Goal: Answer question/provide support: Share knowledge or assist other users

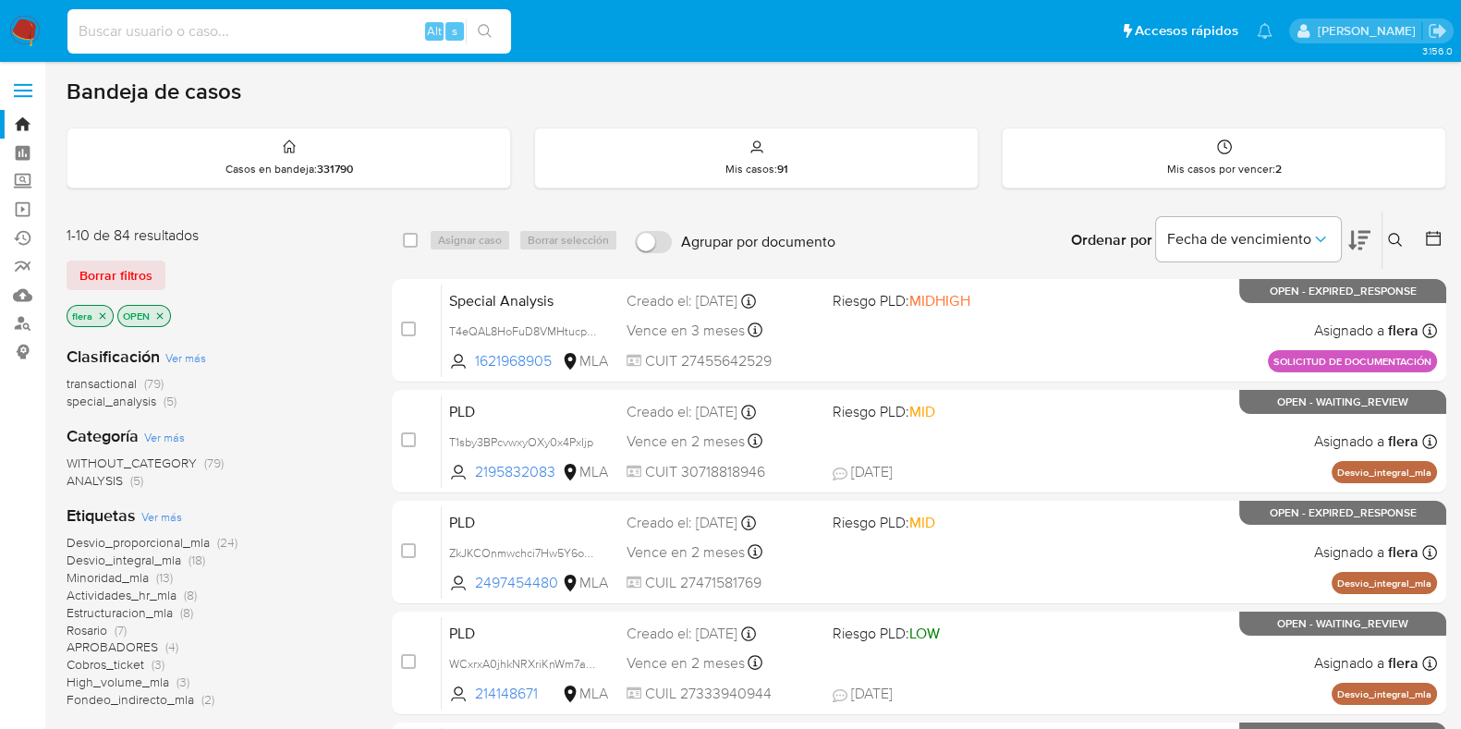
click at [173, 26] on input at bounding box center [288, 31] width 443 height 24
paste input "2517795913"
type input "2517795913"
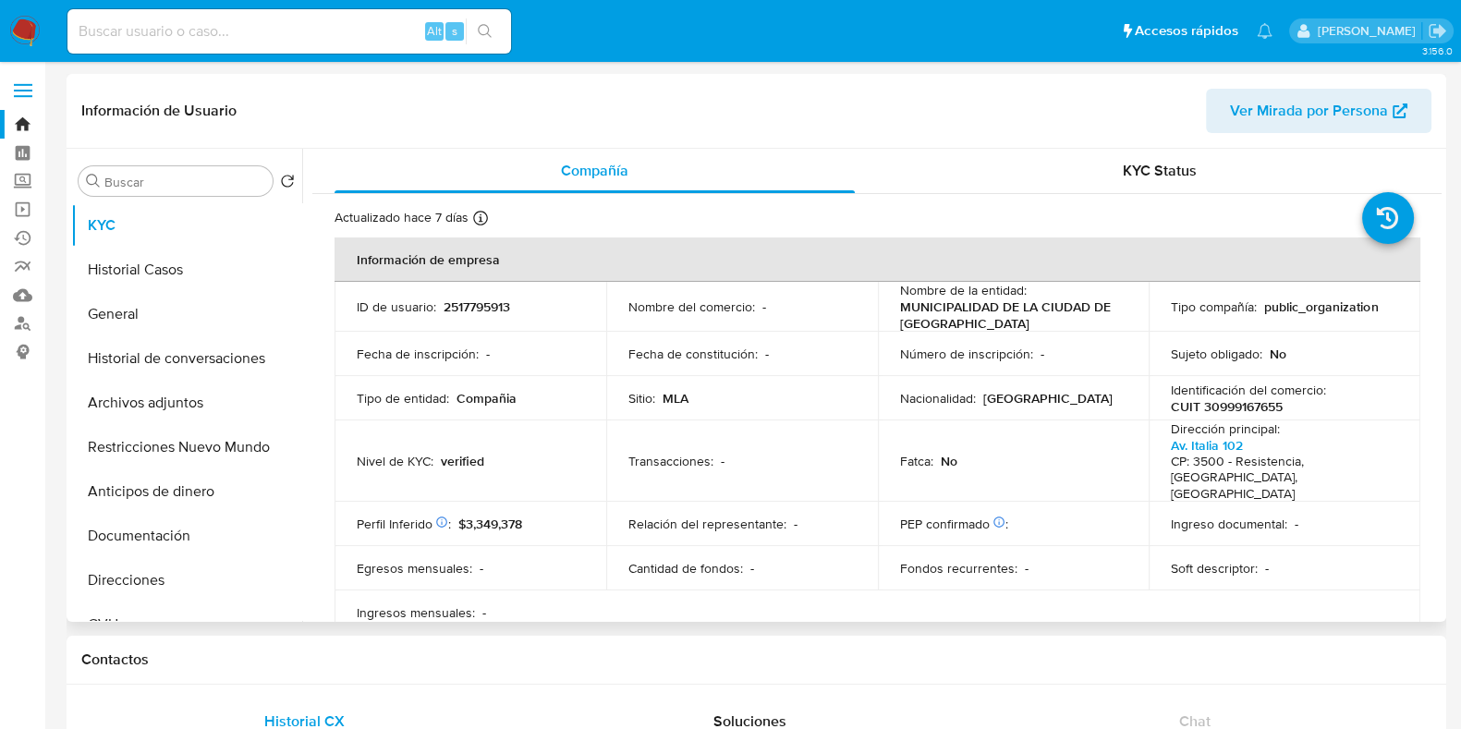
select select "10"
click at [146, 549] on button "Documentación" at bounding box center [179, 536] width 216 height 44
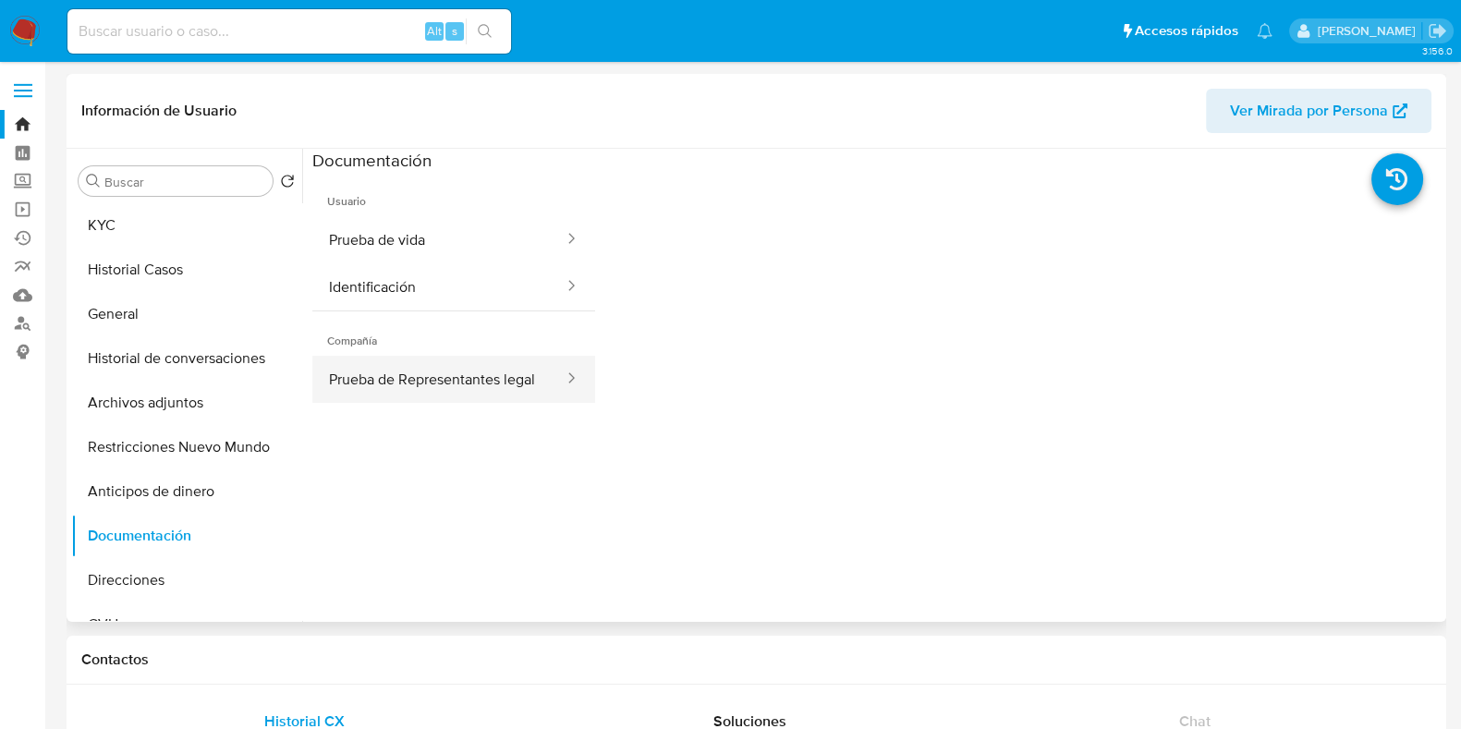
click at [391, 371] on button "Prueba de Representantes legal" at bounding box center [438, 379] width 253 height 47
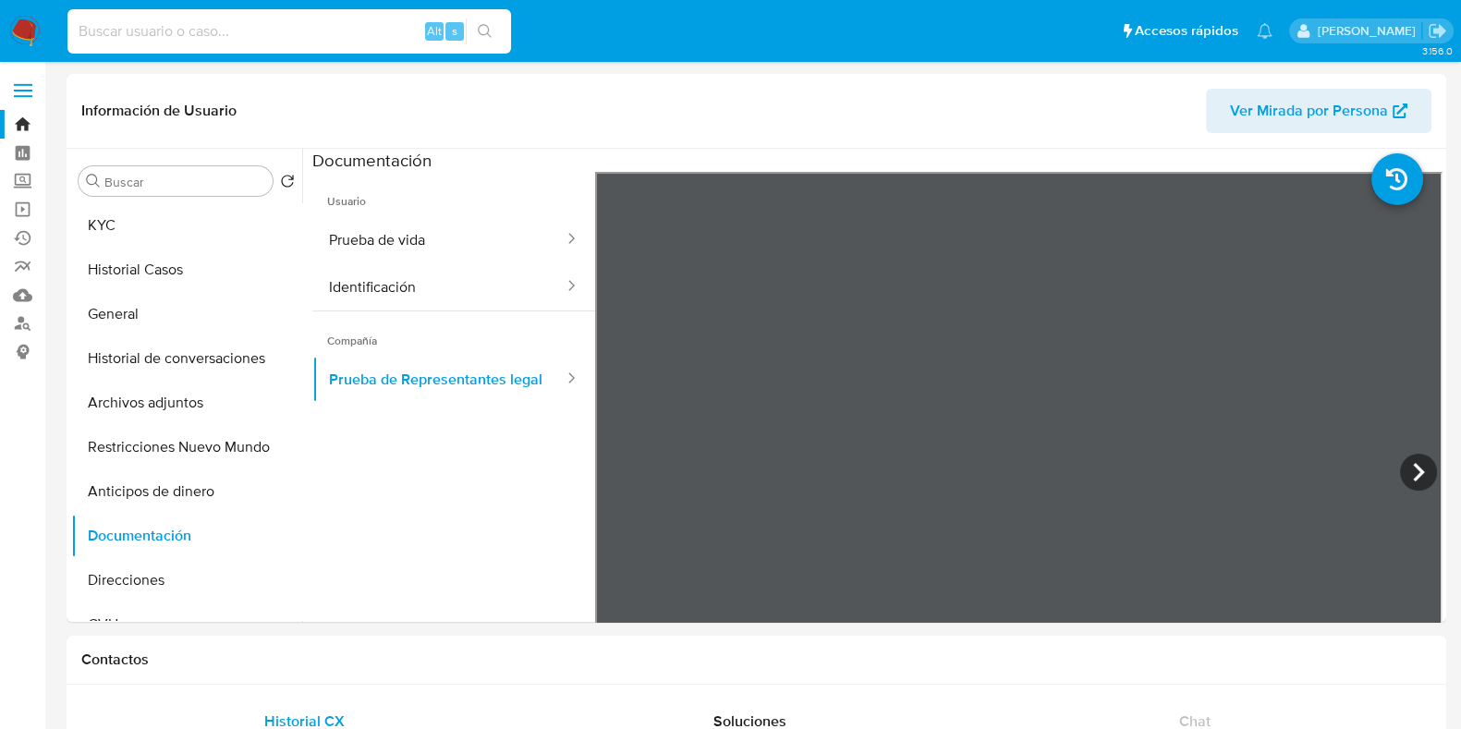
click at [378, 22] on input at bounding box center [288, 31] width 443 height 24
paste input "416185168"
type input "416185168"
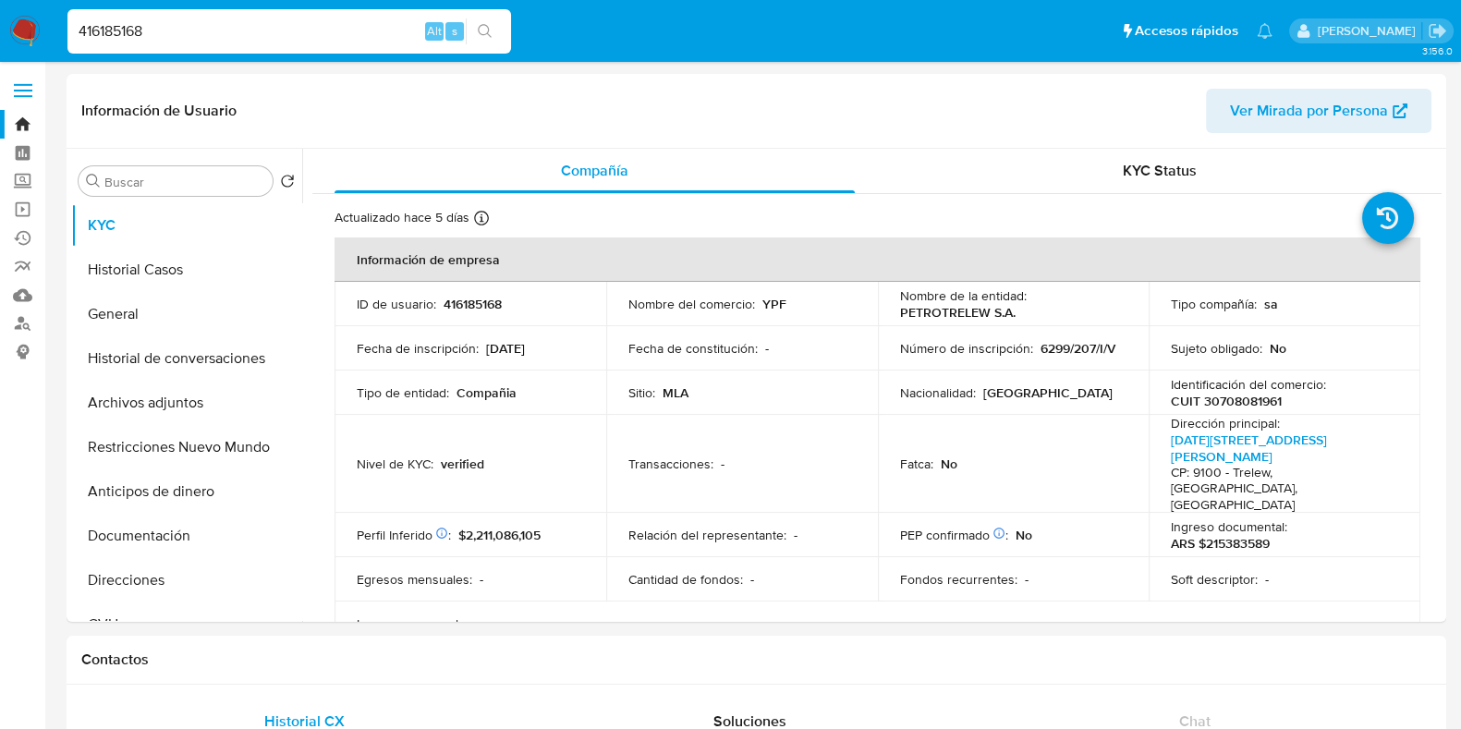
select select "10"
click at [1245, 398] on p "CUIT 30708081961" at bounding box center [1226, 401] width 111 height 17
drag, startPoint x: 1245, startPoint y: 398, endPoint x: 170, endPoint y: 520, distance: 1081.5
click at [170, 520] on button "Documentación" at bounding box center [179, 536] width 216 height 44
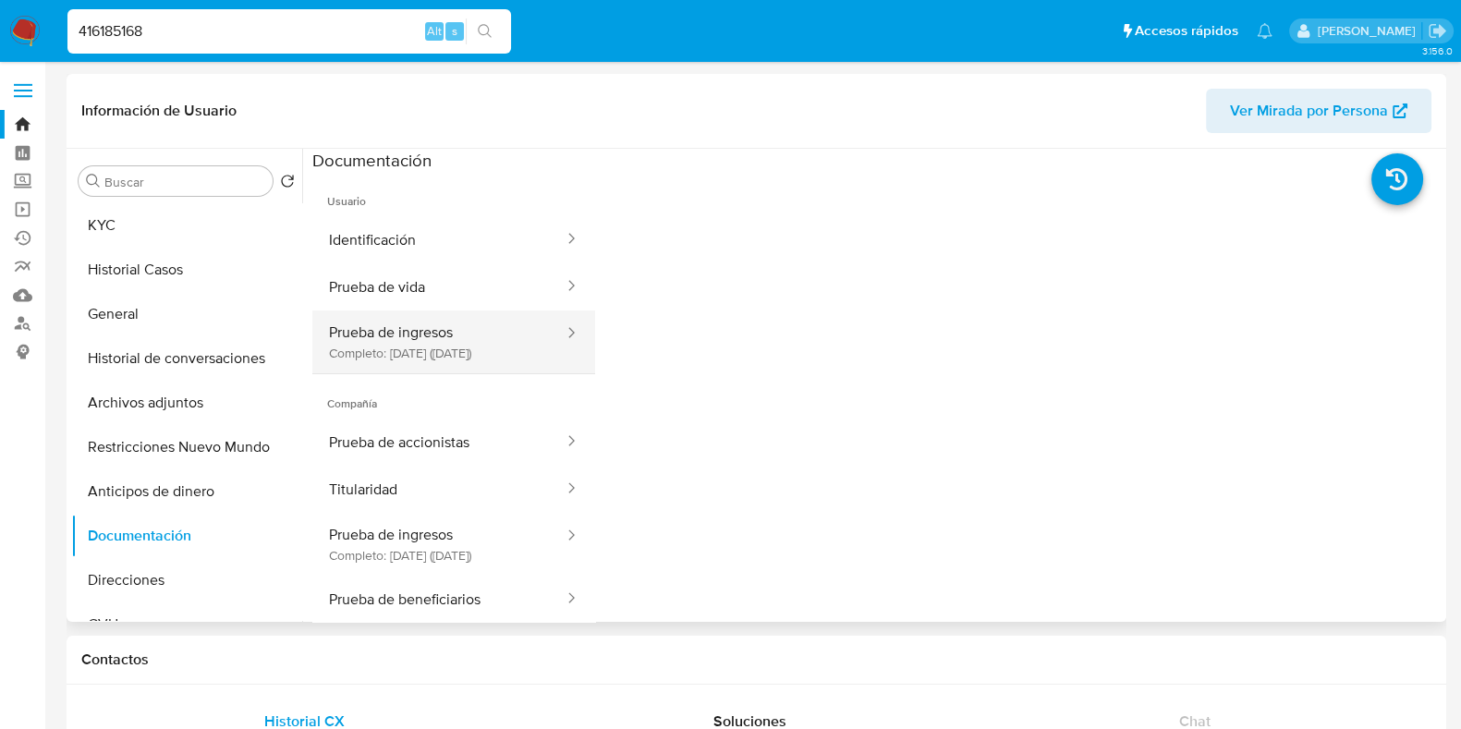
click at [459, 354] on button "Prueba de ingresos Completo: 04/01/2023 (hace 3 años)" at bounding box center [438, 341] width 253 height 63
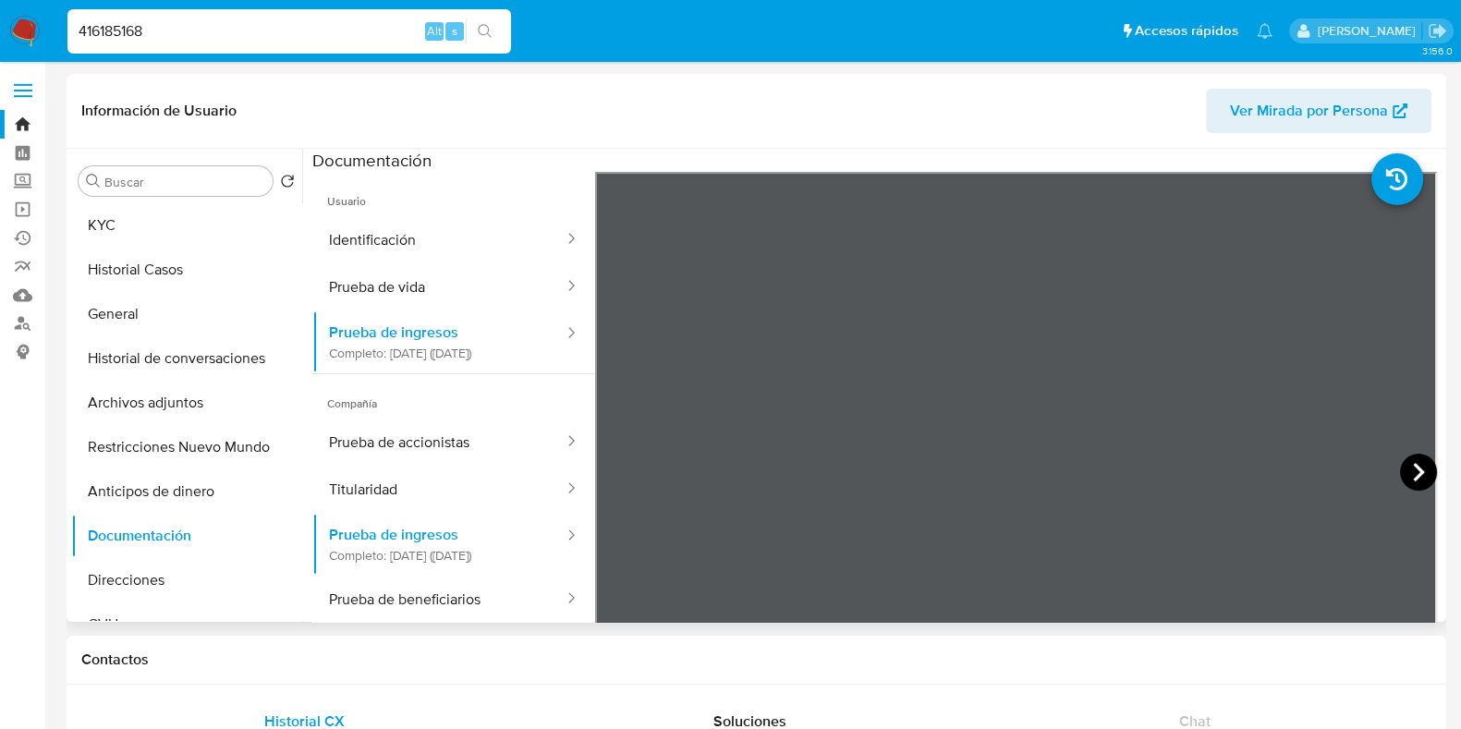
click at [1415, 478] on icon at bounding box center [1418, 472] width 37 height 37
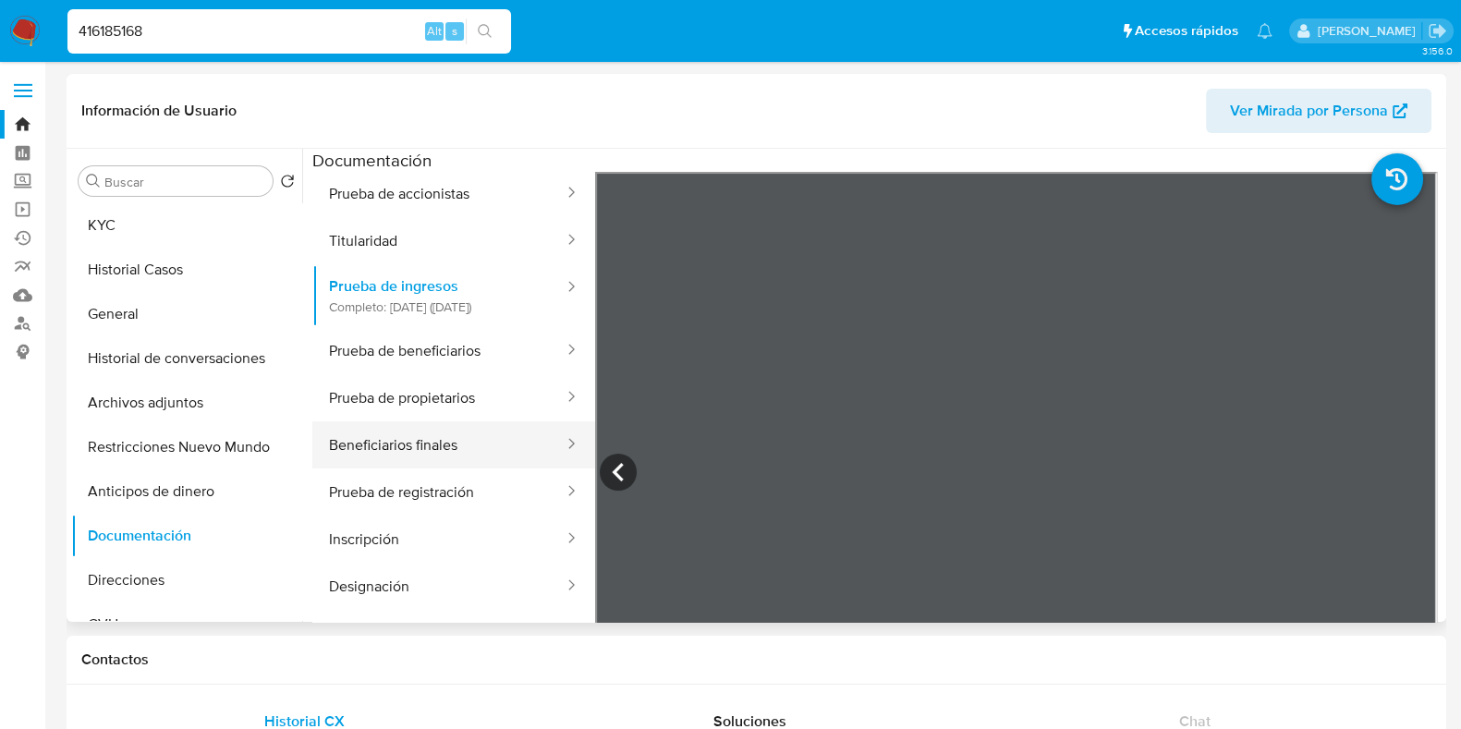
scroll to position [297, 0]
click at [462, 468] on button "Prueba de registración" at bounding box center [438, 491] width 253 height 47
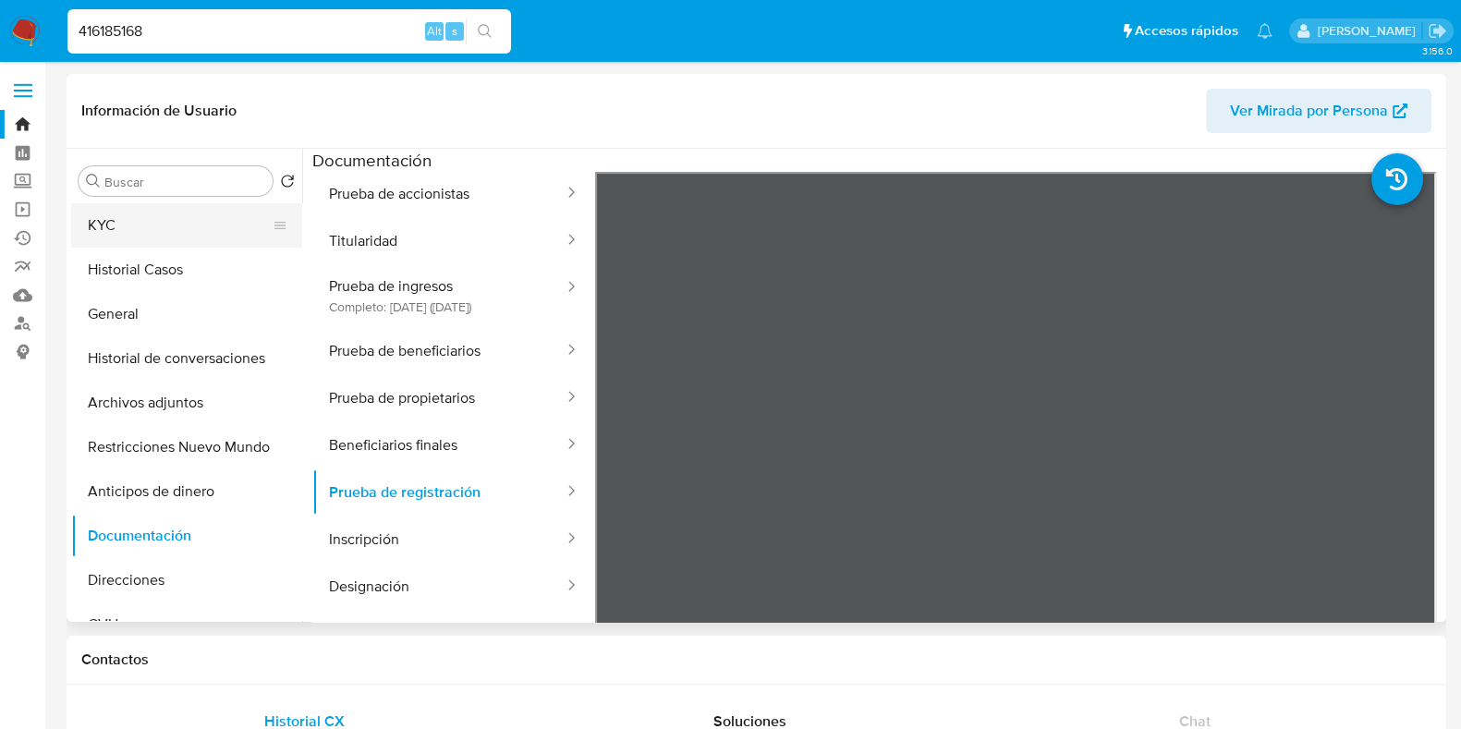
click at [189, 224] on button "KYC" at bounding box center [179, 225] width 216 height 44
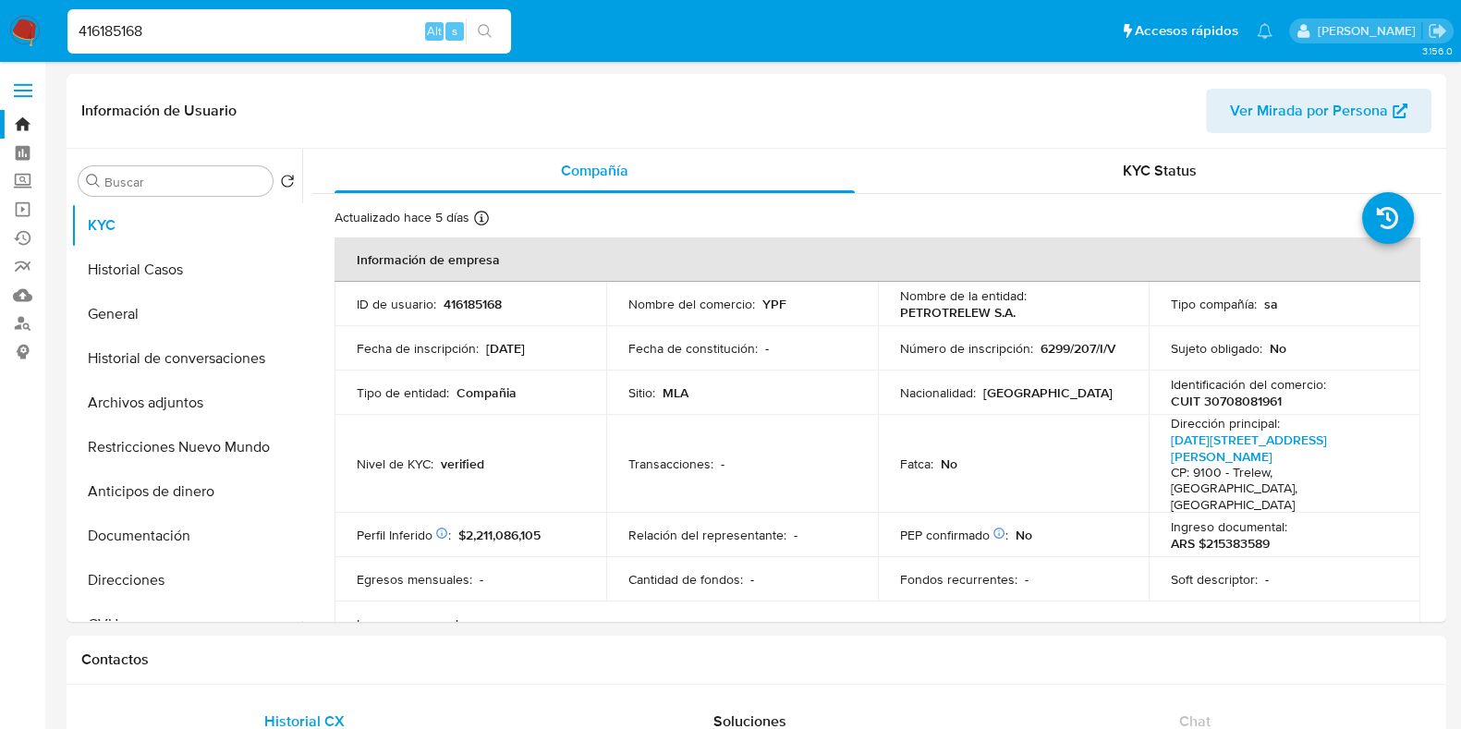
click at [191, 30] on input "416185168" at bounding box center [288, 31] width 443 height 24
paste input "184777239"
type input "184777239"
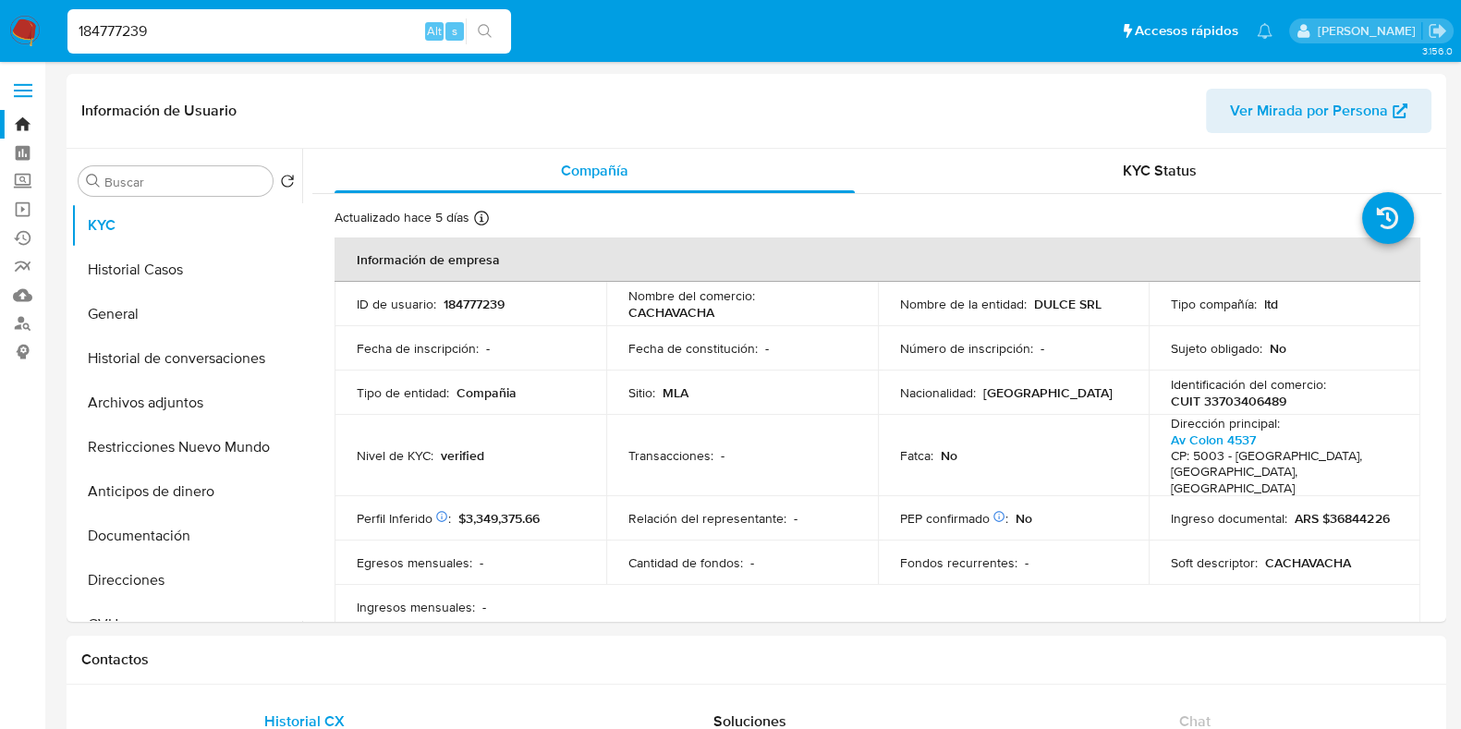
select select "10"
click at [1230, 396] on p "CUIT 33703406489" at bounding box center [1228, 401] width 115 height 17
copy p "33703406489"
click at [115, 39] on input "184777239" at bounding box center [288, 31] width 443 height 24
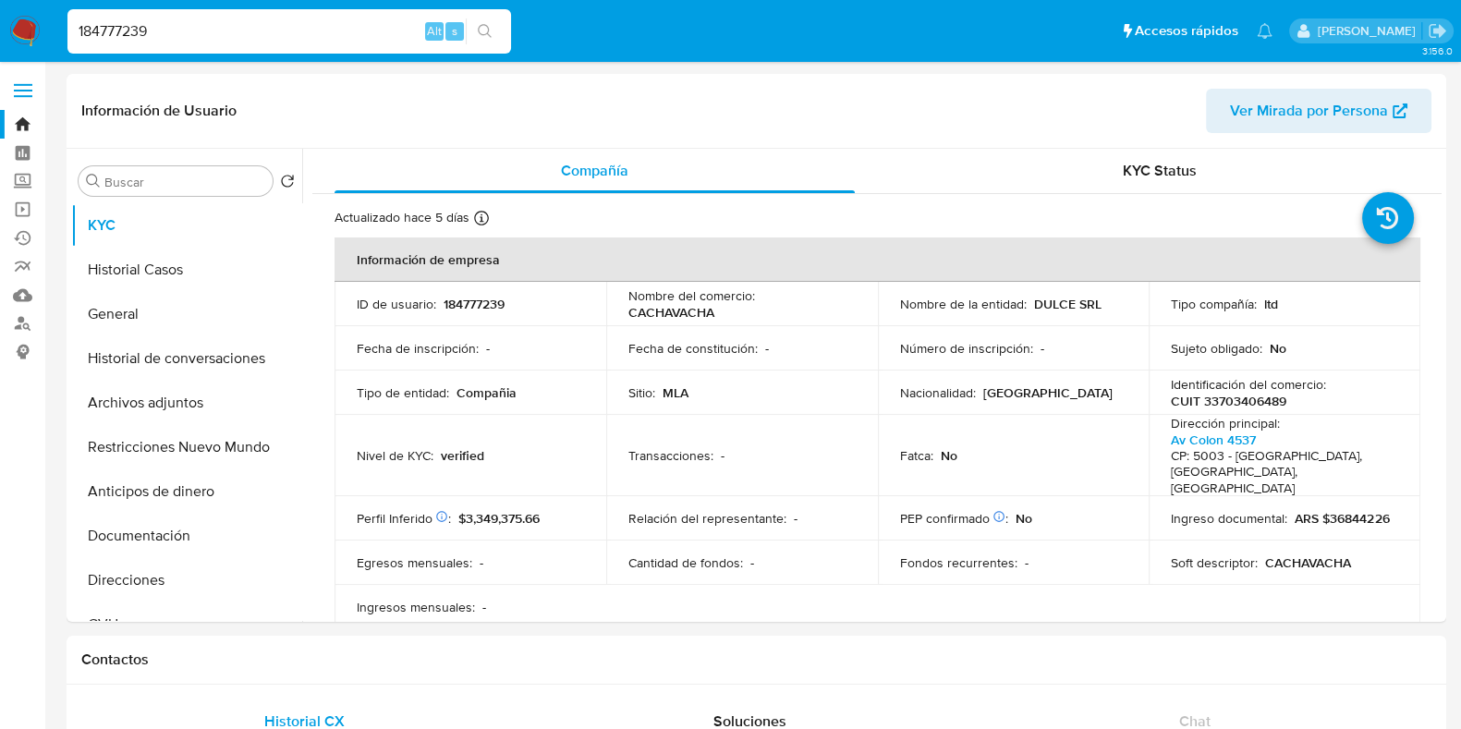
click at [115, 39] on input "184777239" at bounding box center [288, 31] width 443 height 24
paste input "2528708351"
type input "2528708351"
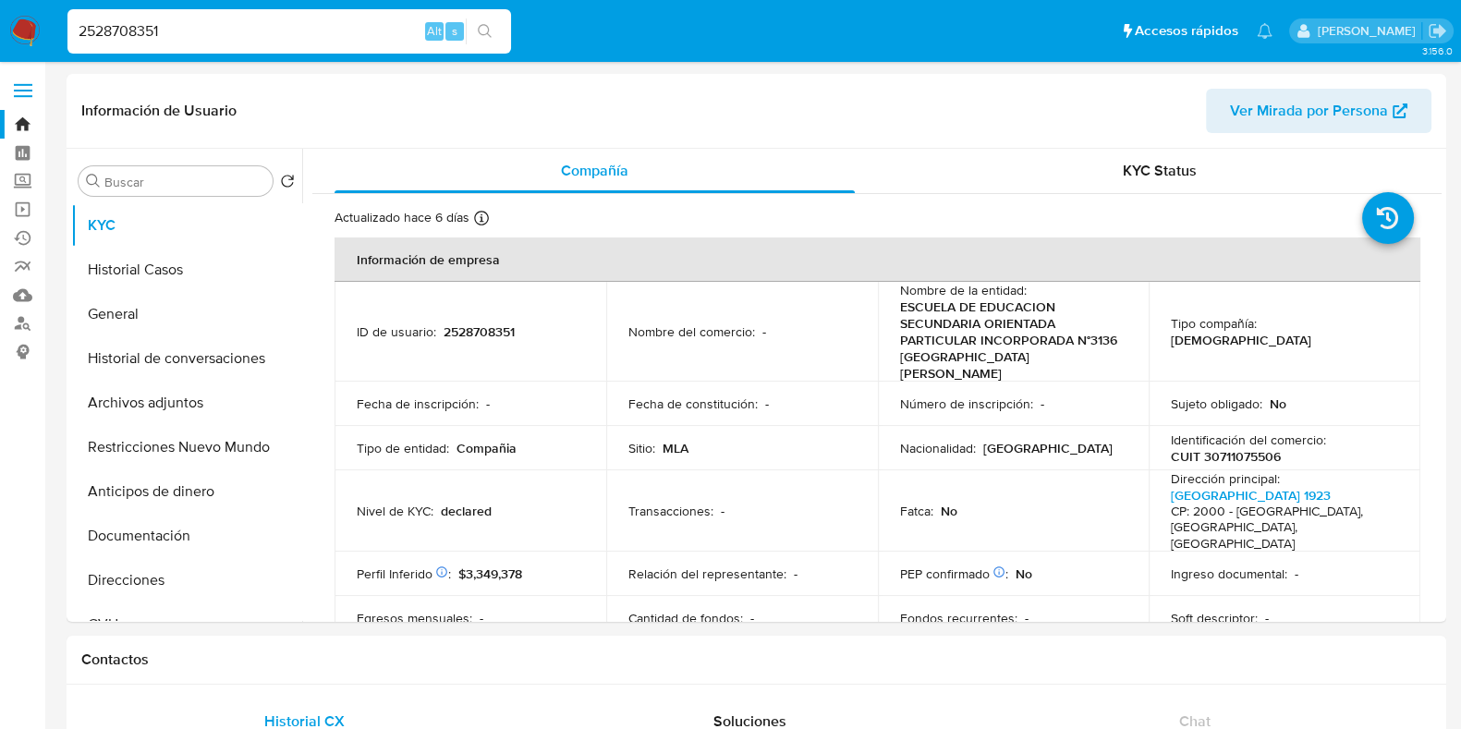
select select "10"
click at [1250, 448] on p "CUIT 30711075506" at bounding box center [1226, 456] width 110 height 17
copy p "30711075506"
click at [132, 38] on input "2528708351" at bounding box center [288, 31] width 443 height 24
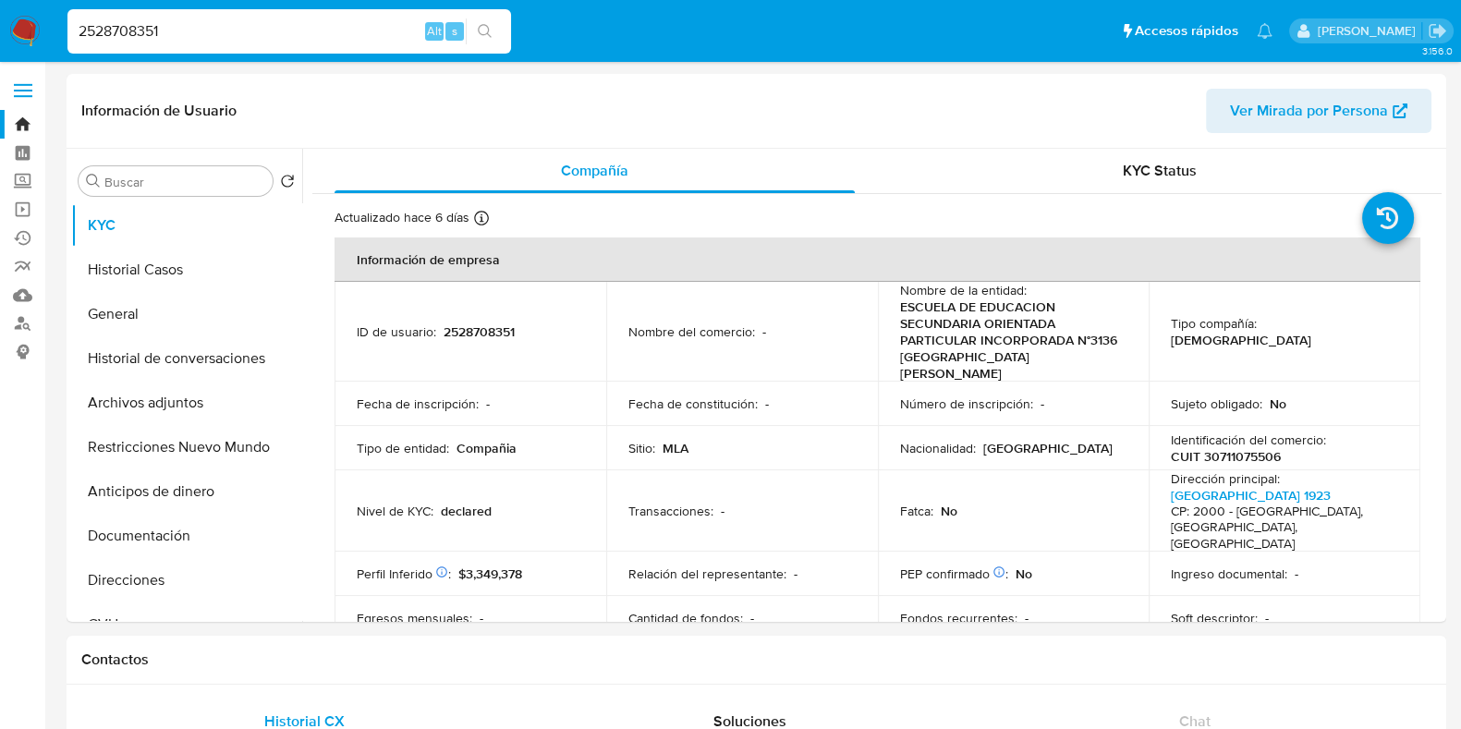
click at [132, 38] on input "2528708351" at bounding box center [288, 31] width 443 height 24
paste input "645977355"
type input "645977355"
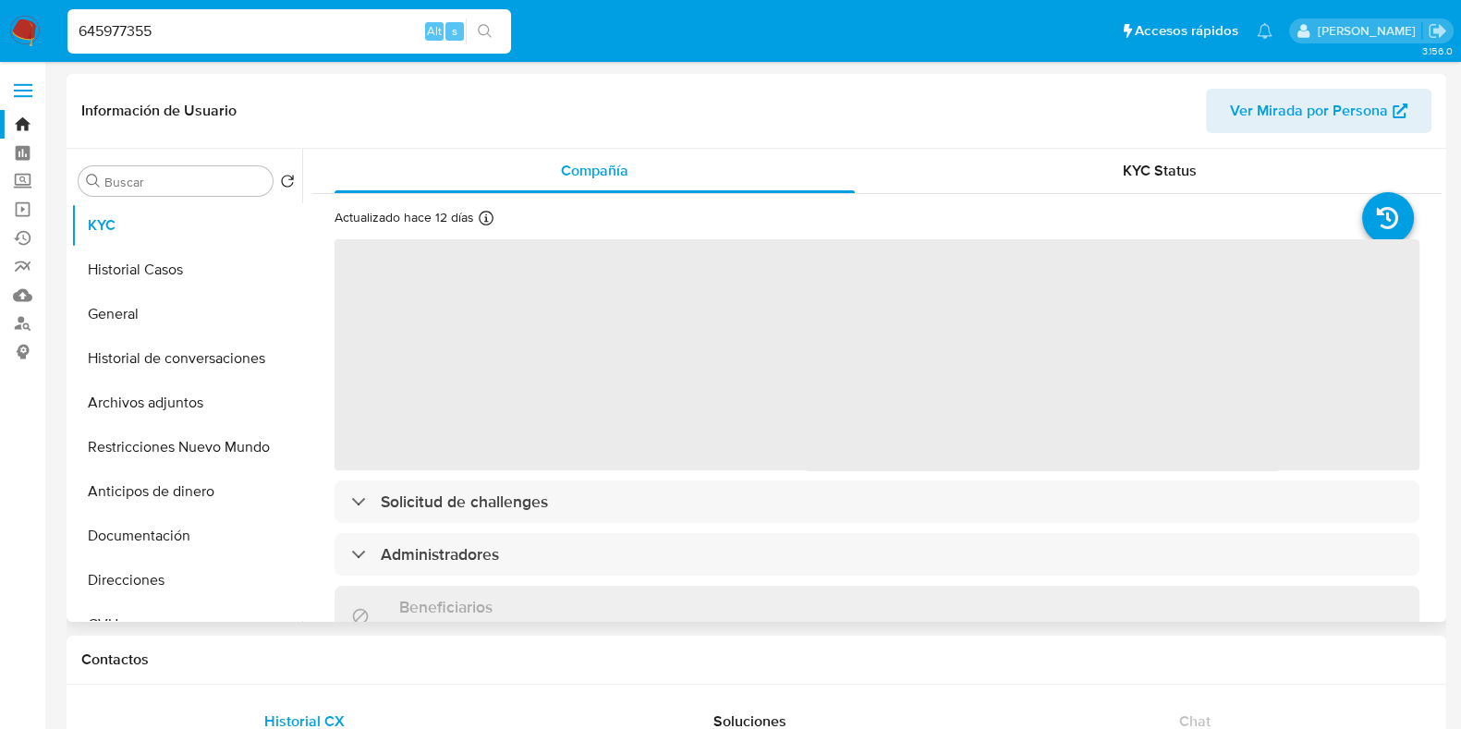
select select "10"
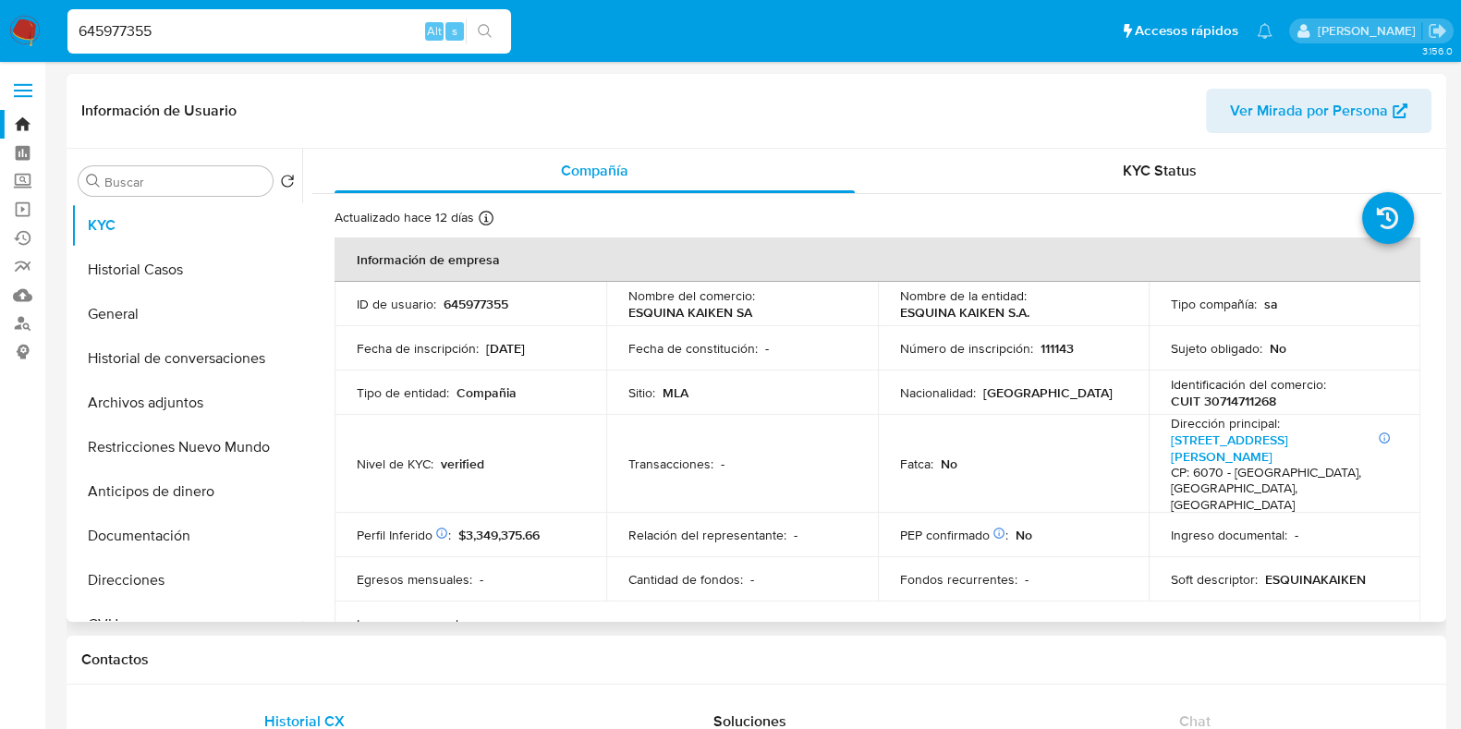
click at [1251, 400] on p "CUIT 30714711268" at bounding box center [1223, 401] width 105 height 17
copy p "30714711268"
click at [150, 32] on input "645977355" at bounding box center [288, 31] width 443 height 24
click at [130, 22] on input "645977355" at bounding box center [288, 31] width 443 height 24
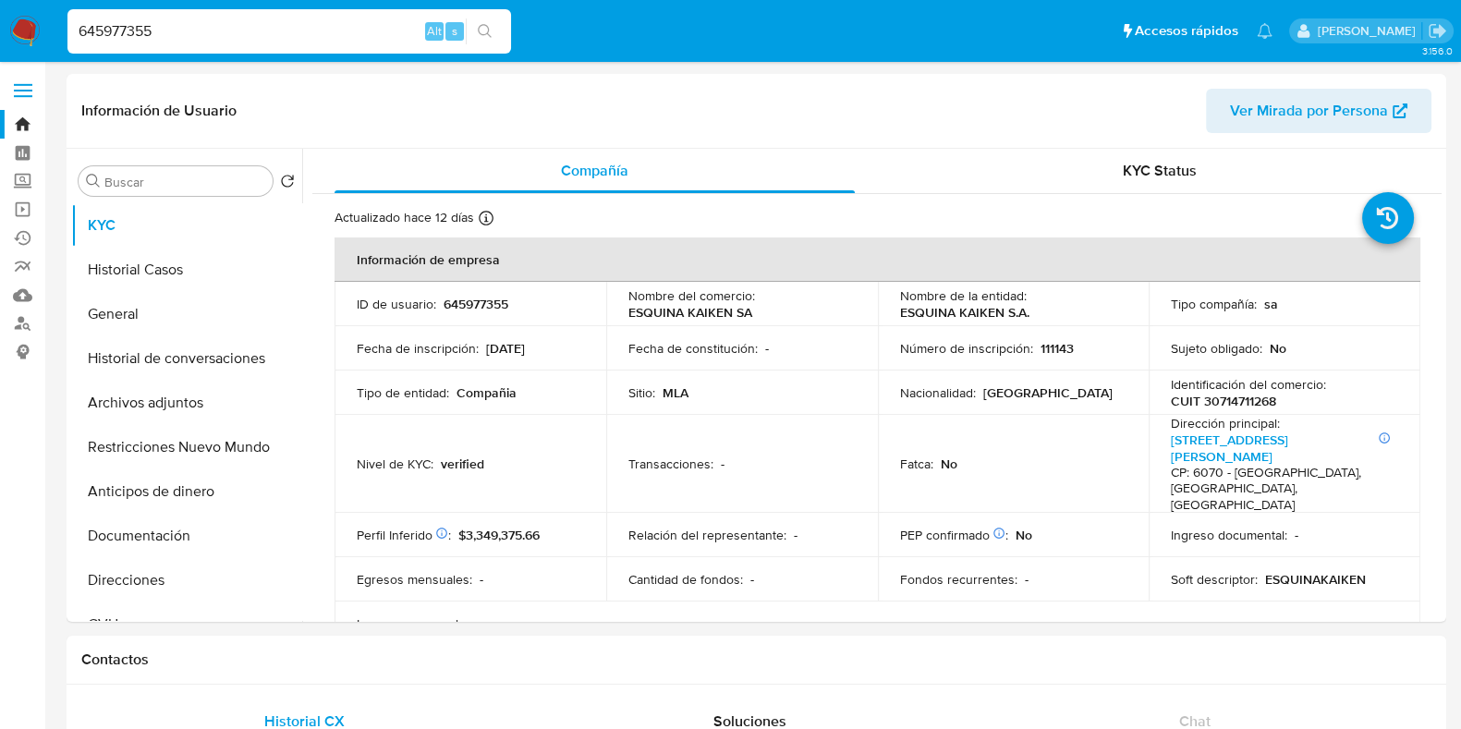
click at [130, 22] on input "645977355" at bounding box center [288, 31] width 443 height 24
paste input "2434665337"
type input "2434665337"
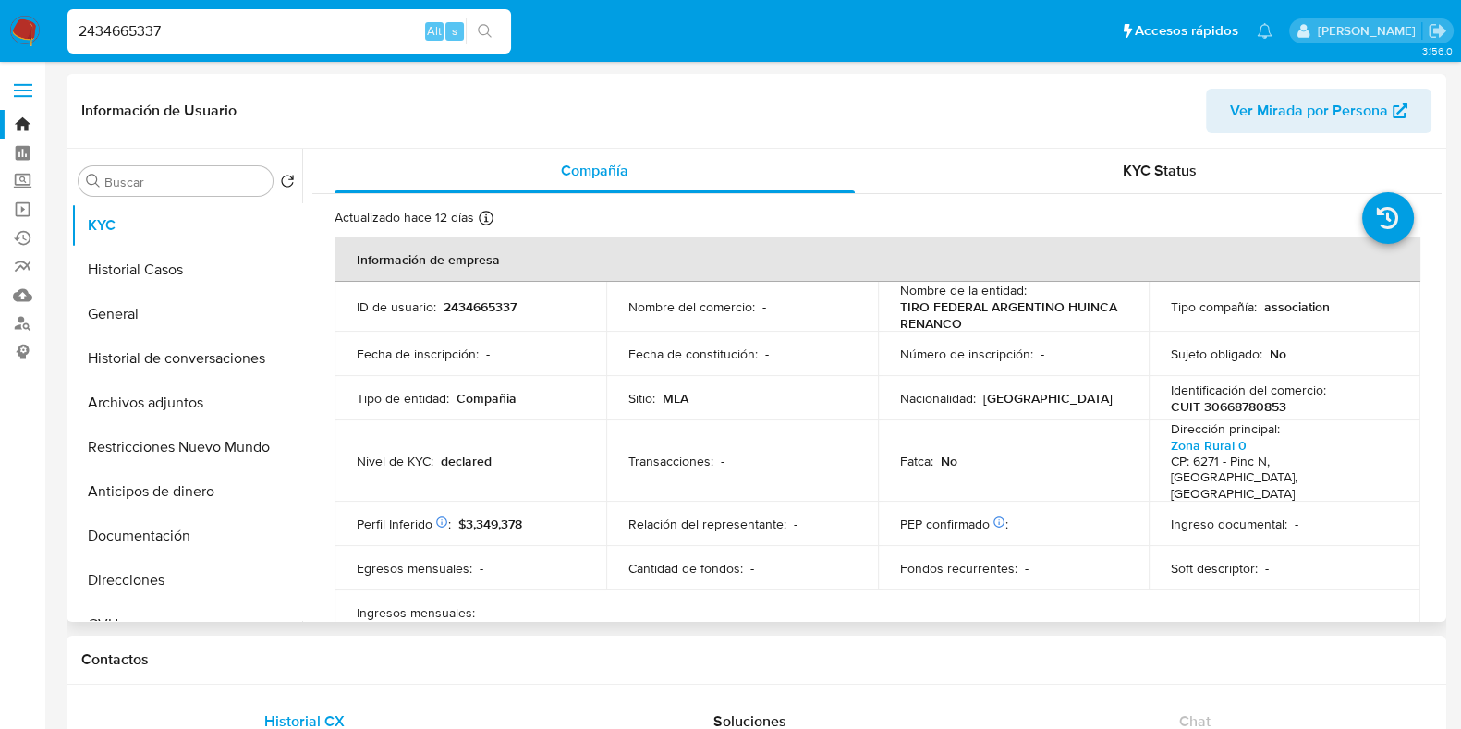
select select "10"
click at [1253, 414] on p "CUIT 30668780853" at bounding box center [1228, 406] width 115 height 17
click at [1253, 403] on p "CUIT 30668780853" at bounding box center [1228, 406] width 115 height 17
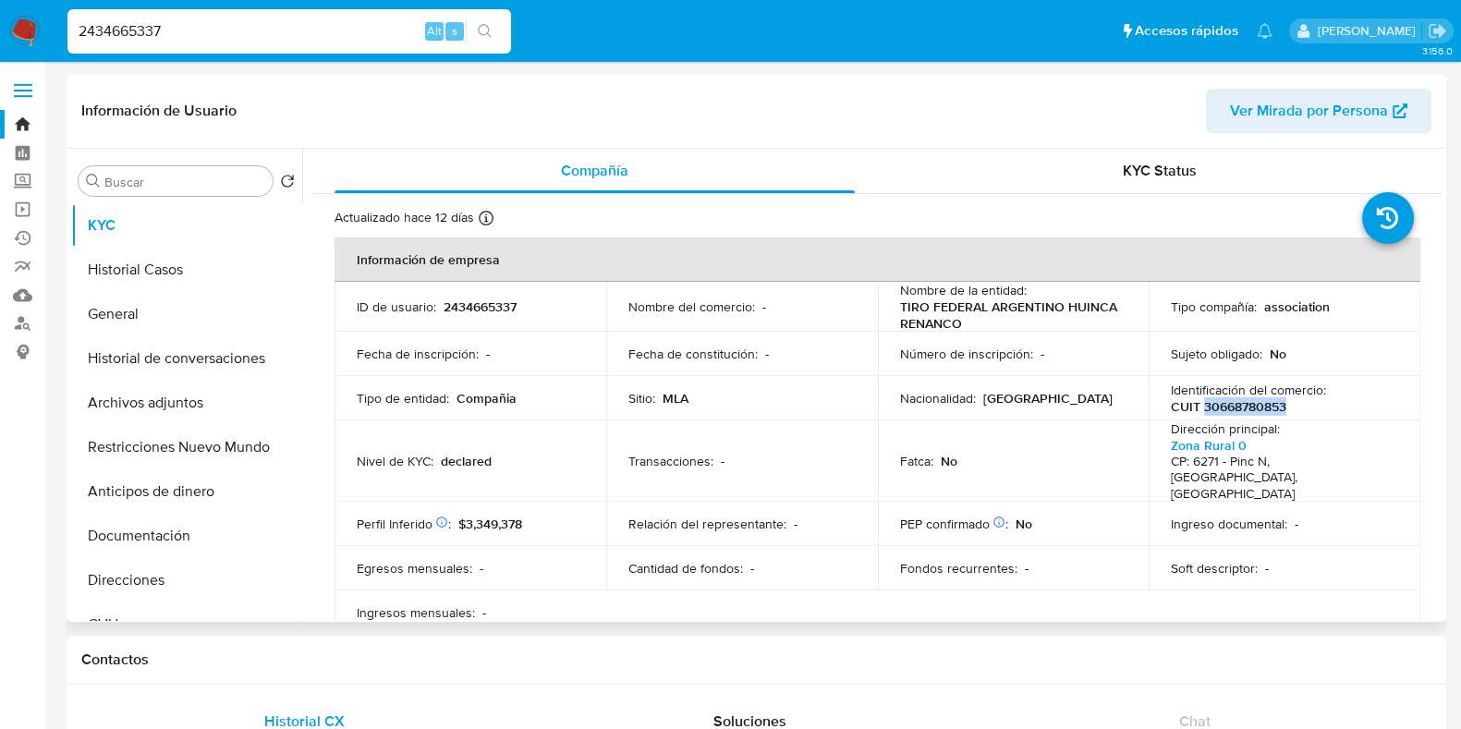
click at [1253, 403] on p "CUIT 30668780853" at bounding box center [1228, 406] width 115 height 17
copy p "30668780853"
click at [148, 533] on button "Documentación" at bounding box center [179, 536] width 216 height 44
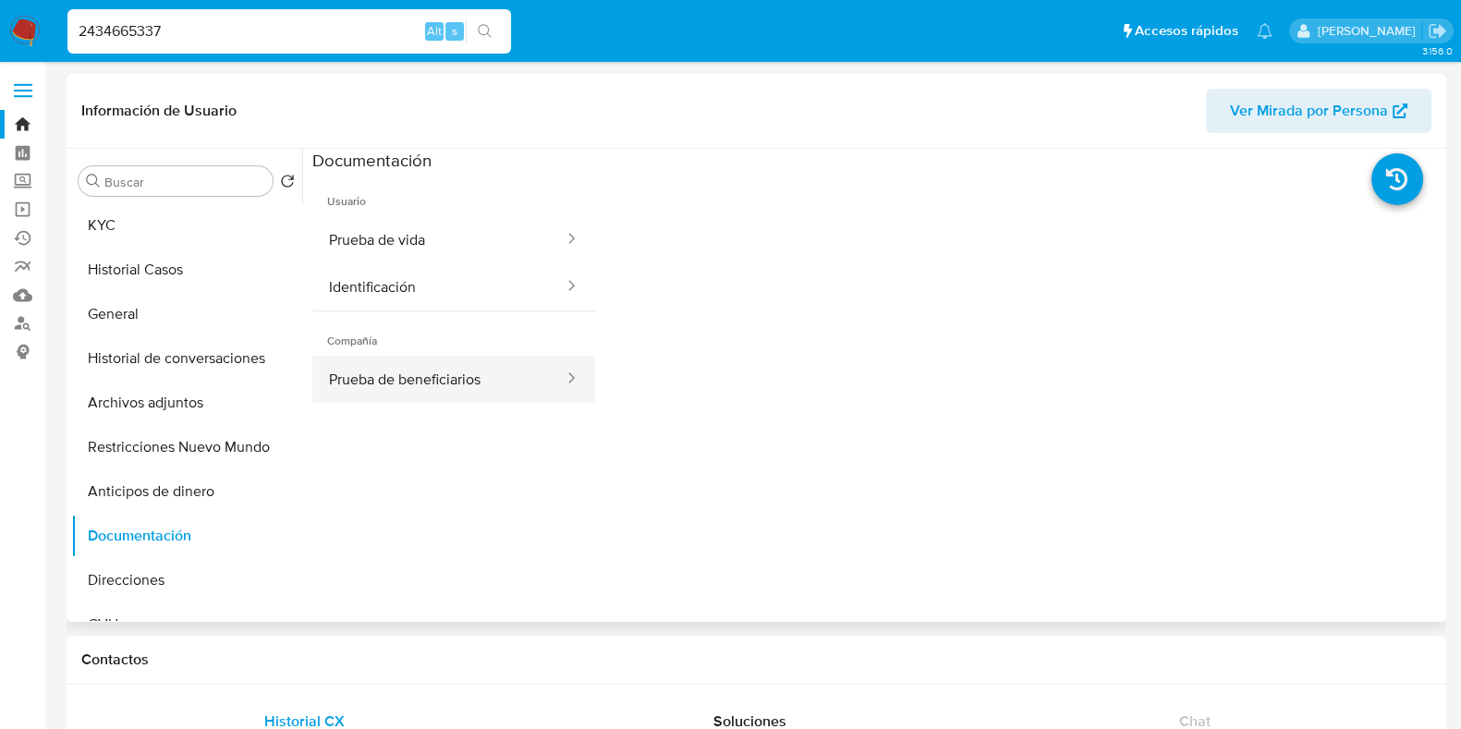
click at [448, 386] on button "Prueba de beneficiarios" at bounding box center [438, 379] width 253 height 47
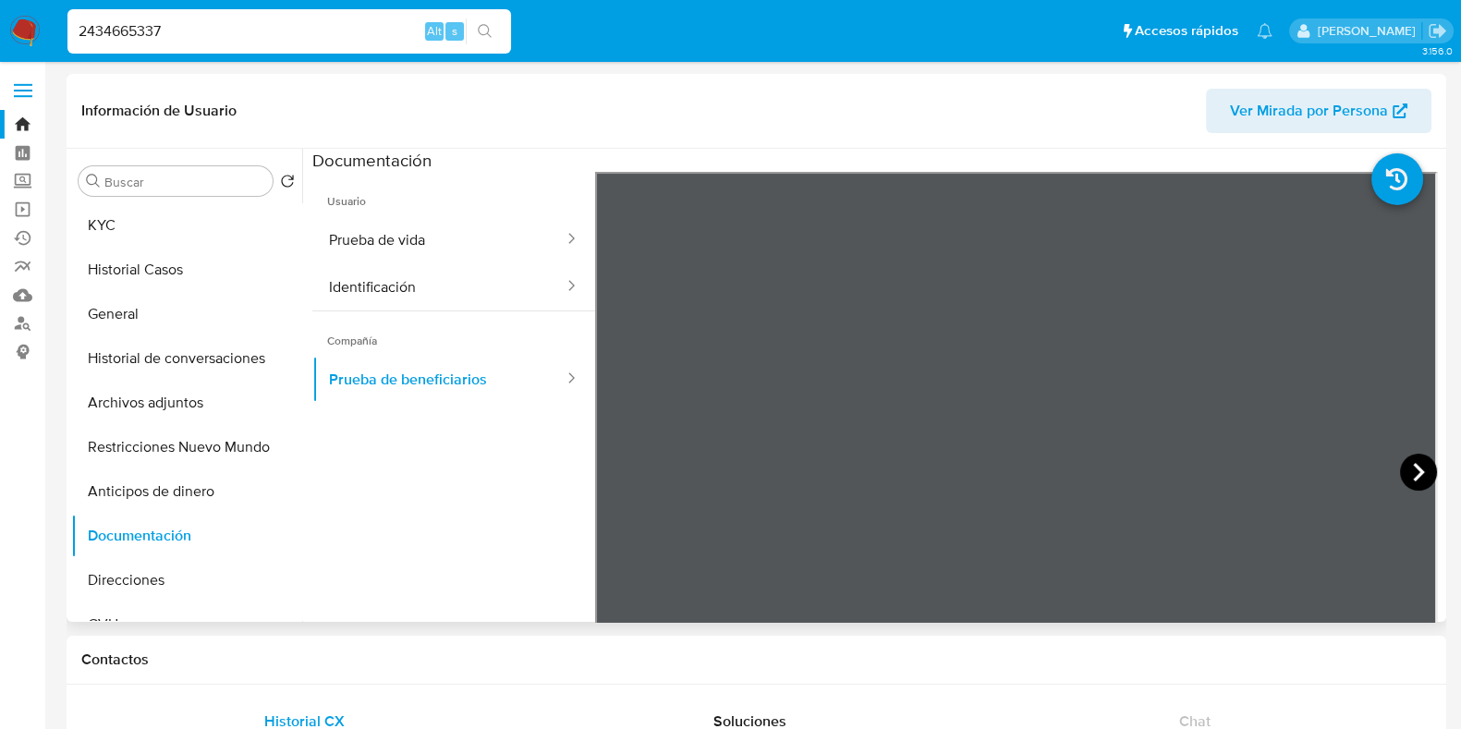
click at [1409, 470] on icon at bounding box center [1418, 472] width 37 height 37
click at [616, 468] on icon at bounding box center [617, 472] width 11 height 18
click at [218, 220] on button "KYC" at bounding box center [179, 225] width 216 height 44
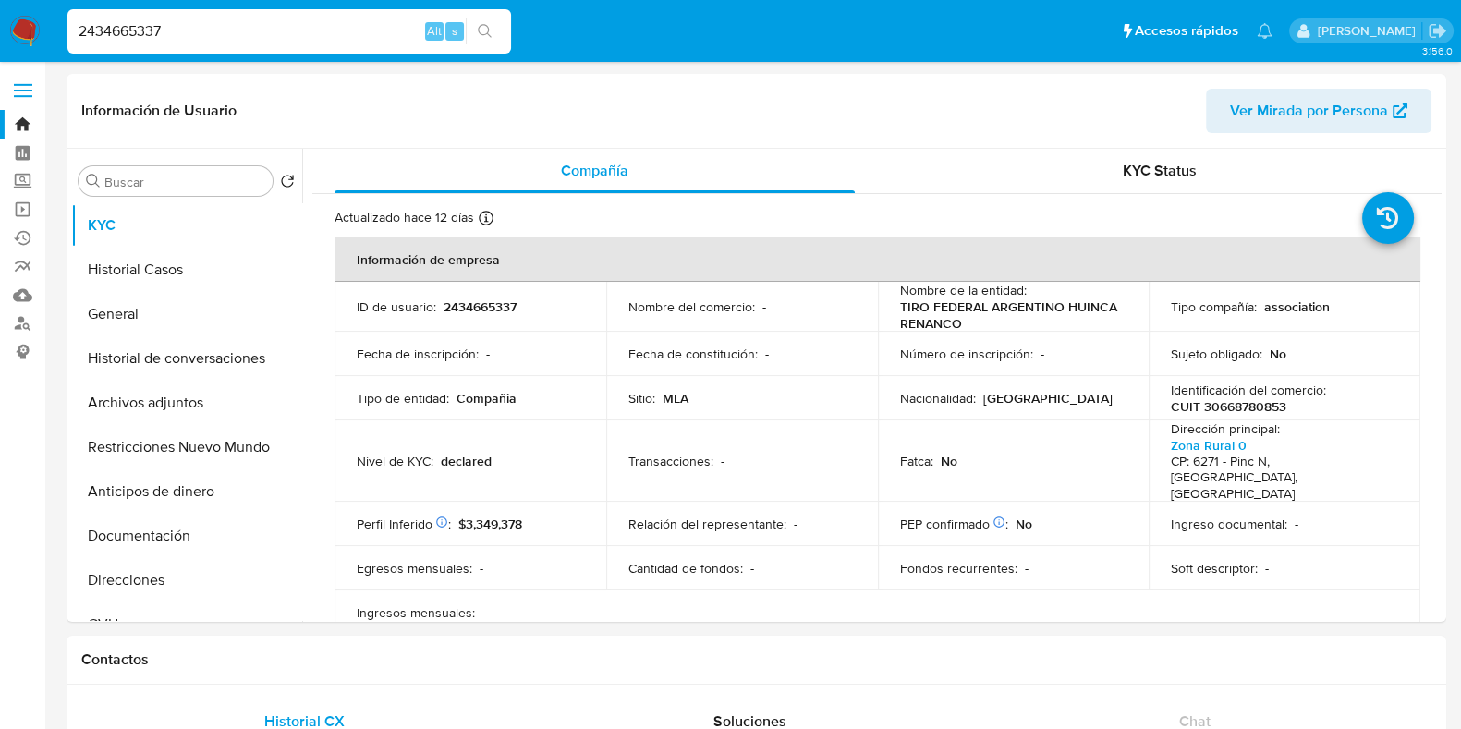
click at [1271, 408] on p "CUIT 30668780853" at bounding box center [1228, 406] width 115 height 17
copy p "30668780853"
click at [498, 307] on p "2434665337" at bounding box center [479, 306] width 73 height 17
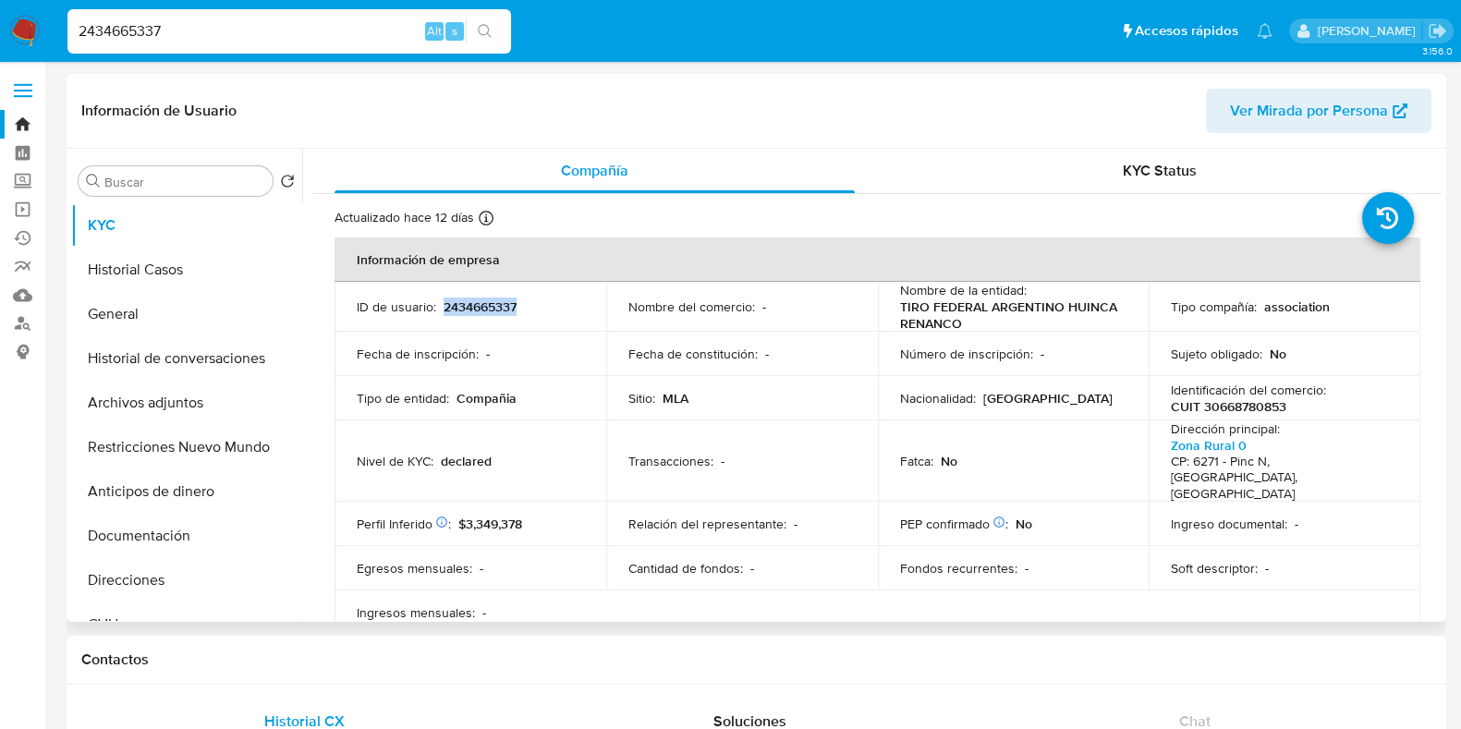
copy p "2434665337"
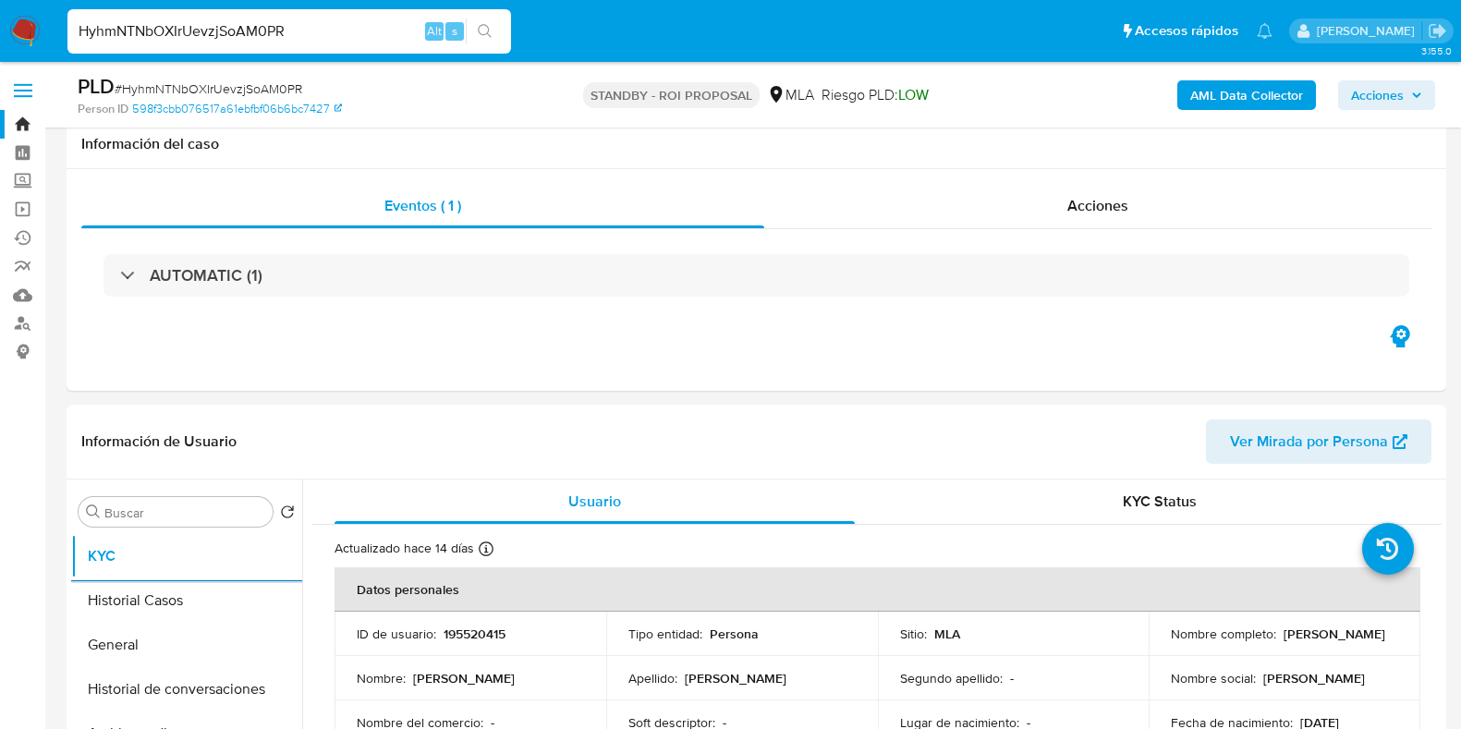
select select "10"
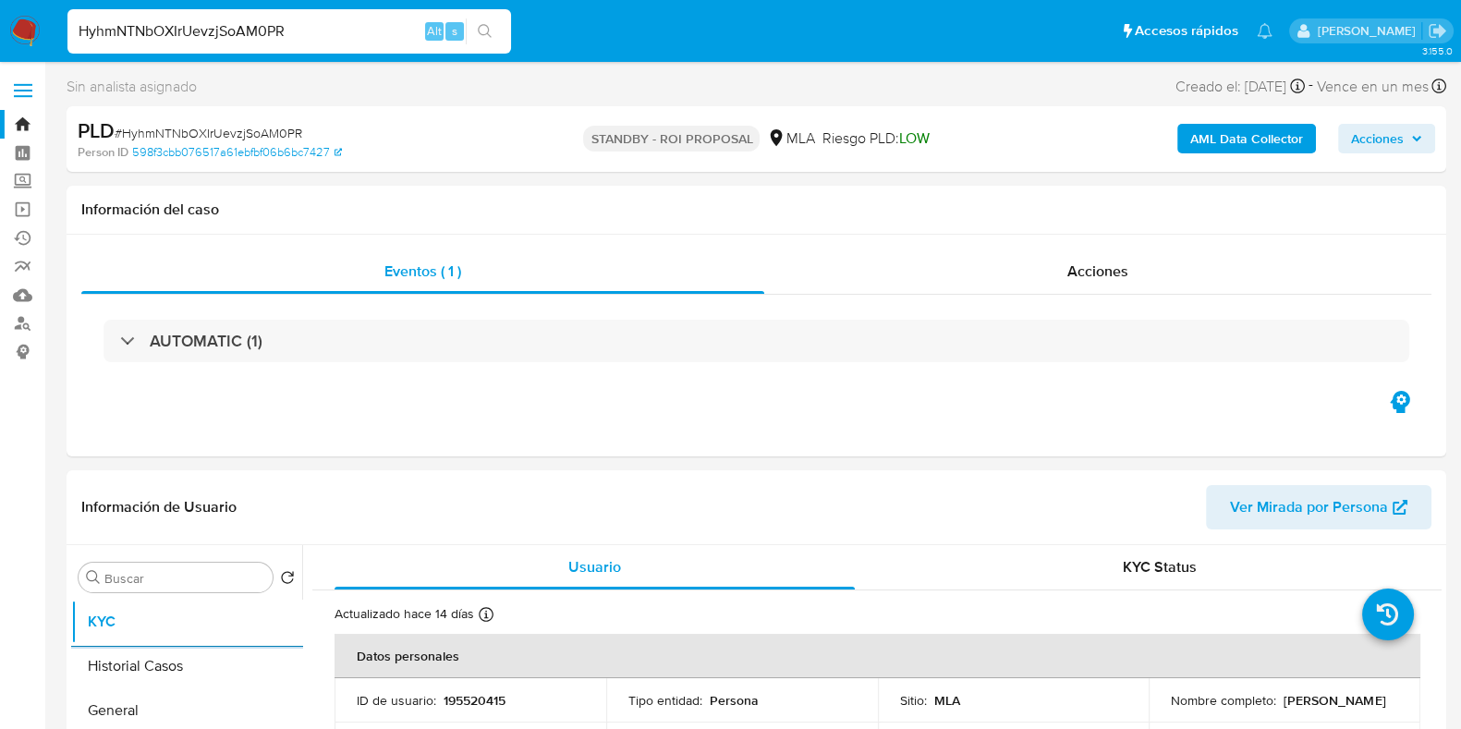
click at [222, 129] on span "# HyhmNTNbOXIrUevzjSoAM0PR" at bounding box center [209, 133] width 188 height 18
copy span "HyhmNTNbOXIrUevzjSoAM0PR"
drag, startPoint x: 1284, startPoint y: 713, endPoint x: 1178, endPoint y: 709, distance: 106.4
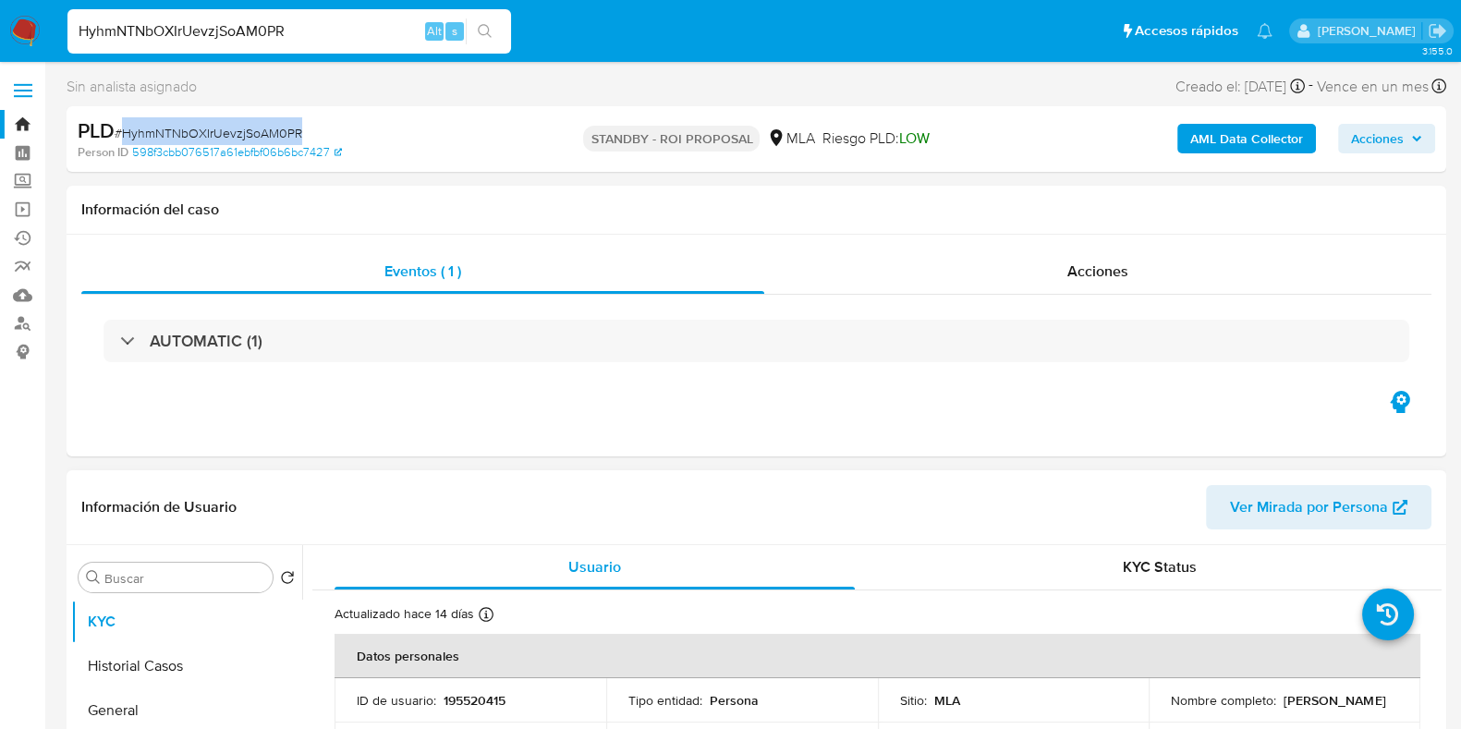
click at [1159, 713] on td "Nombre completo : Martiniano Acevedo" at bounding box center [1284, 700] width 272 height 44
copy p "Martiniano Acevedo"
click at [473, 699] on p "195520415" at bounding box center [474, 700] width 62 height 17
copy p "195520415"
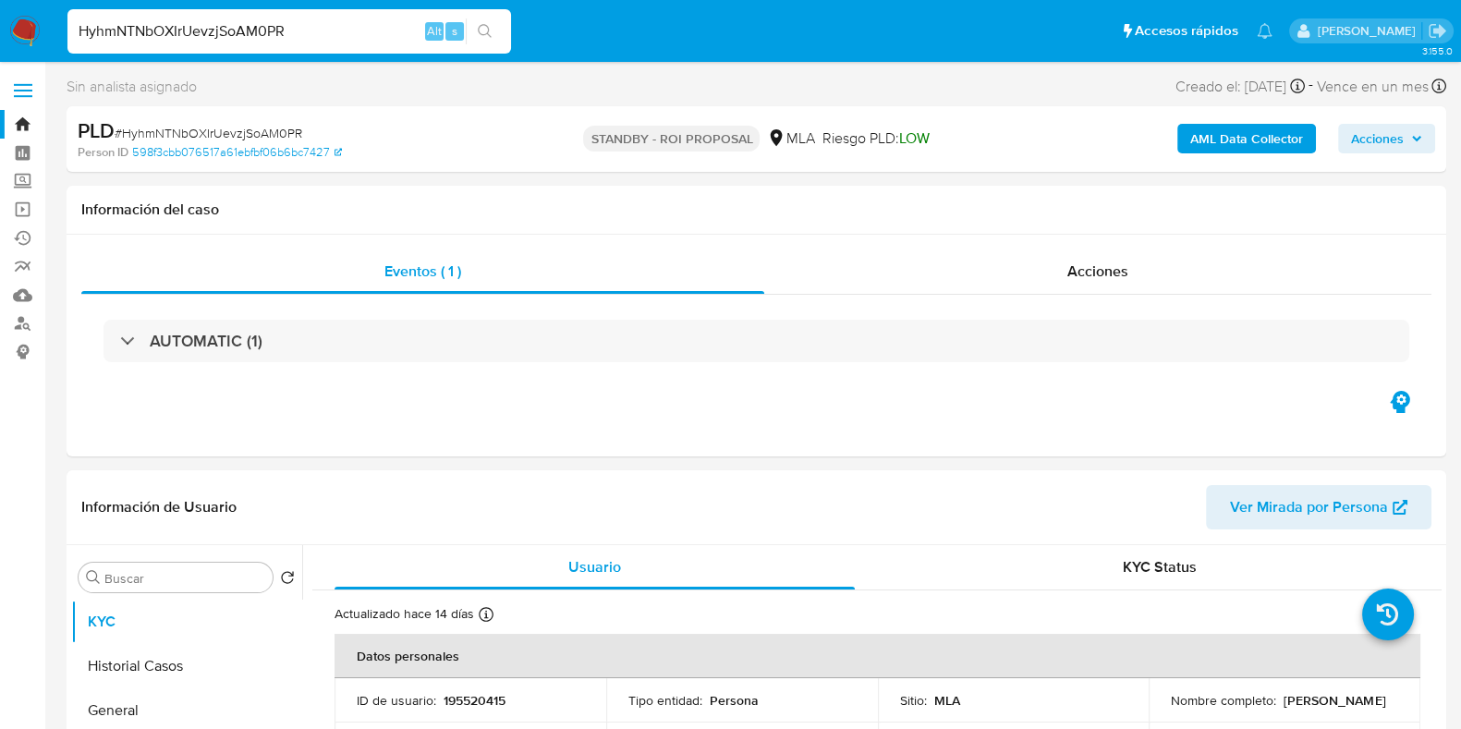
click at [221, 32] on input "HyhmNTNbOXIrUevzjSoAM0PR" at bounding box center [288, 31] width 443 height 24
paste input "Sg2MhtX6gu1ECcFTmLwUXGsX"
type input "Sg2MhtX6gu1ECcFTmLwUXGsX"
select select "10"
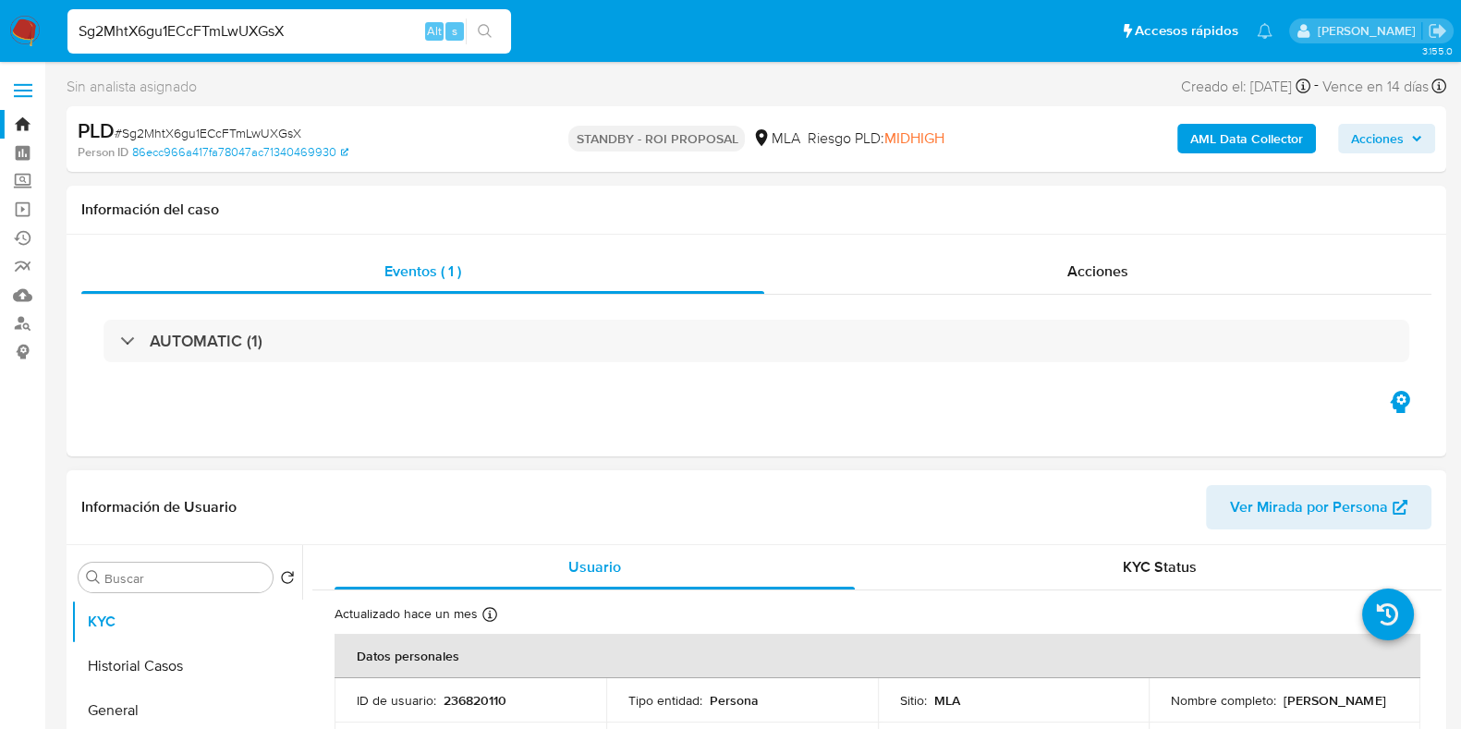
click at [457, 704] on p "236820110" at bounding box center [474, 700] width 63 height 17
copy p "236820110"
click at [206, 36] on input "Sg2MhtX6gu1ECcFTmLwUXGsX" at bounding box center [288, 31] width 443 height 24
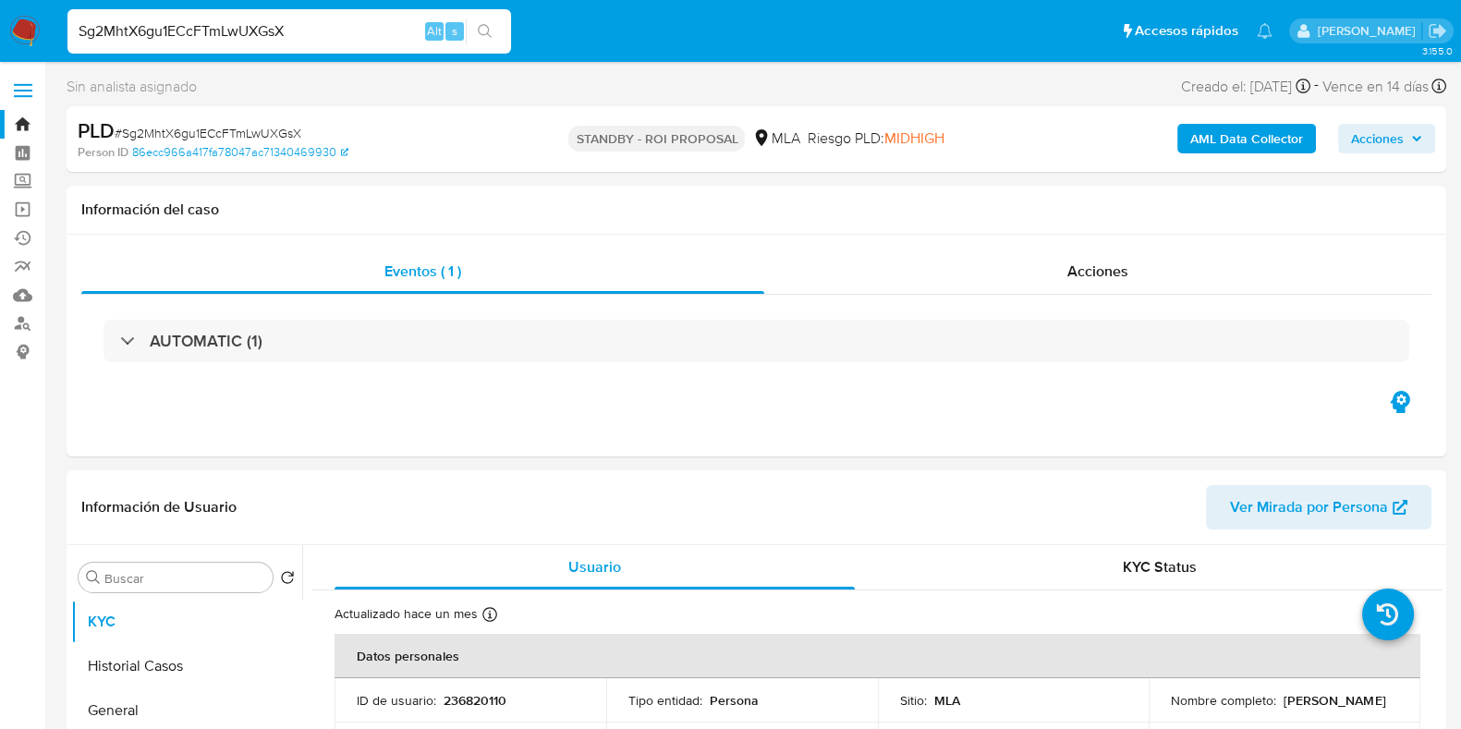
paste input "TtJW6ZemJzx2gzvhQT3ppPj3"
type input "TtJW6ZemJzx2gzvhQT3ppPj3"
select select "10"
click at [480, 699] on p "381877018" at bounding box center [473, 700] width 60 height 17
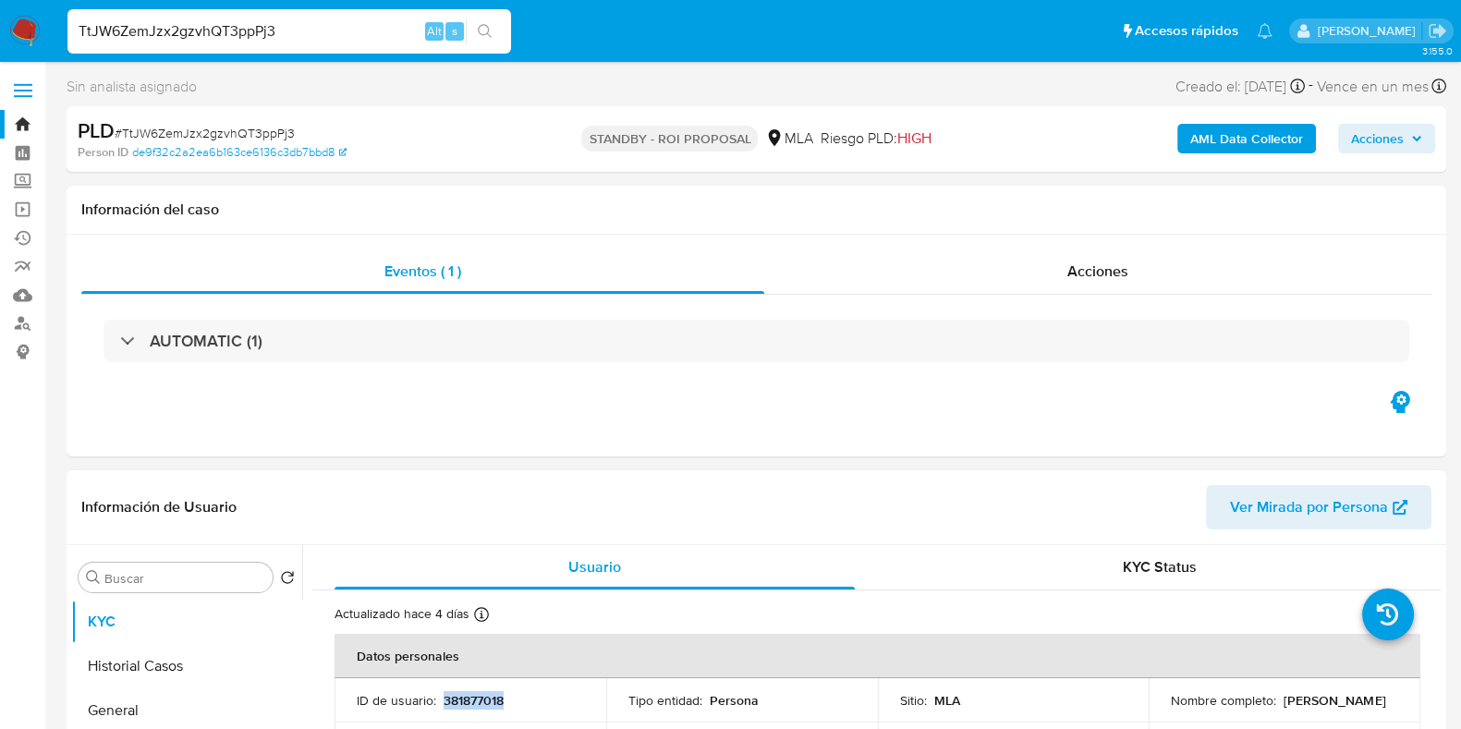
copy p "381877018"
click at [271, 134] on span "# TtJW6ZemJzx2gzvhQT3ppPj3" at bounding box center [205, 133] width 180 height 18
copy span "TtJW6ZemJzx2gzvhQT3ppPj3"
click at [462, 702] on p "381877018" at bounding box center [473, 700] width 60 height 17
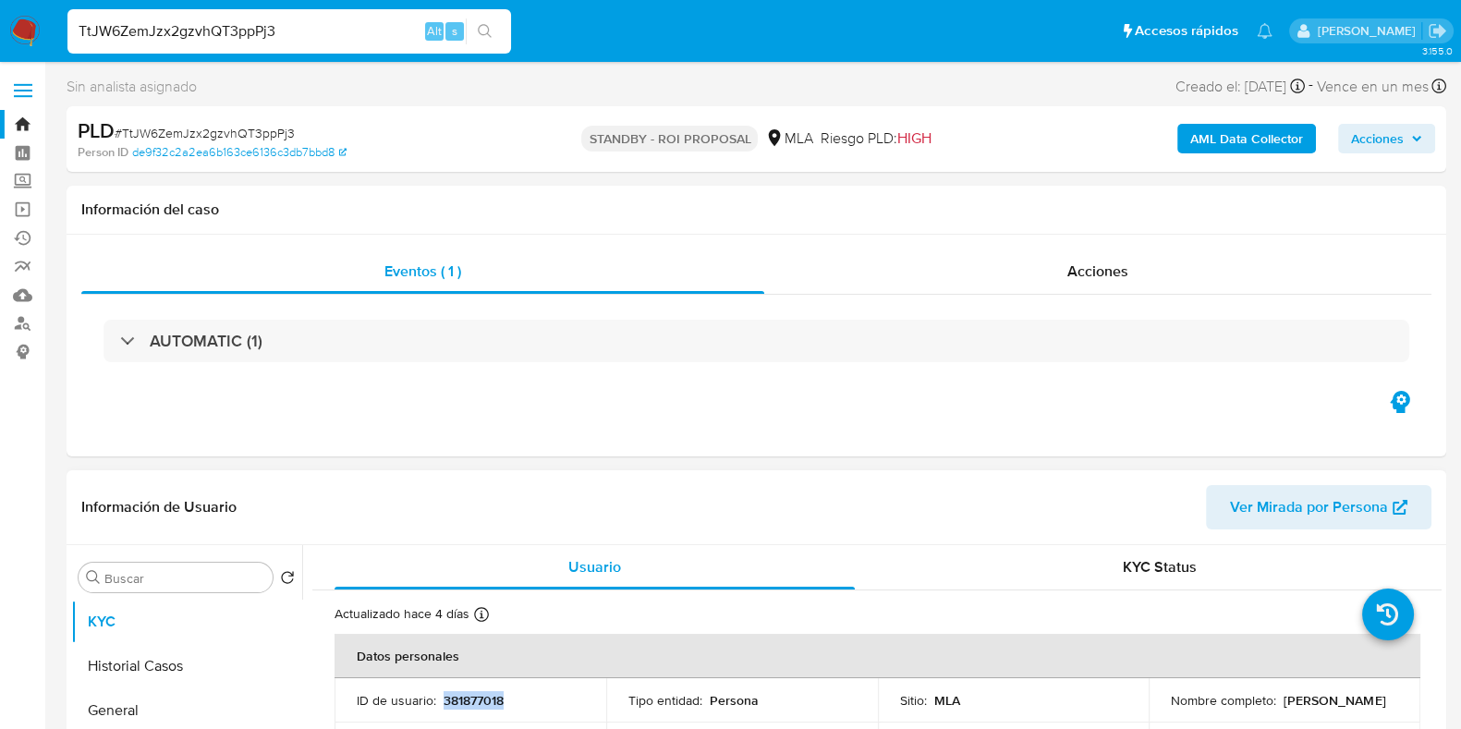
click at [462, 702] on p "381877018" at bounding box center [473, 700] width 60 height 17
copy p "381877018"
click at [247, 34] on input "TtJW6ZemJzx2gzvhQT3ppPj3" at bounding box center [288, 31] width 443 height 24
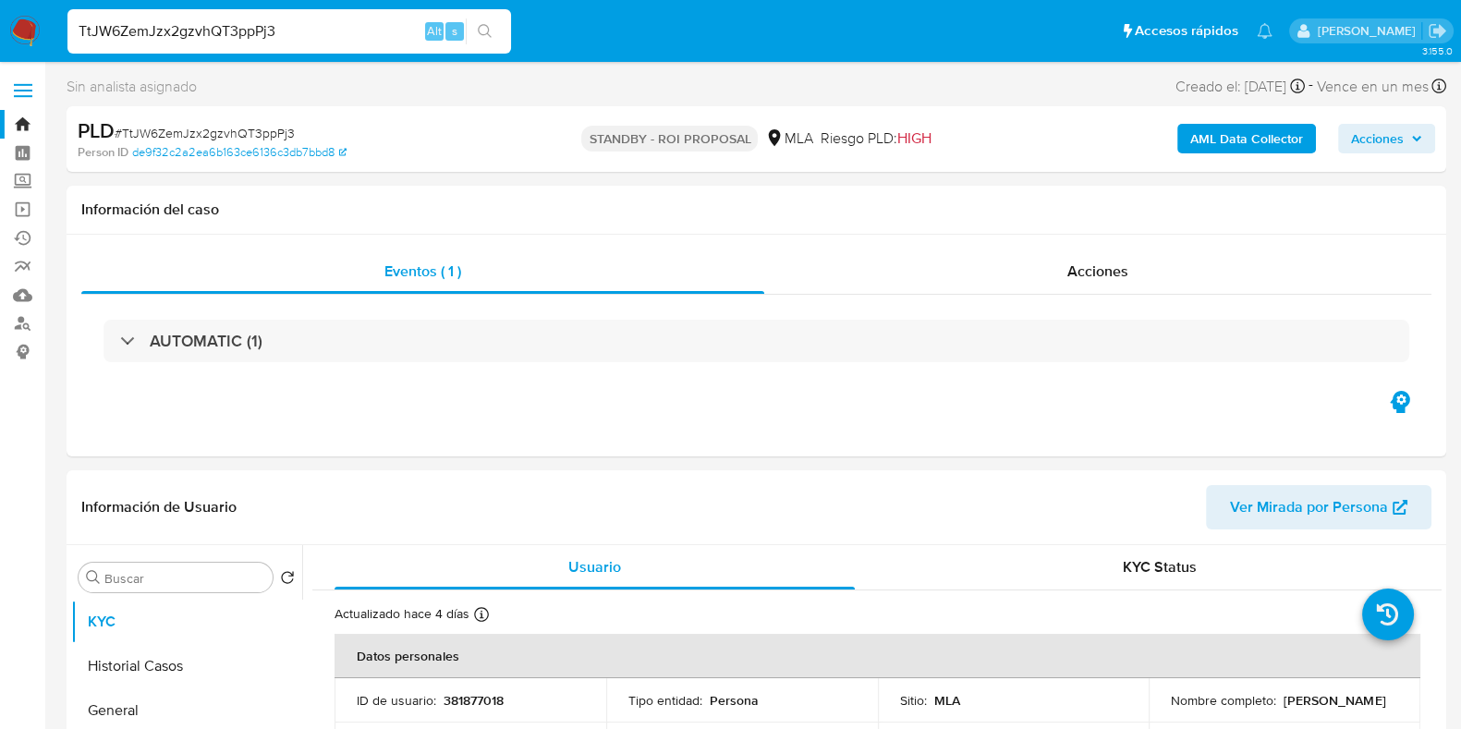
paste input "BPIVCRiV2wzkvdT7ECiPNDmj"
type input "BPIVCRiV2wzkvdT7ECiPNDmj"
select select "10"
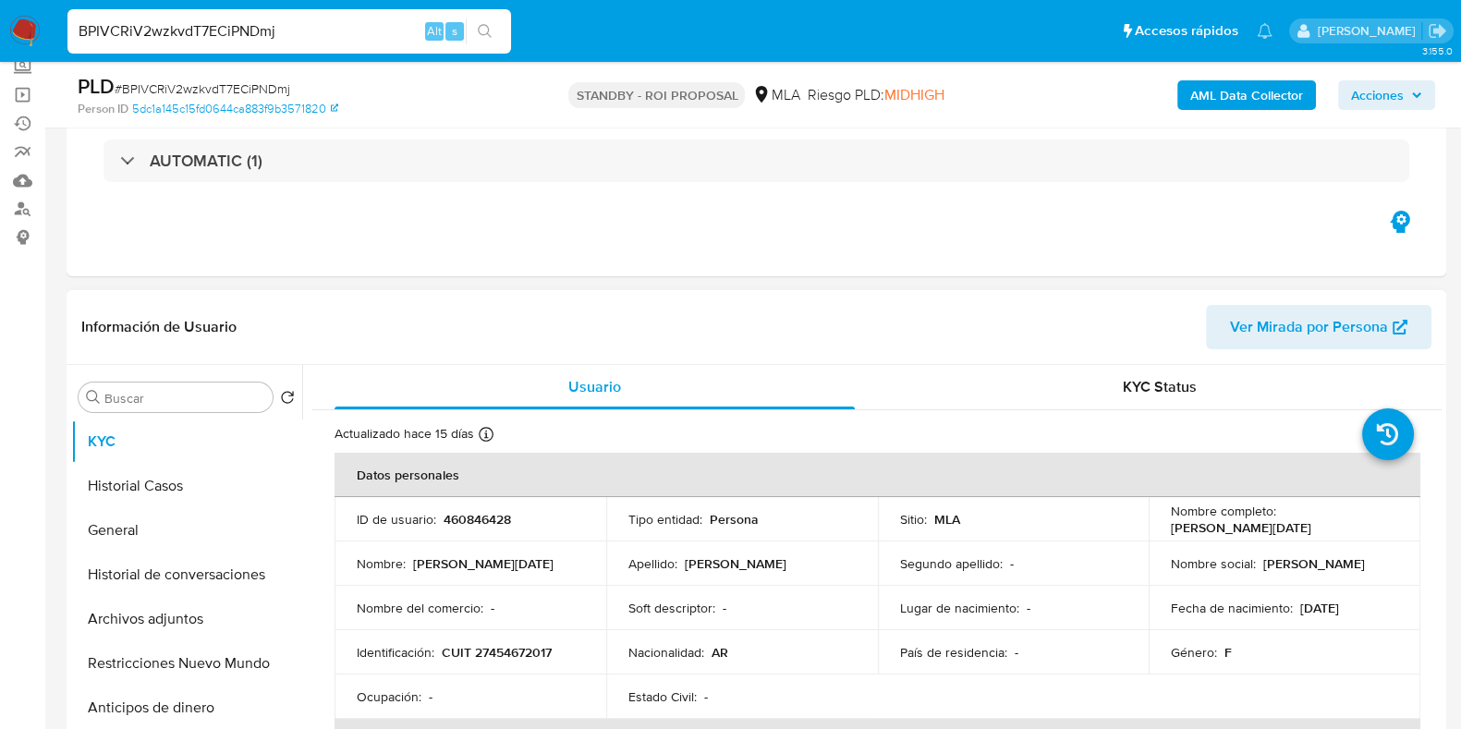
click at [504, 515] on p "460846428" at bounding box center [476, 519] width 67 height 17
copy p "460846428"
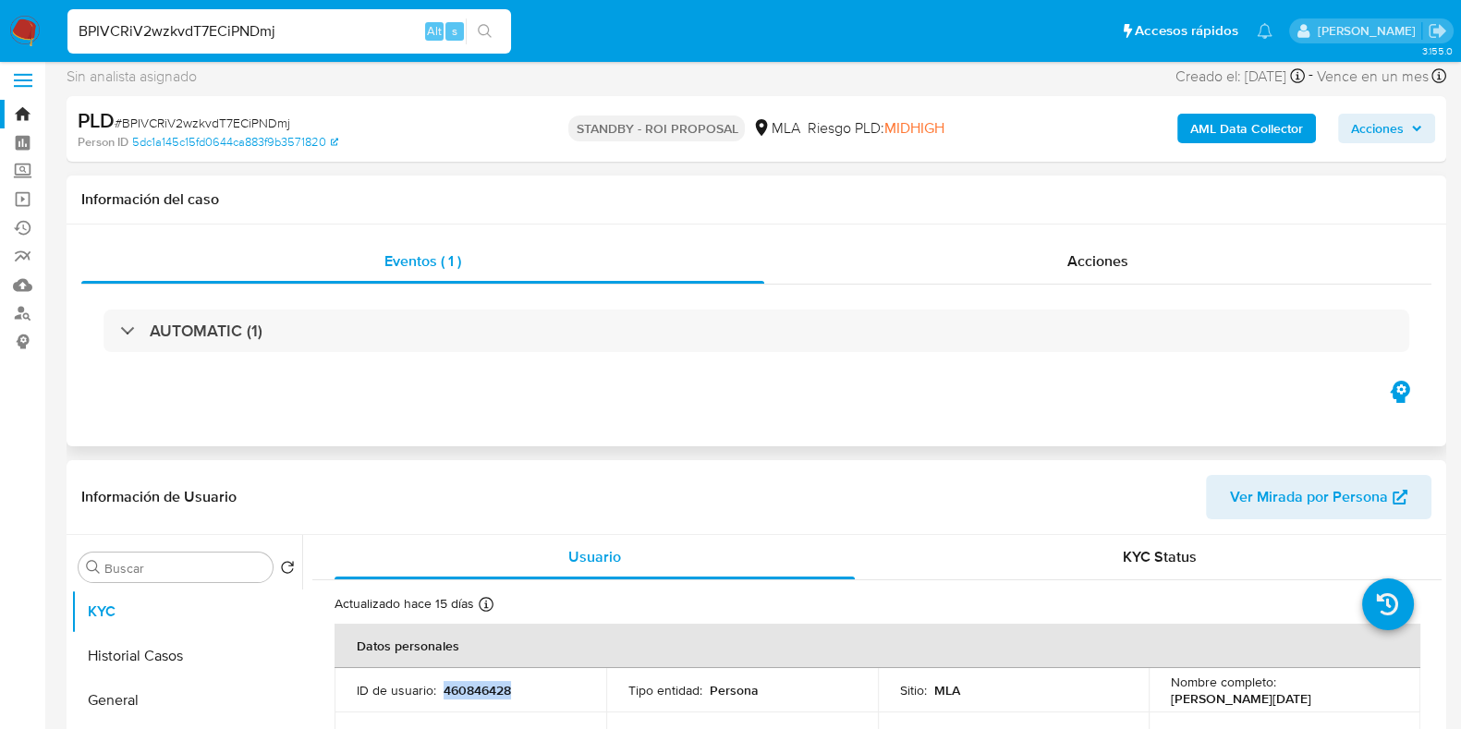
scroll to position [0, 0]
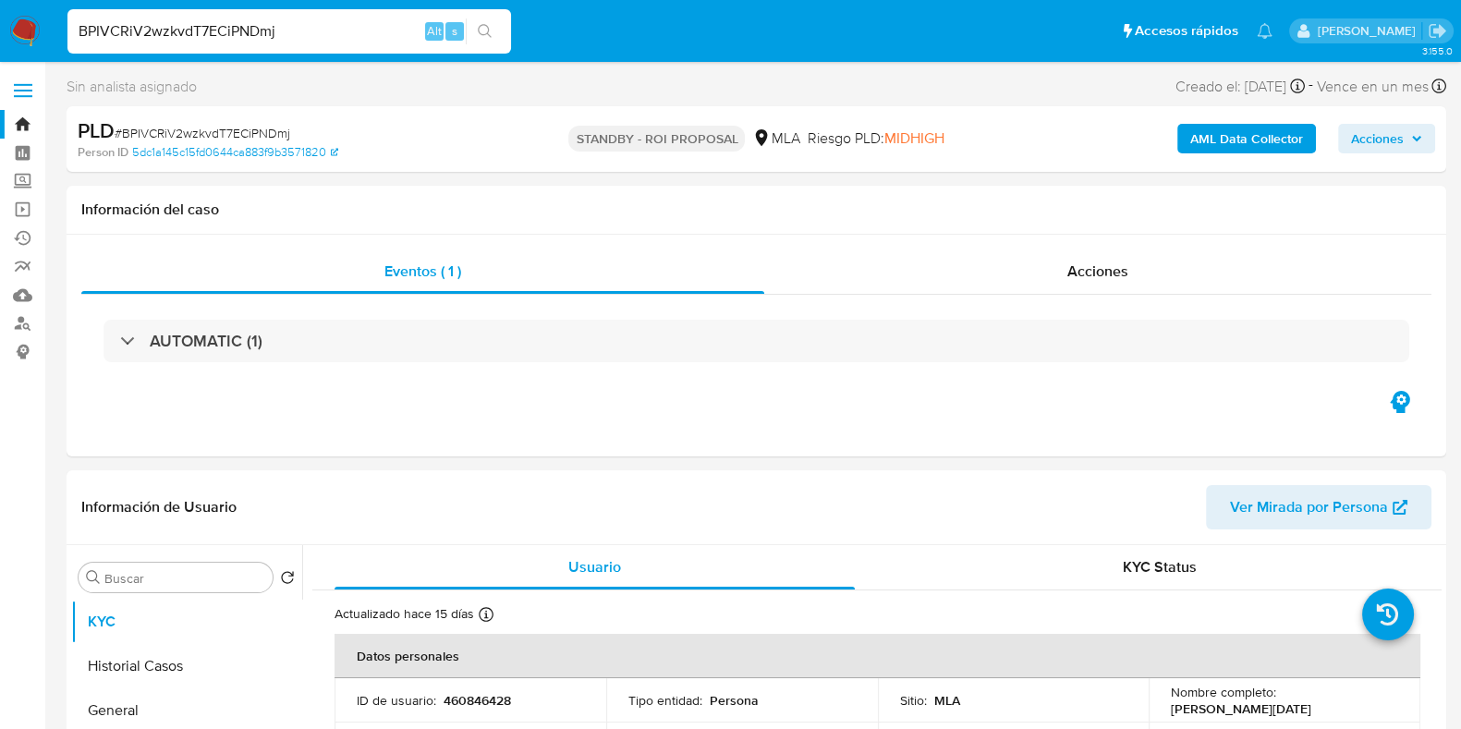
click at [221, 131] on span "# BPIVCRiV2wzkvdT7ECiPNDmj" at bounding box center [203, 133] width 176 height 18
click at [212, 29] on input "BPIVCRiV2wzkvdT7ECiPNDmj" at bounding box center [288, 31] width 443 height 24
paste input "VlUkxBtinQannOTT8c4UiOym"
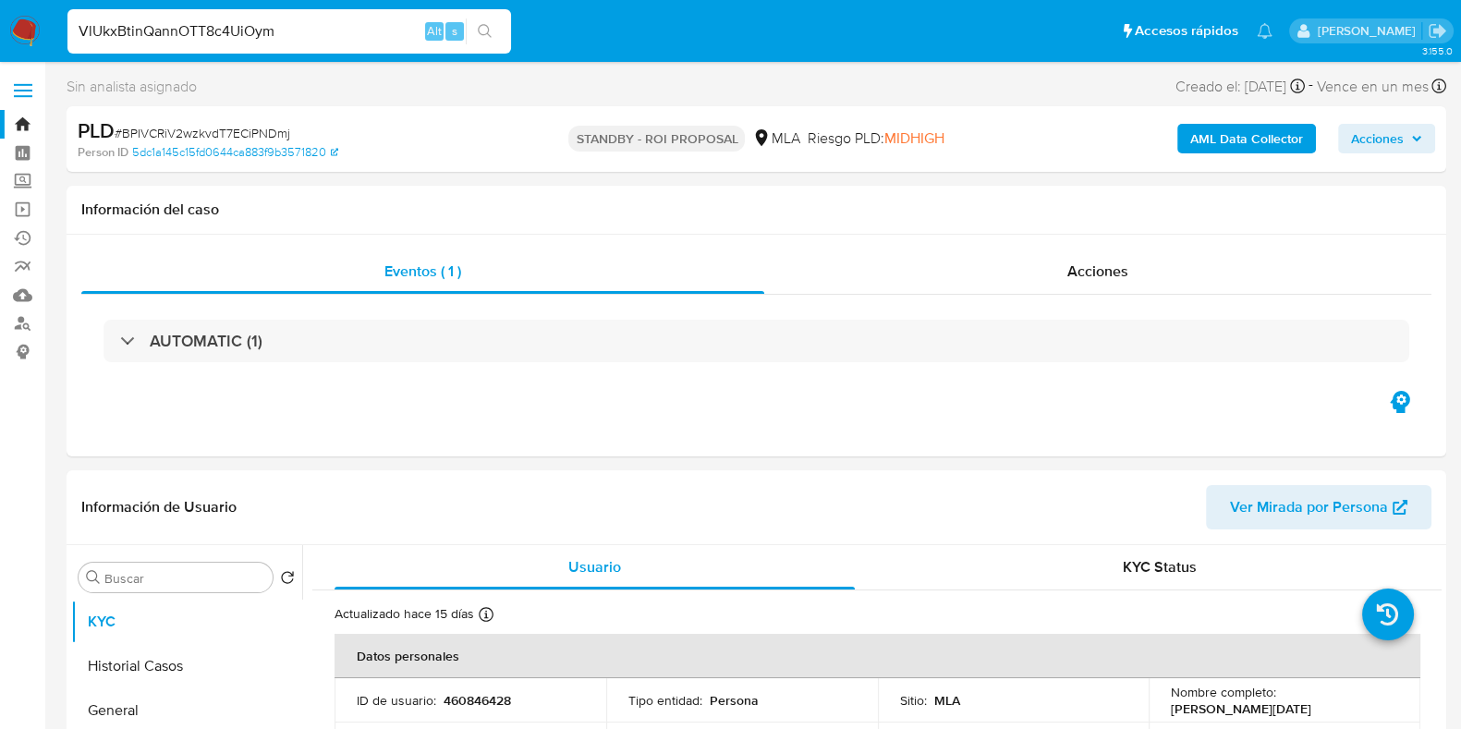
type input "VlUkxBtinQannOTT8c4UiOym"
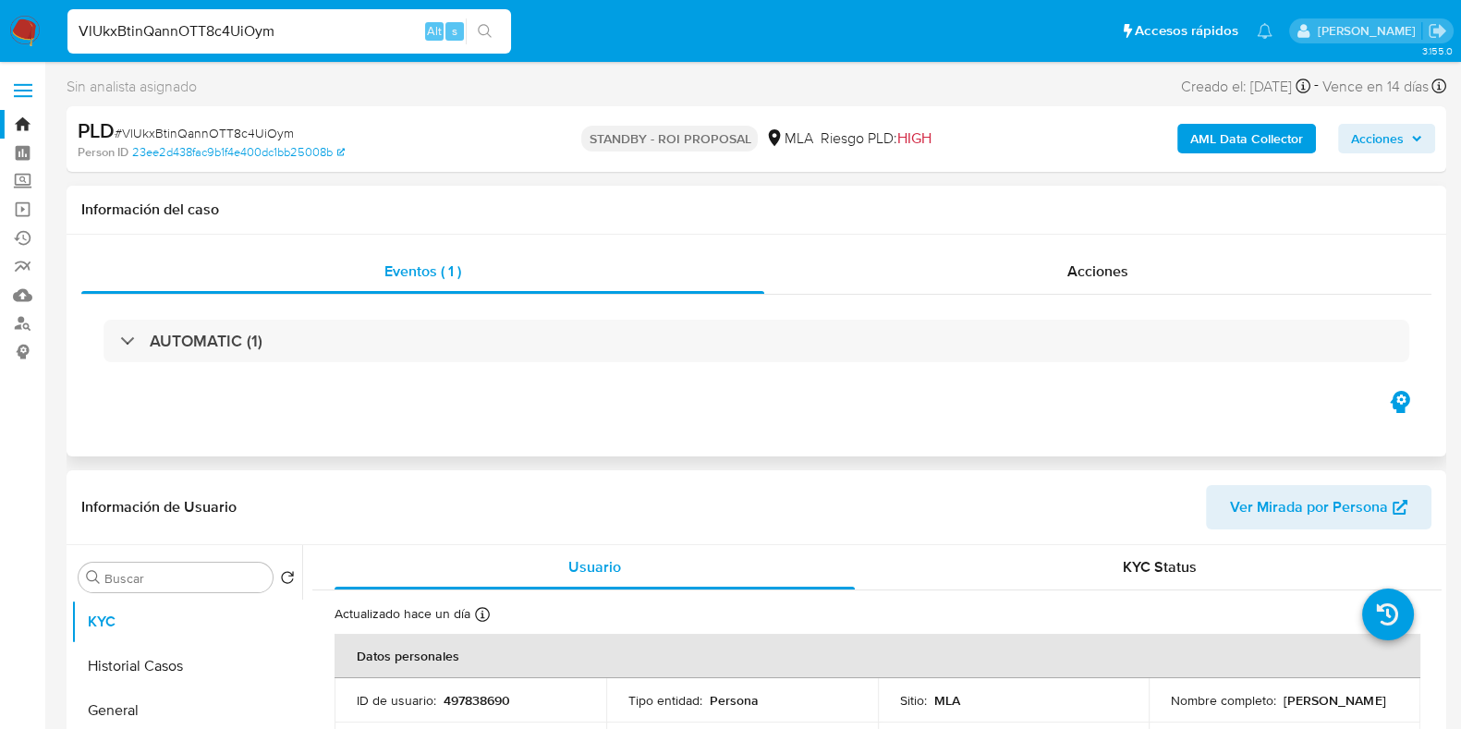
select select "10"
click at [468, 699] on p "497838690" at bounding box center [476, 700] width 67 height 17
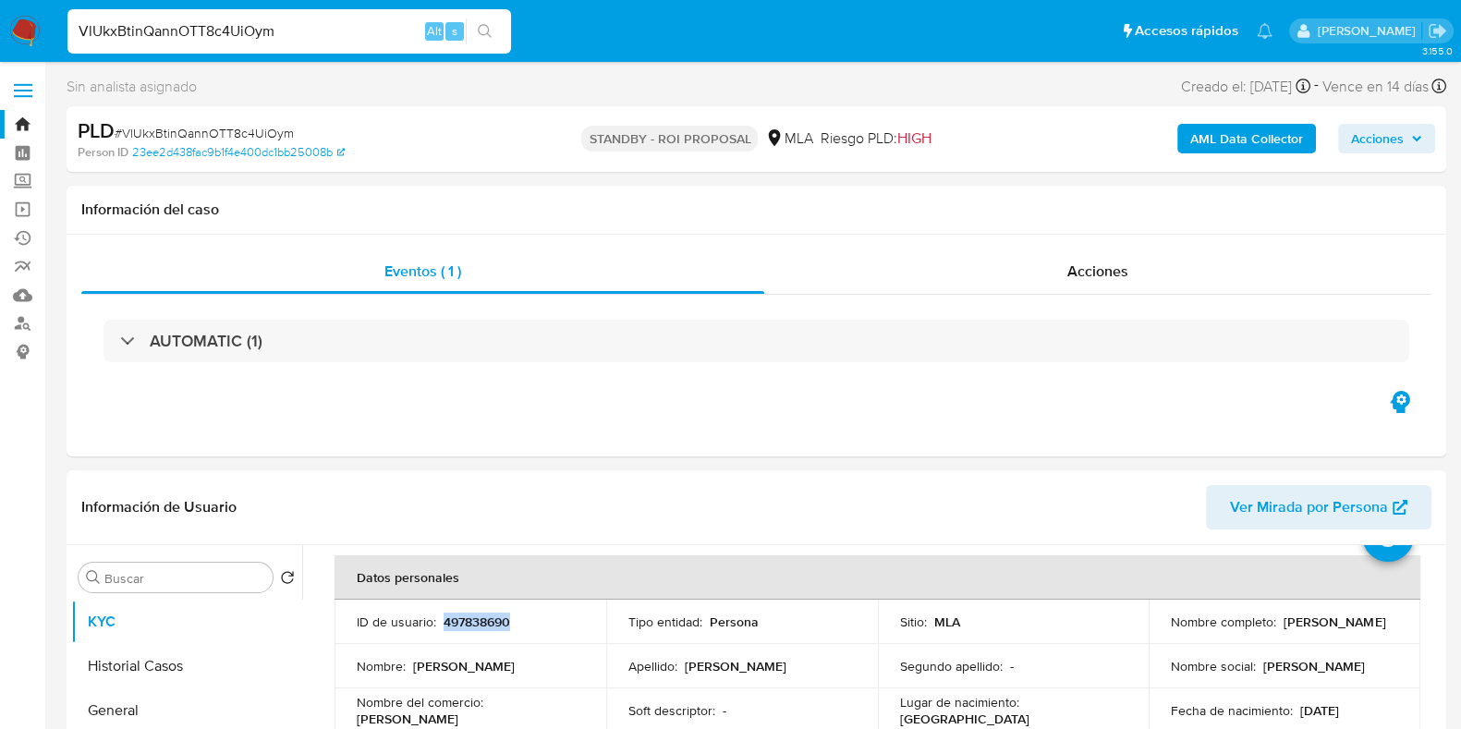
scroll to position [115, 0]
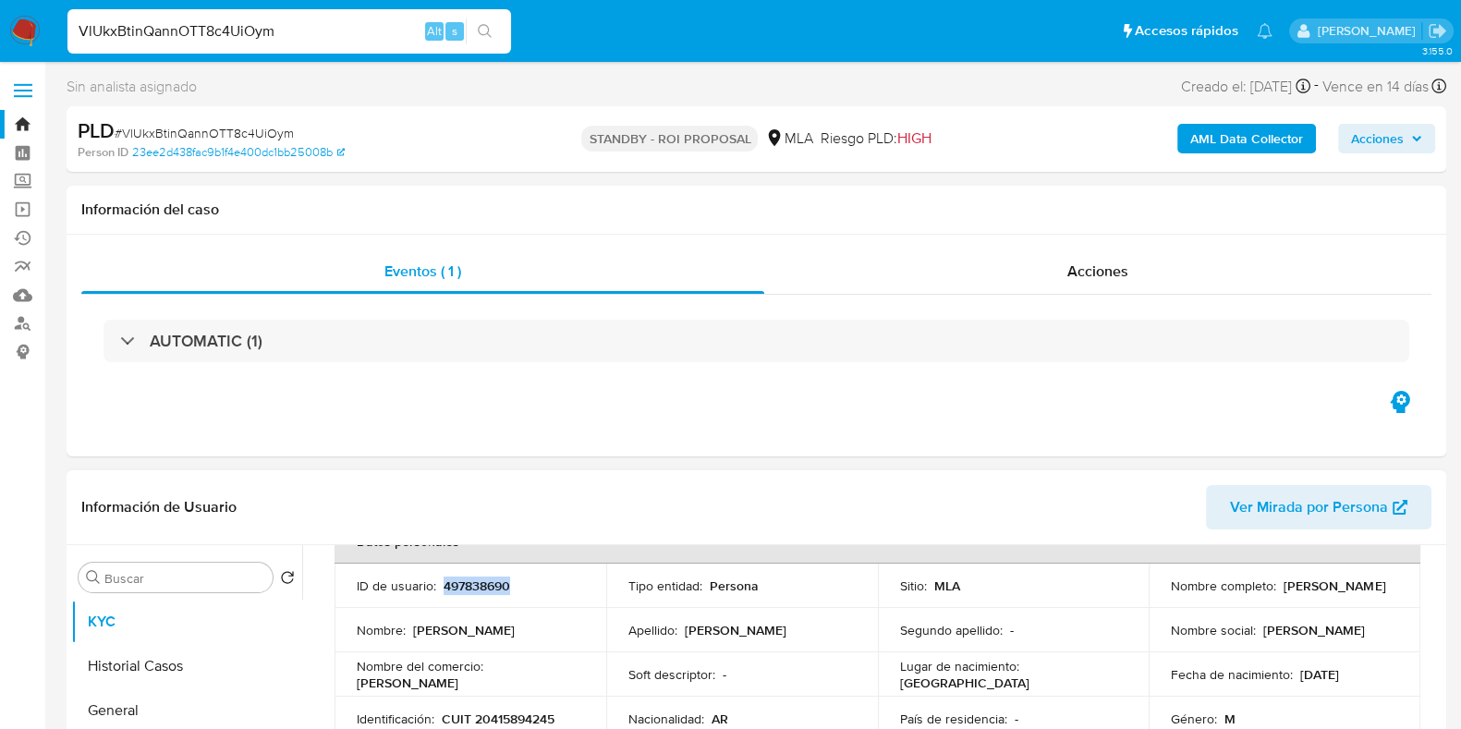
drag, startPoint x: 1328, startPoint y: 593, endPoint x: 1160, endPoint y: 587, distance: 168.3
click at [1160, 587] on td "Nombre completo : Emiliano Agustin Marcatelli" at bounding box center [1284, 586] width 272 height 44
click at [453, 583] on p "497838690" at bounding box center [476, 585] width 67 height 17
click at [379, 16] on div "VlUkxBtinQannOTT8c4UiOym Alt s" at bounding box center [288, 31] width 443 height 44
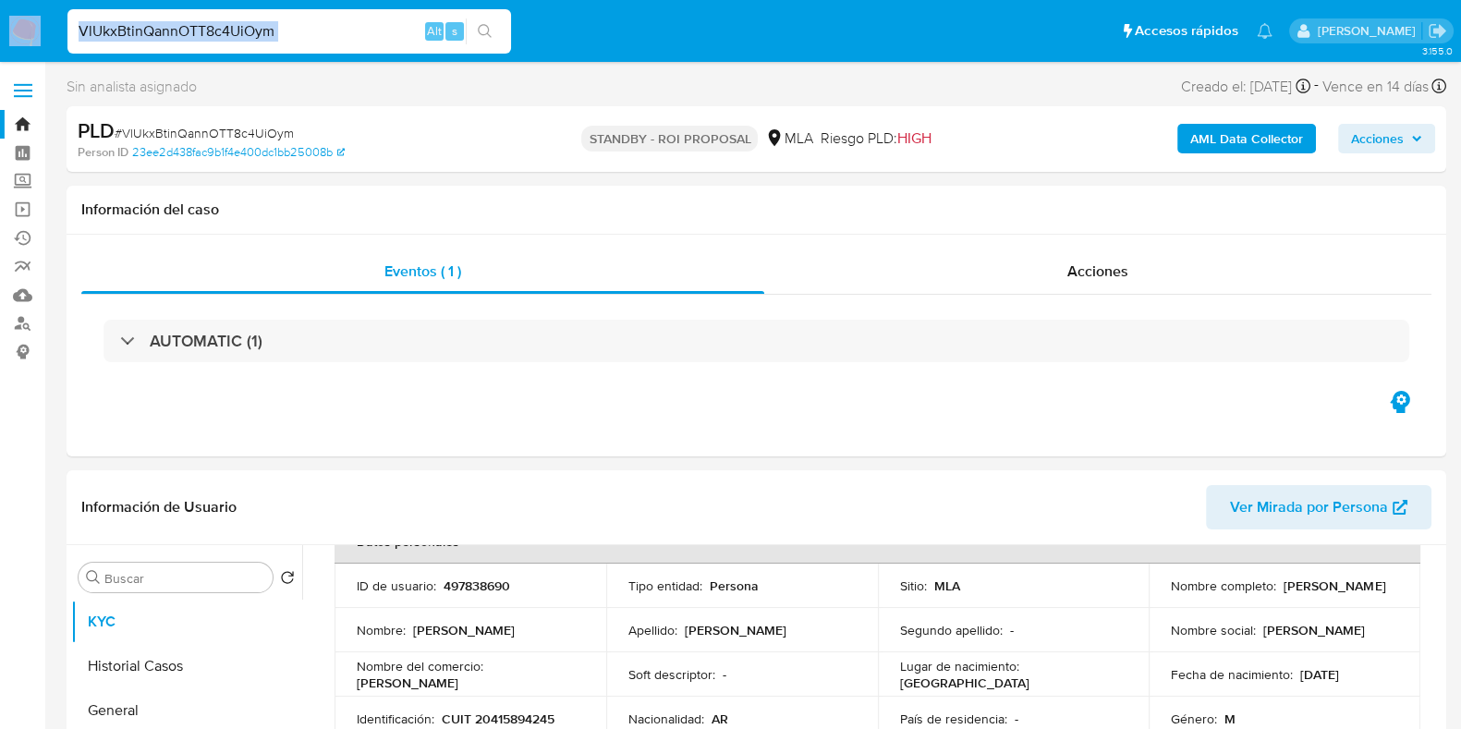
click at [379, 16] on div "VlUkxBtinQannOTT8c4UiOym Alt s" at bounding box center [288, 31] width 443 height 44
click at [203, 38] on input "VlUkxBtinQannOTT8c4UiOym" at bounding box center [288, 31] width 443 height 24
click at [205, 30] on input "VlUkxBtinQannOTT8c4UiOym" at bounding box center [288, 31] width 443 height 24
click at [273, 36] on input "VlUkxBtinQannOTT8c4UiOym" at bounding box center [288, 31] width 443 height 24
click at [231, 31] on input "VlUkxBtinQannOTT8c4UiOym" at bounding box center [288, 31] width 443 height 24
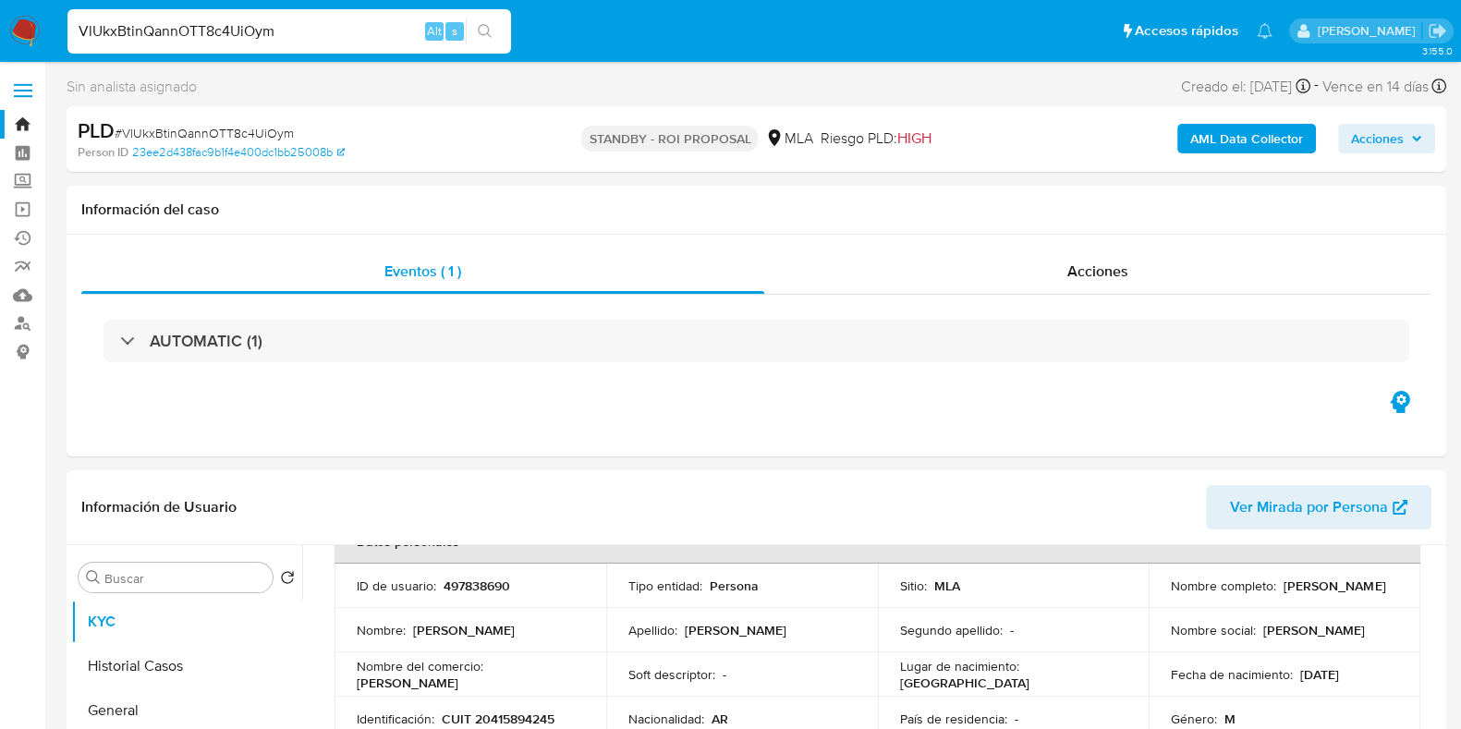
click at [231, 31] on input "VlUkxBtinQannOTT8c4UiOym" at bounding box center [288, 31] width 443 height 24
paste input "D7jUHAlKkm9dMuLw0E4tvJYq"
type input "D7jUHAlKkm9dMuLw0E4tvJYq"
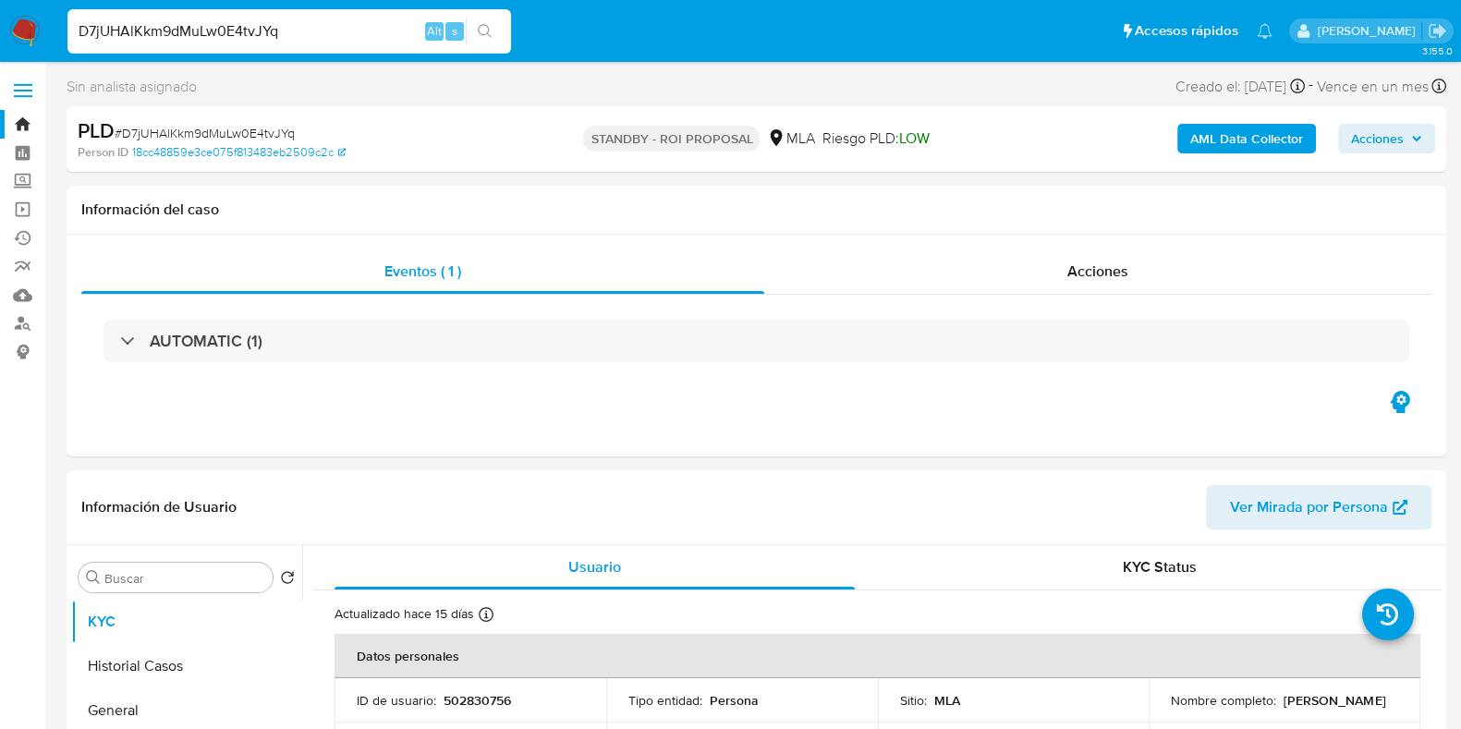
select select "10"
drag, startPoint x: 1293, startPoint y: 709, endPoint x: 1169, endPoint y: 711, distance: 123.8
click at [1171, 709] on div "Nombre completo : Angel Matias Novoa" at bounding box center [1284, 700] width 227 height 17
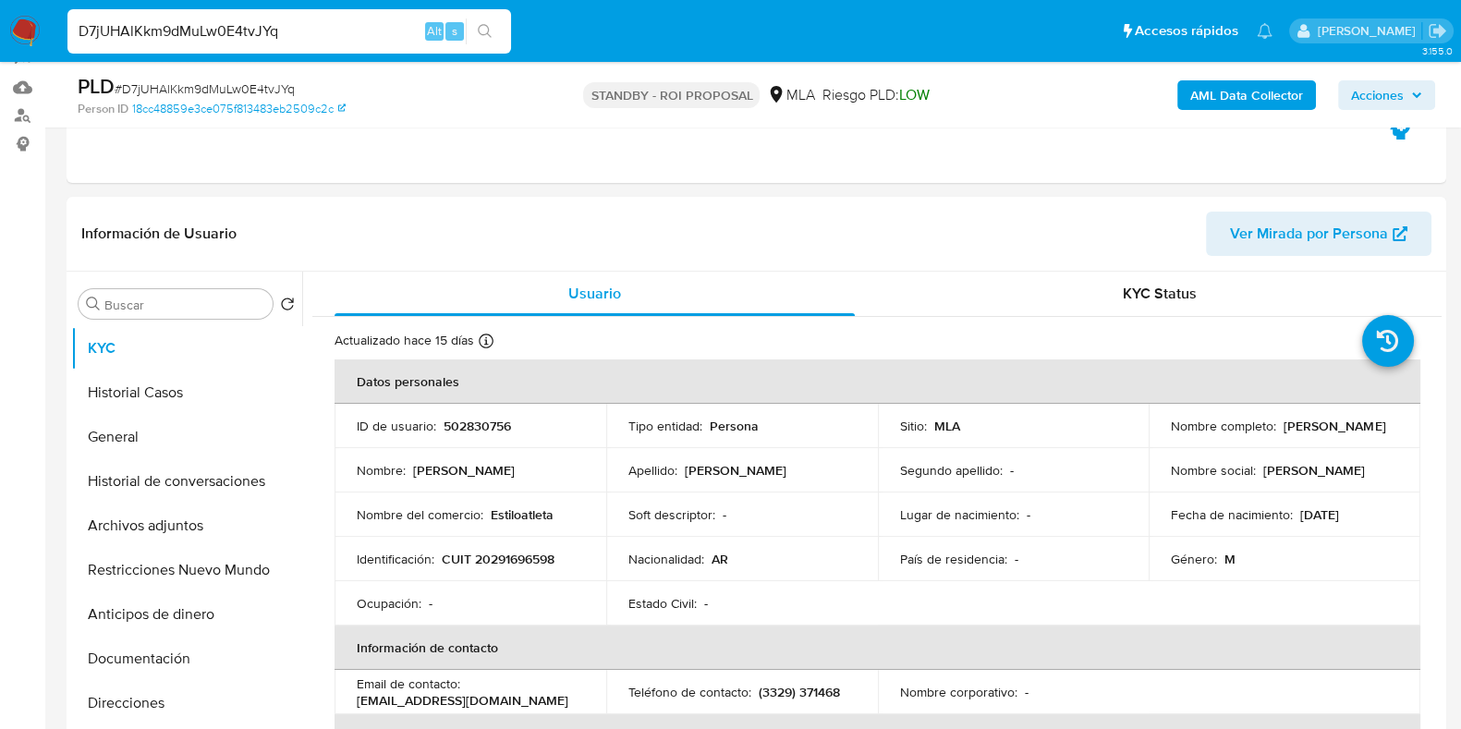
scroll to position [230, 0]
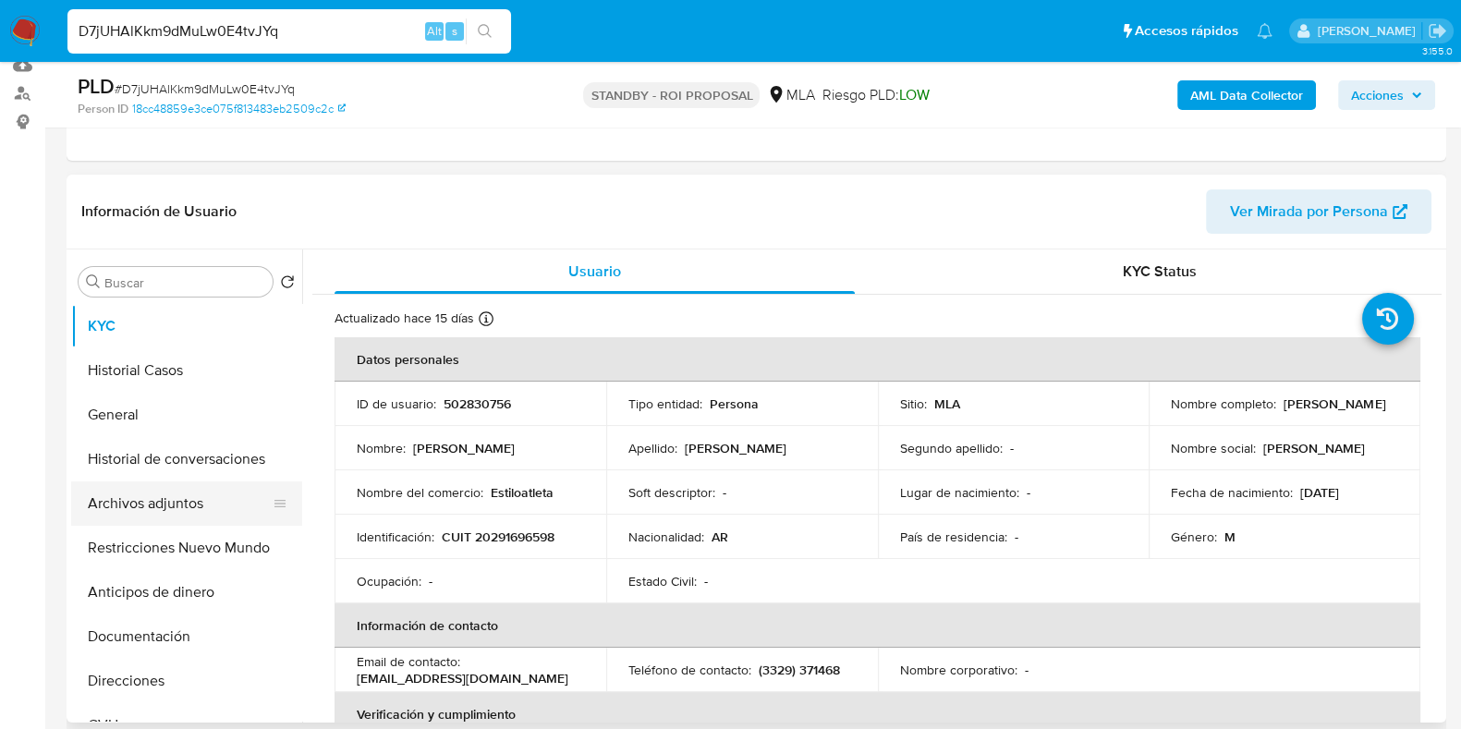
click at [169, 495] on button "Archivos adjuntos" at bounding box center [179, 503] width 216 height 44
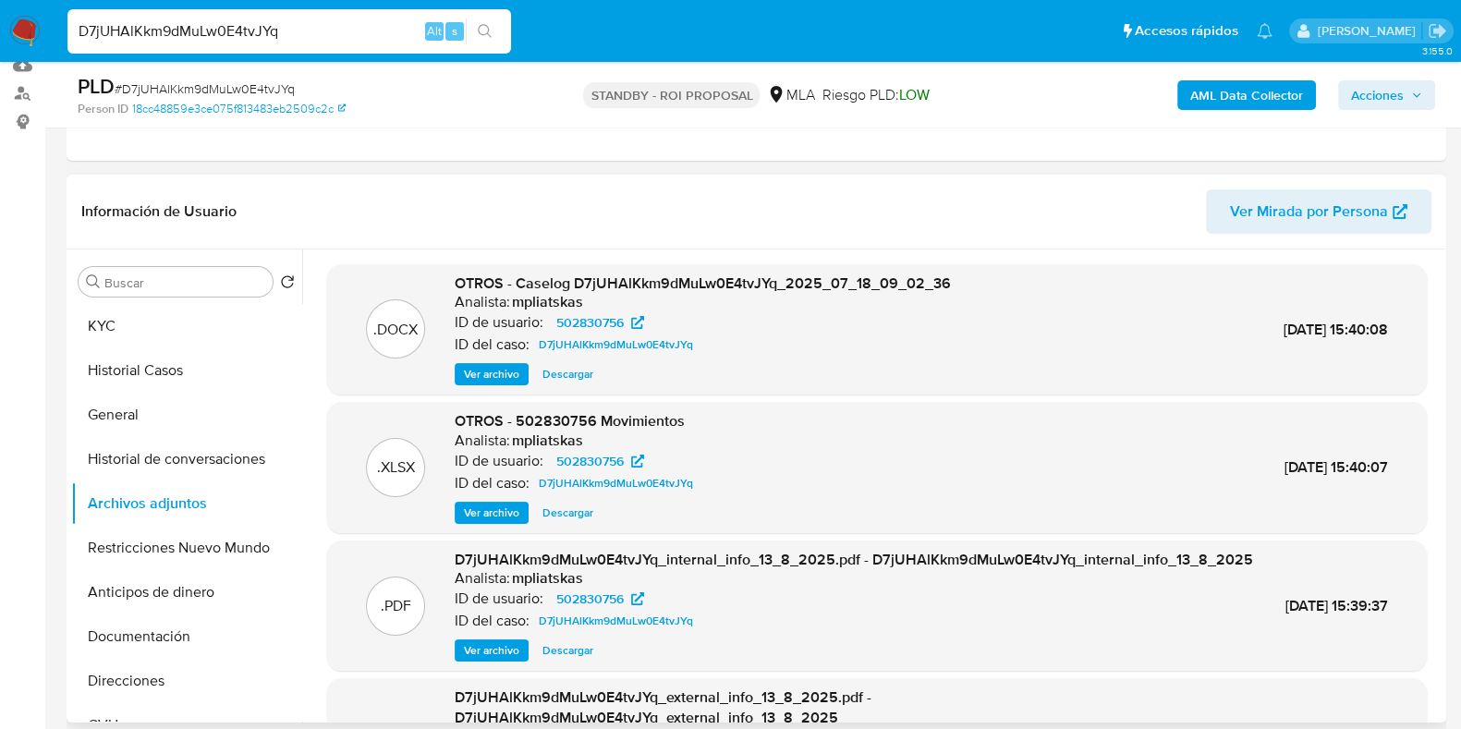
click at [577, 371] on span "Descargar" at bounding box center [567, 374] width 51 height 18
click at [556, 509] on span "Descargar" at bounding box center [567, 513] width 51 height 18
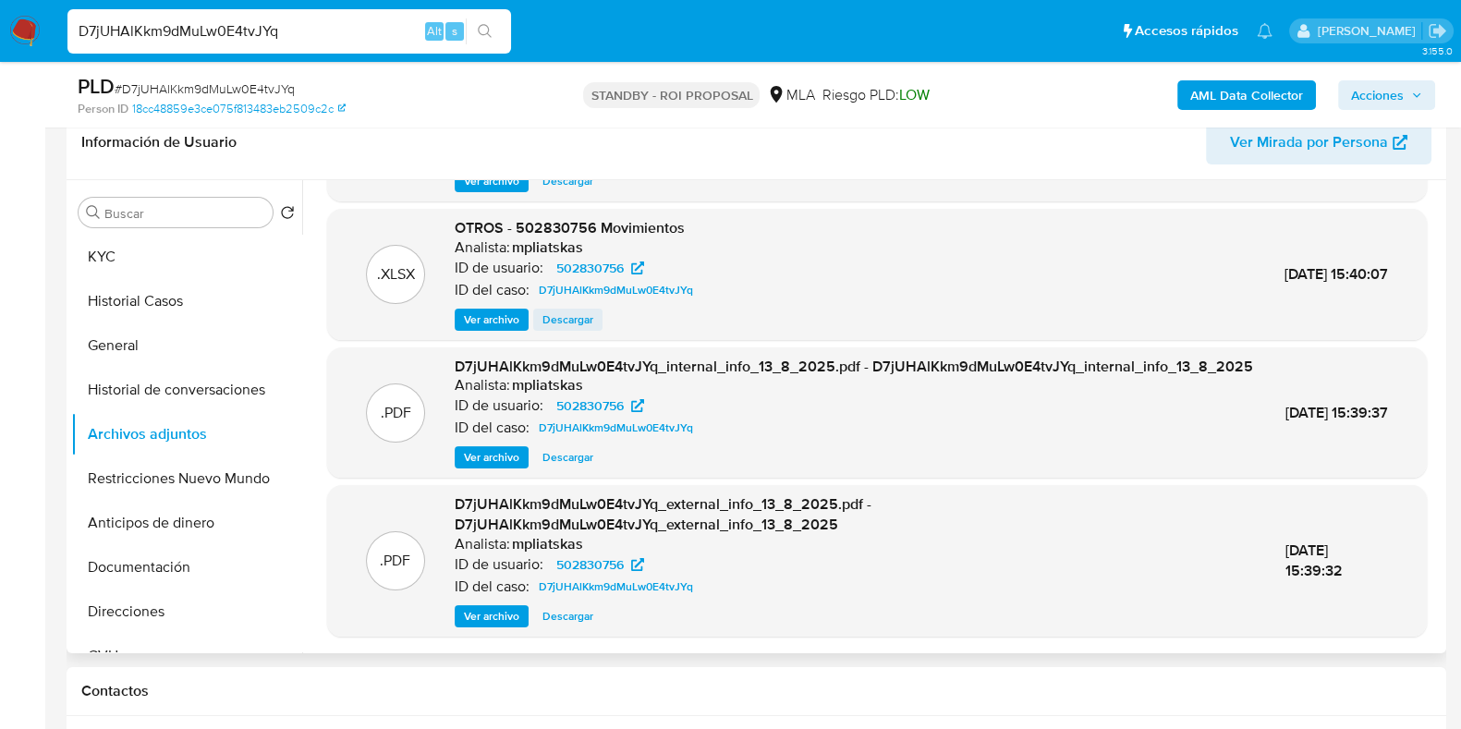
scroll to position [346, 0]
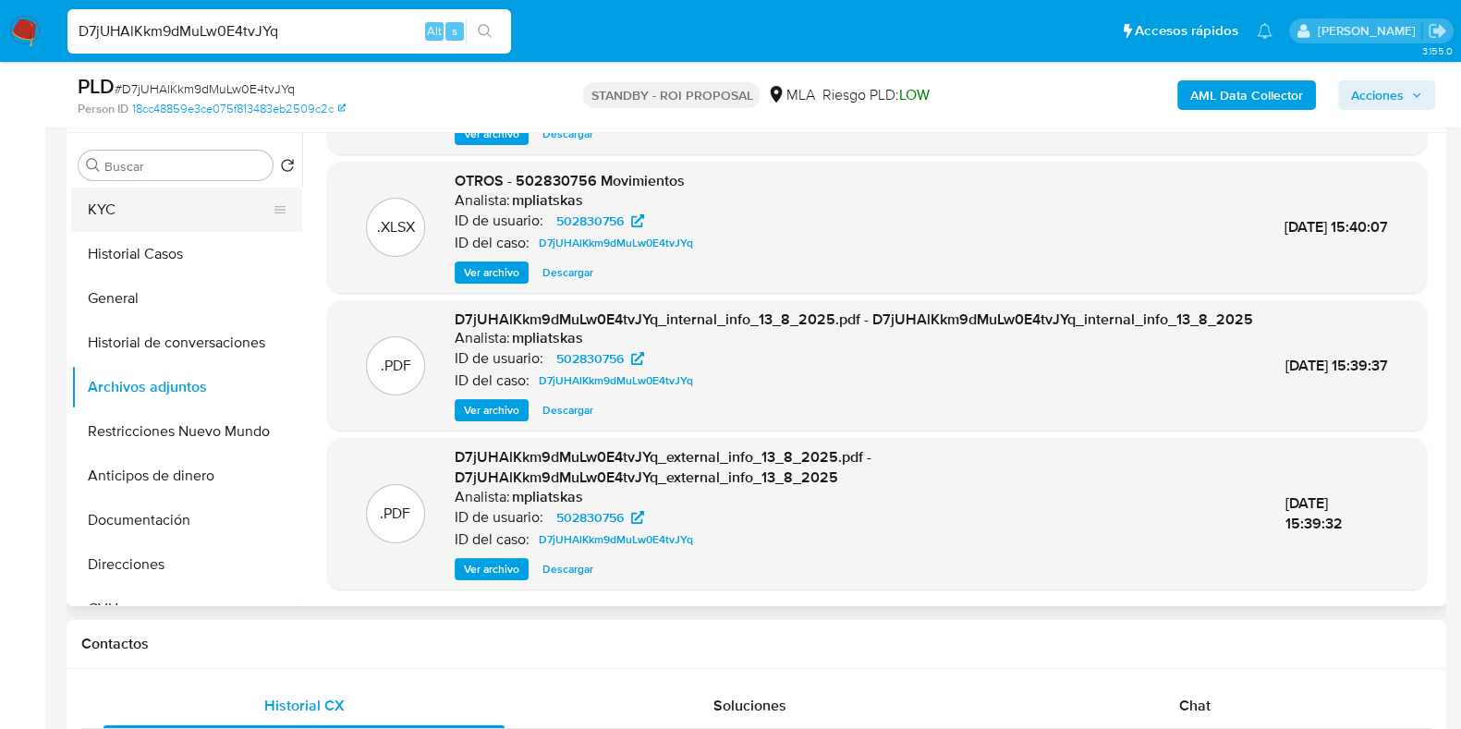
click at [79, 205] on button "KYC" at bounding box center [179, 210] width 216 height 44
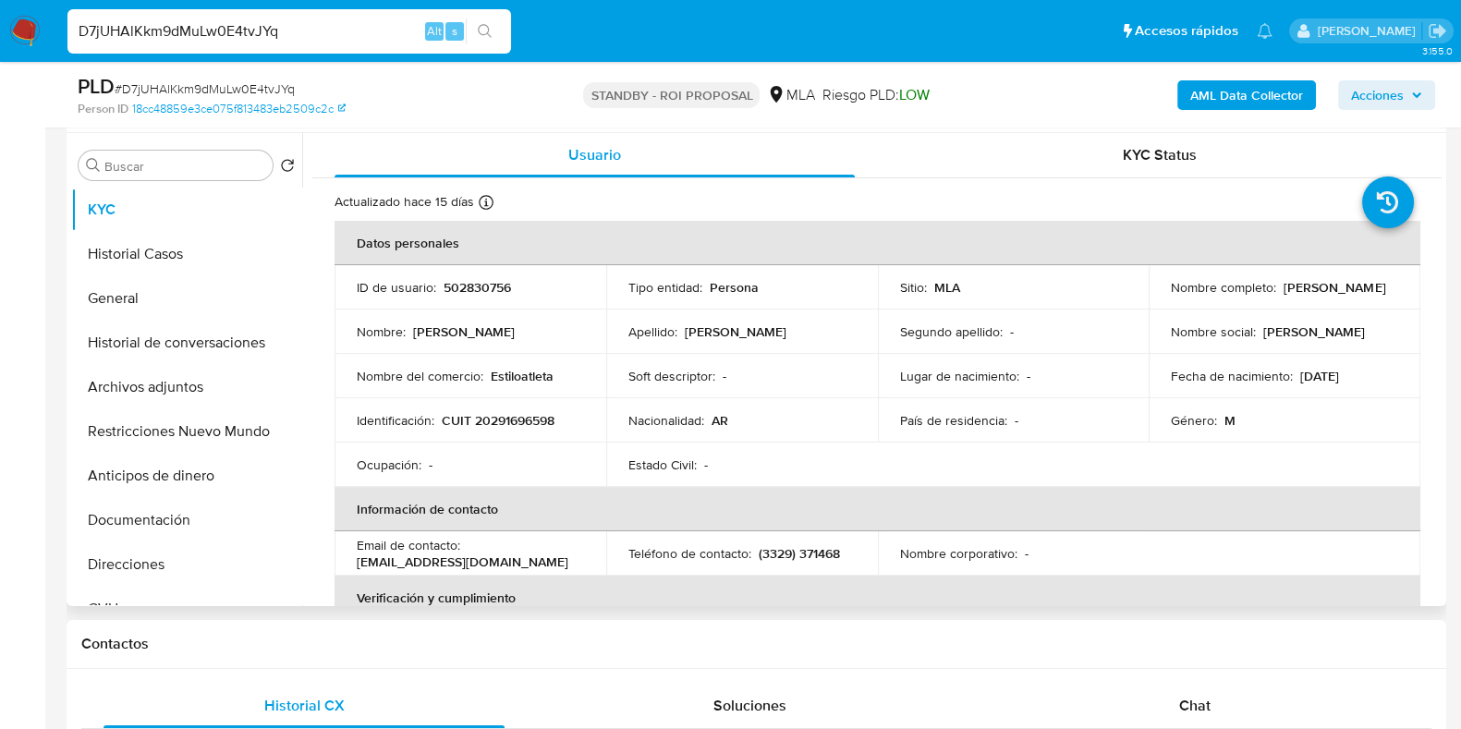
click at [481, 285] on p "502830756" at bounding box center [476, 287] width 67 height 17
click at [230, 83] on span "# D7jUHAlKkm9dMuLw0E4tvJYq" at bounding box center [205, 88] width 180 height 18
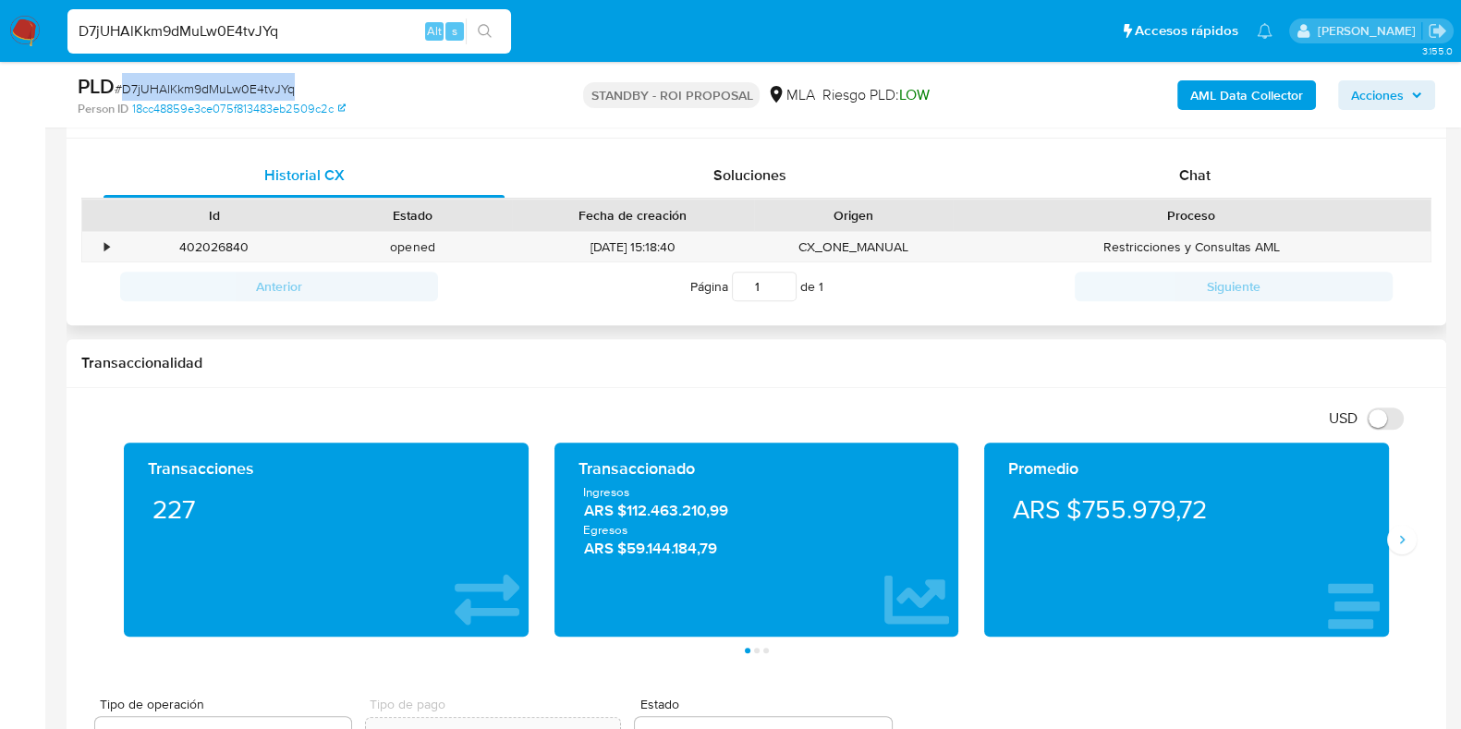
scroll to position [808, 0]
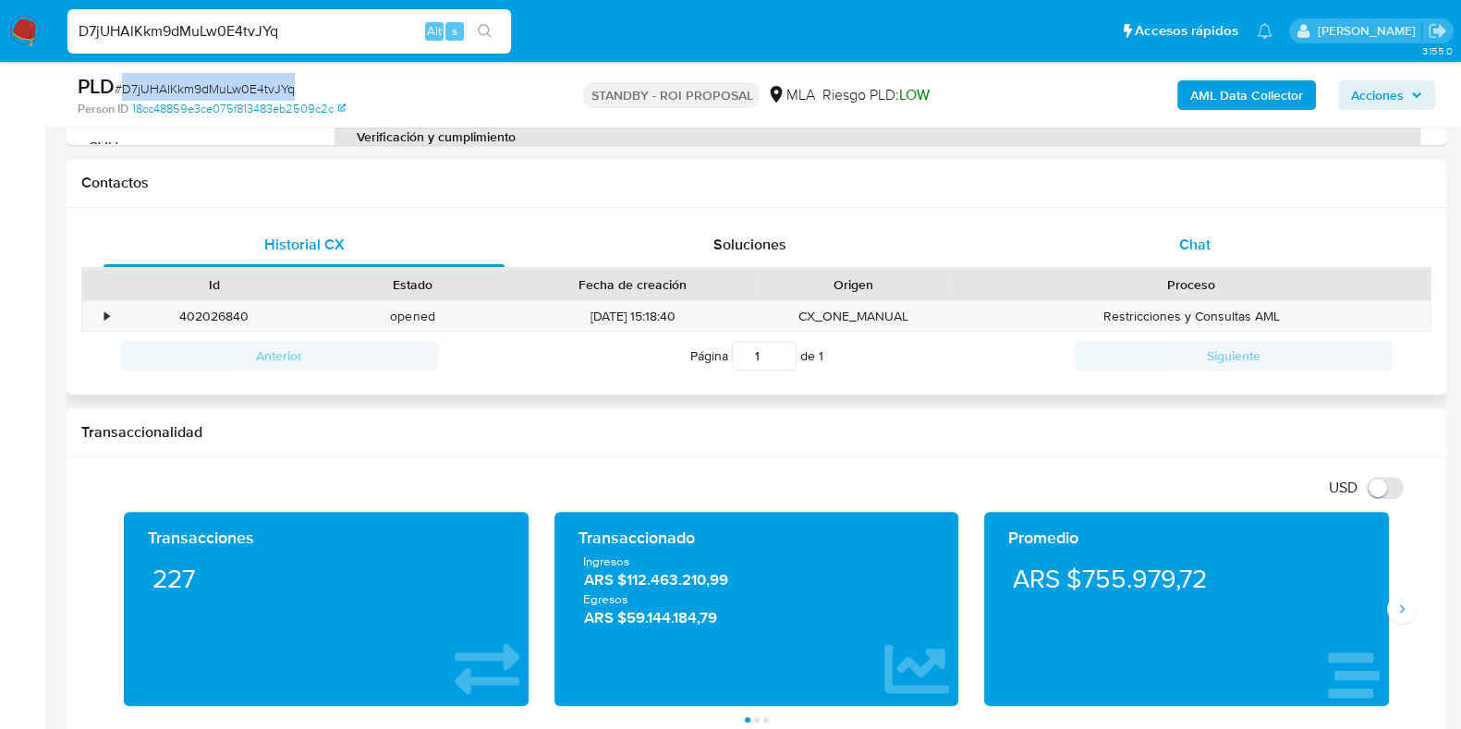
click at [1186, 234] on span "Chat" at bounding box center [1194, 244] width 31 height 21
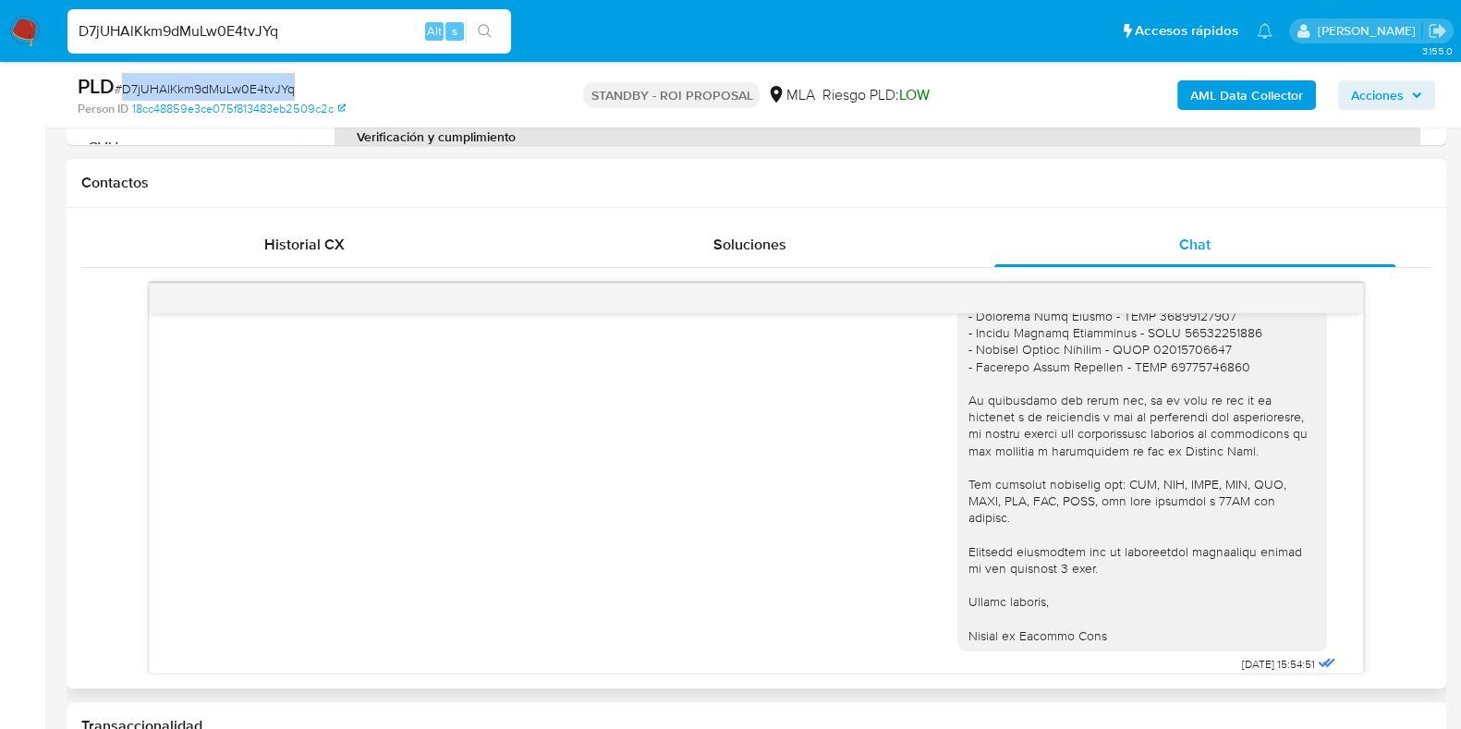
scroll to position [1888, 0]
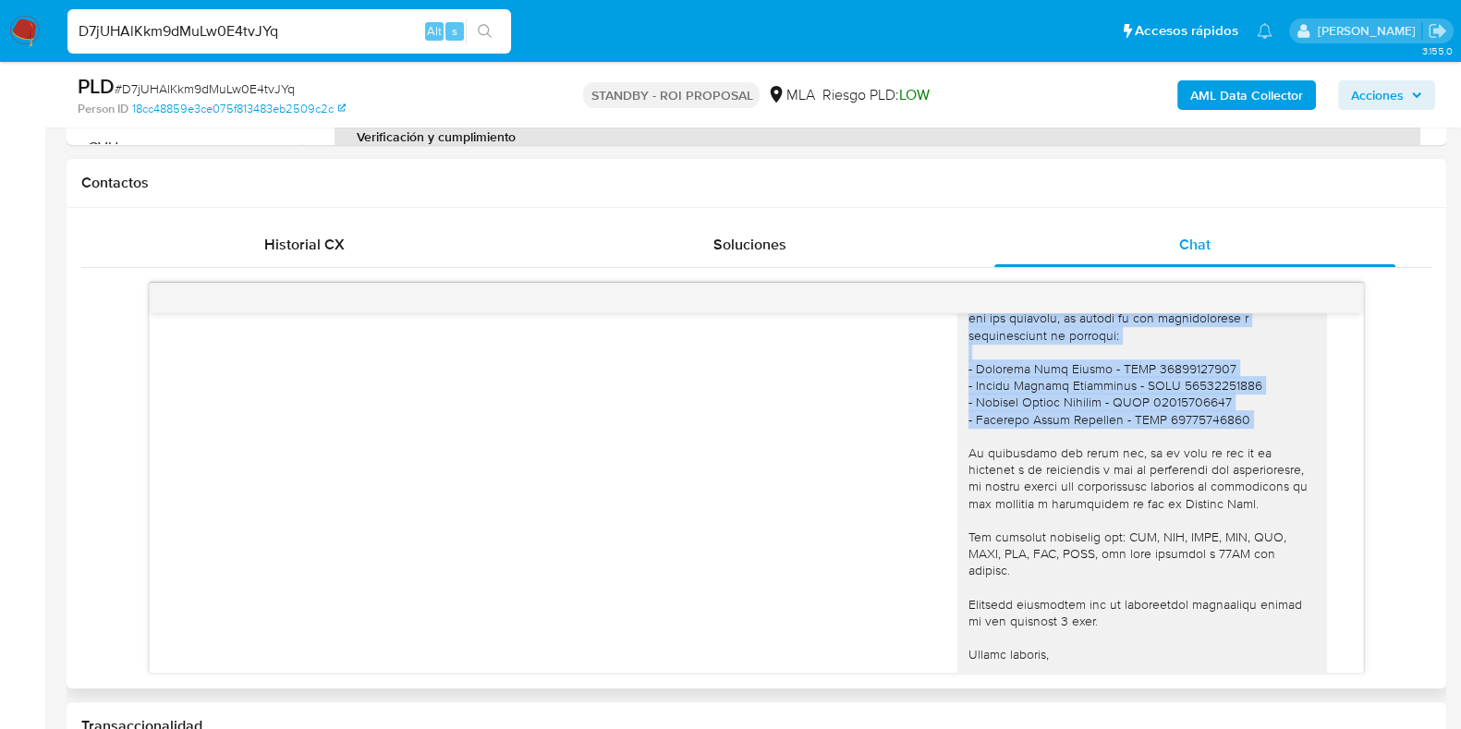
drag, startPoint x: 963, startPoint y: 348, endPoint x: 1233, endPoint y: 471, distance: 297.3
click at [1233, 471] on div "Hola, Angel. En función de las operaciones registradas en tu cuenta de Mercado …" at bounding box center [1141, 267] width 347 height 857
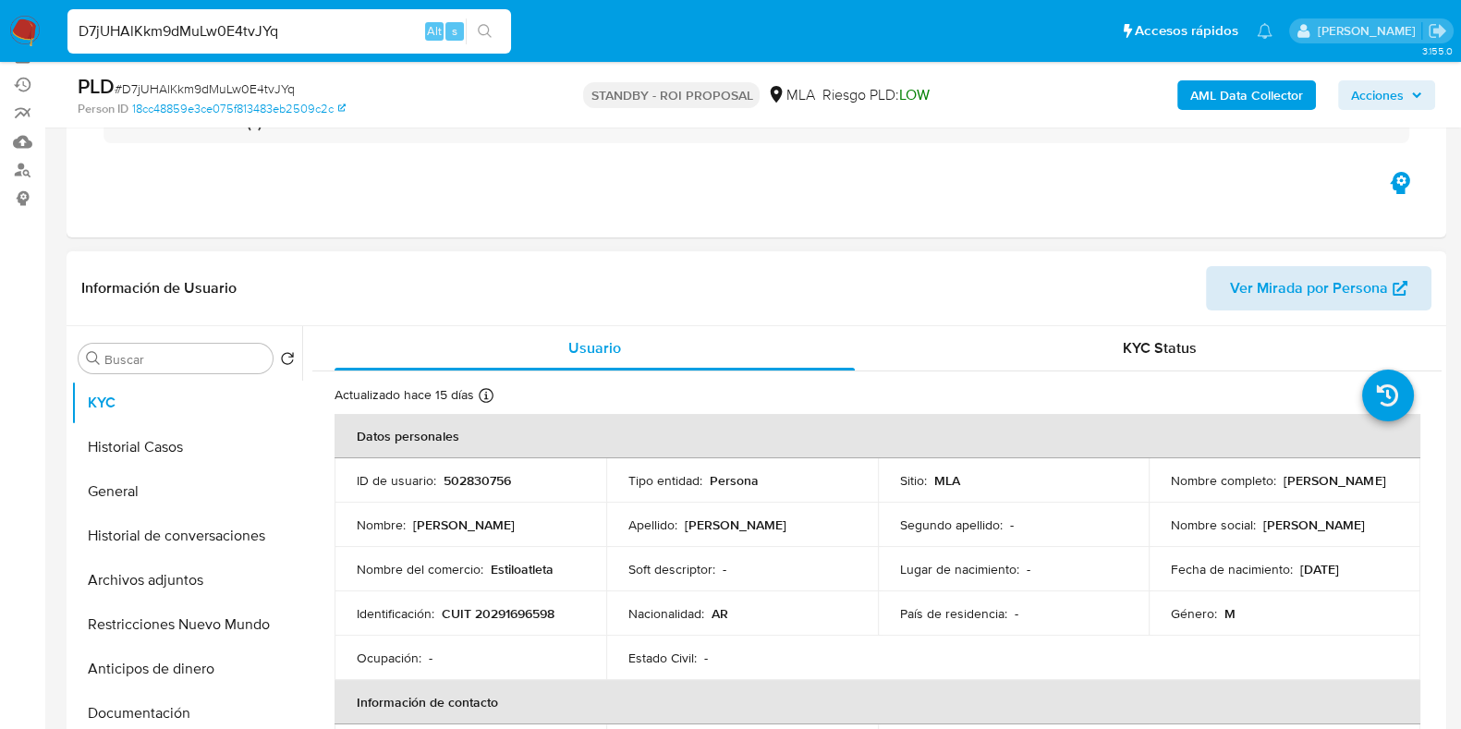
scroll to position [230, 0]
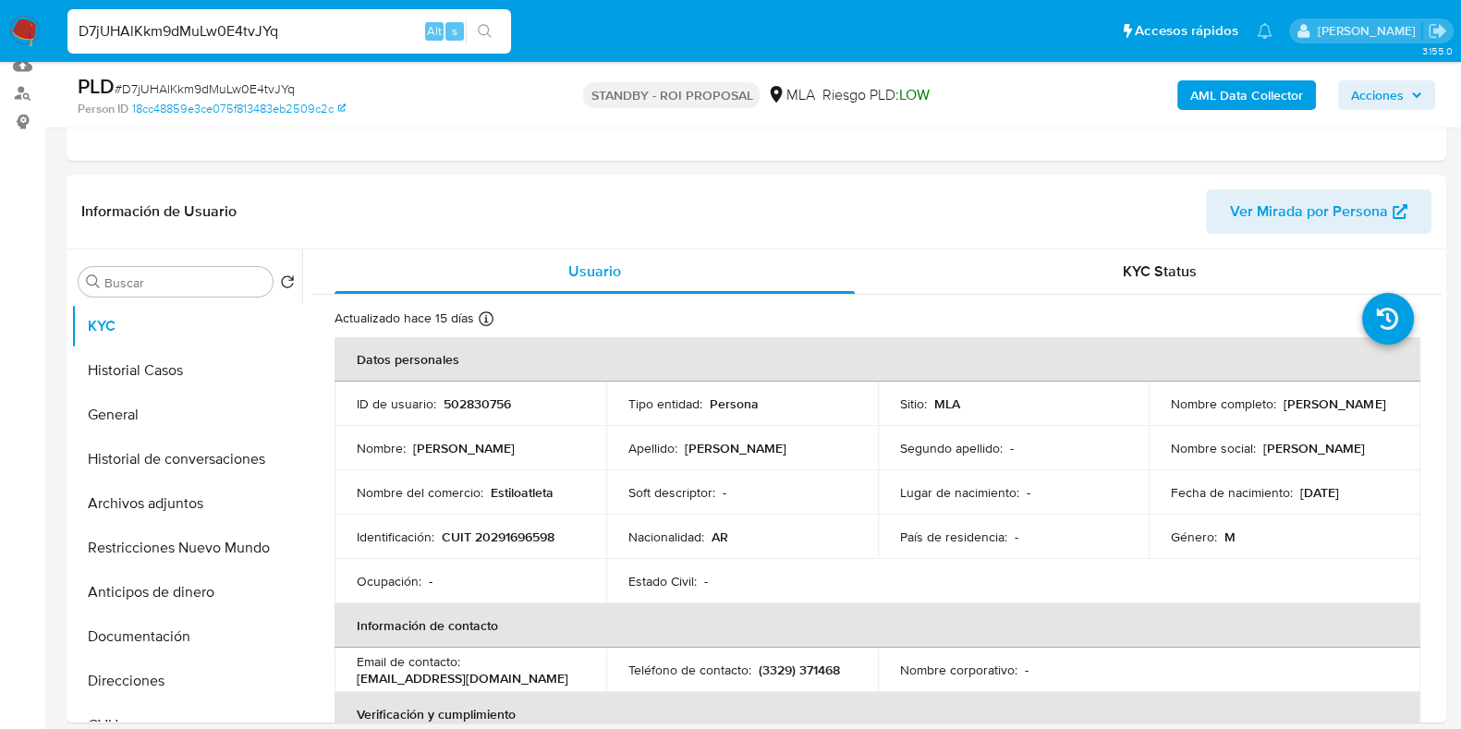
click at [166, 34] on input "D7jUHAlKkm9dMuLw0E4tvJYq" at bounding box center [288, 31] width 443 height 24
paste input "ISPF6Z5GvGqCGzS6CrkzPGV4"
type input "ISPF6Z5GvGqCGzS6CrkzPGV4"
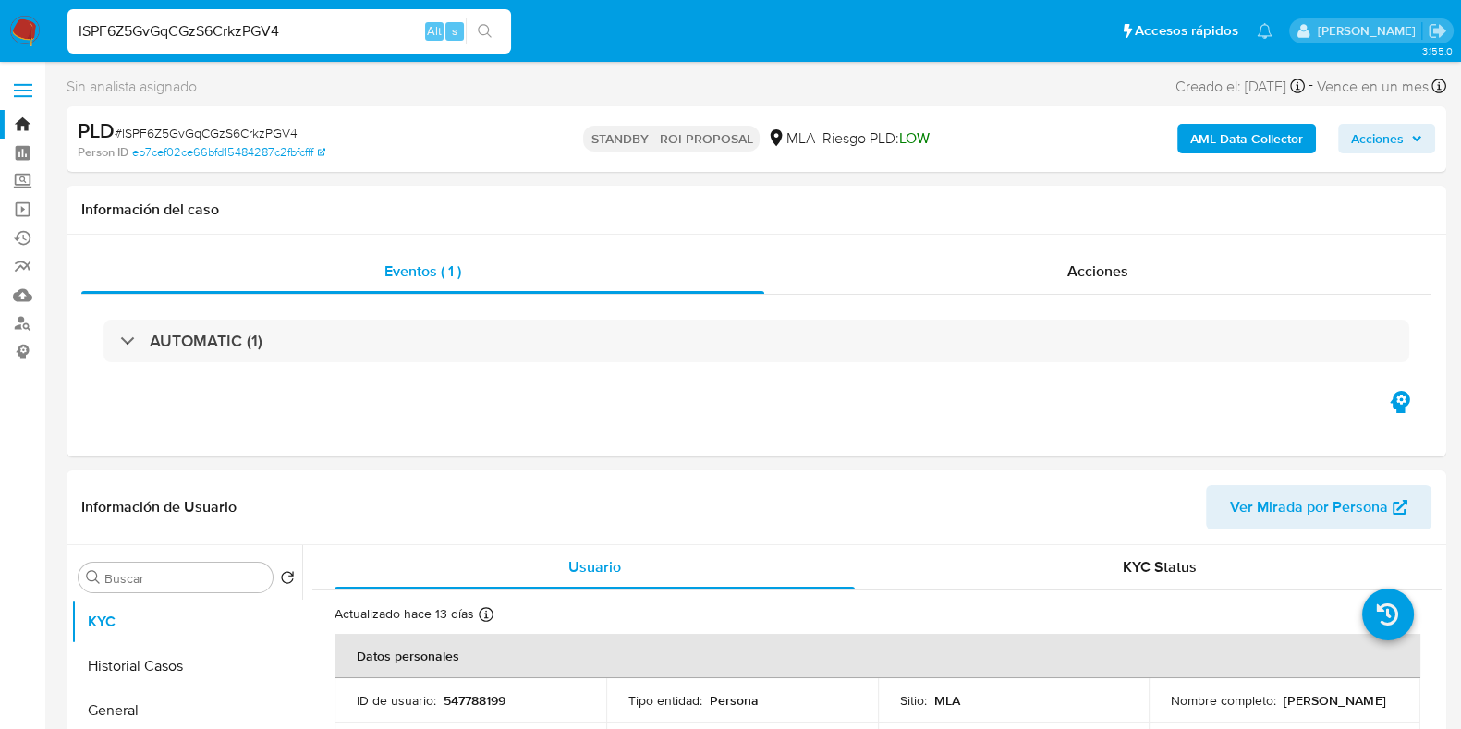
select select "10"
click at [476, 696] on p "547788199" at bounding box center [474, 700] width 62 height 17
click at [1294, 709] on p "Andrea Rosana Gasparotto" at bounding box center [1334, 700] width 102 height 17
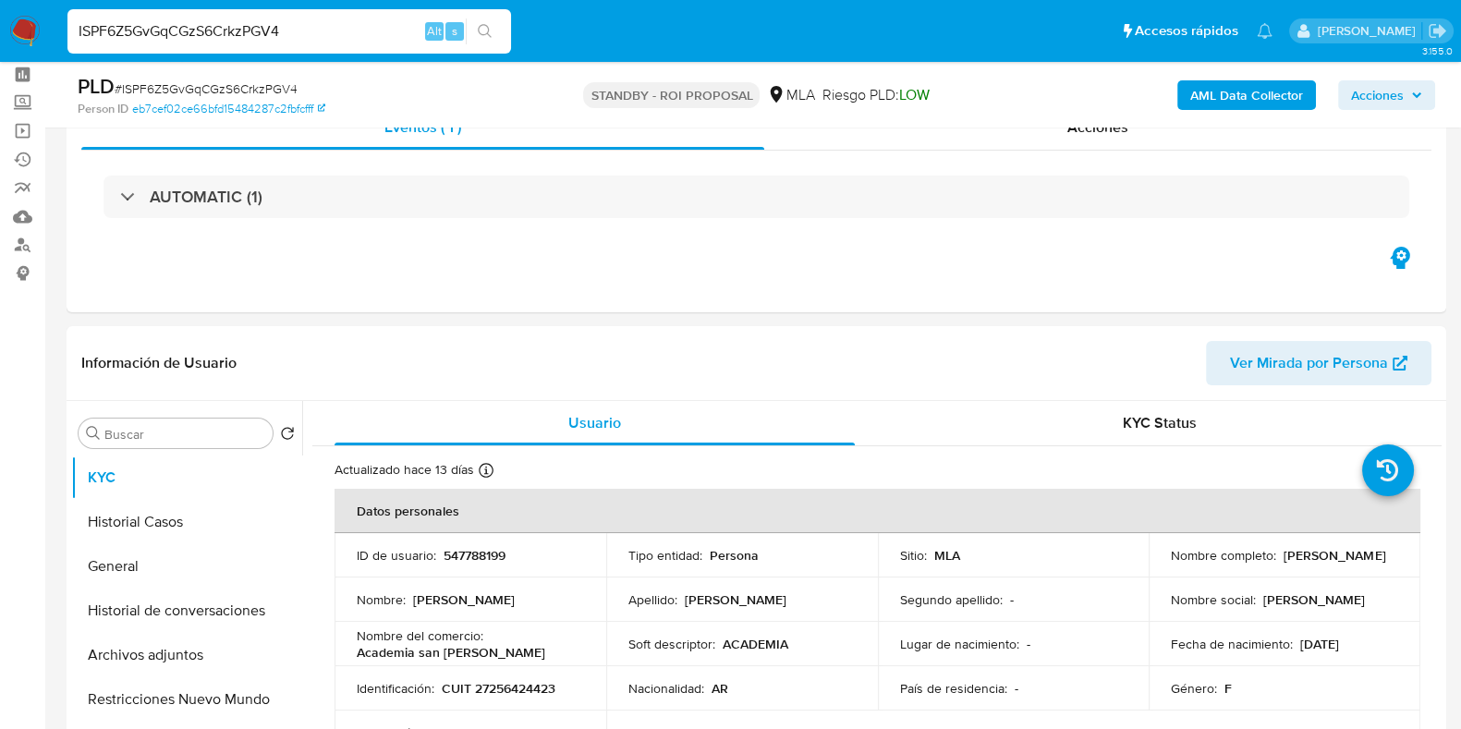
scroll to position [115, 0]
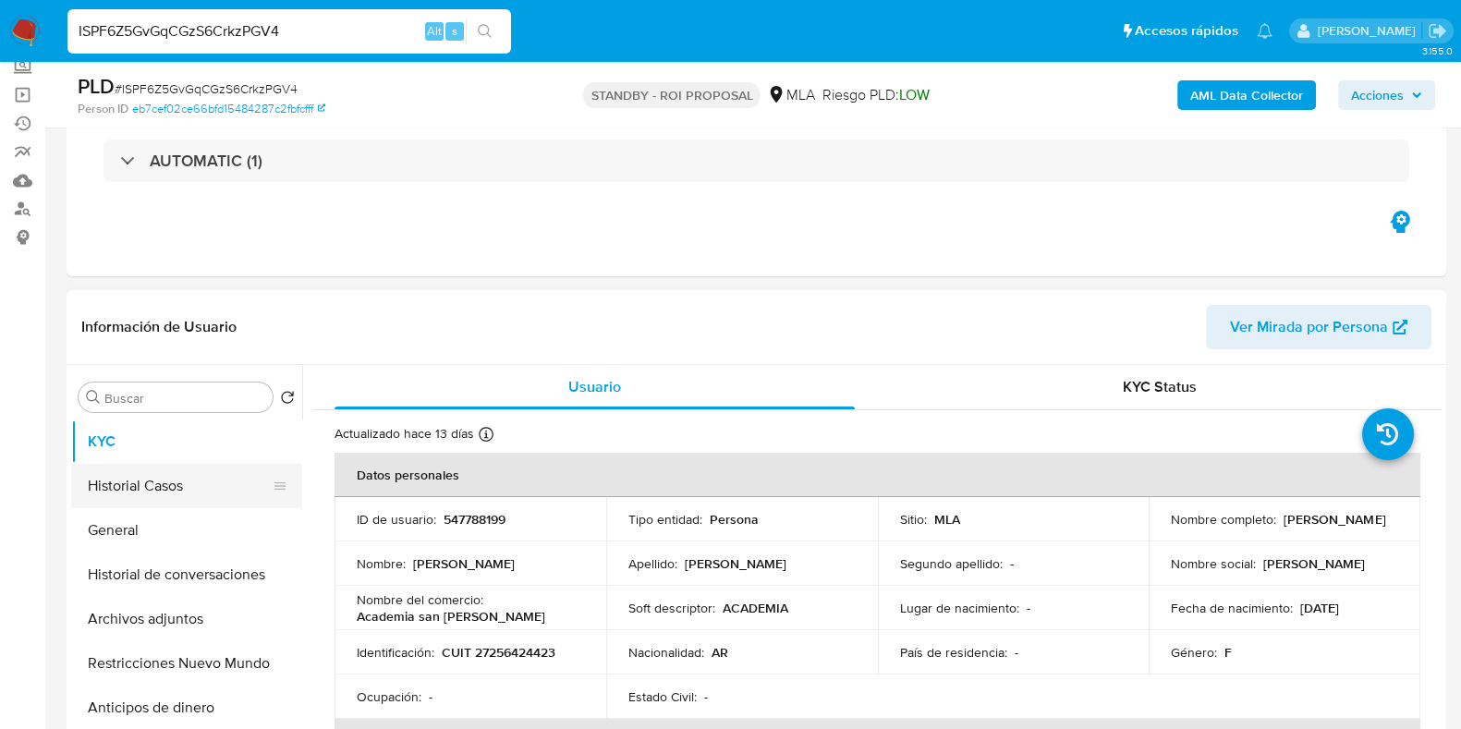
click at [152, 492] on button "Historial Casos" at bounding box center [179, 486] width 216 height 44
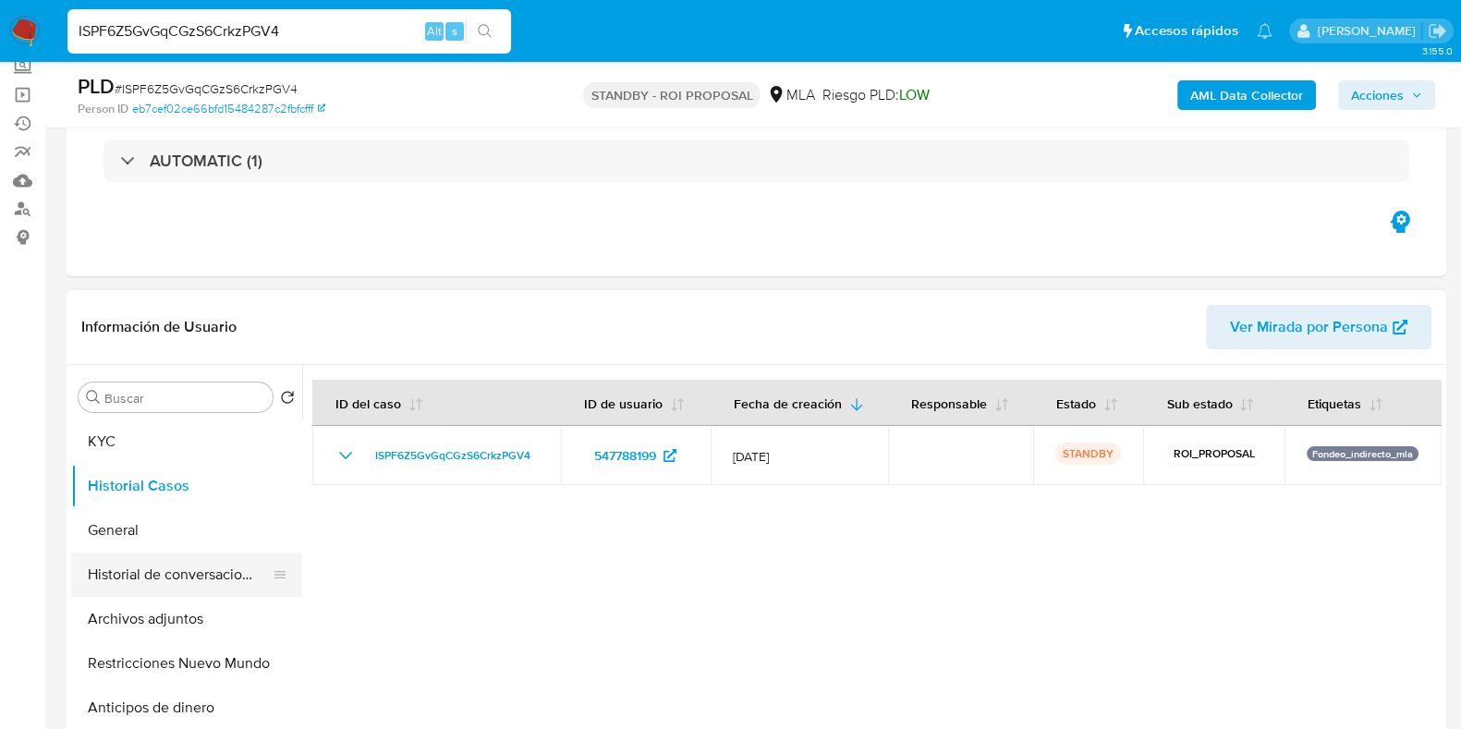
click at [178, 571] on button "Historial de conversaciones" at bounding box center [179, 575] width 216 height 44
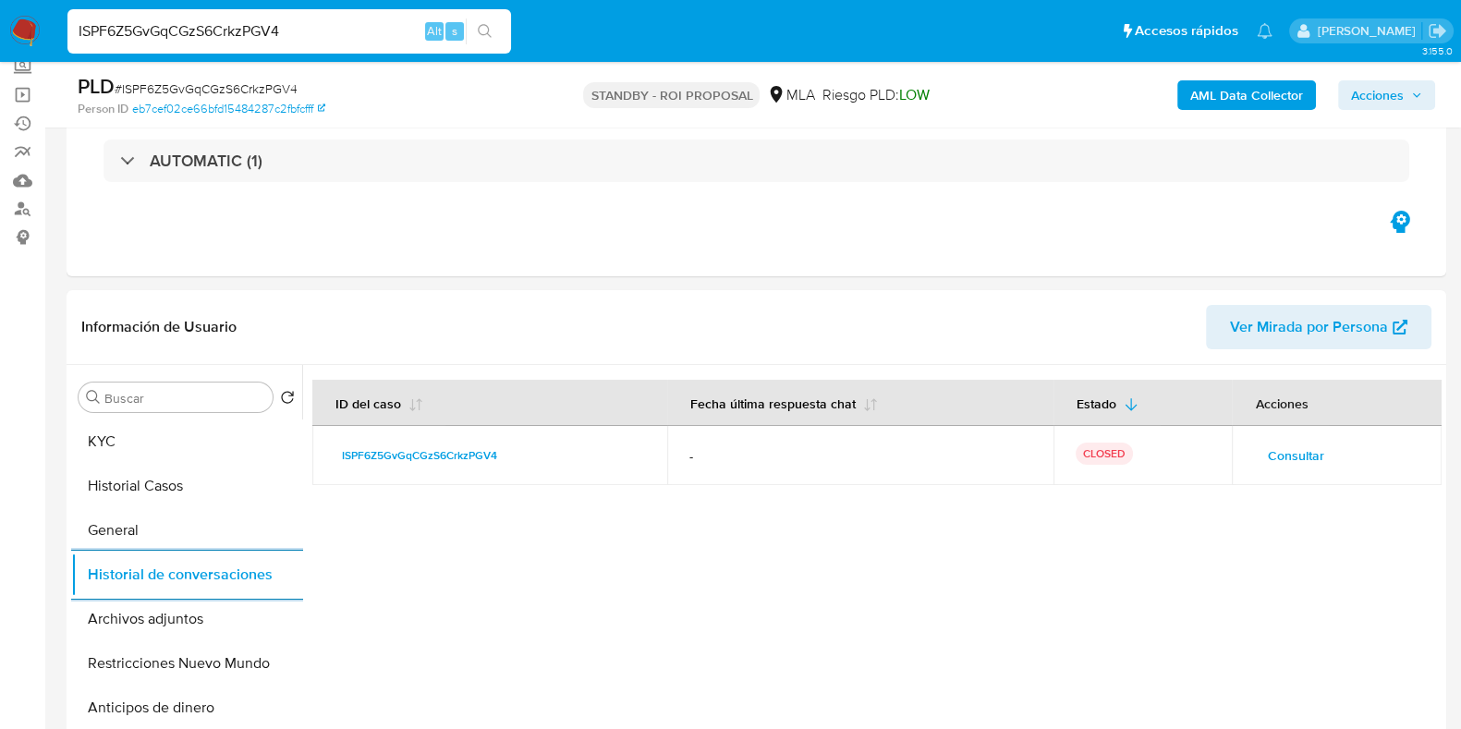
click at [204, 31] on input "ISPF6Z5GvGqCGzS6CrkzPGV4" at bounding box center [288, 31] width 443 height 24
paste input "wxfLNJdjgUBxceQ2TkMc0wVS"
type input "wxfLNJdjgUBxceQ2TkMc0wVS"
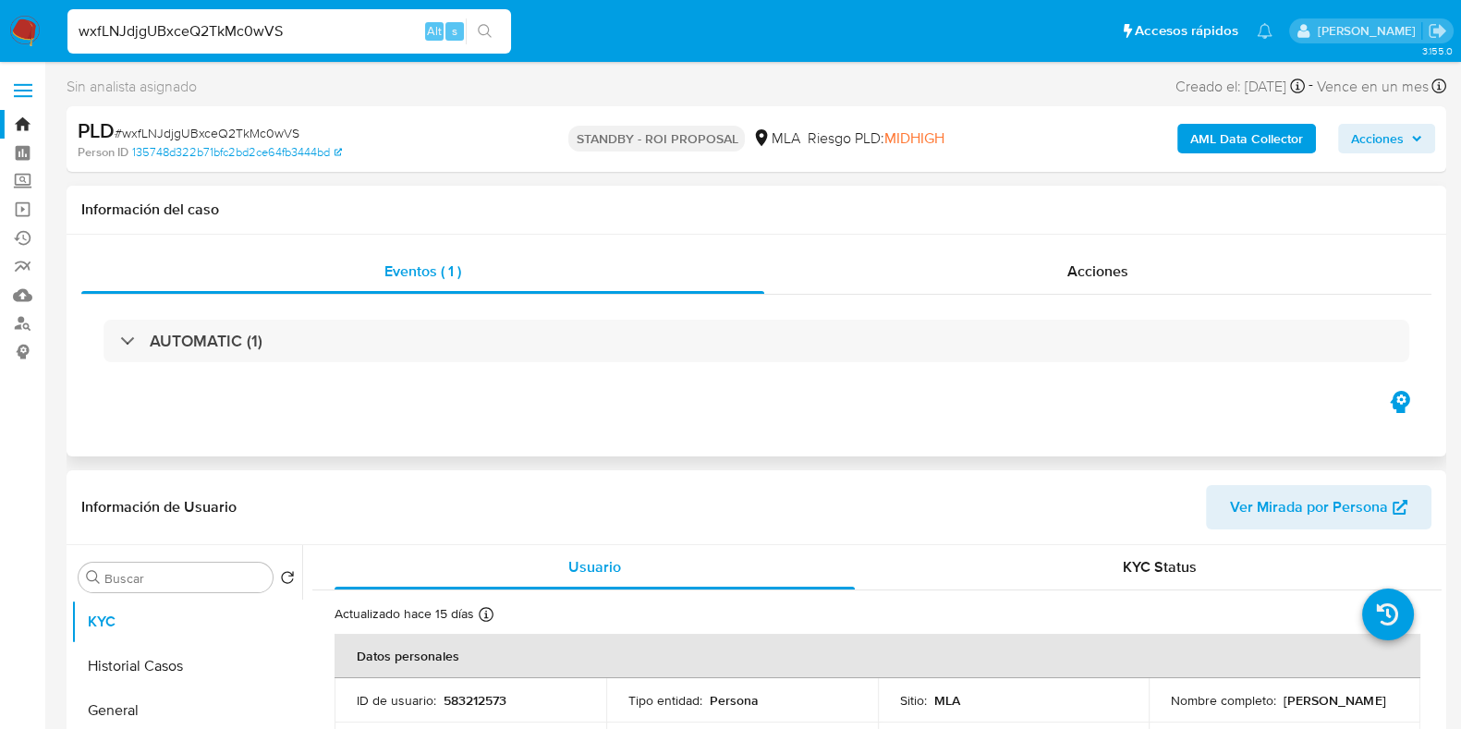
select select "10"
drag, startPoint x: 1294, startPoint y: 707, endPoint x: 1159, endPoint y: 713, distance: 135.1
click at [1159, 713] on td "Nombre completo : Juan Cristobal Bojaryn" at bounding box center [1284, 700] width 272 height 44
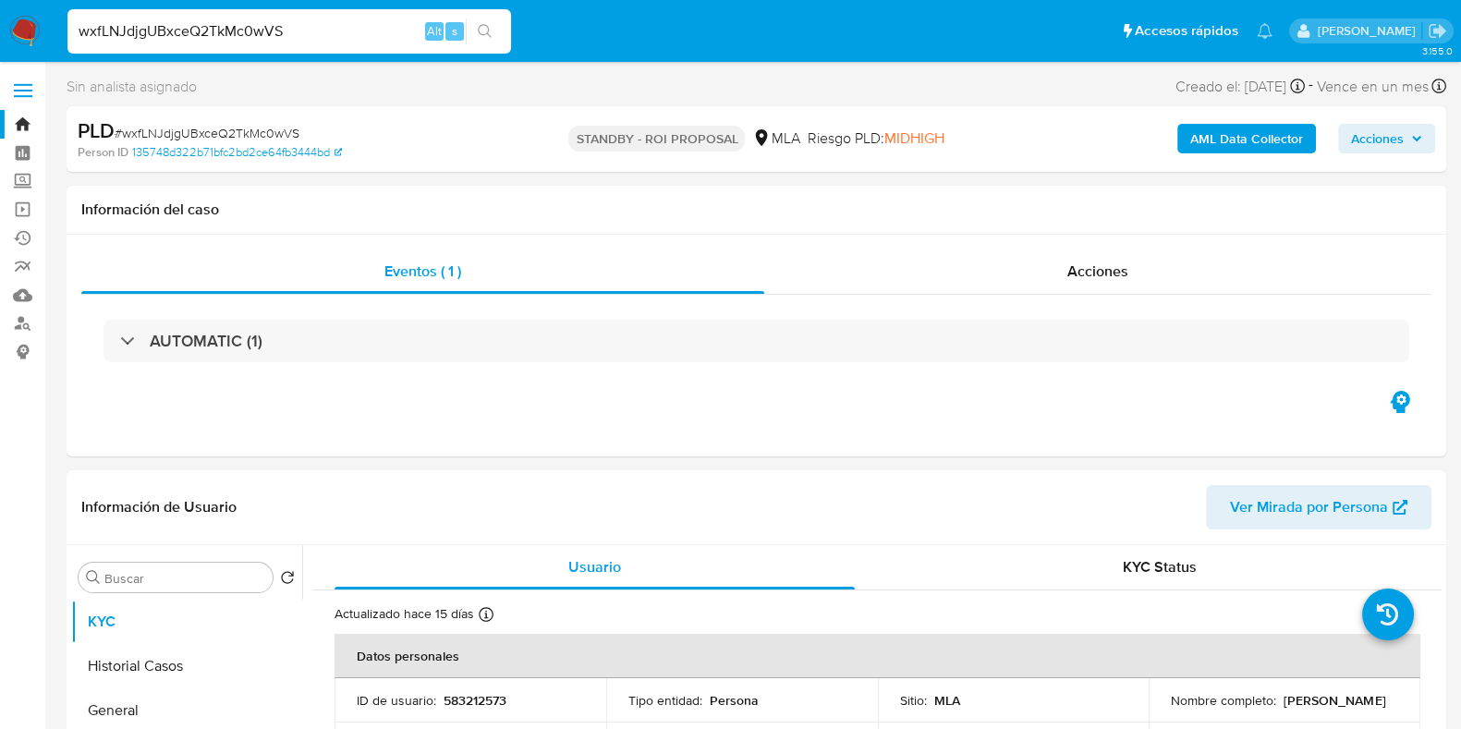
click at [273, 135] on span "# wxfLNJdjgUBxceQ2TkMc0wVS" at bounding box center [207, 133] width 185 height 18
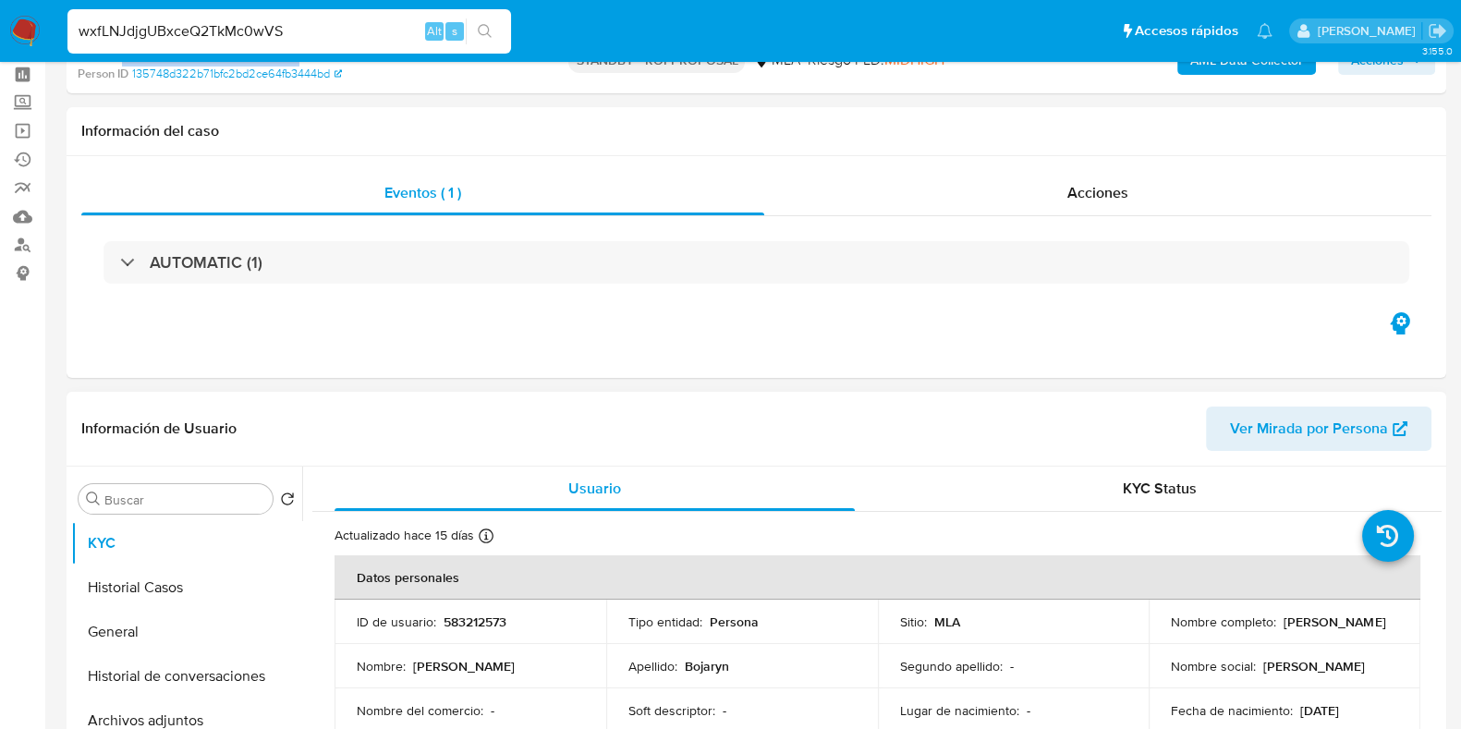
scroll to position [115, 0]
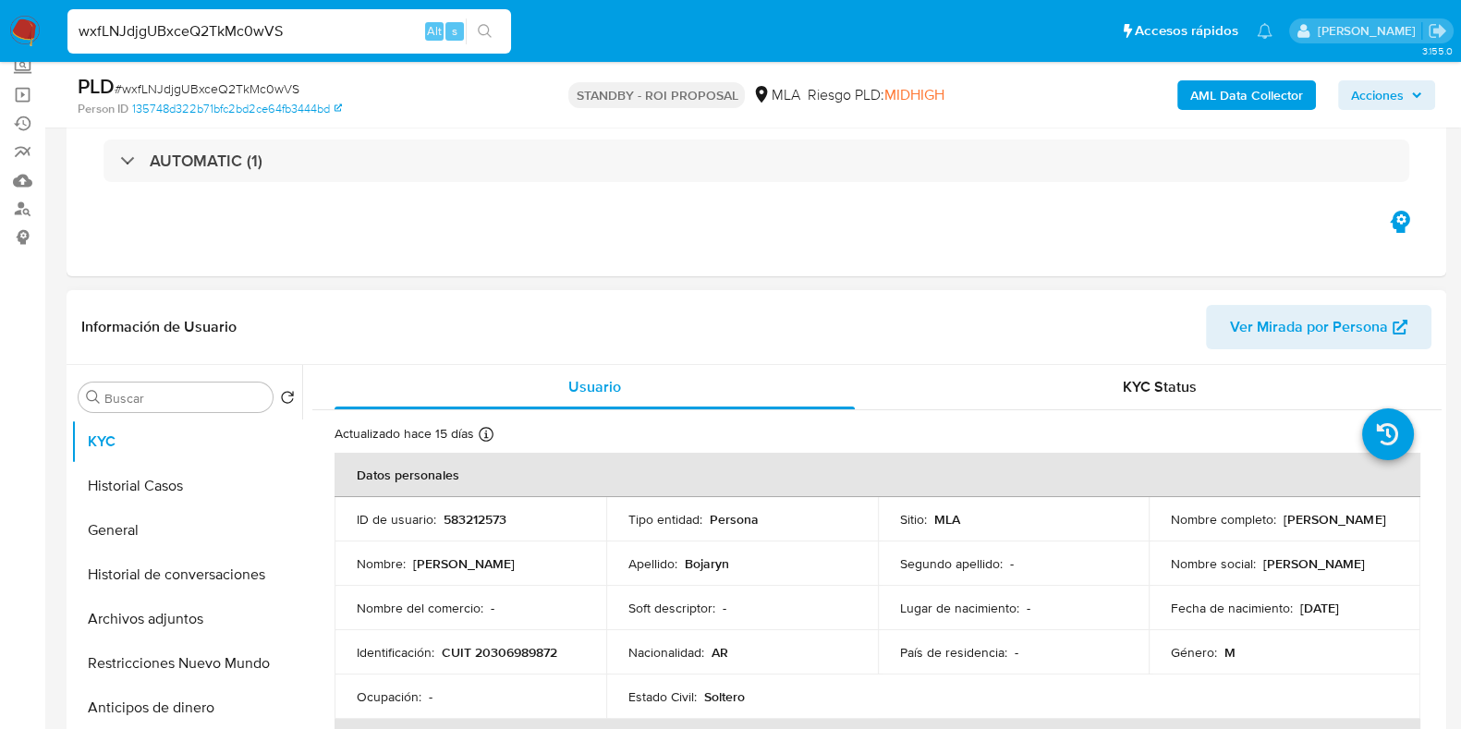
click at [471, 524] on p "583212573" at bounding box center [474, 519] width 63 height 17
click at [213, 39] on input "wxfLNJdjgUBxceQ2TkMc0wVS" at bounding box center [288, 31] width 443 height 24
paste input "1MBn1EjYmjbyJ0xhefosOyPj"
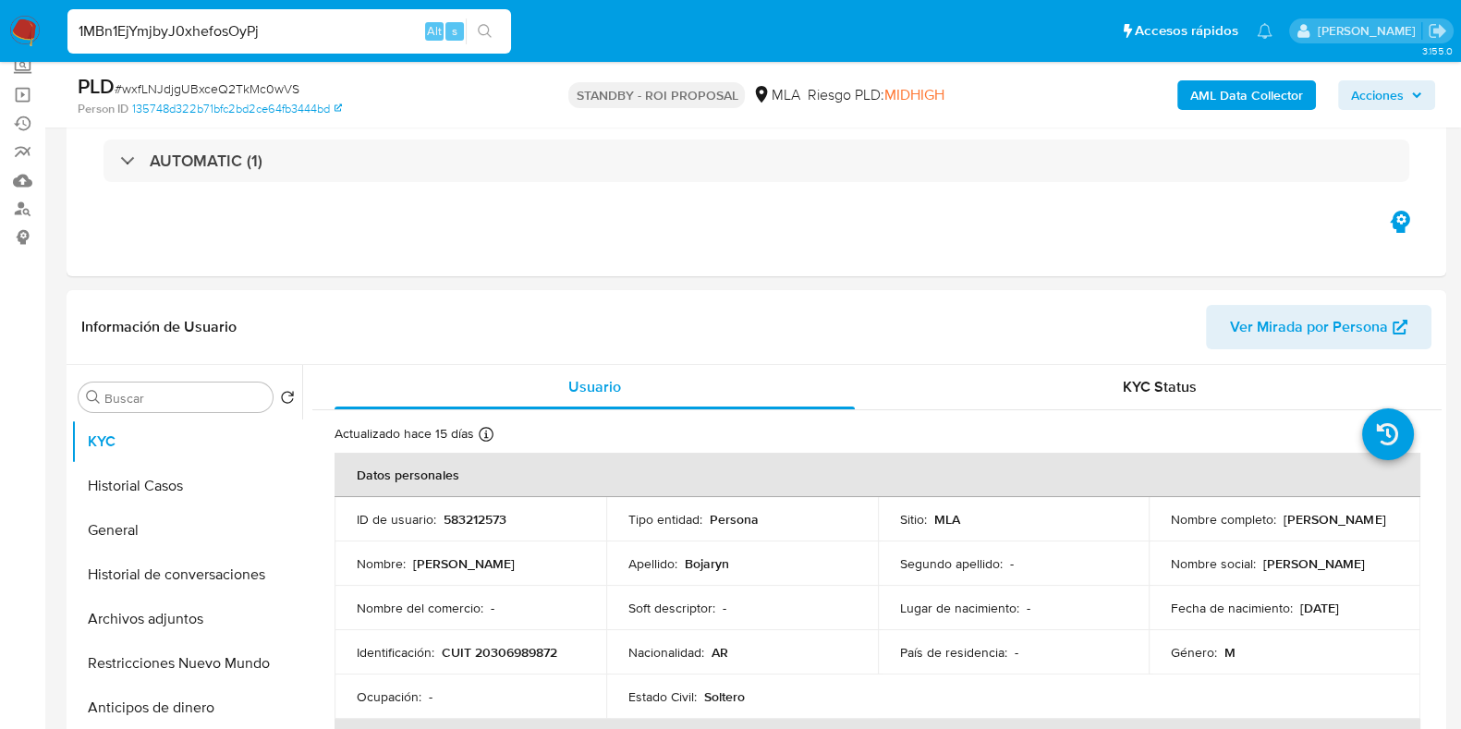
type input "1MBn1EjYmjbyJ0xhefosOyPj"
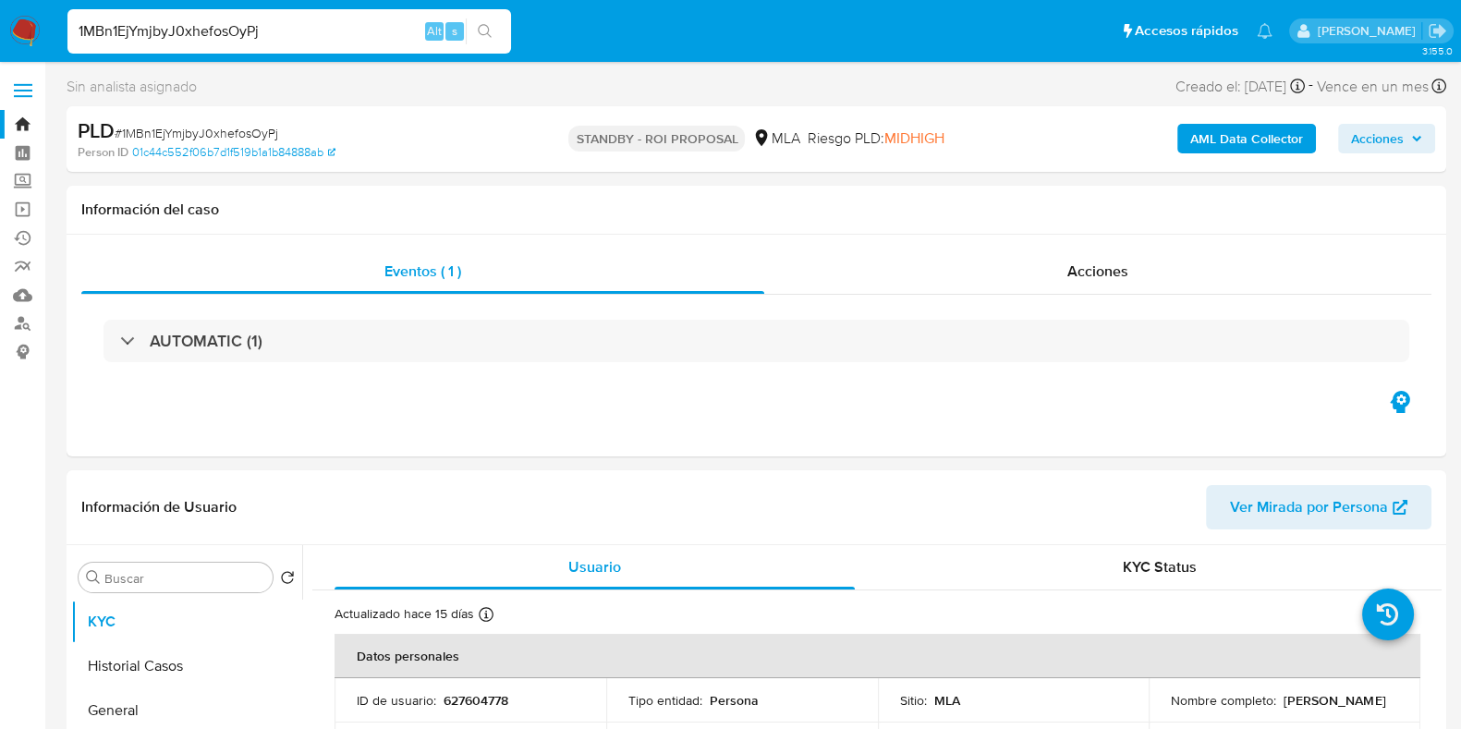
select select "10"
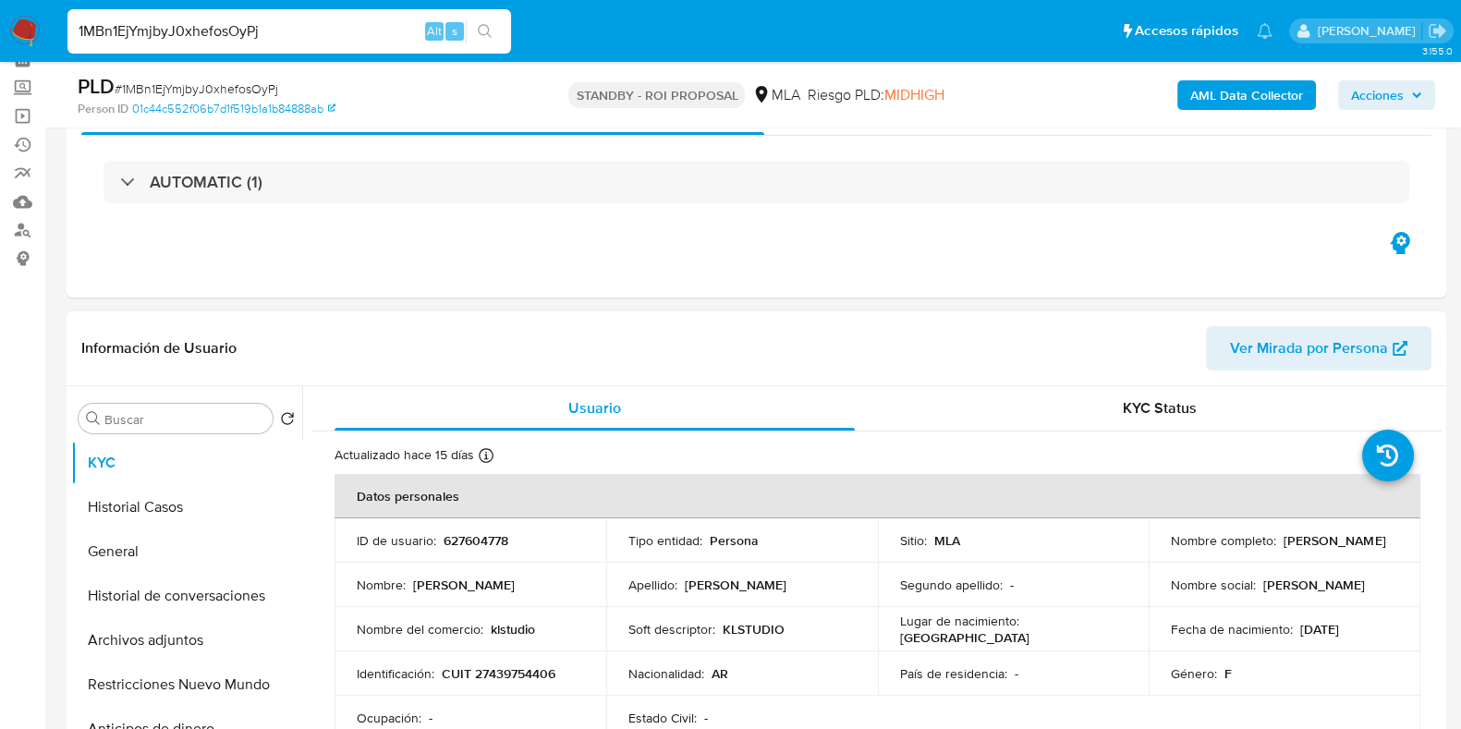
scroll to position [115, 0]
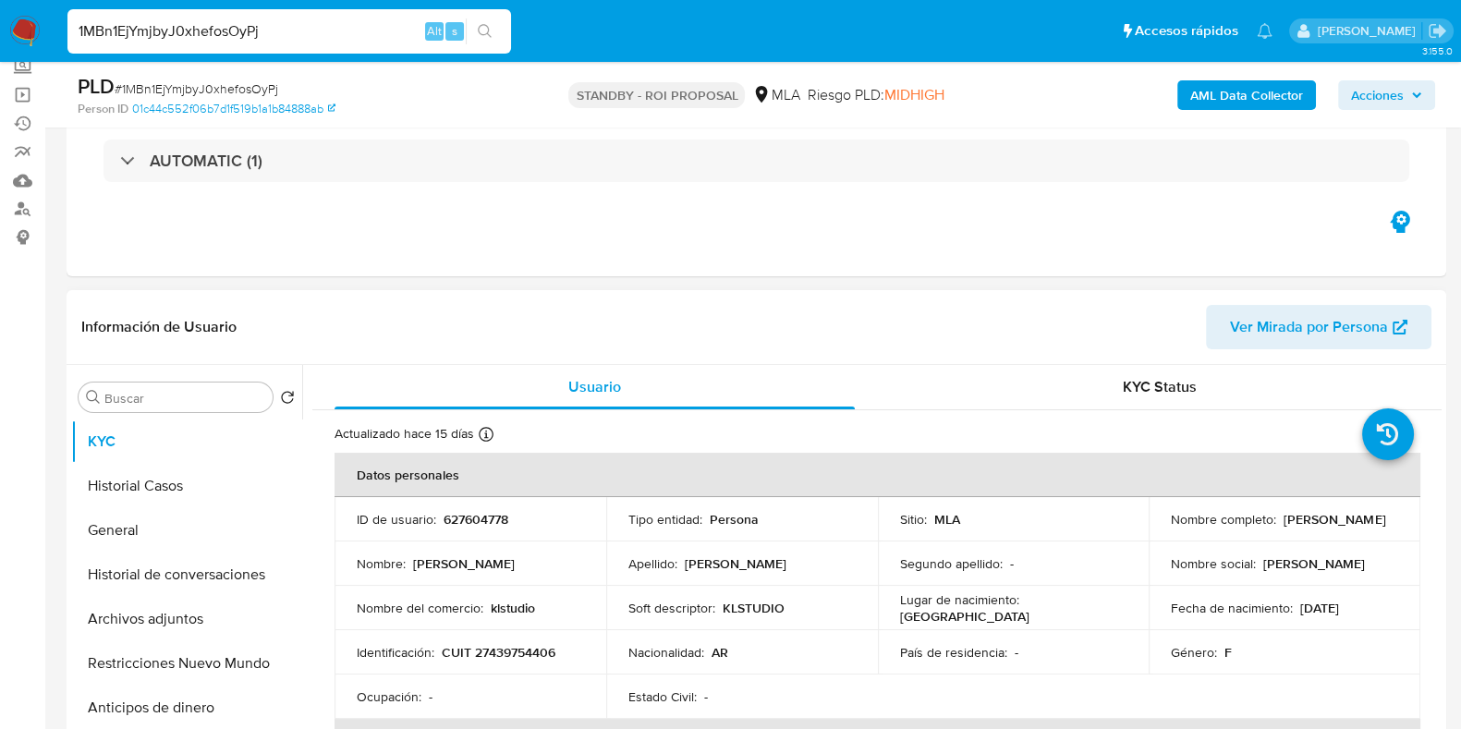
click at [476, 526] on p "627604778" at bounding box center [475, 519] width 65 height 17
click at [531, 651] on p "CUIT 27439754406" at bounding box center [499, 652] width 114 height 17
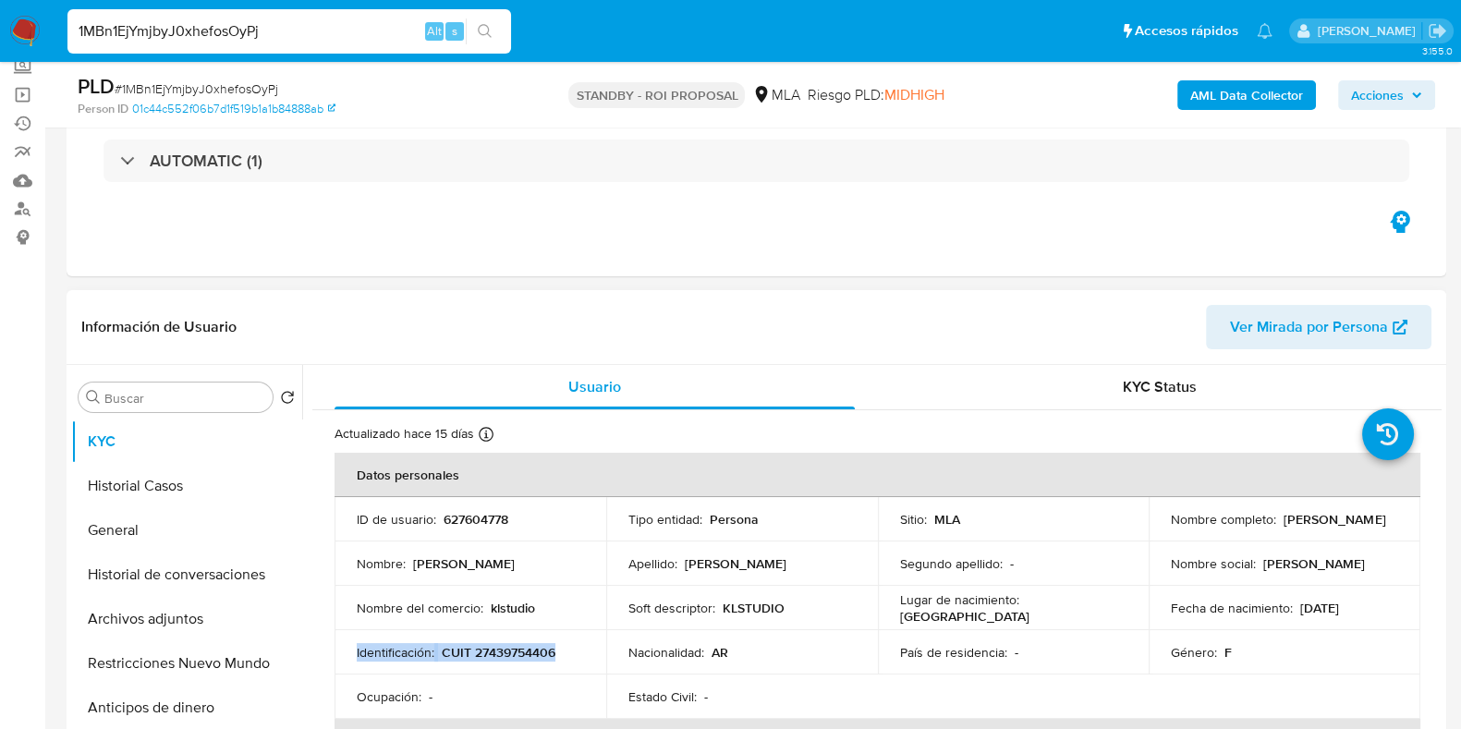
click at [531, 651] on p "CUIT 27439754406" at bounding box center [499, 652] width 114 height 17
click at [586, 661] on td "Identificación : CUIT 27439754406" at bounding box center [470, 652] width 272 height 44
click at [542, 649] on p "CUIT 27439754406" at bounding box center [499, 652] width 114 height 17
click at [222, 31] on input "1MBn1EjYmjbyJ0xhefosOyPj" at bounding box center [288, 31] width 443 height 24
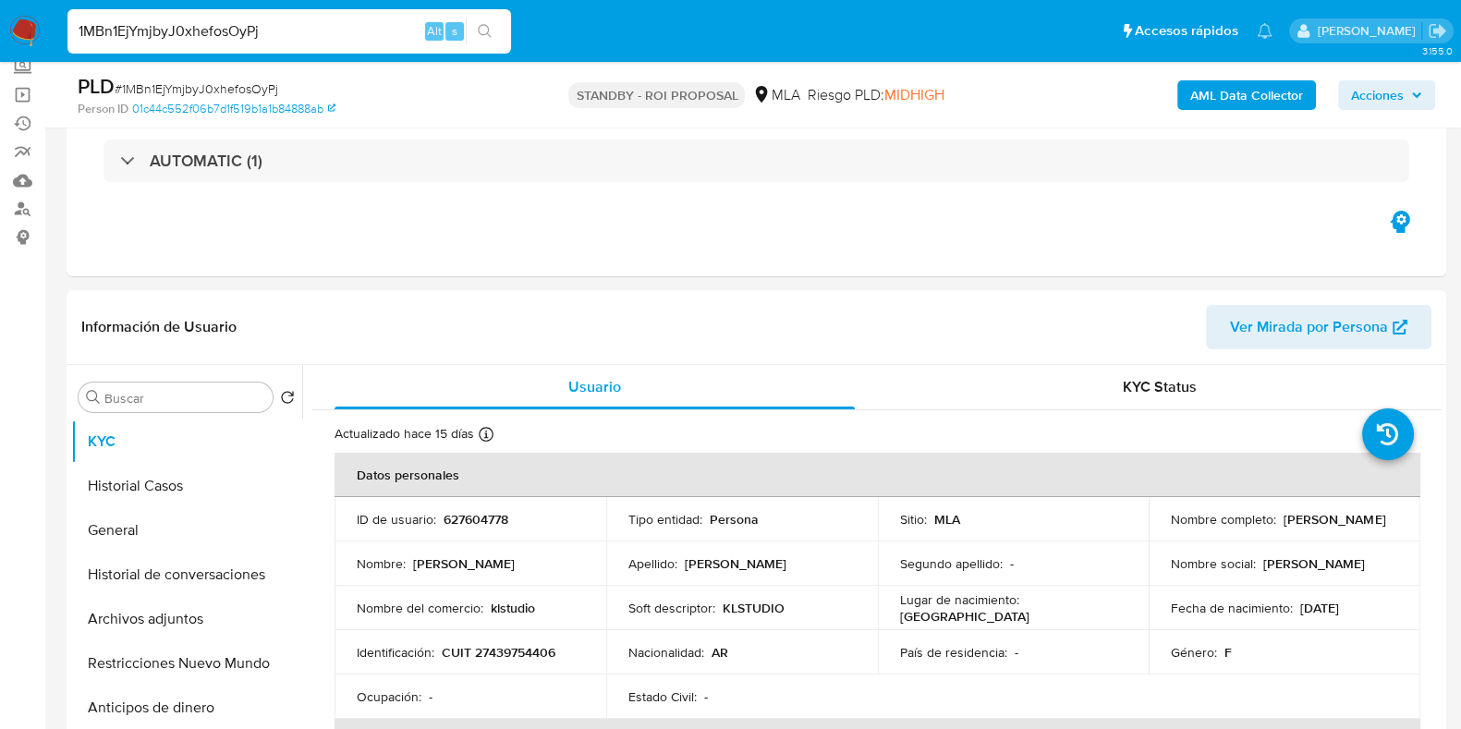
click at [222, 31] on input "1MBn1EjYmjbyJ0xhefosOyPj" at bounding box center [288, 31] width 443 height 24
paste input "J9CVpZyHspASe3ihmY9NzTKF"
type input "J9CVpZyHspASe3ihmY9NzTKF"
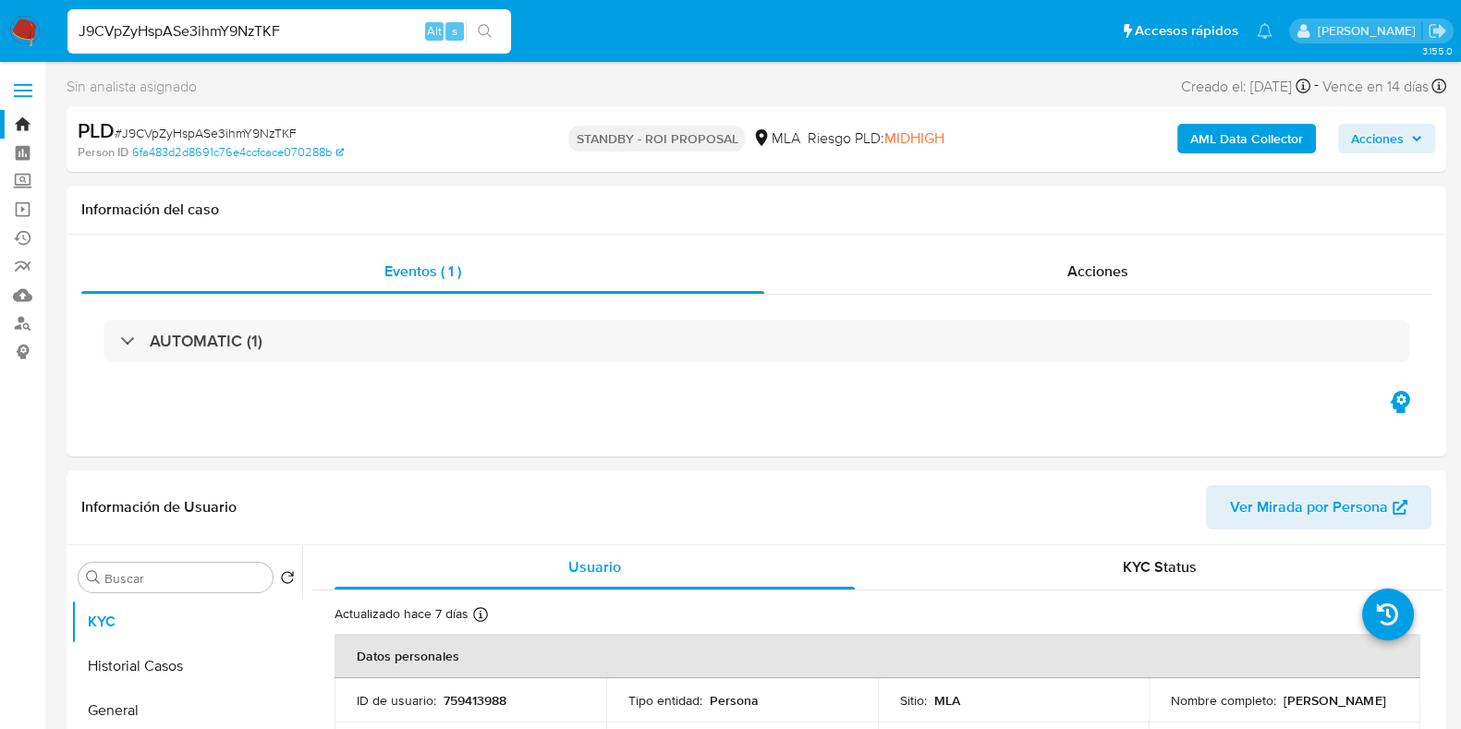
select select "10"
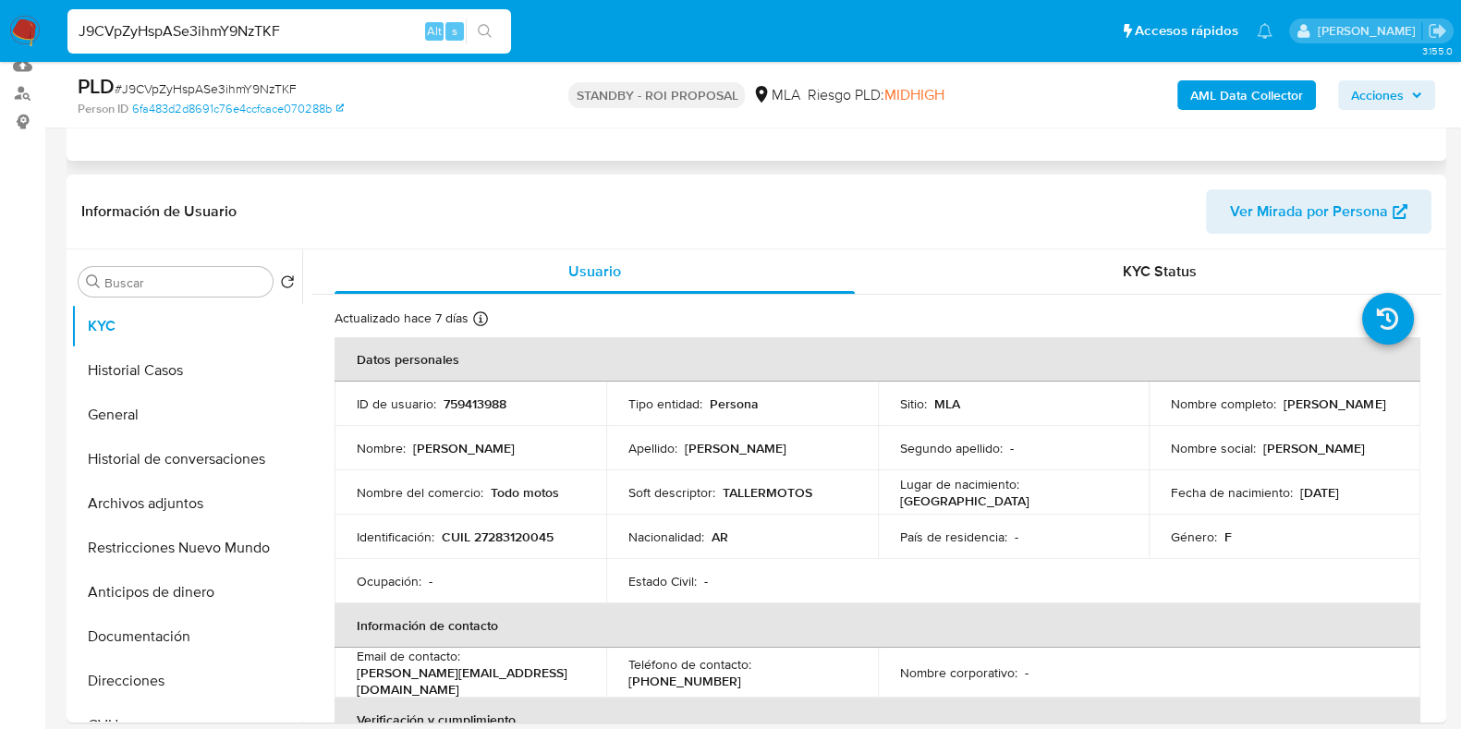
scroll to position [230, 0]
drag, startPoint x: 1322, startPoint y: 415, endPoint x: 1162, endPoint y: 411, distance: 159.9
click at [1162, 411] on td "Nombre completo : Fernanda Maria Fonzalida" at bounding box center [1284, 404] width 272 height 44
click at [465, 403] on p "759413988" at bounding box center [474, 403] width 63 height 17
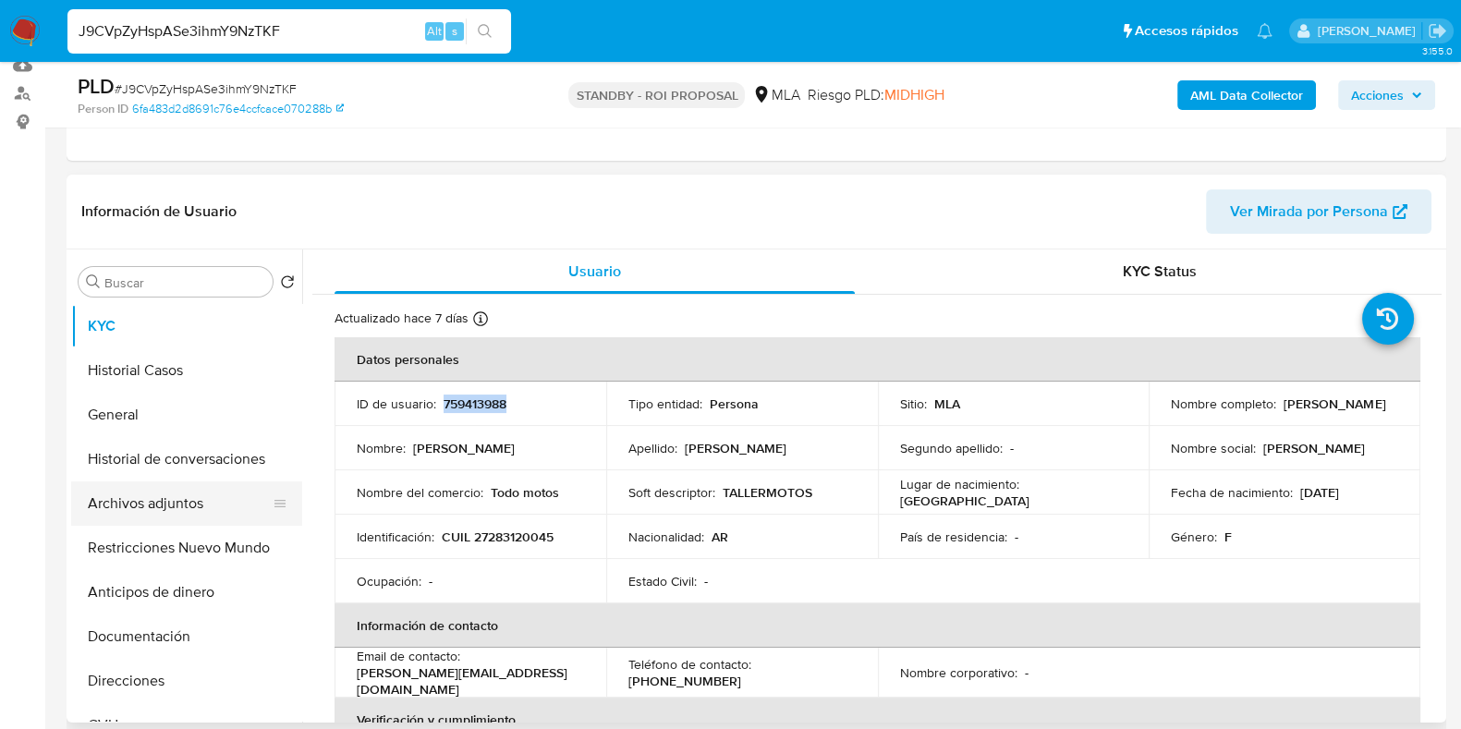
click at [158, 495] on button "Archivos adjuntos" at bounding box center [179, 503] width 216 height 44
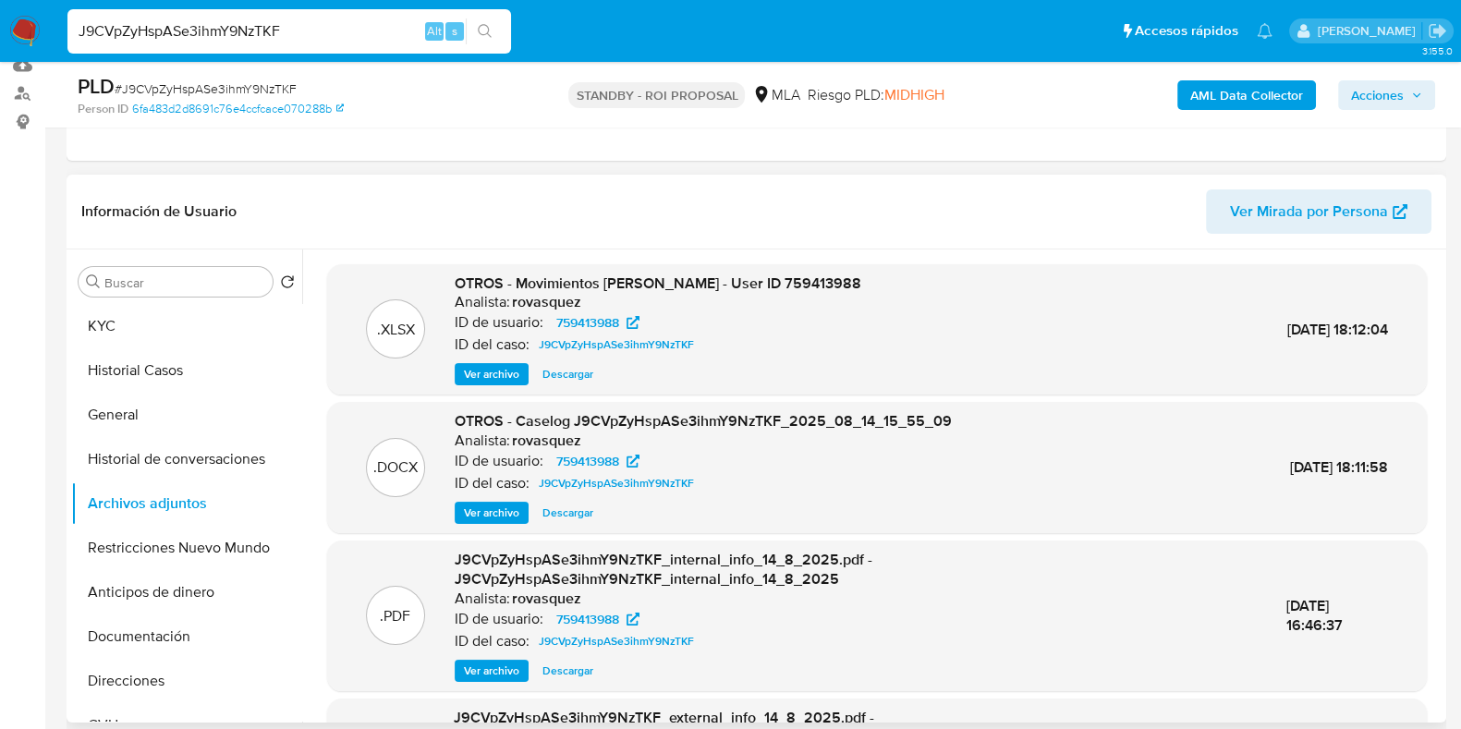
click at [576, 372] on span "Descargar" at bounding box center [567, 374] width 51 height 18
click at [582, 510] on span "Descargar" at bounding box center [567, 513] width 51 height 18
click at [145, 327] on button "KYC" at bounding box center [179, 326] width 216 height 44
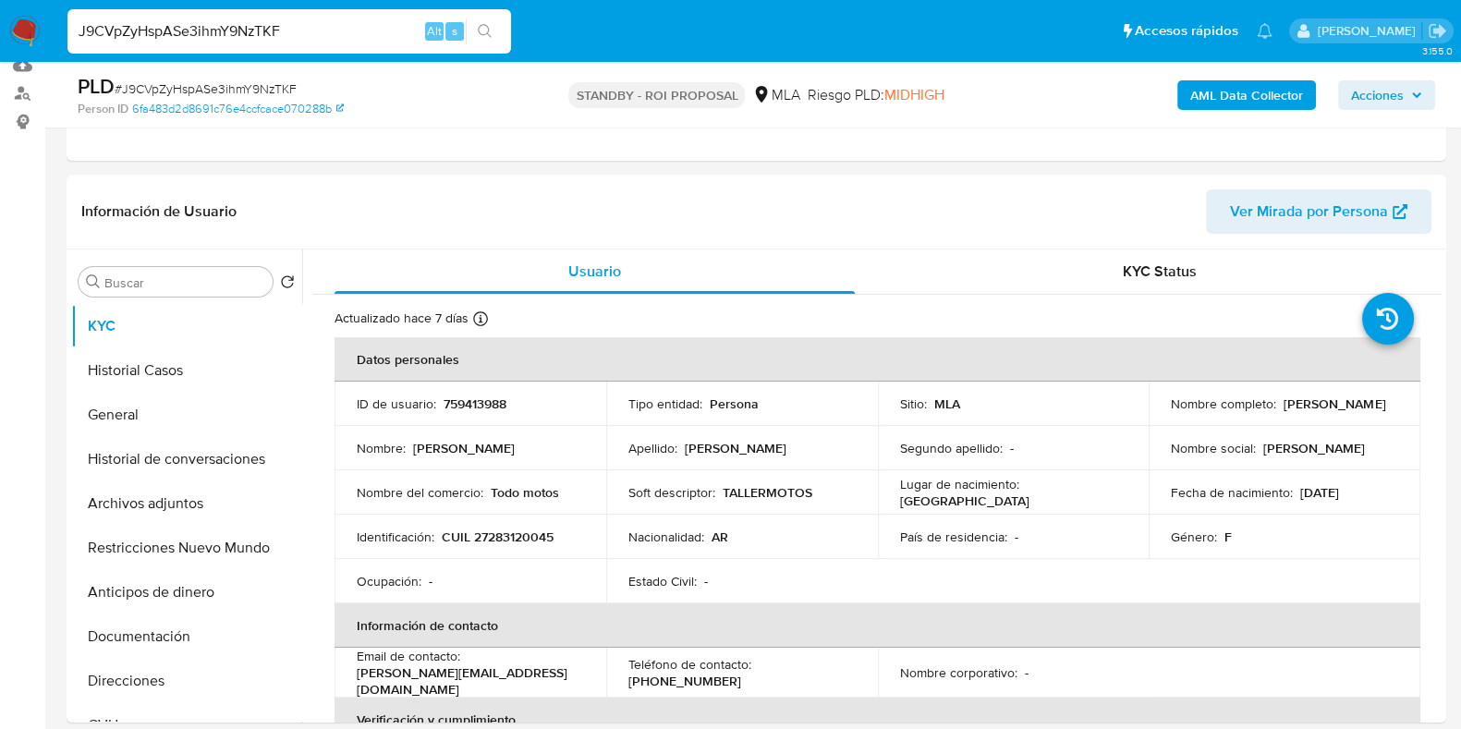
click at [237, 80] on span "# J9CVpZyHspASe3ihmY9NzTKF" at bounding box center [206, 88] width 182 height 18
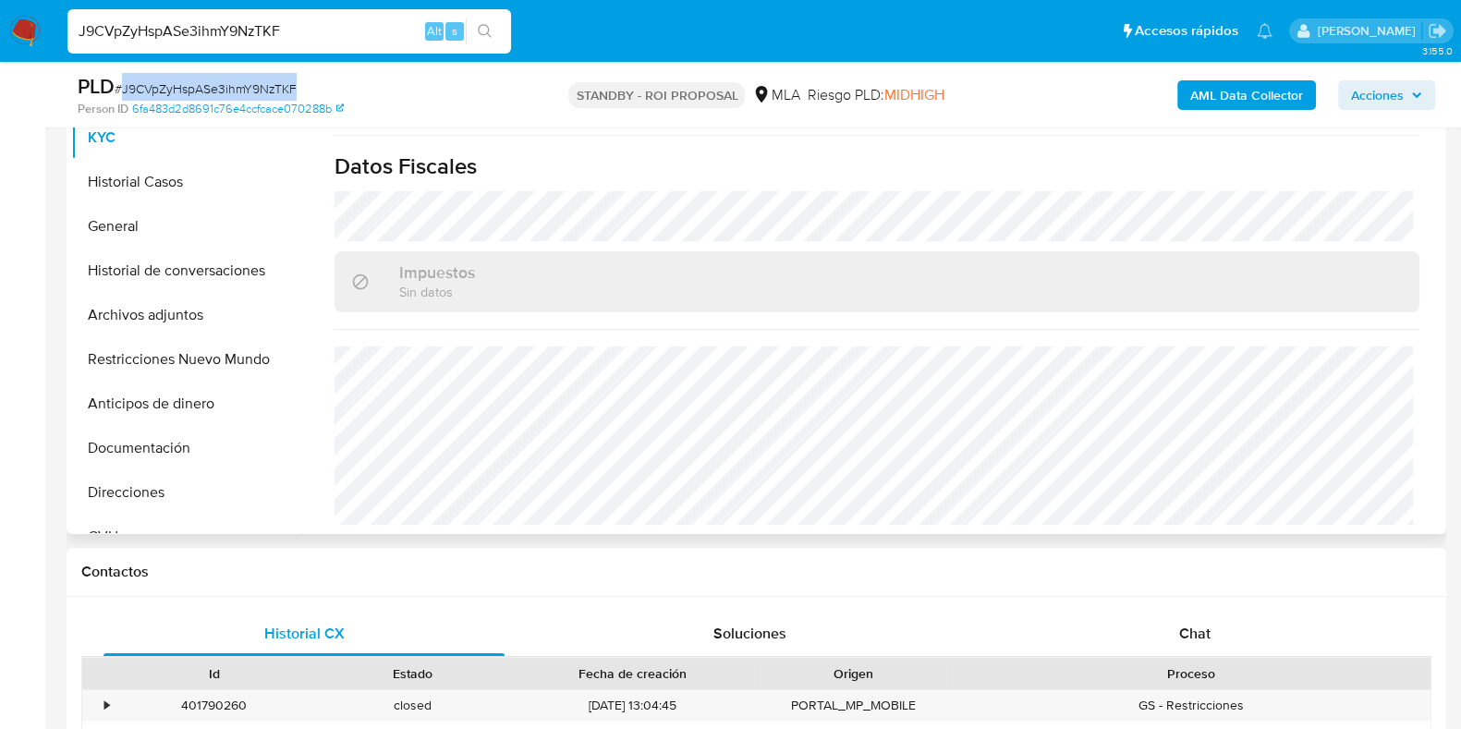
scroll to position [693, 0]
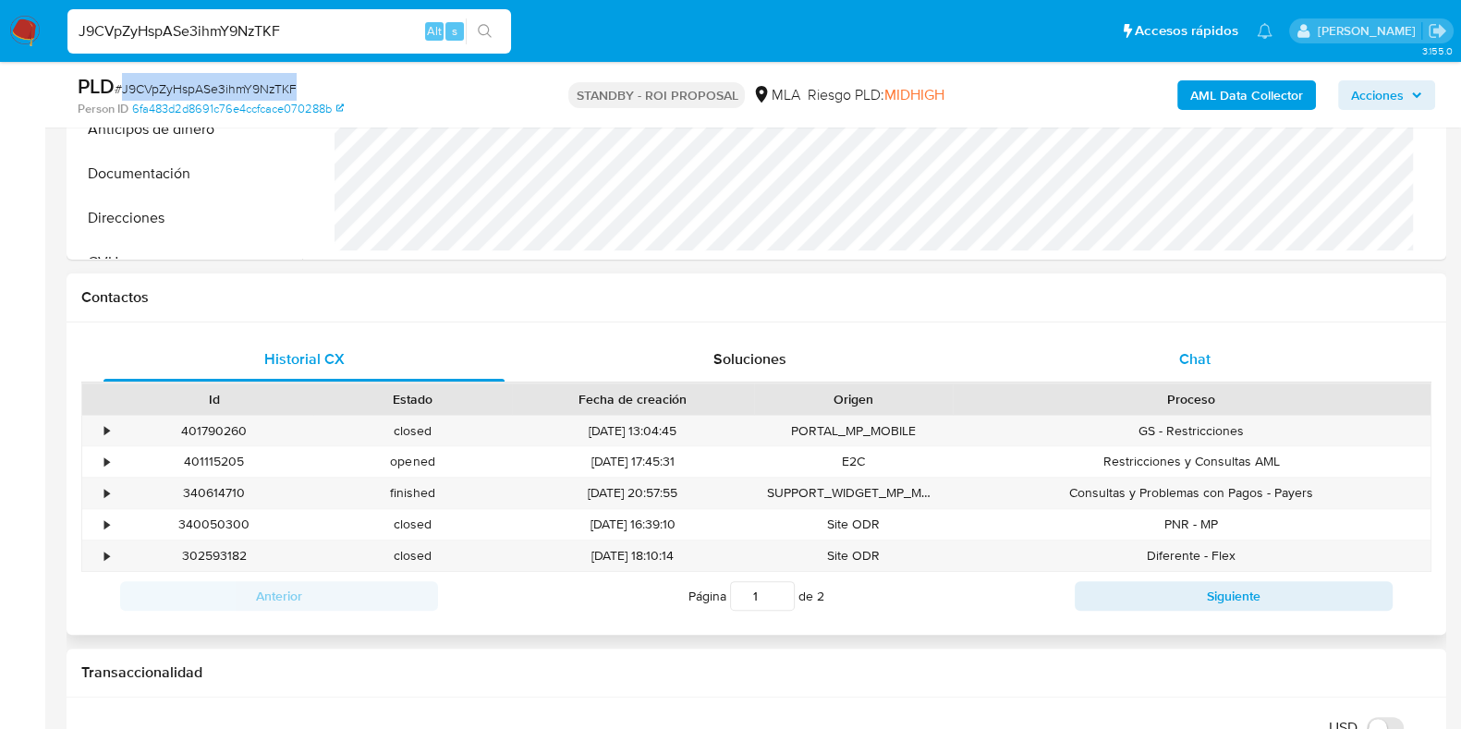
click at [1183, 370] on div "Chat" at bounding box center [1194, 359] width 401 height 44
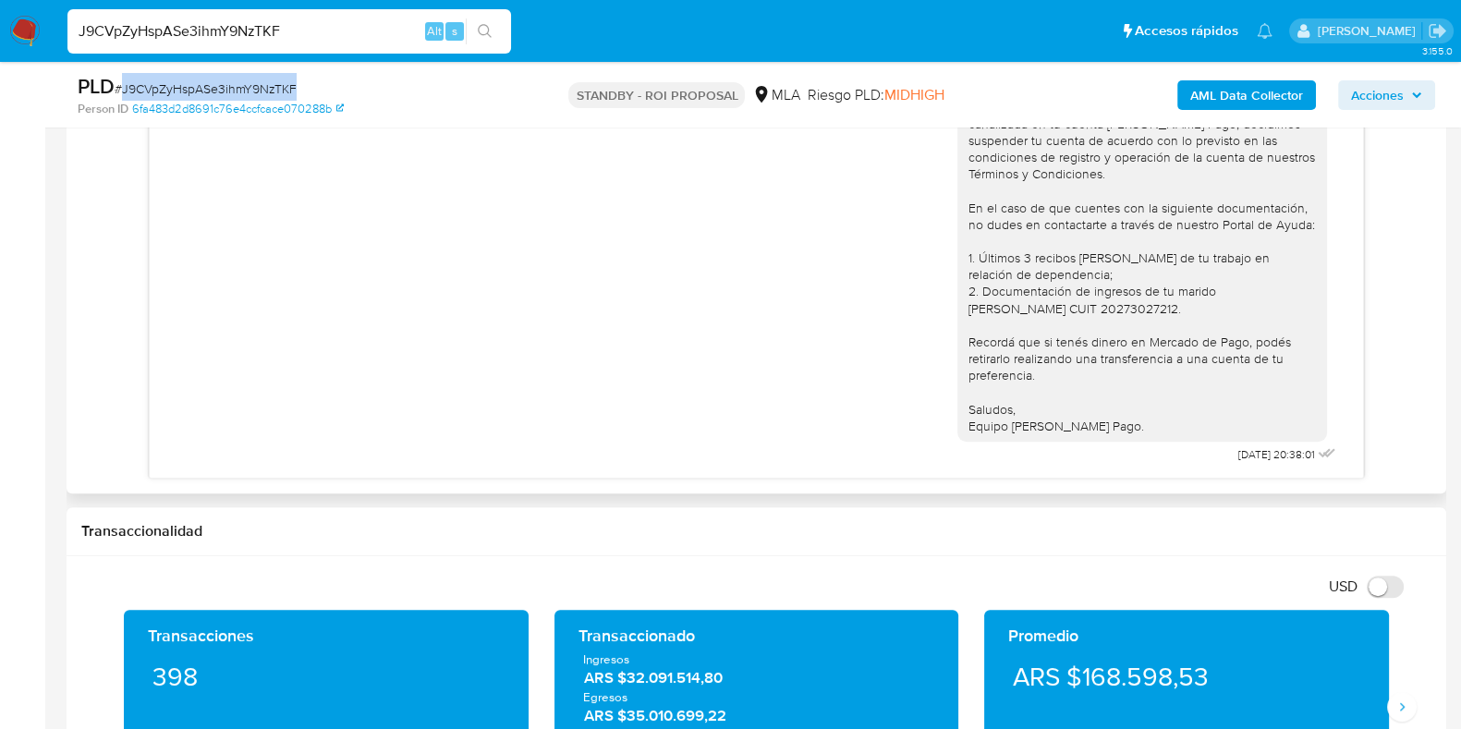
scroll to position [1039, 0]
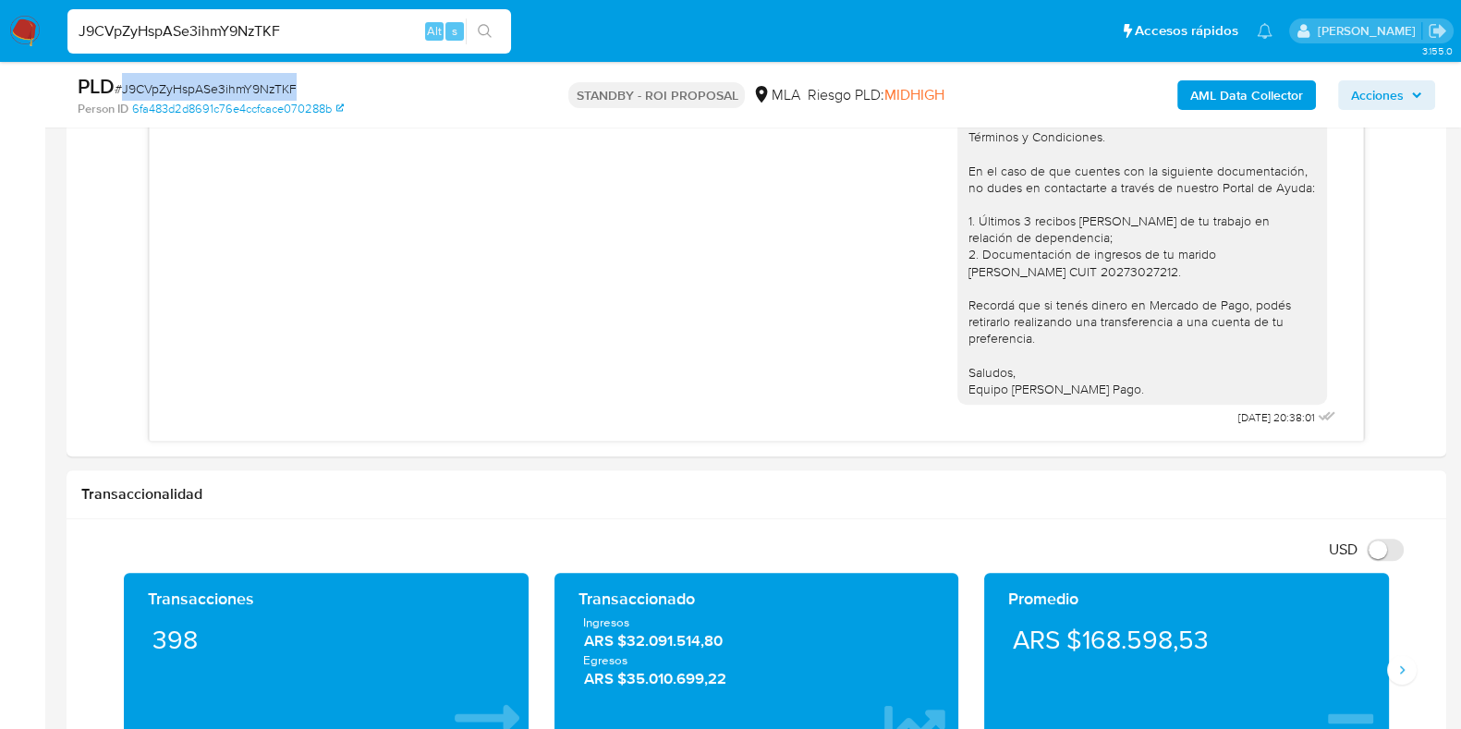
click at [245, 30] on input "J9CVpZyHspASe3ihmY9NzTKF" at bounding box center [288, 31] width 443 height 24
paste input "AkTcVYLMYRq4IeAuAB3q6oIS"
type input "AkTcVYLMYRq4IeAuAB3q6oIS"
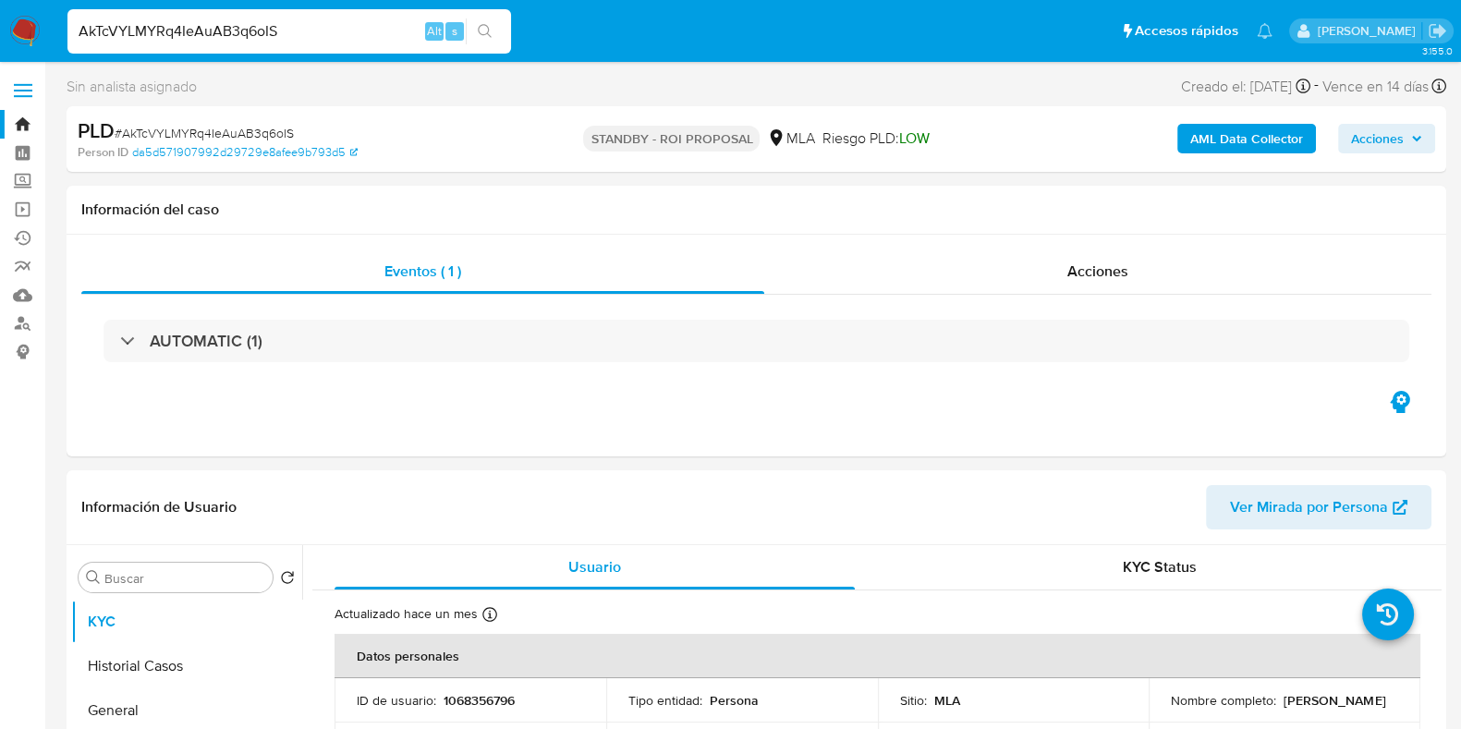
select select "10"
click at [240, 130] on span "# AkTcVYLMYRq4IeAuAB3q6oIS" at bounding box center [204, 133] width 179 height 18
click at [478, 706] on p "1068356796" at bounding box center [478, 700] width 71 height 17
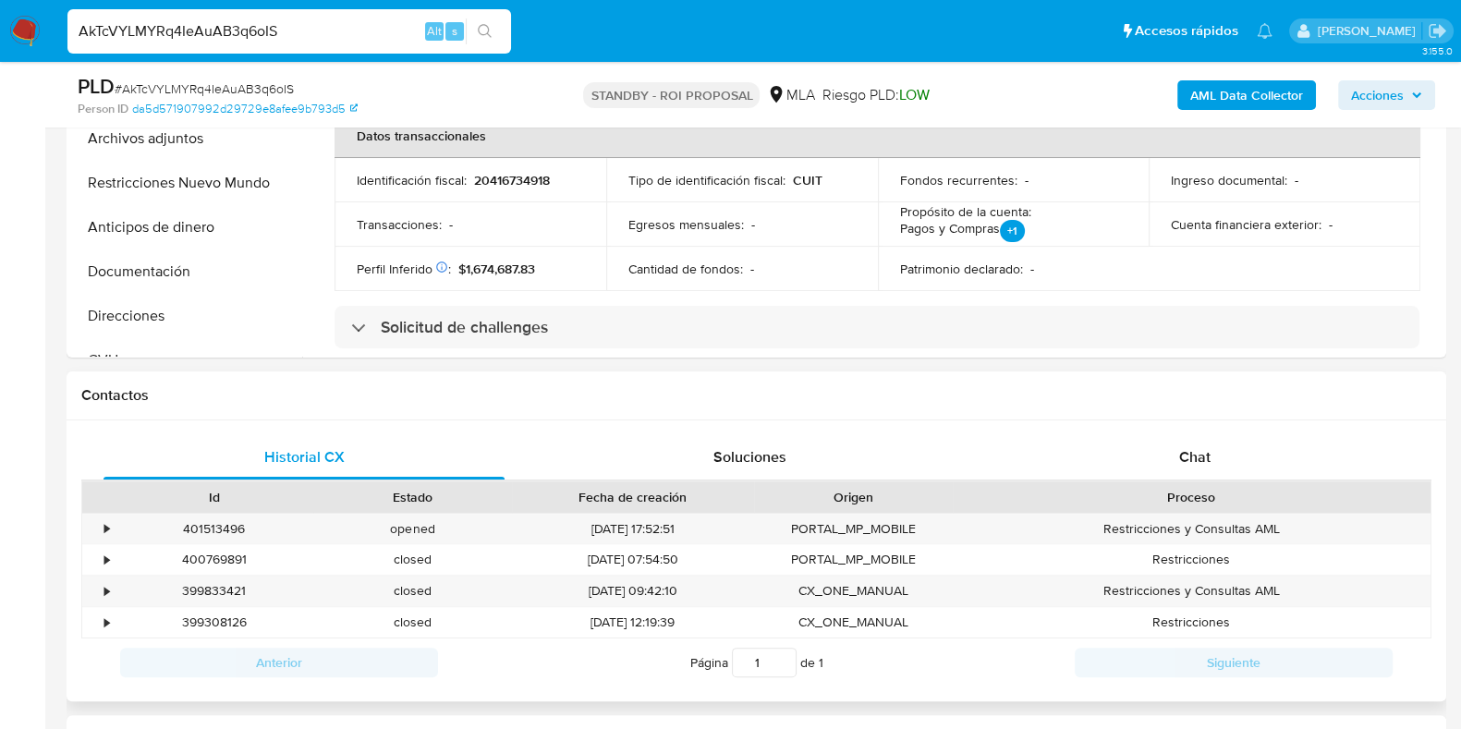
scroll to position [693, 0]
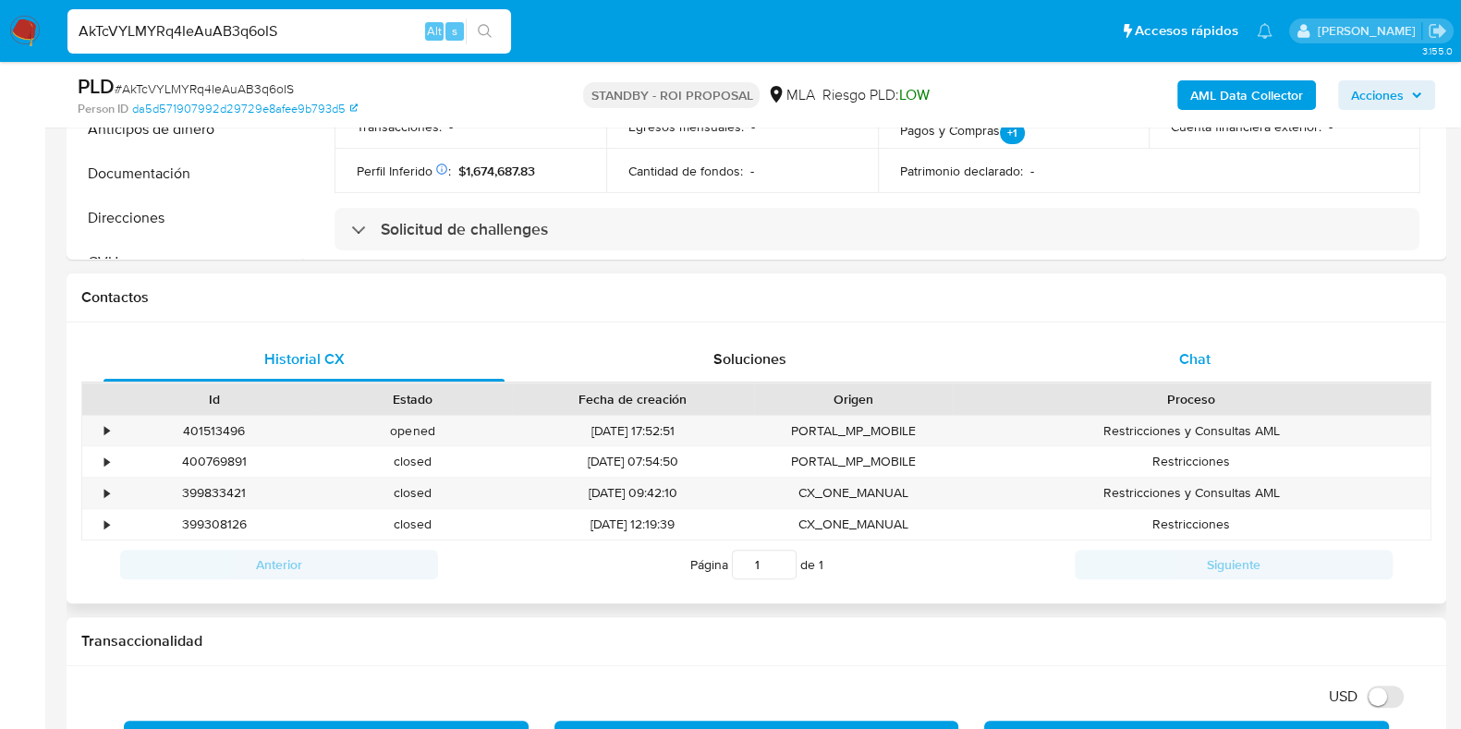
drag, startPoint x: 1183, startPoint y: 313, endPoint x: 1197, endPoint y: 344, distance: 33.5
click at [1185, 316] on div "Contactos" at bounding box center [756, 297] width 1379 height 49
click at [1197, 344] on div "Chat" at bounding box center [1194, 359] width 401 height 44
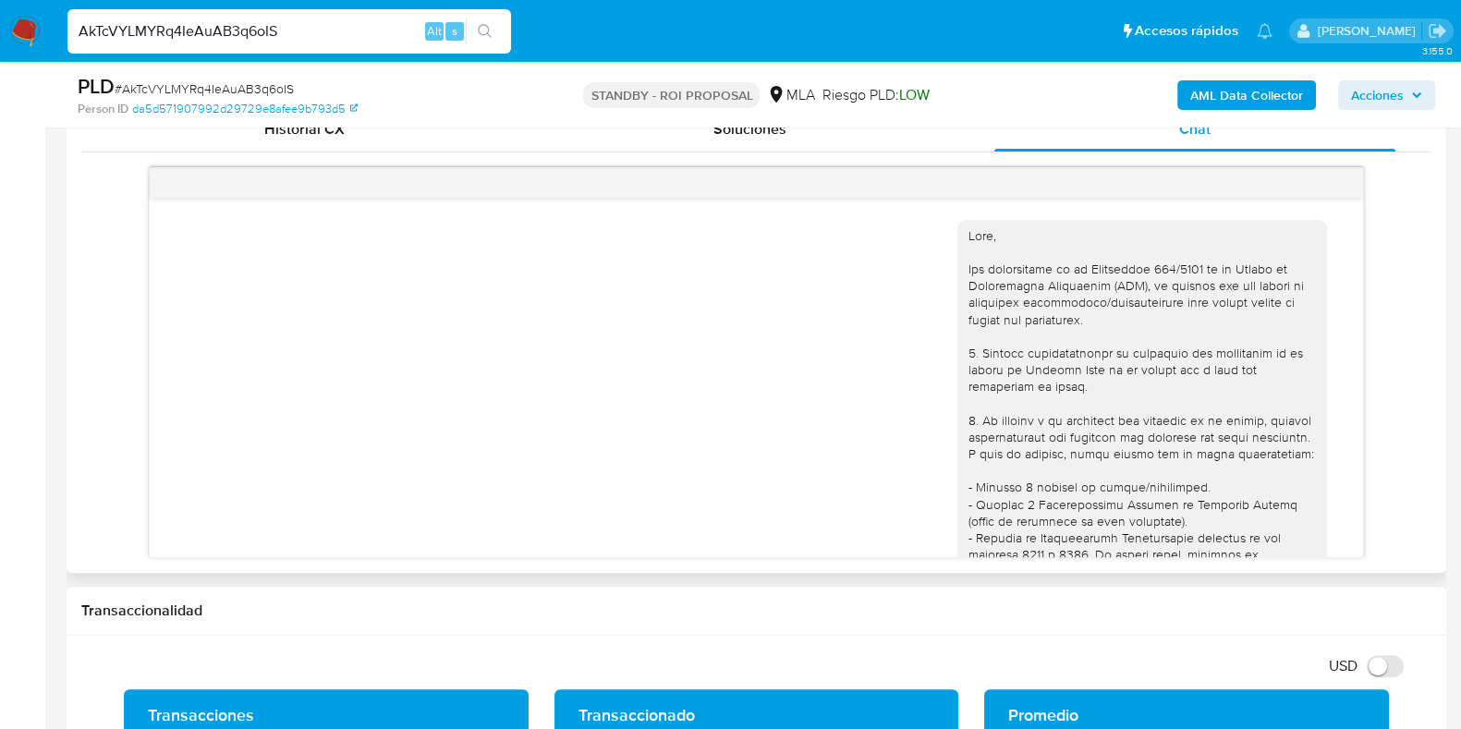
scroll to position [808, 0]
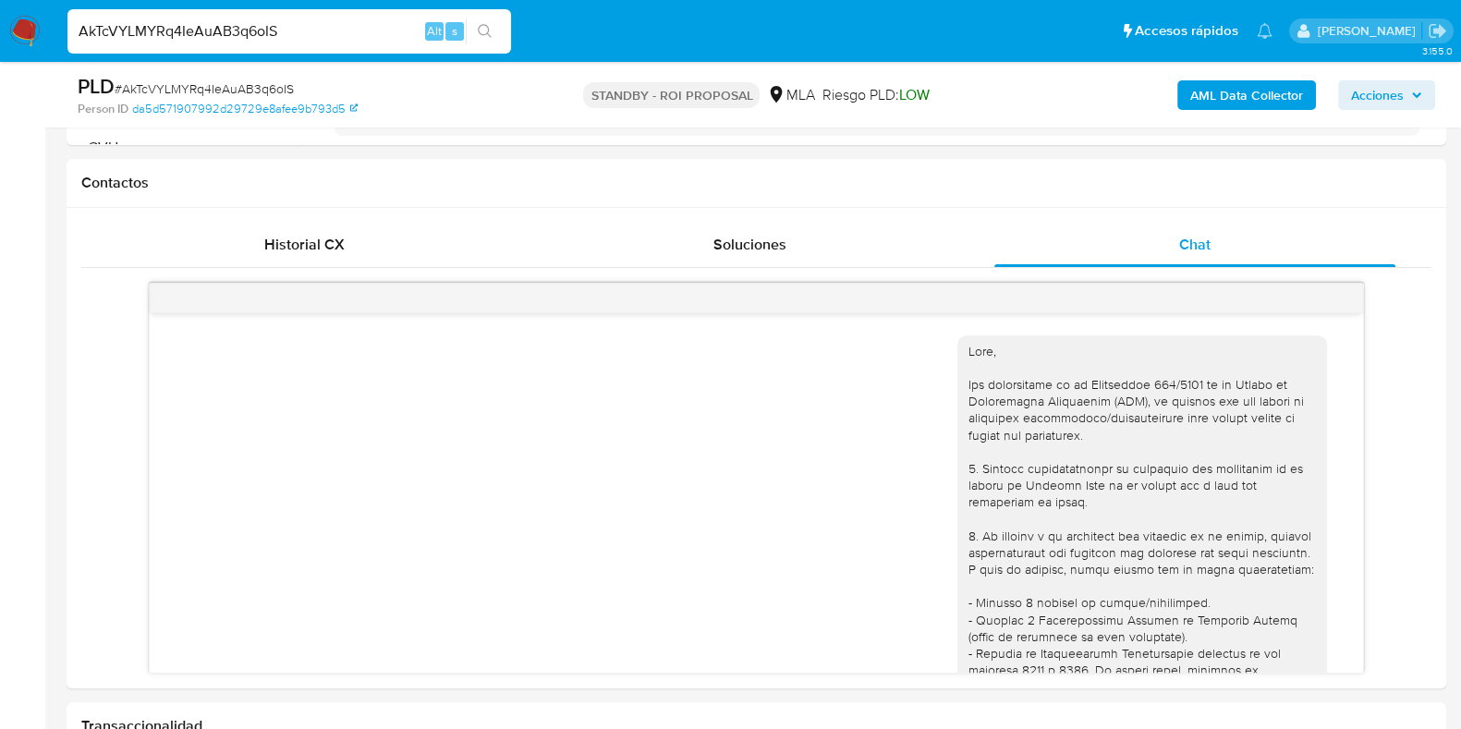
click at [254, 84] on span "# AkTcVYLMYRq4IeAuAB3q6oIS" at bounding box center [204, 88] width 179 height 18
click at [258, 82] on span "# AkTcVYLMYRq4IeAuAB3q6oIS" at bounding box center [204, 88] width 179 height 18
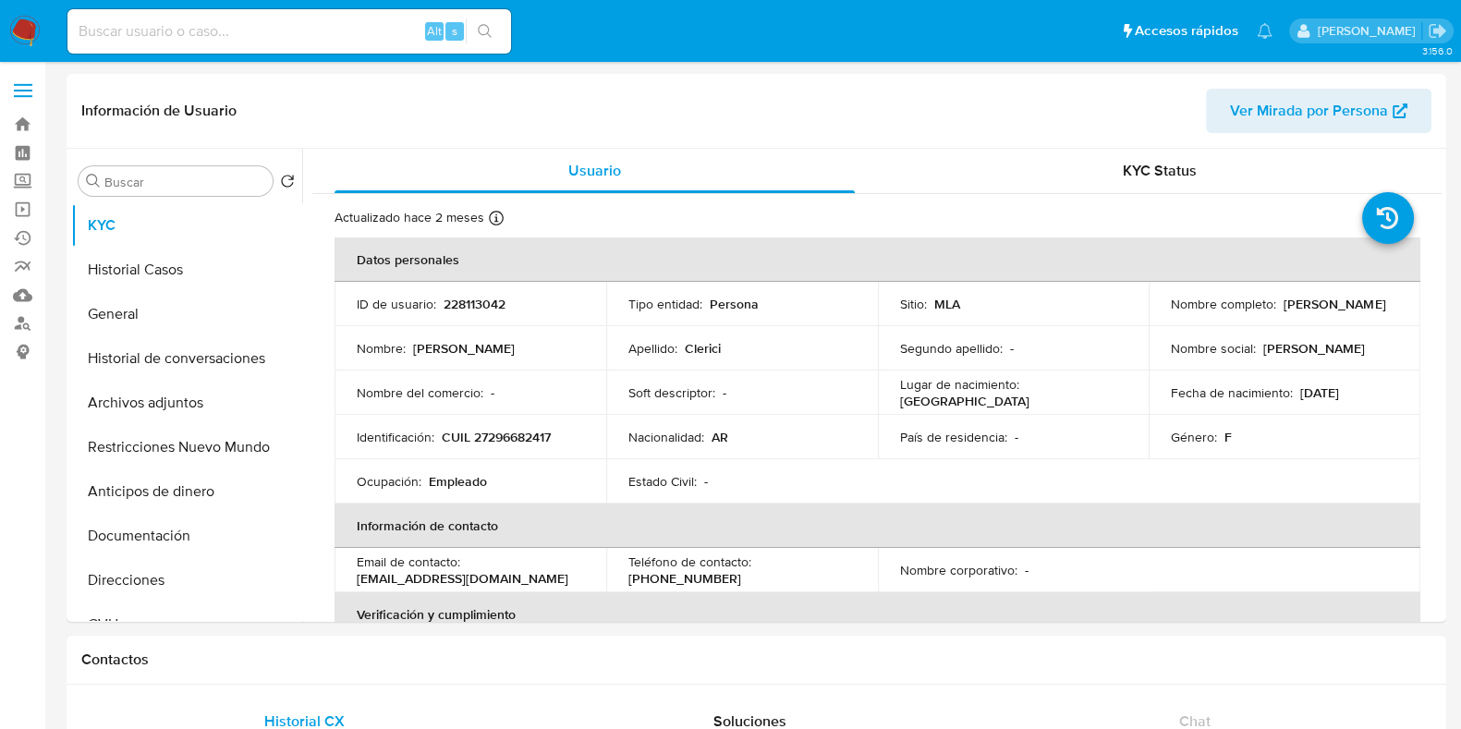
select select "10"
click at [126, 344] on button "Historial de conversaciones" at bounding box center [179, 358] width 216 height 44
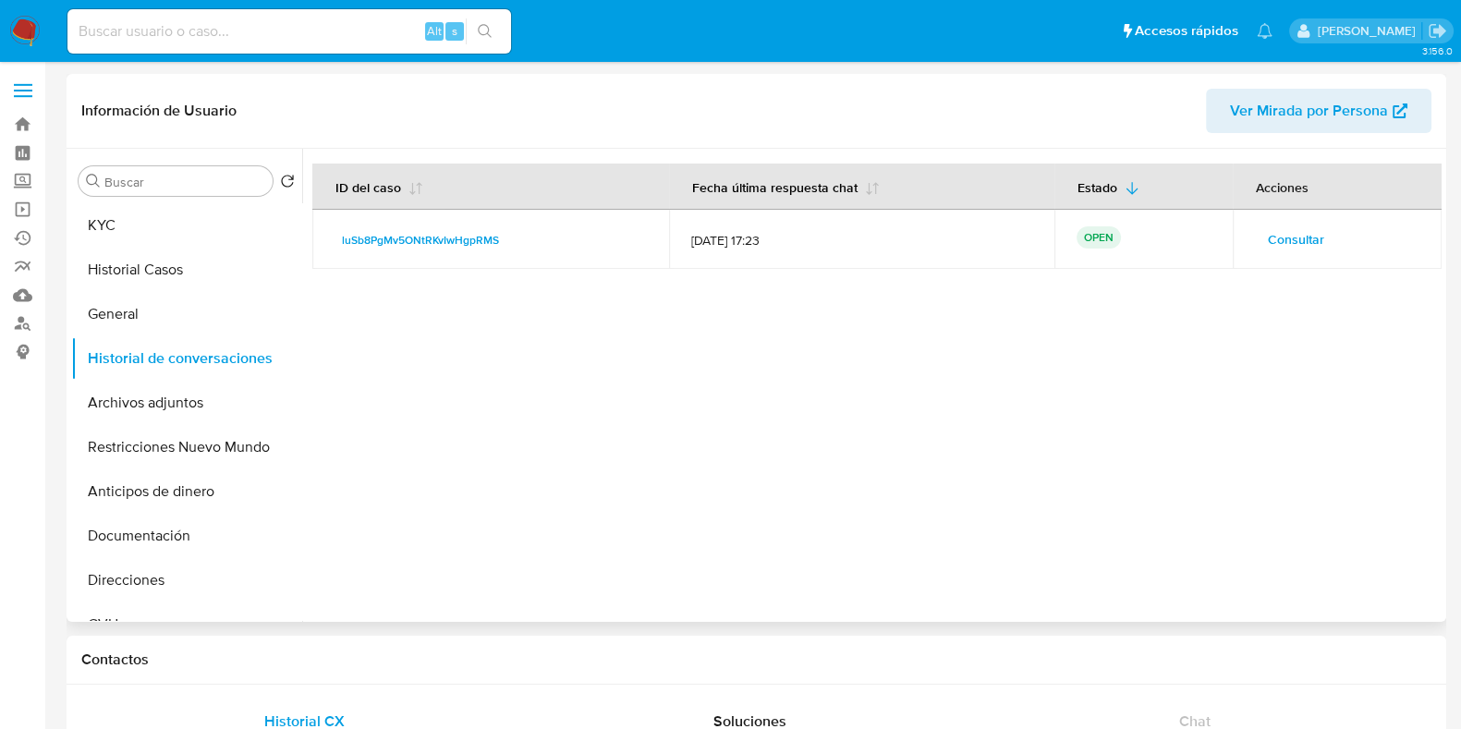
click at [1292, 240] on span "Consultar" at bounding box center [1296, 239] width 56 height 26
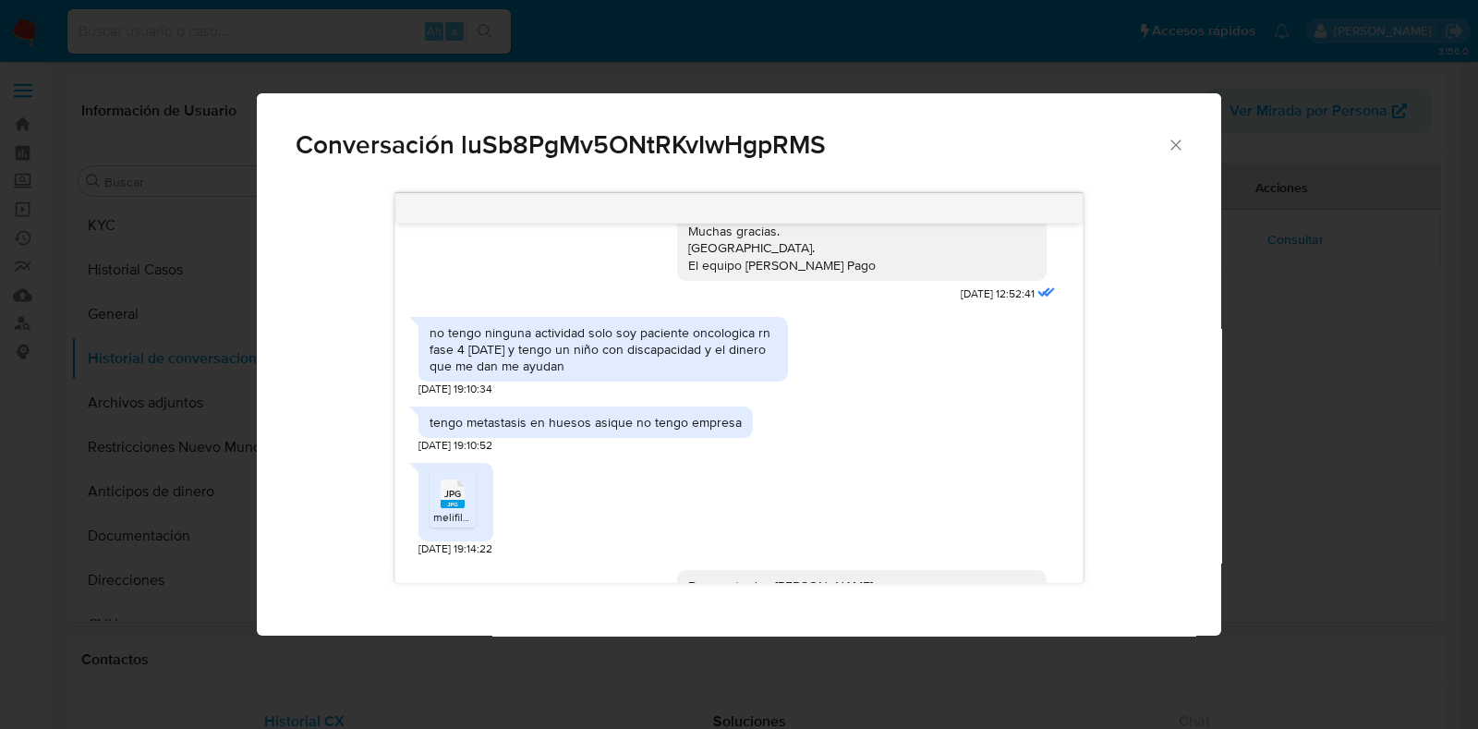
scroll to position [346, 0]
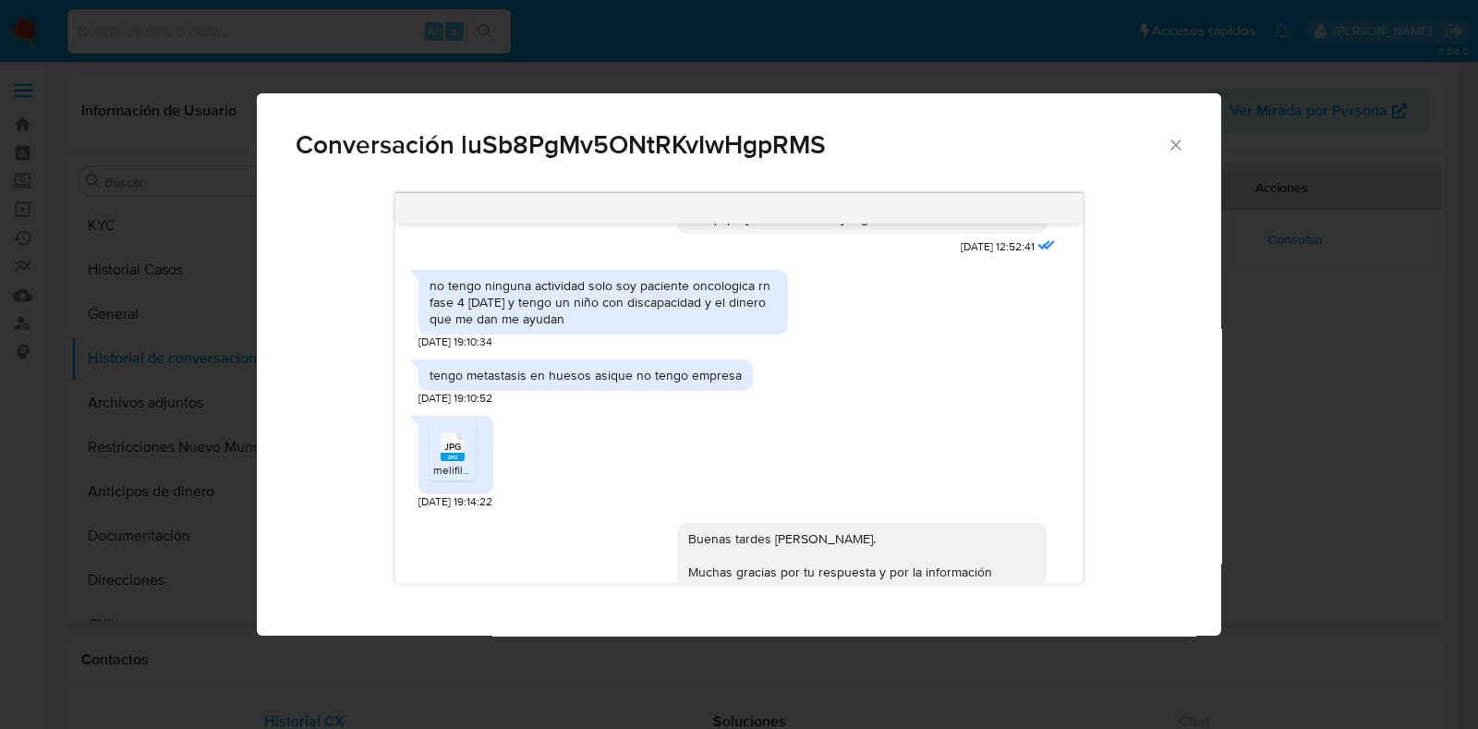
drag, startPoint x: 1014, startPoint y: 354, endPoint x: 978, endPoint y: 350, distance: 36.2
click at [978, 350] on div "no tengo ninguna actividad solo soy paciente oncologica rn fase 4 hace 1 año y …" at bounding box center [739, 306] width 641 height 90
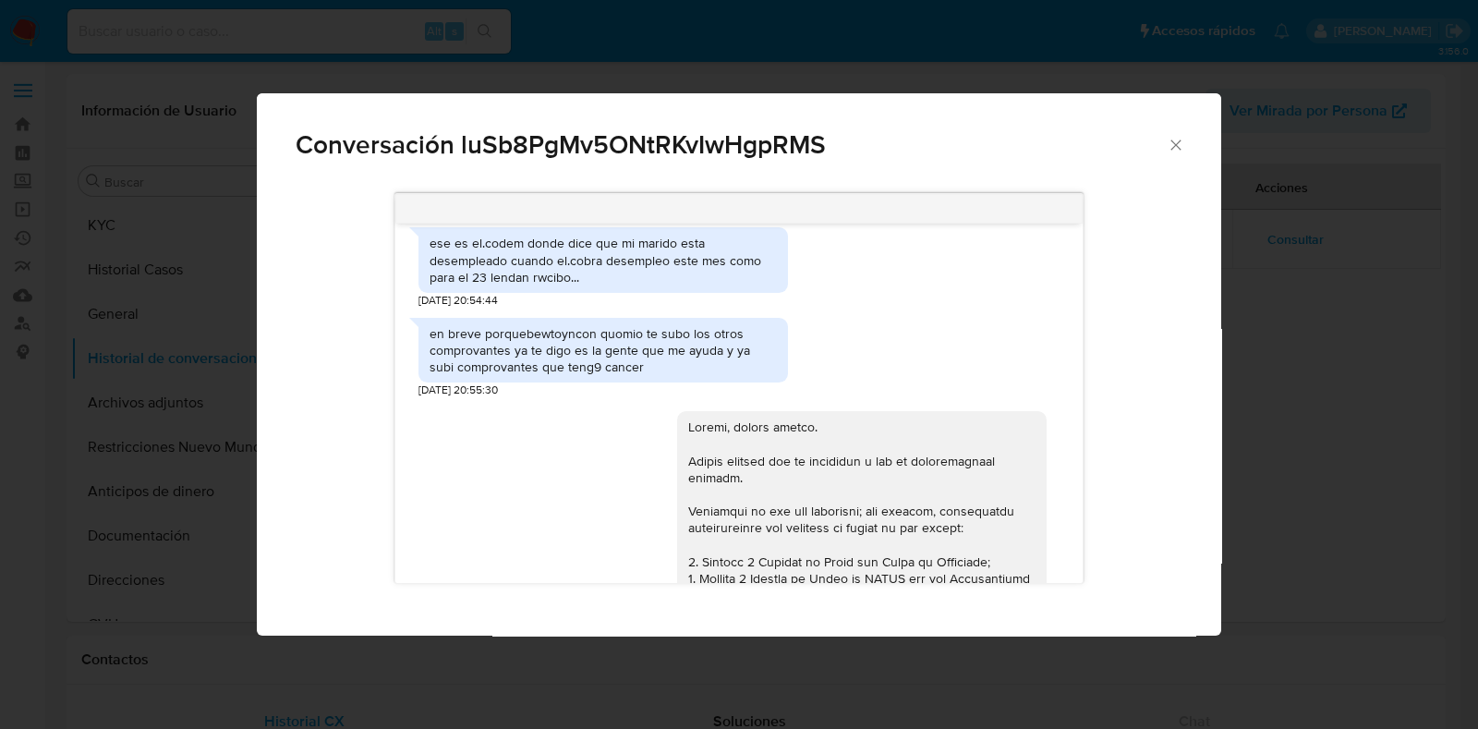
scroll to position [2310, 0]
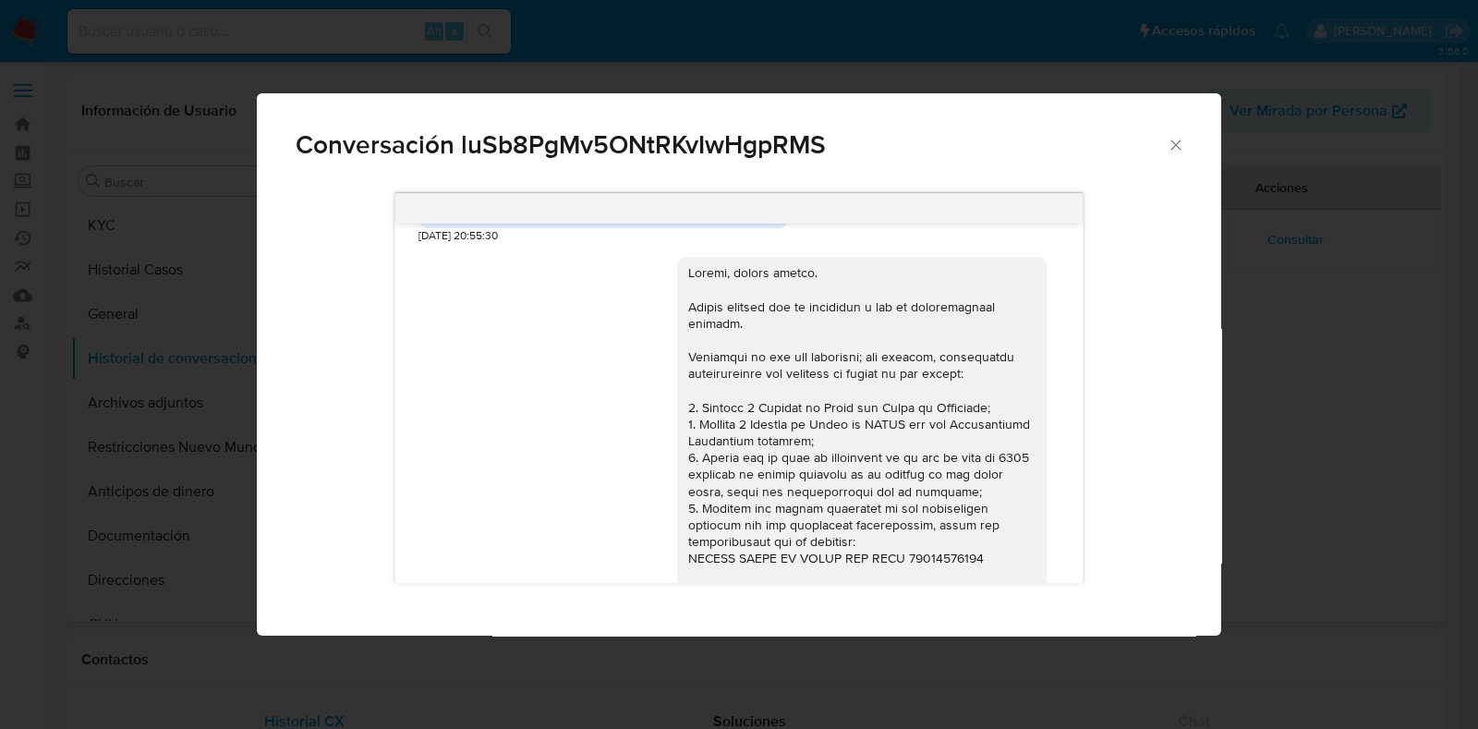
click at [1178, 148] on icon "Cerrar" at bounding box center [1176, 145] width 10 height 10
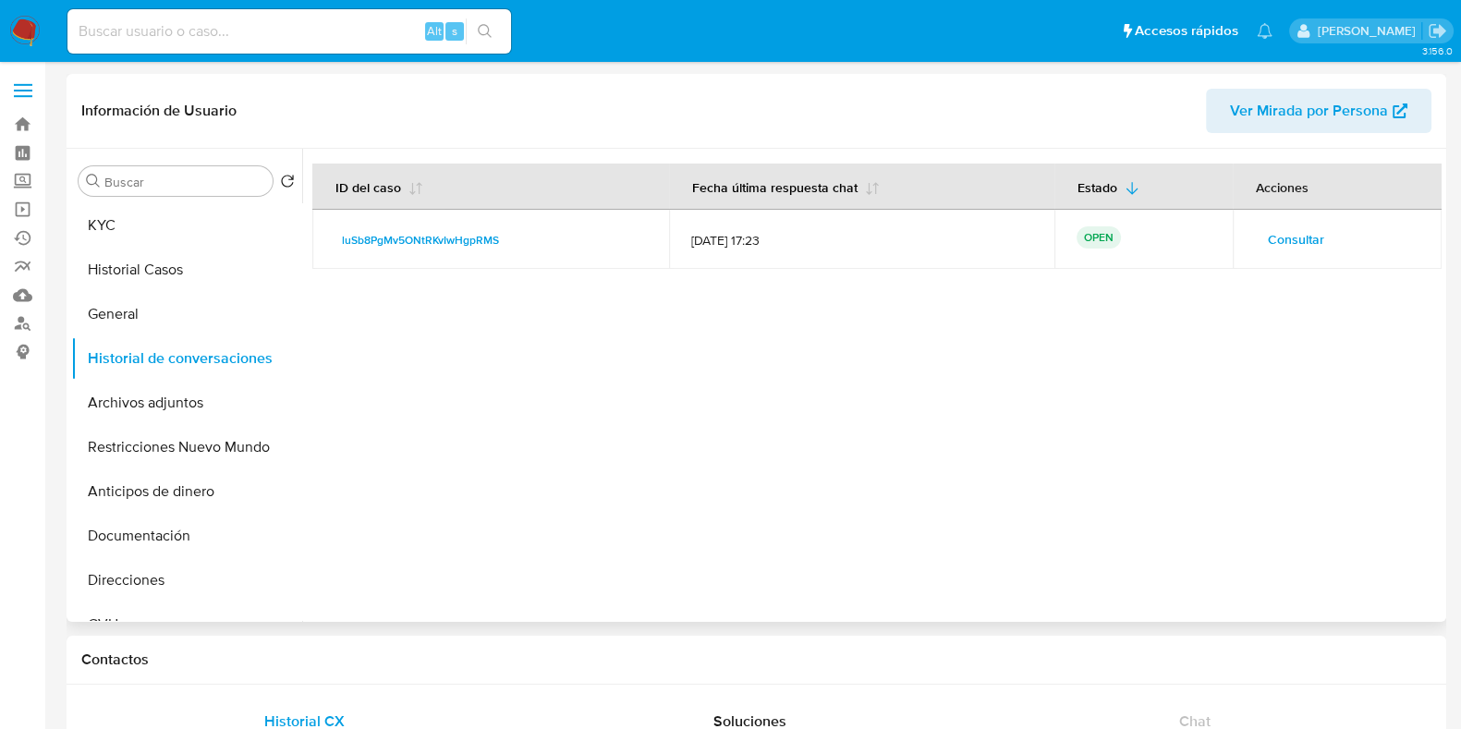
click at [1273, 241] on span "Consultar" at bounding box center [1296, 239] width 56 height 26
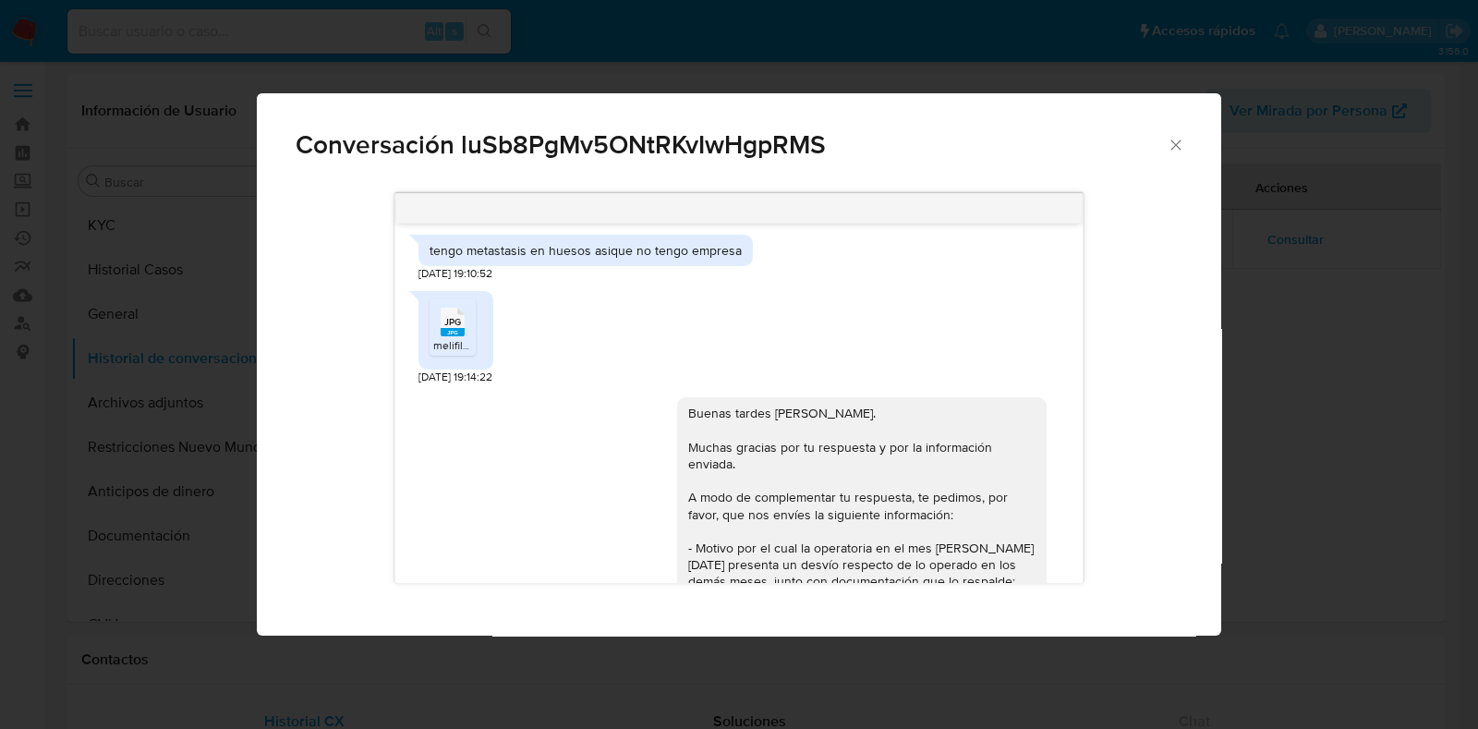
scroll to position [1386, 0]
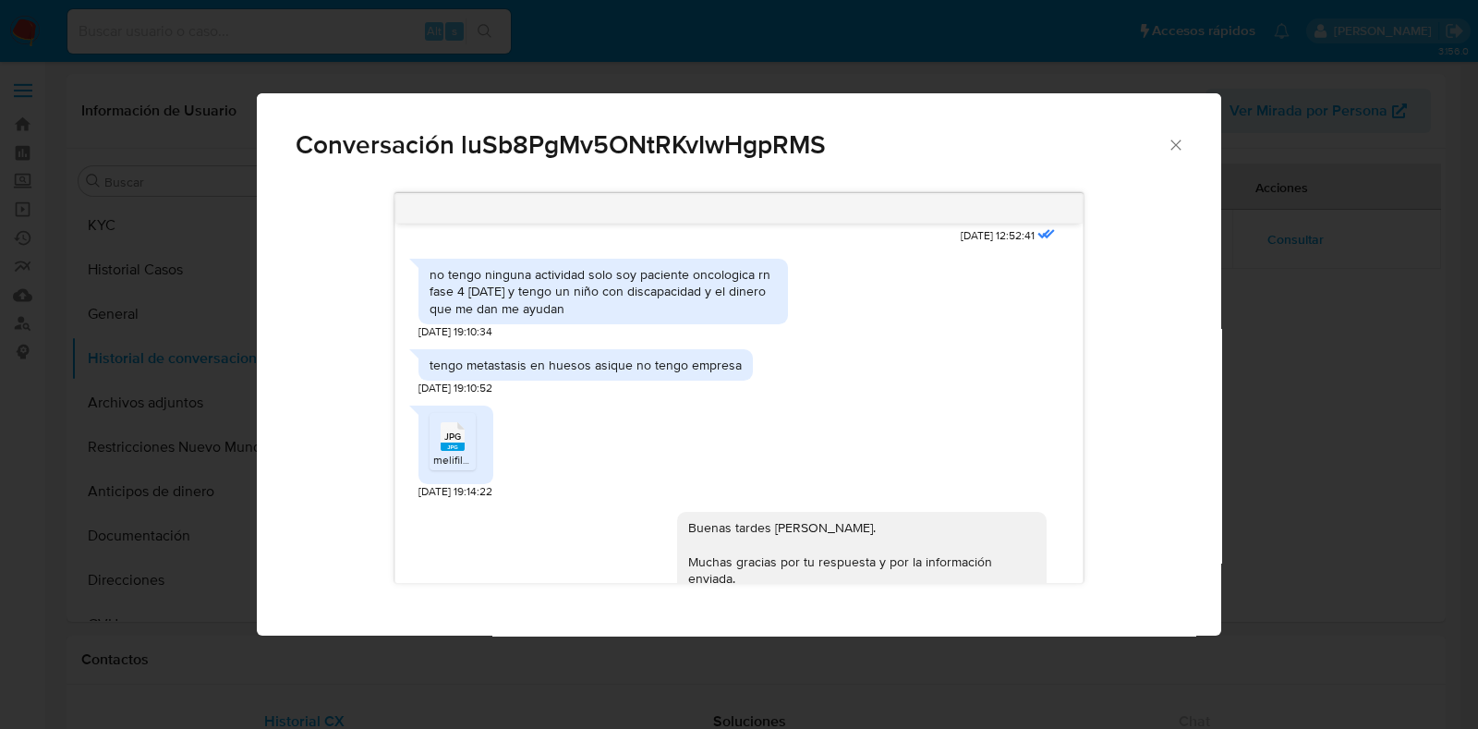
click at [458, 468] on span "melifile2383888865053658936.jpg" at bounding box center [521, 460] width 177 height 16
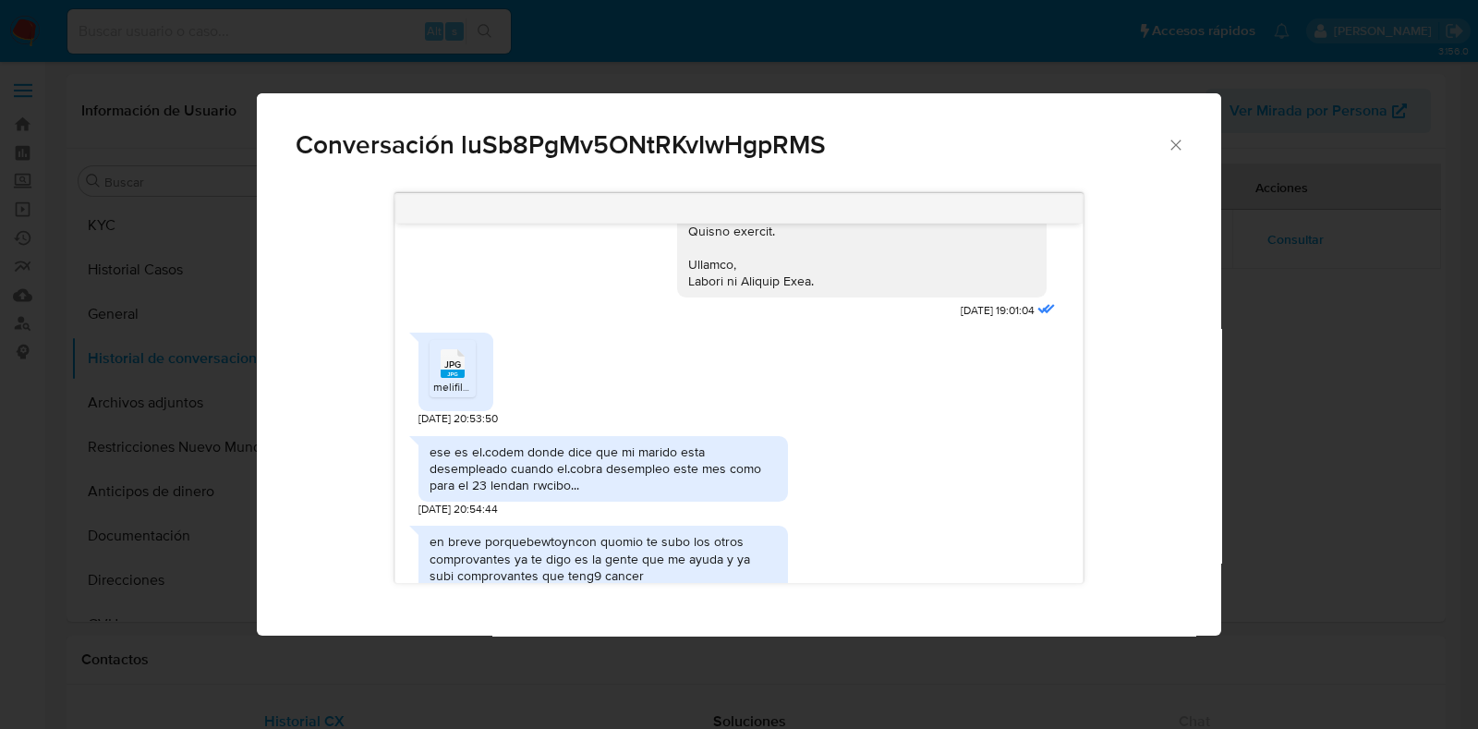
scroll to position [3002, 0]
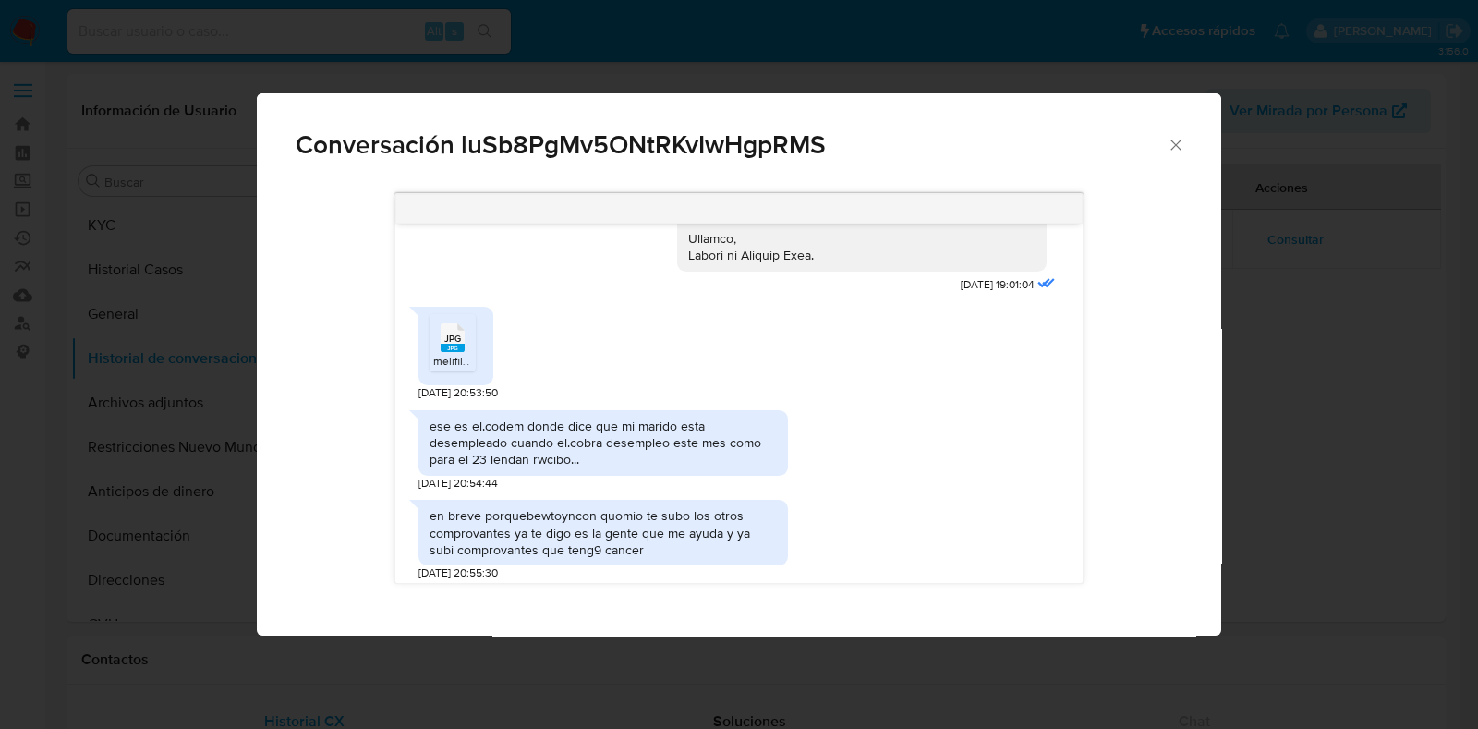
click at [438, 354] on div "JPG JPG" at bounding box center [452, 336] width 39 height 36
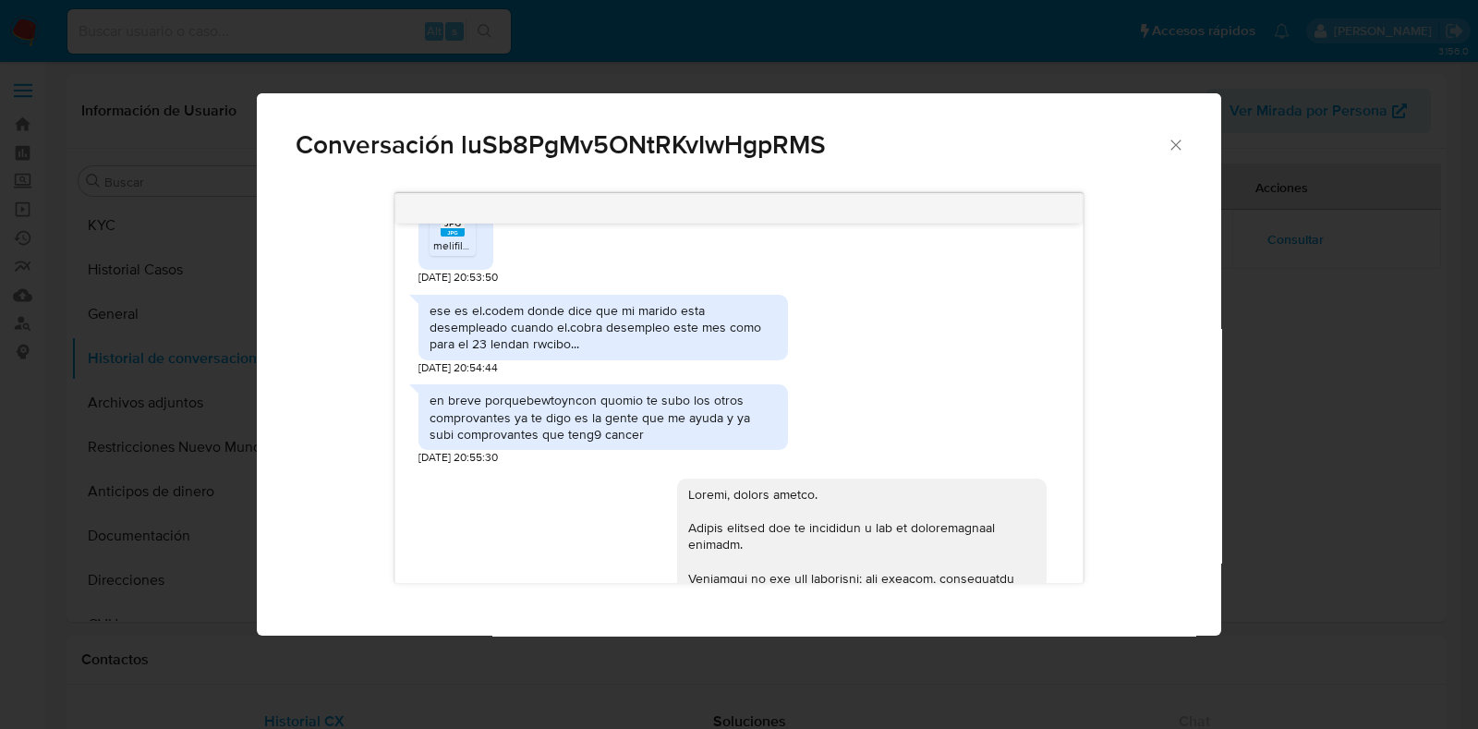
click at [831, 464] on div "en breve porquebewtoyncon quomio te subo los otros comprovantes ya te digo es l…" at bounding box center [739, 420] width 641 height 90
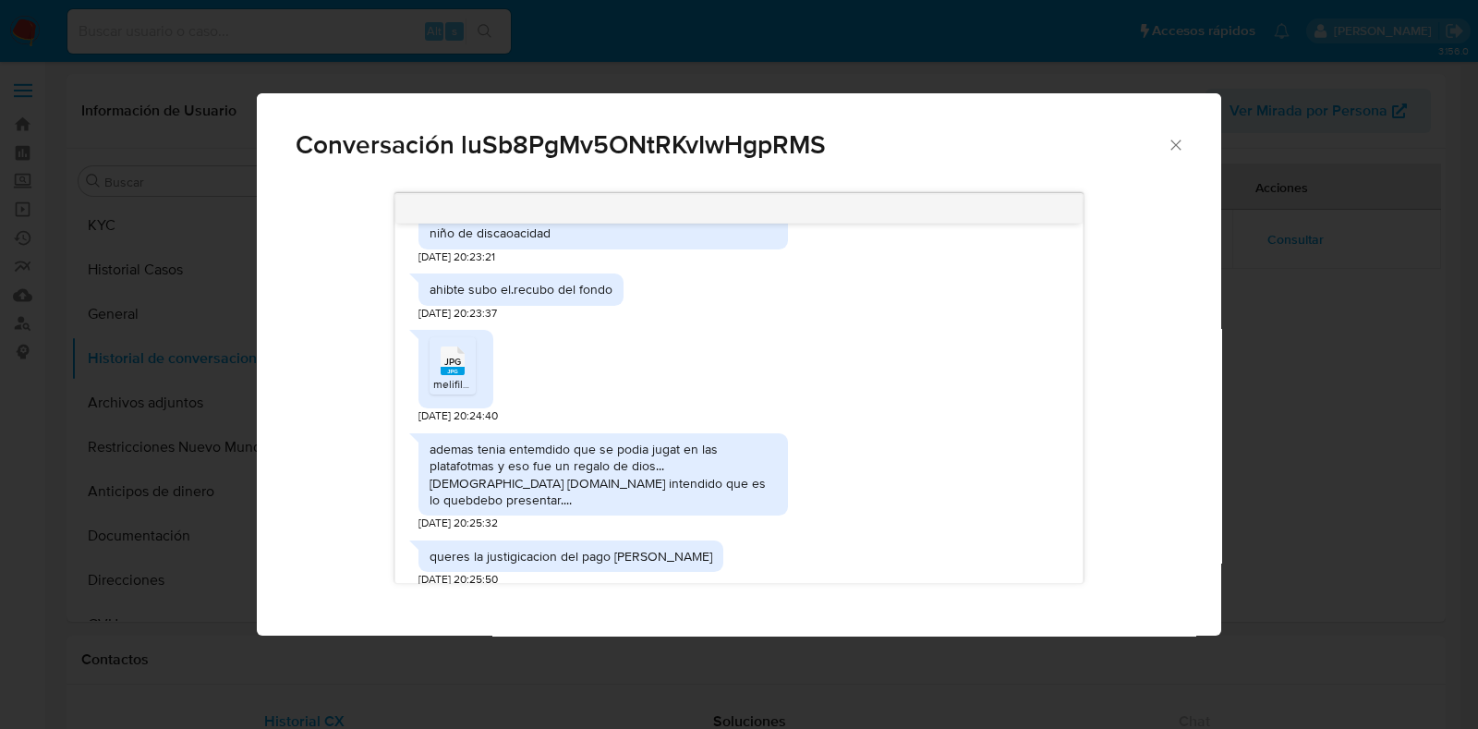
scroll to position [5313, 0]
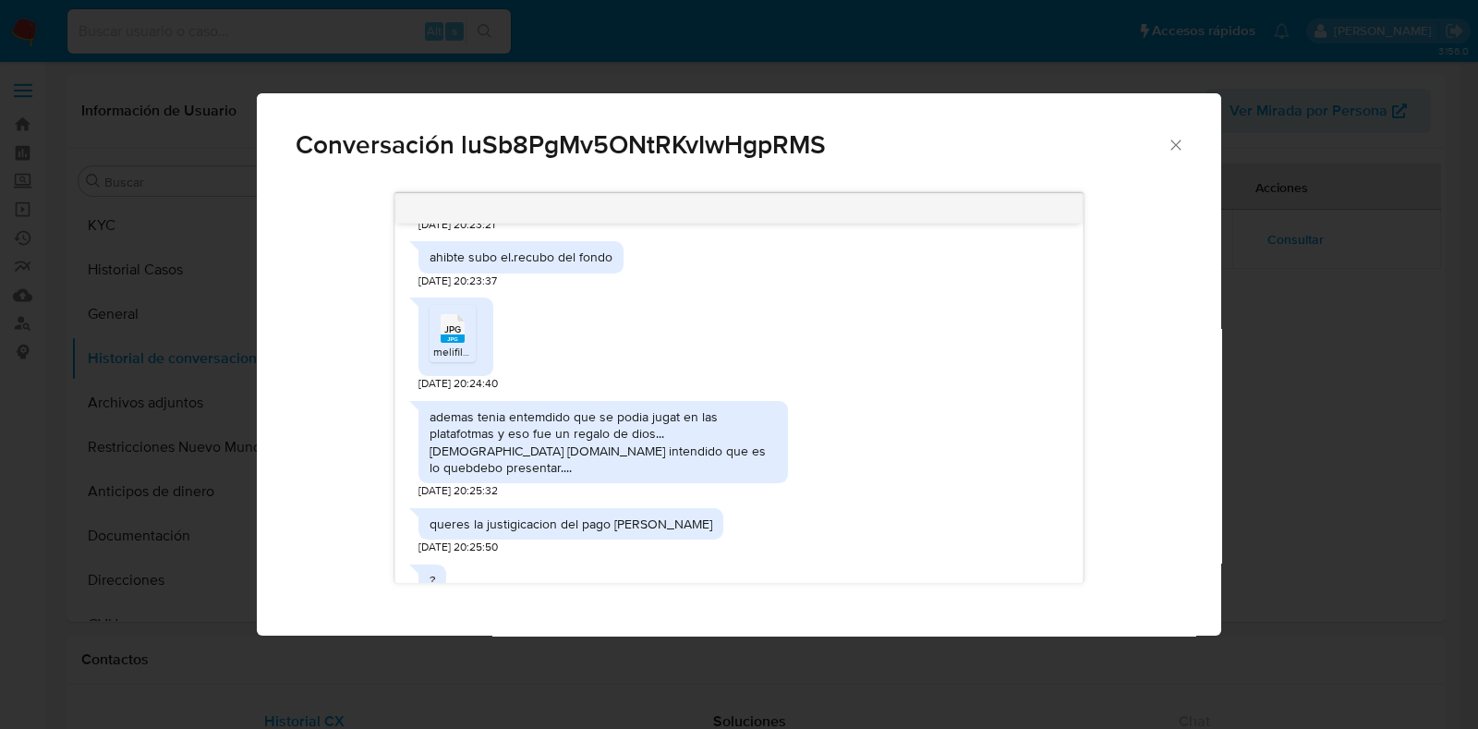
click at [459, 343] on rect "Comunicación" at bounding box center [453, 338] width 24 height 8
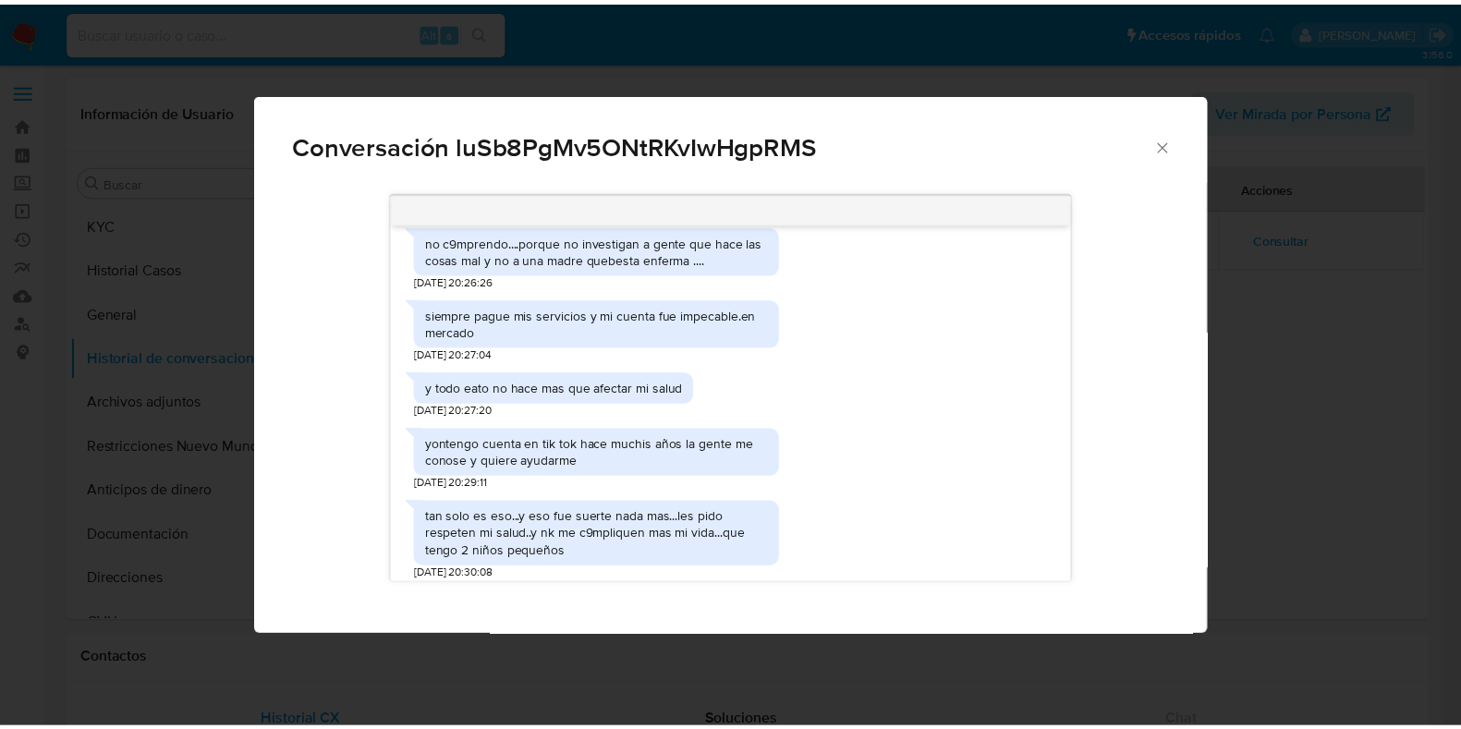
scroll to position [5321, 0]
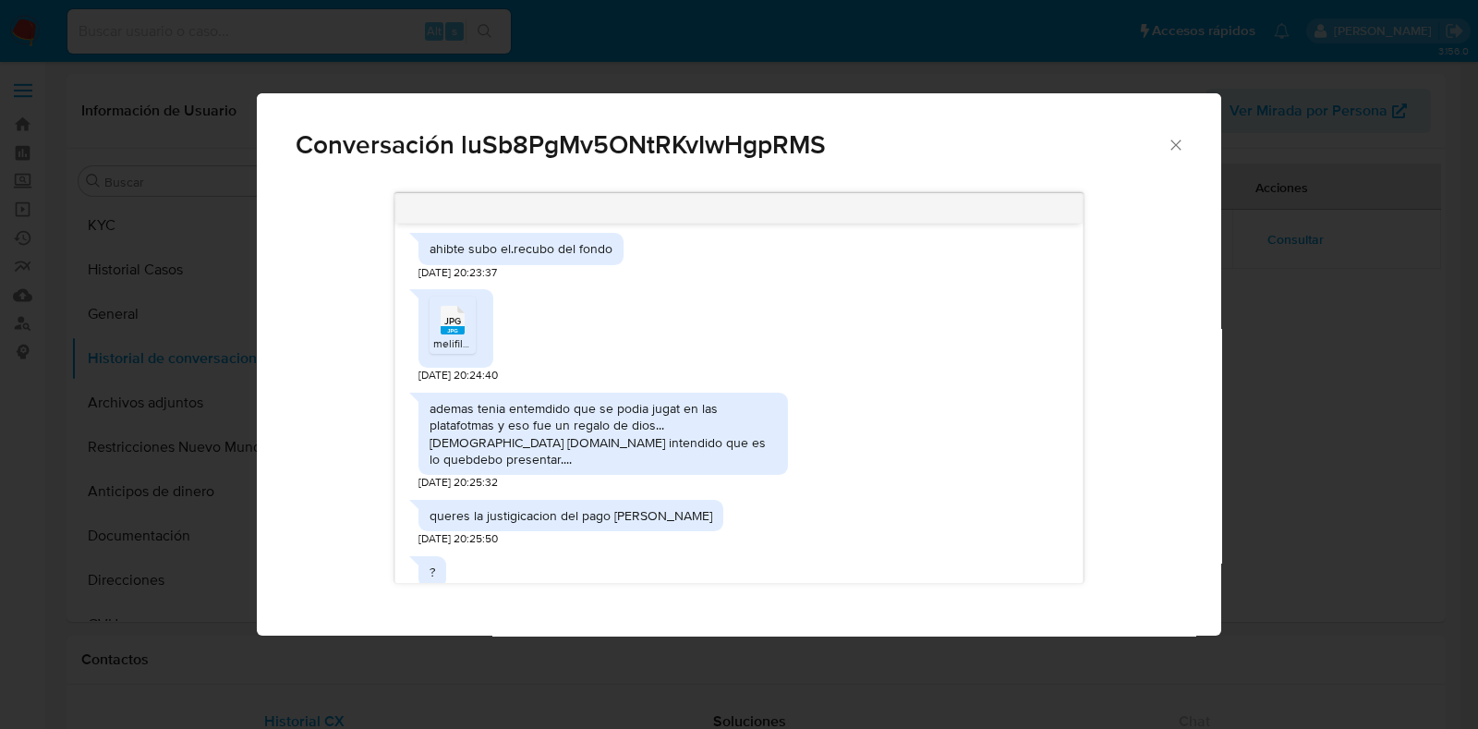
click at [1177, 147] on icon "Cerrar" at bounding box center [1176, 145] width 10 height 10
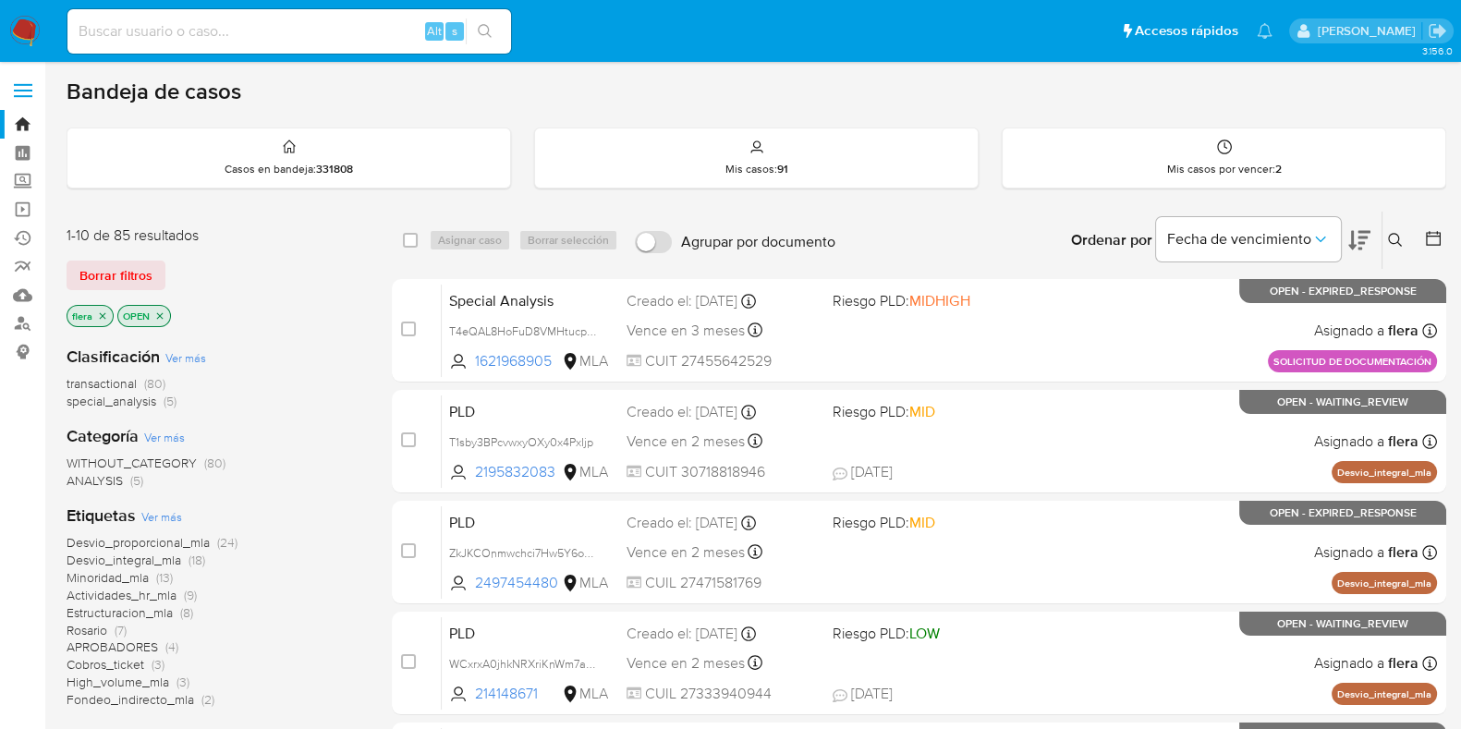
click at [1384, 241] on button at bounding box center [1397, 240] width 30 height 22
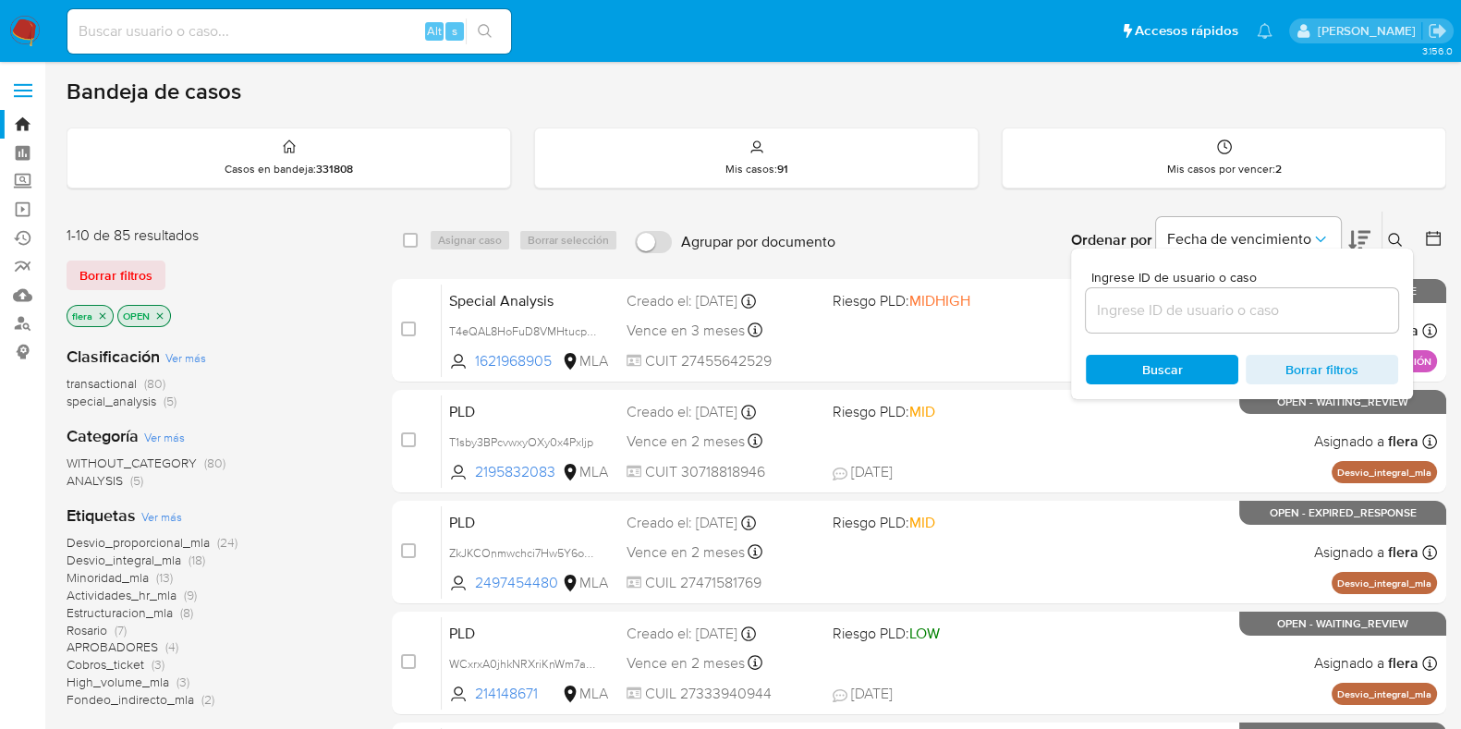
click at [1257, 305] on input at bounding box center [1242, 310] width 312 height 24
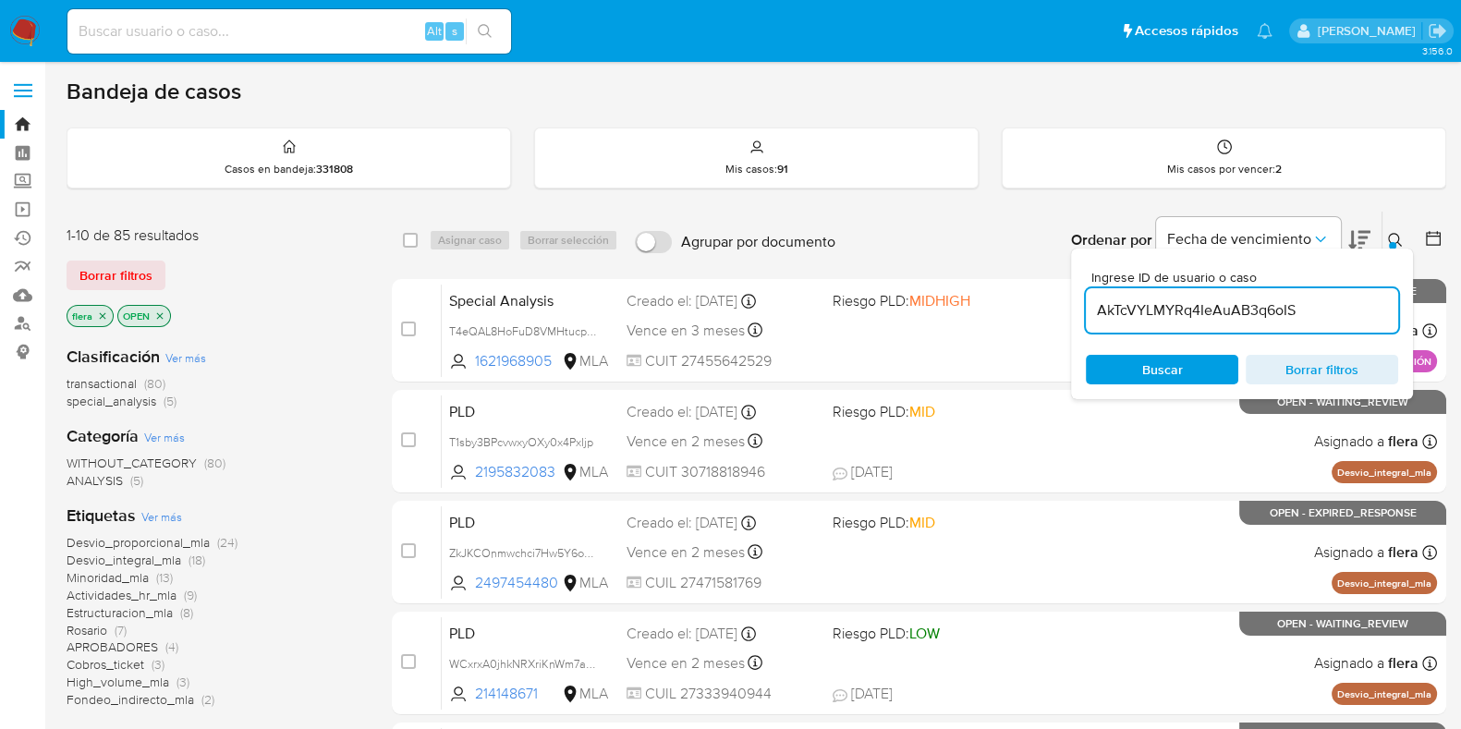
type input "AkTcVYLMYRq4IeAuAB3q6oIS"
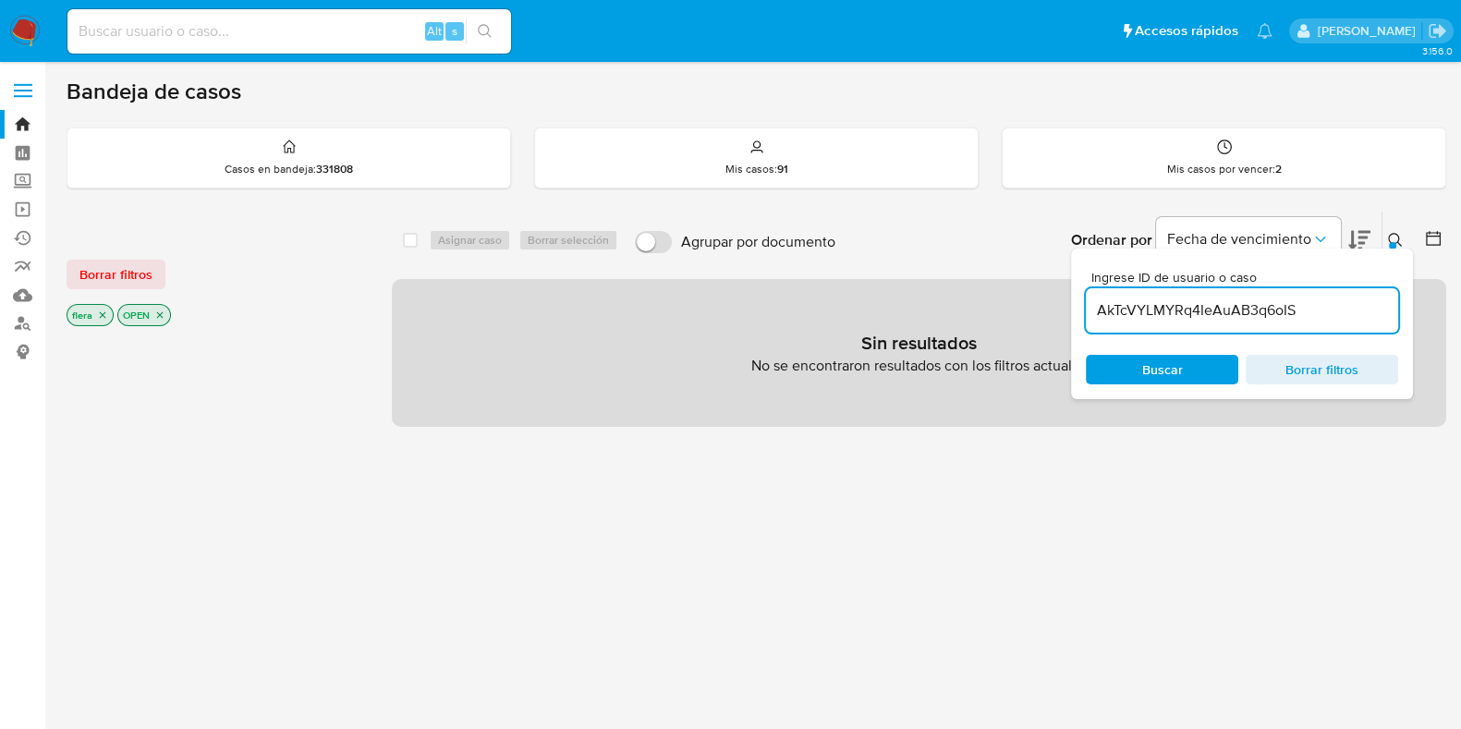
click at [158, 312] on icon "close-filter" at bounding box center [160, 315] width 6 height 6
click at [102, 316] on icon "close-filter" at bounding box center [102, 315] width 11 height 11
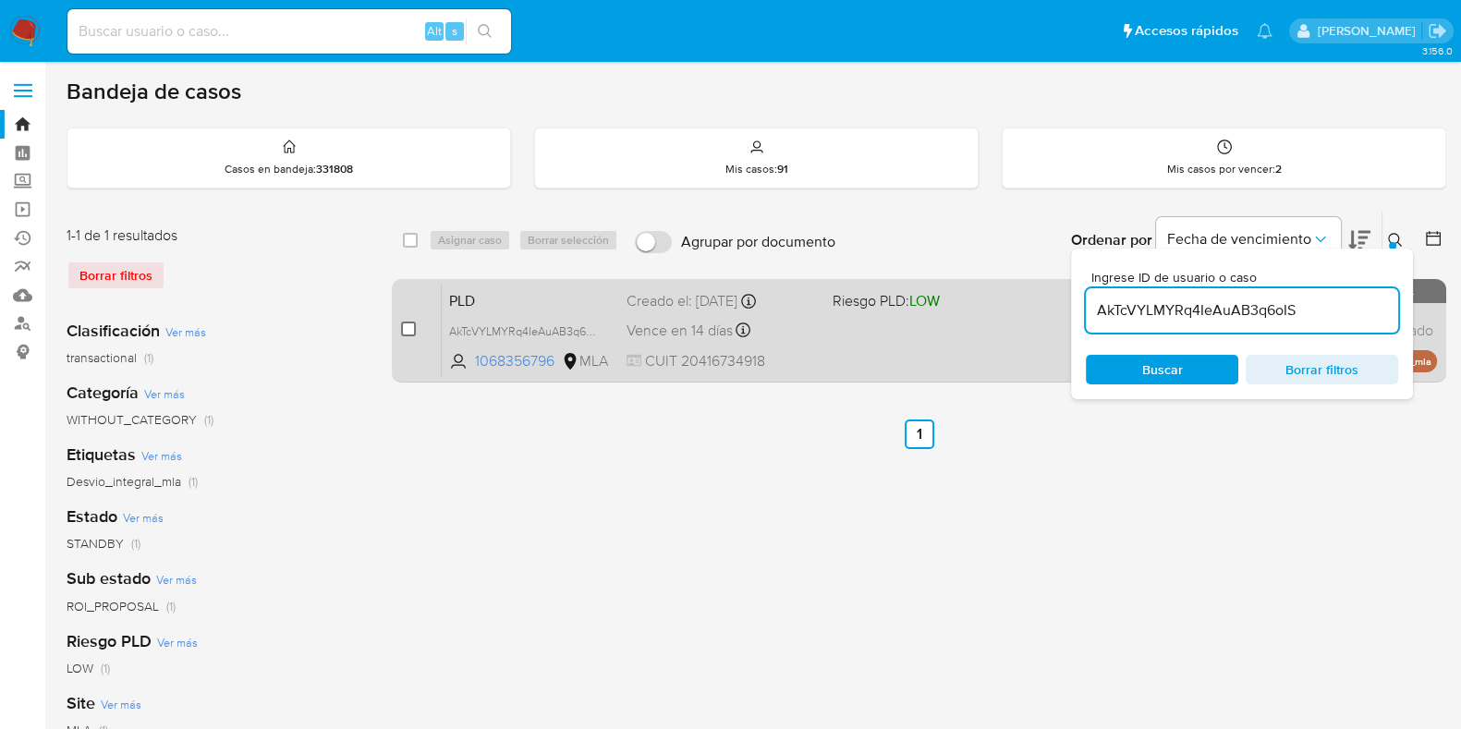
click at [411, 327] on input "checkbox" at bounding box center [408, 329] width 15 height 15
checkbox input "true"
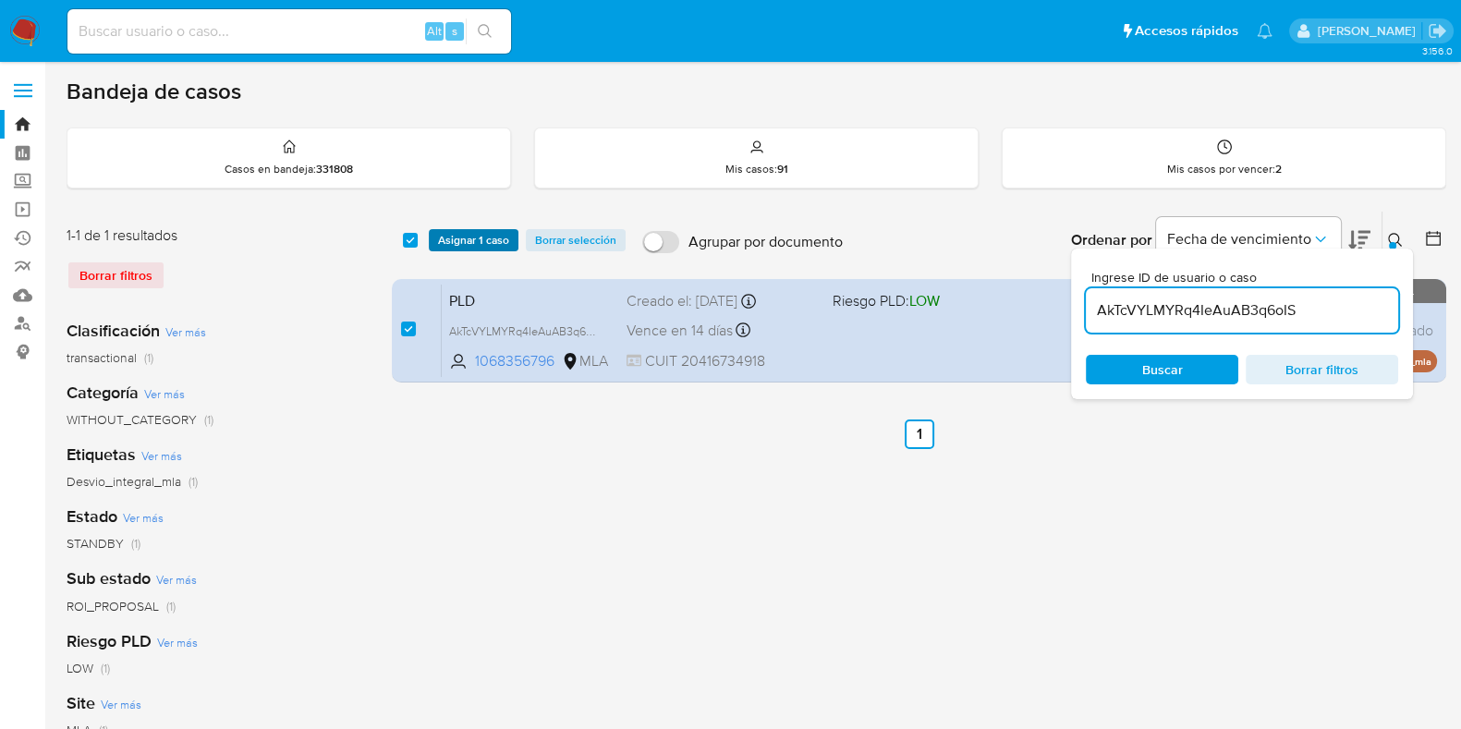
click at [481, 231] on span "Asignar 1 caso" at bounding box center [473, 240] width 71 height 18
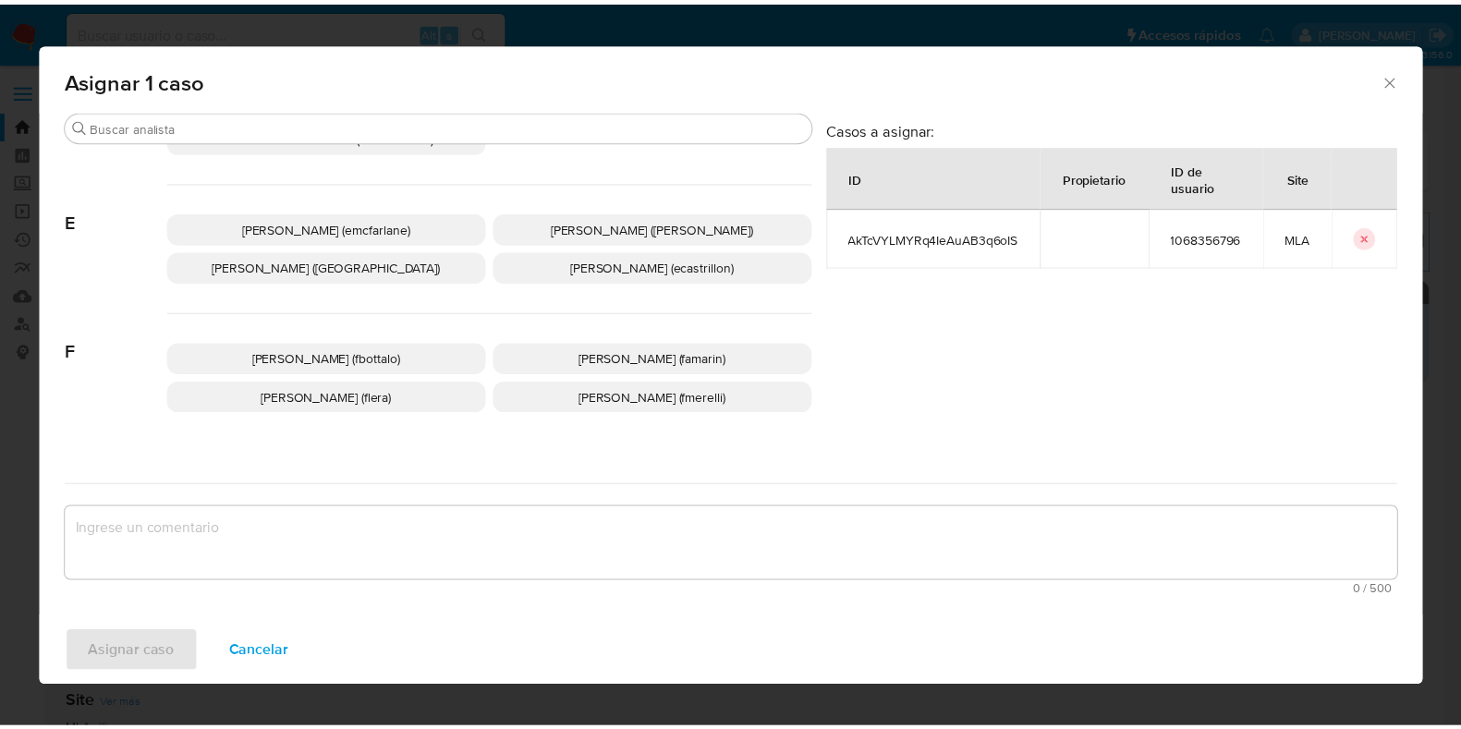
scroll to position [346, 0]
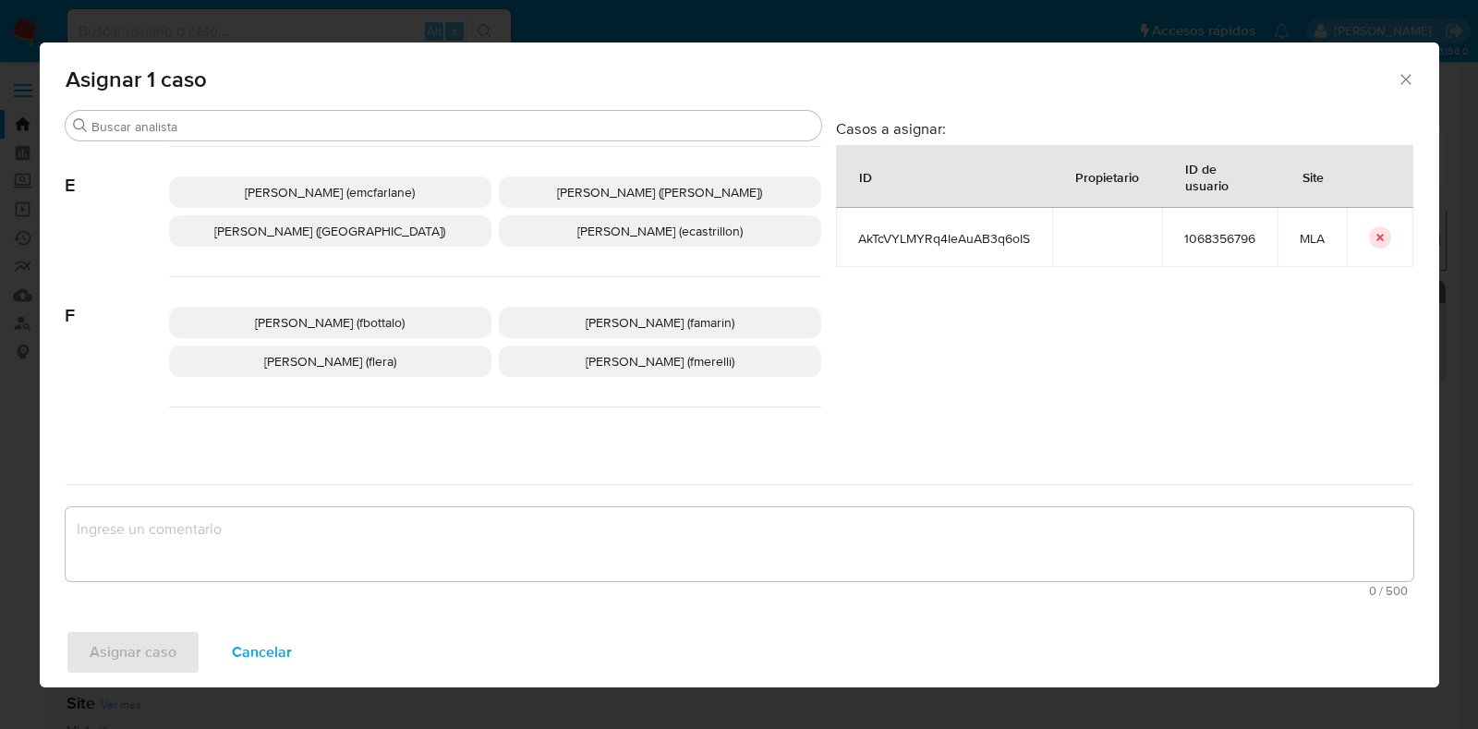
click at [376, 364] on span "Florencia Cecilia Lera (flera)" at bounding box center [330, 361] width 132 height 18
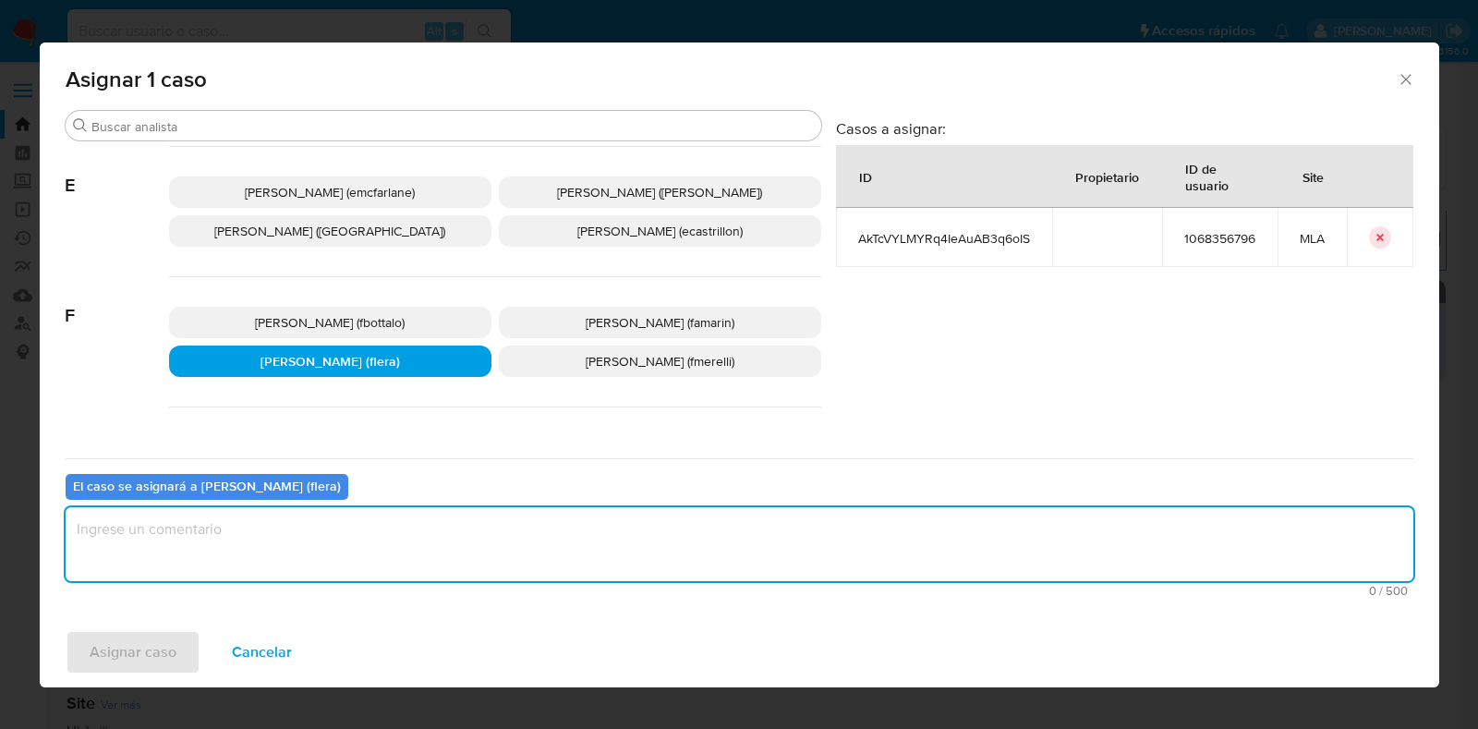
click at [286, 550] on textarea "assign-modal" at bounding box center [740, 544] width 1348 height 74
click at [129, 649] on span "Asignar caso" at bounding box center [133, 652] width 87 height 41
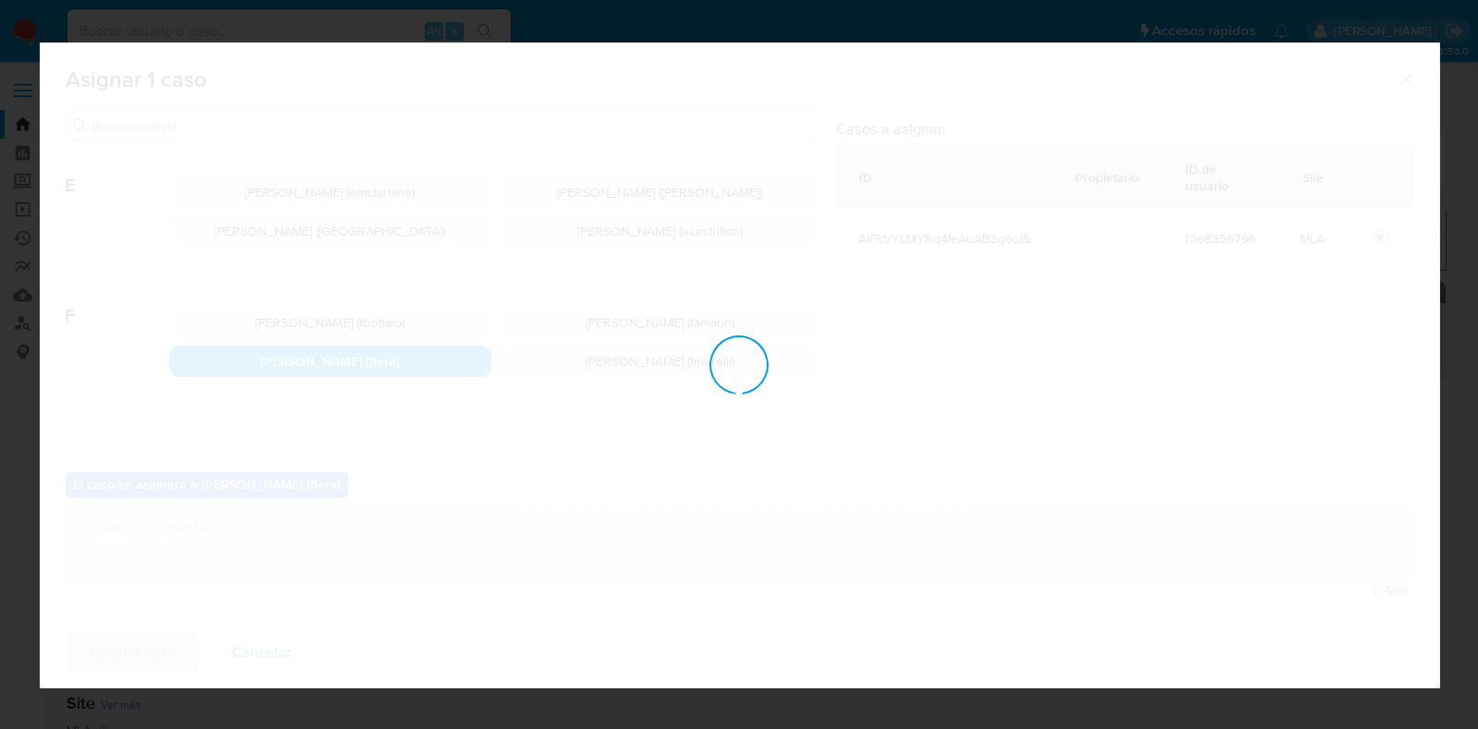
checkbox input "false"
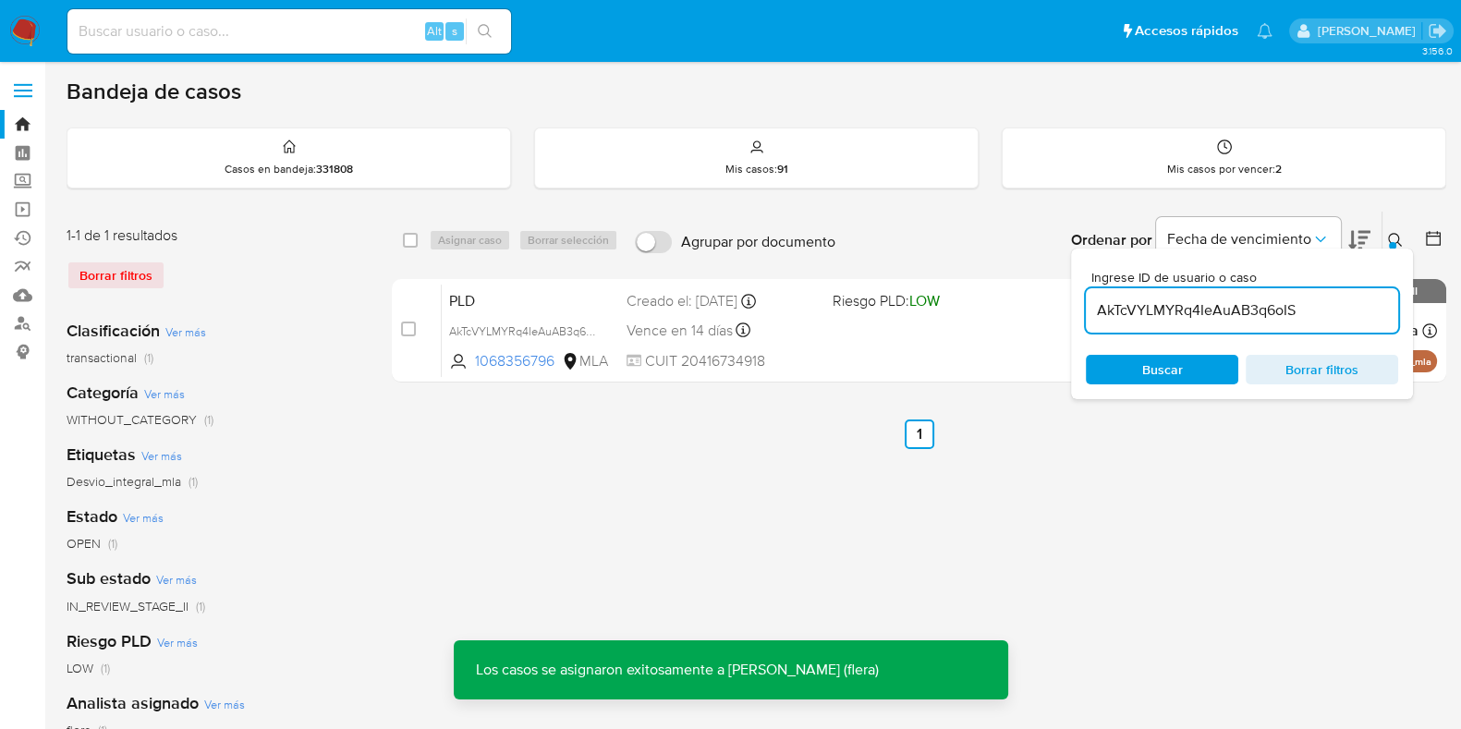
click at [591, 308] on span "PLD" at bounding box center [530, 299] width 163 height 24
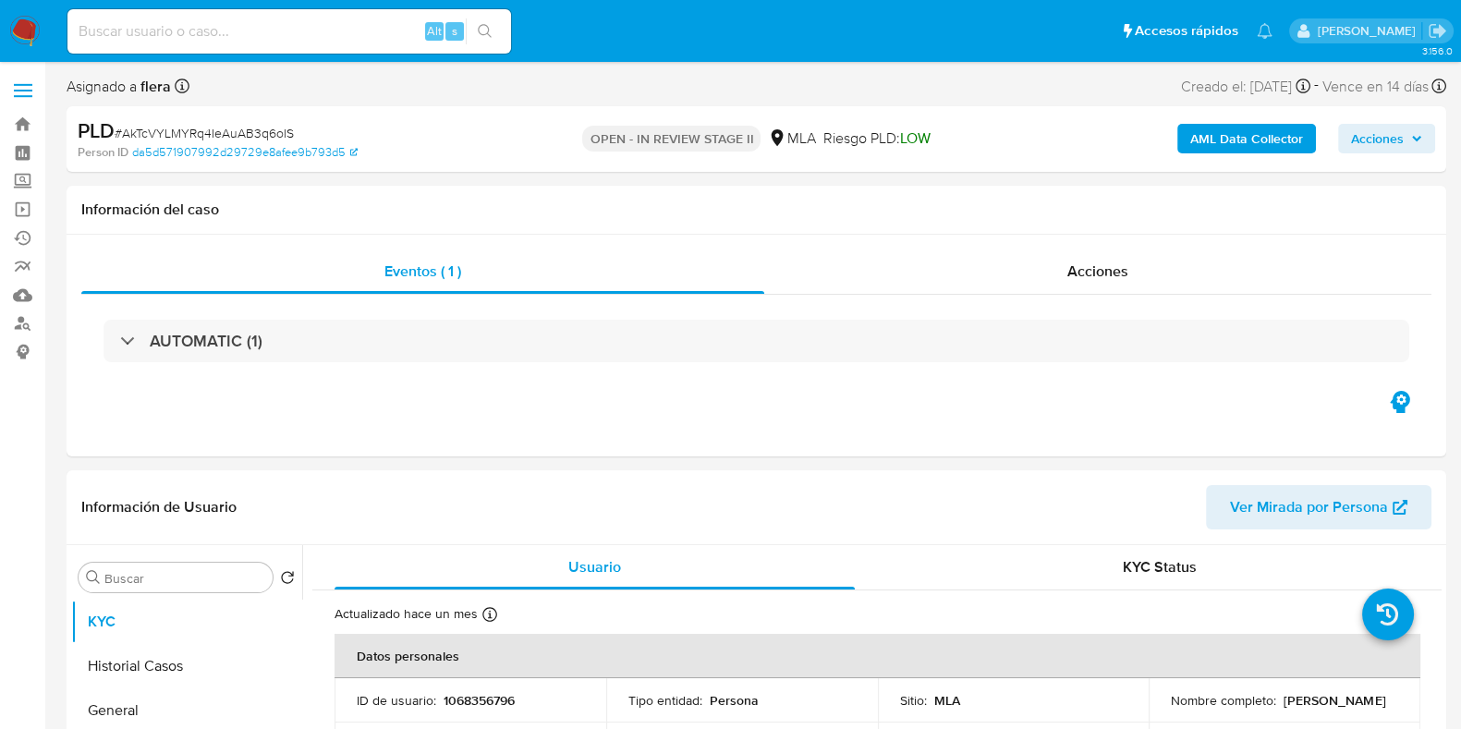
select select "10"
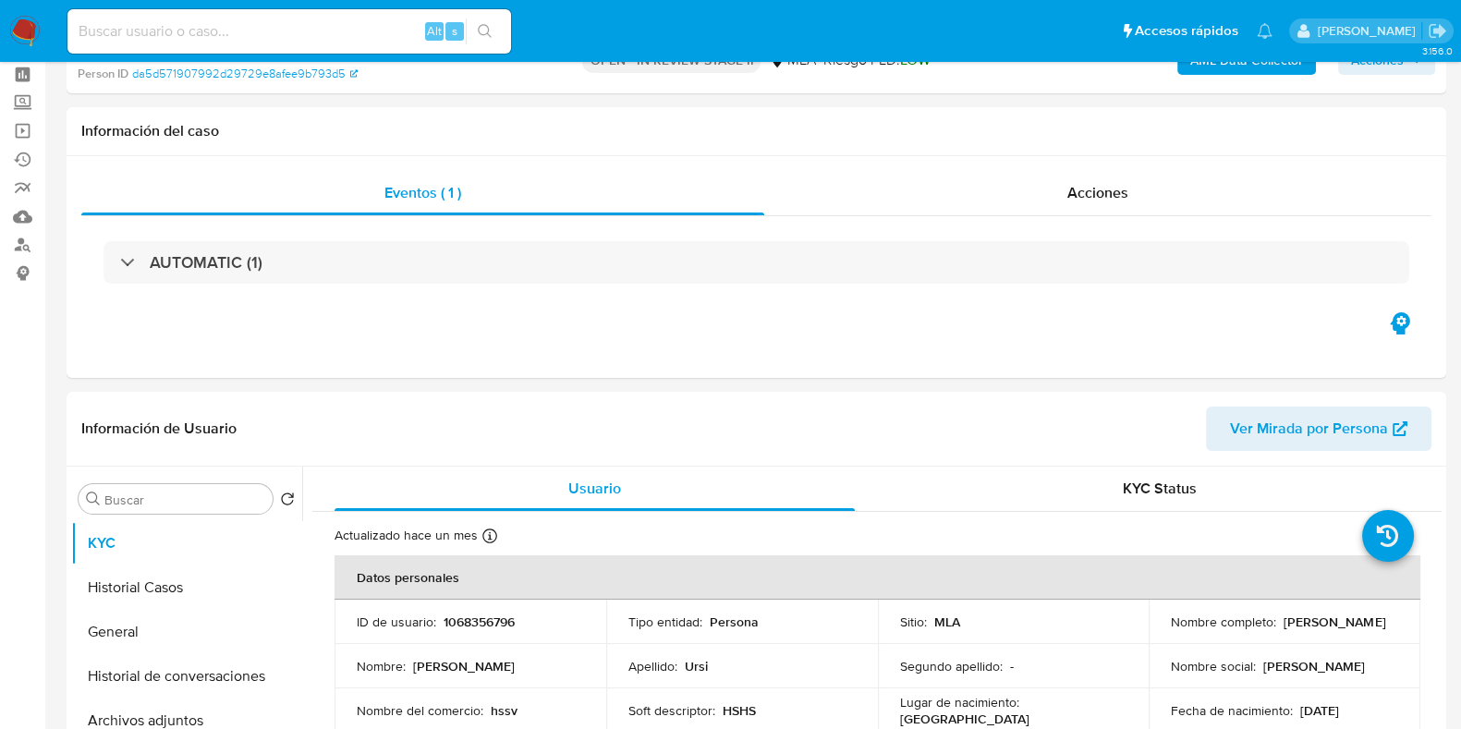
scroll to position [115, 0]
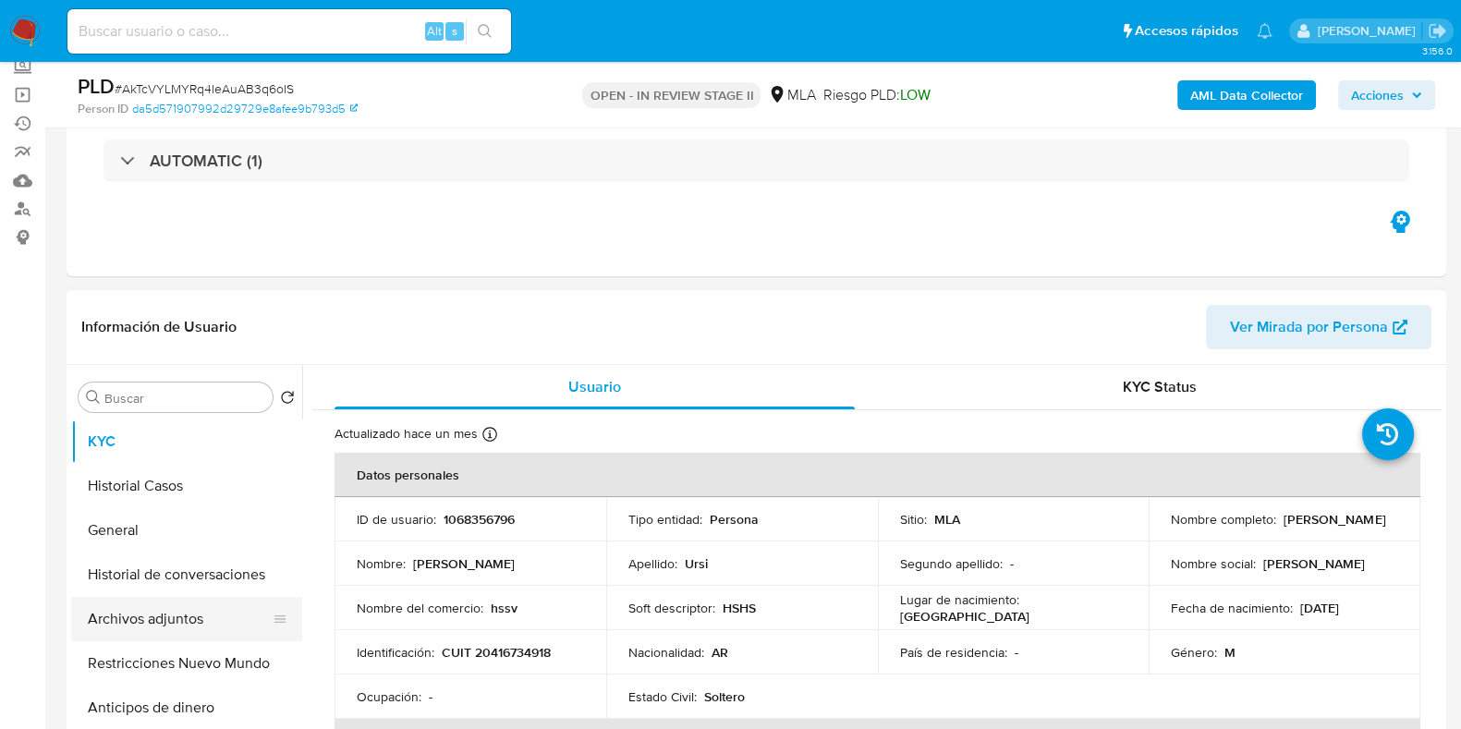
click at [145, 616] on button "Archivos adjuntos" at bounding box center [179, 619] width 216 height 44
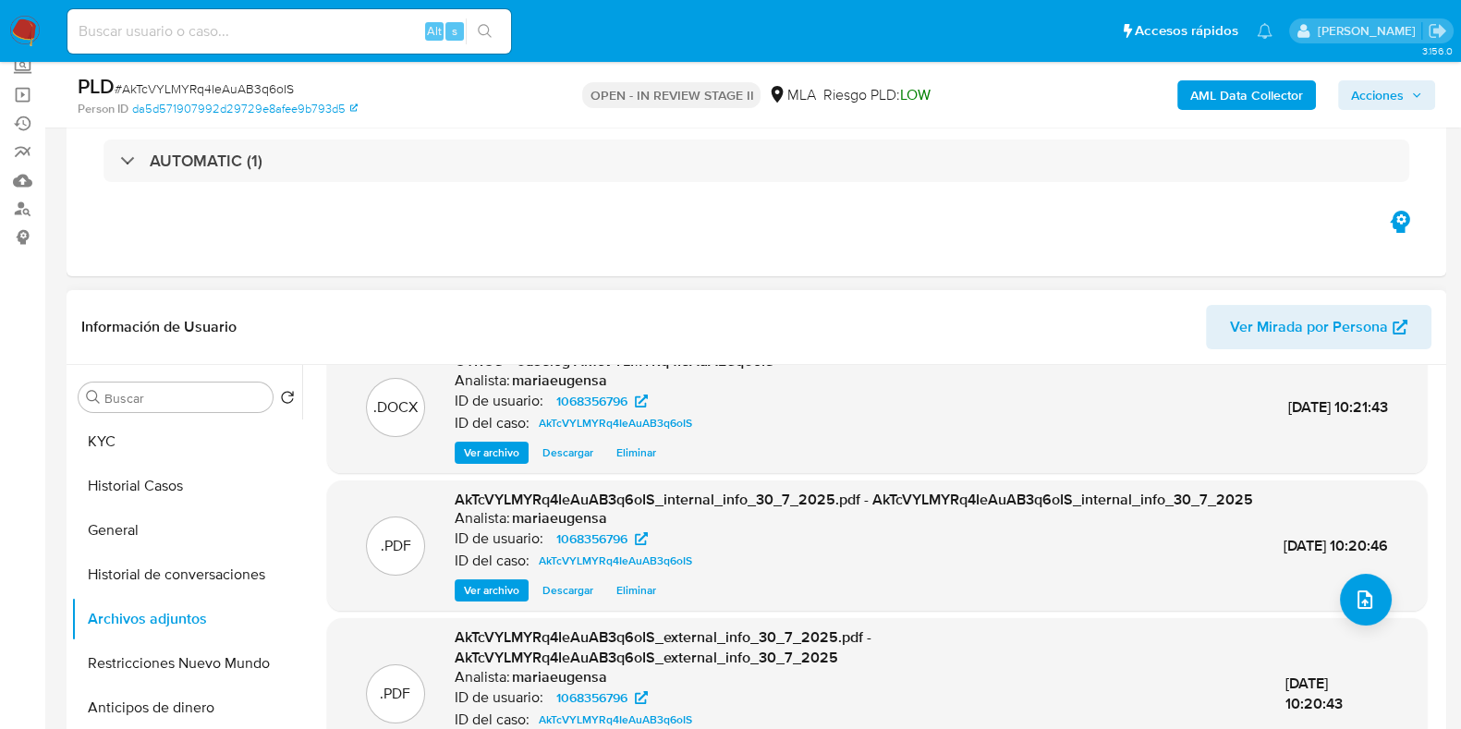
scroll to position [230, 0]
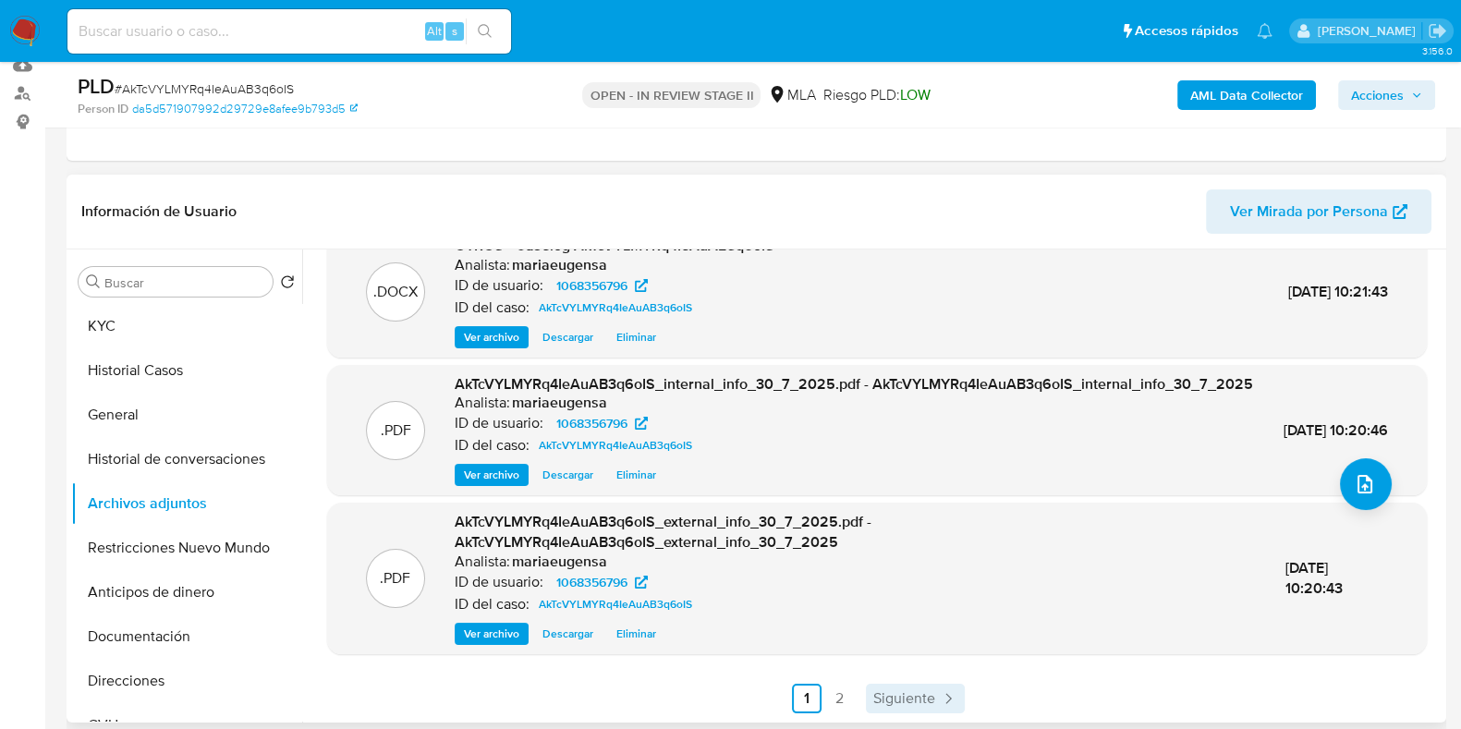
click at [919, 698] on span "Siguiente" at bounding box center [904, 698] width 62 height 15
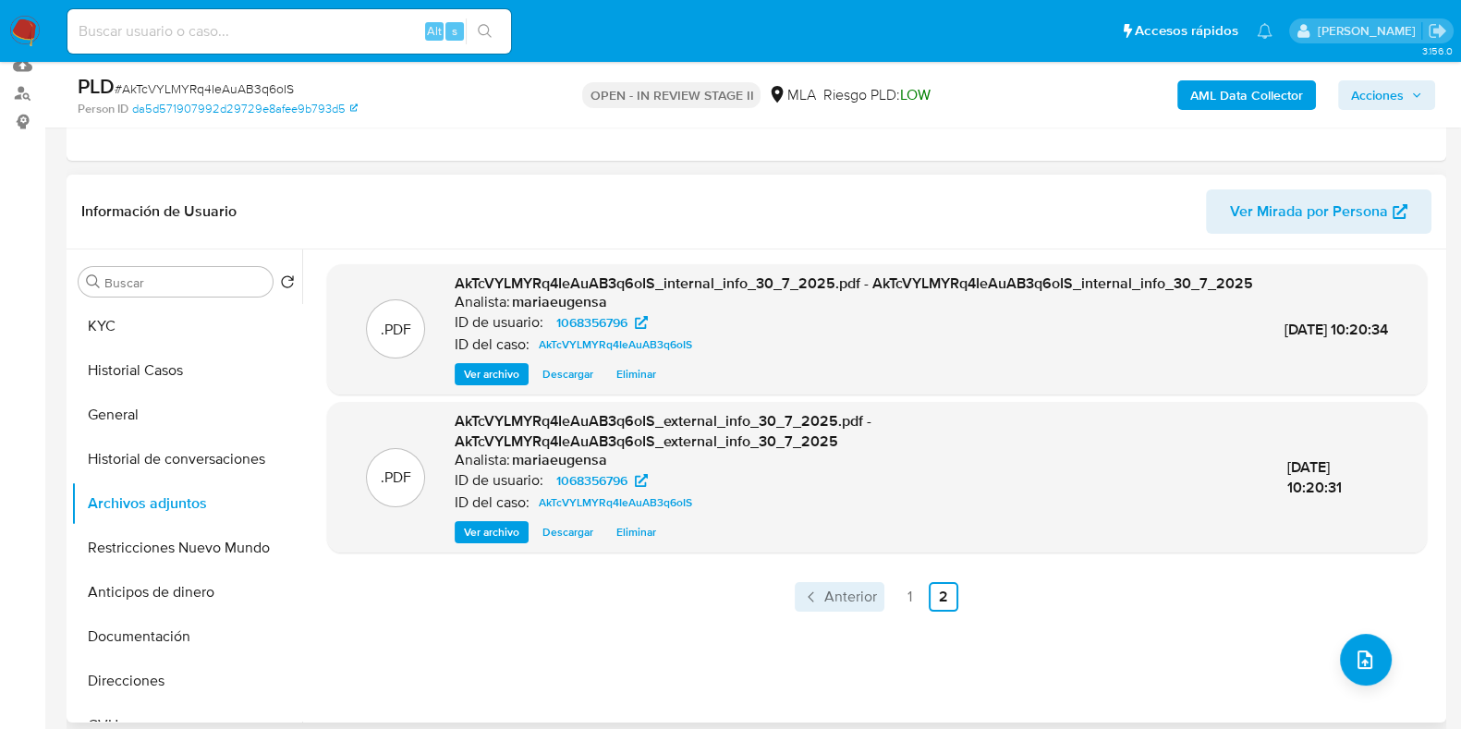
click at [845, 604] on span "Anterior" at bounding box center [850, 596] width 53 height 15
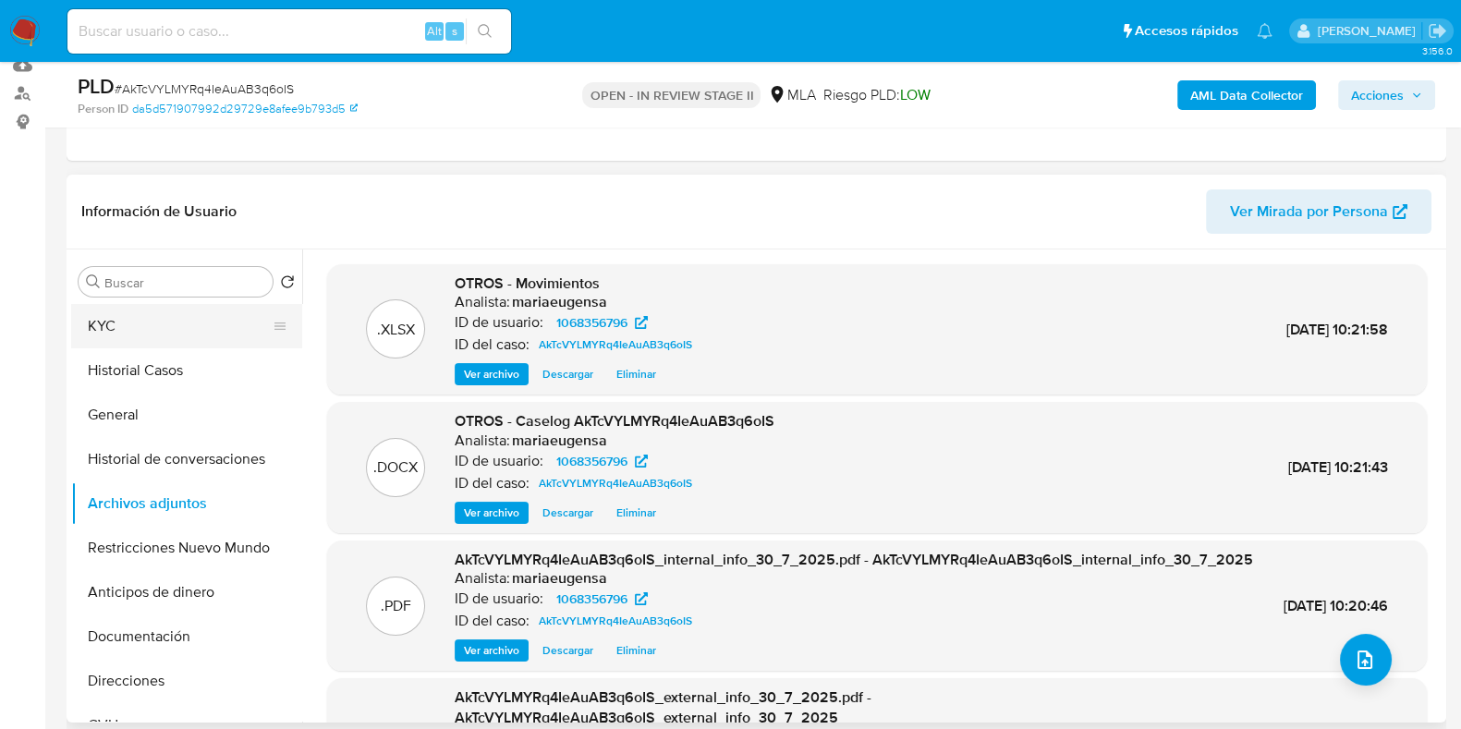
click at [194, 317] on button "KYC" at bounding box center [179, 326] width 216 height 44
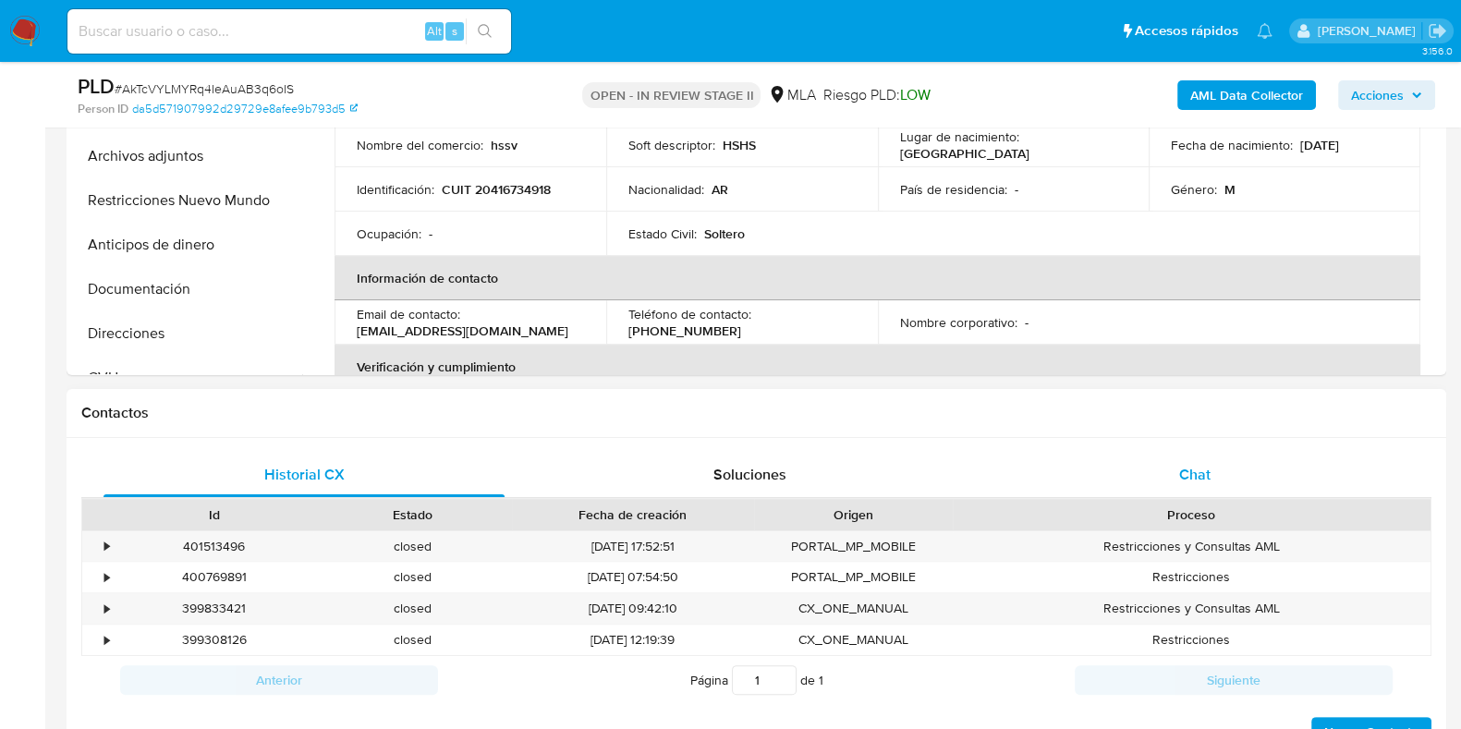
click at [1190, 489] on div "Chat" at bounding box center [1194, 475] width 401 height 44
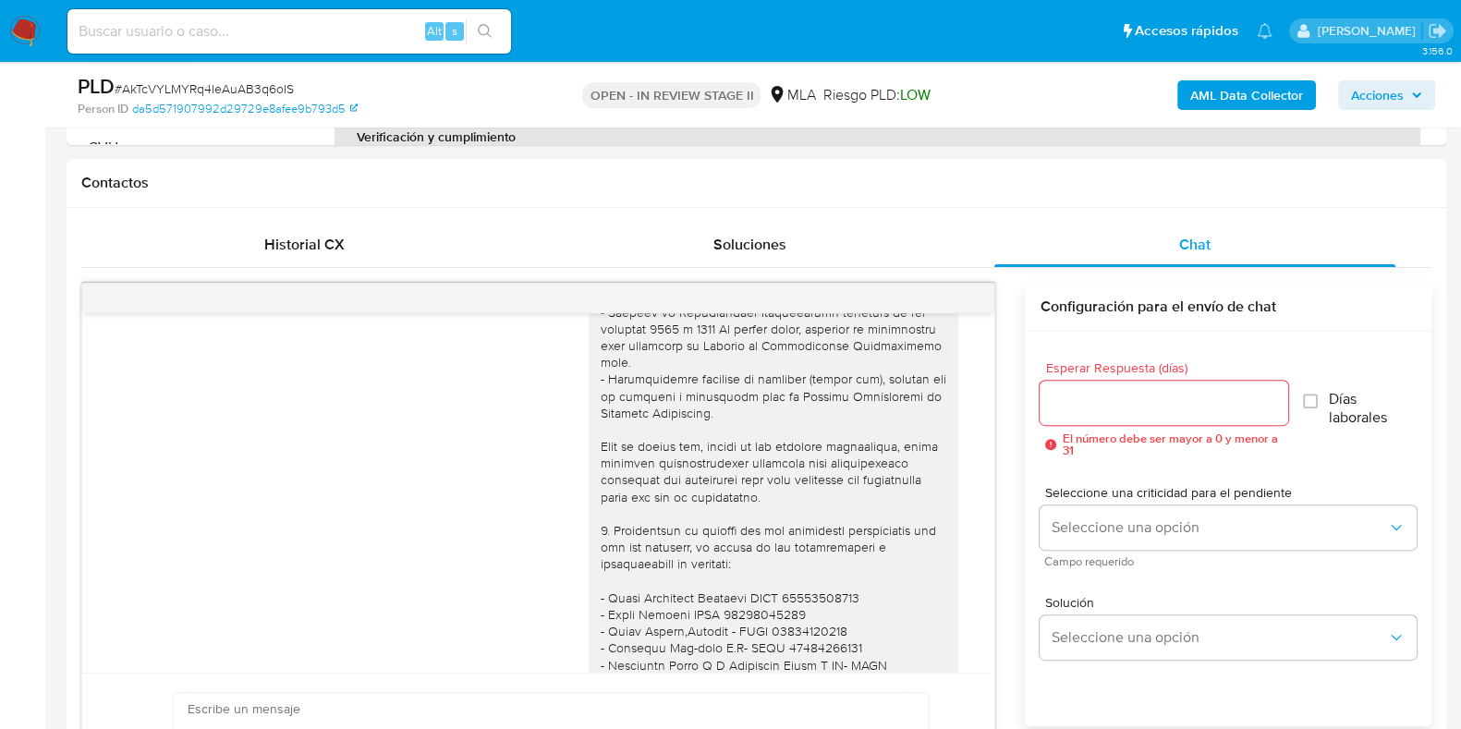
scroll to position [1610, 0]
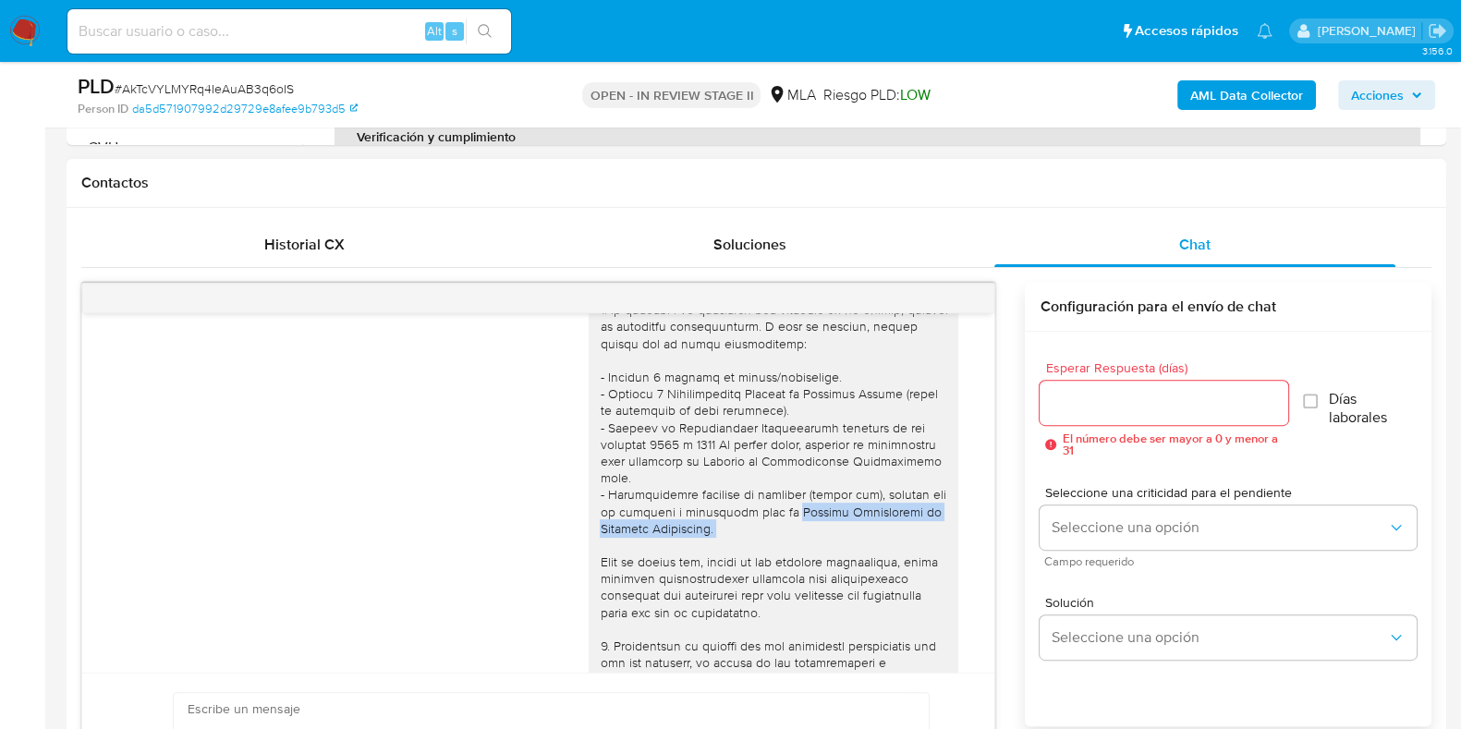
drag, startPoint x: 762, startPoint y: 562, endPoint x: 795, endPoint y: 587, distance: 40.8
click at [795, 587] on div at bounding box center [773, 637] width 347 height 1042
copy div "Consejo Profesional de Ciencias Económicas."
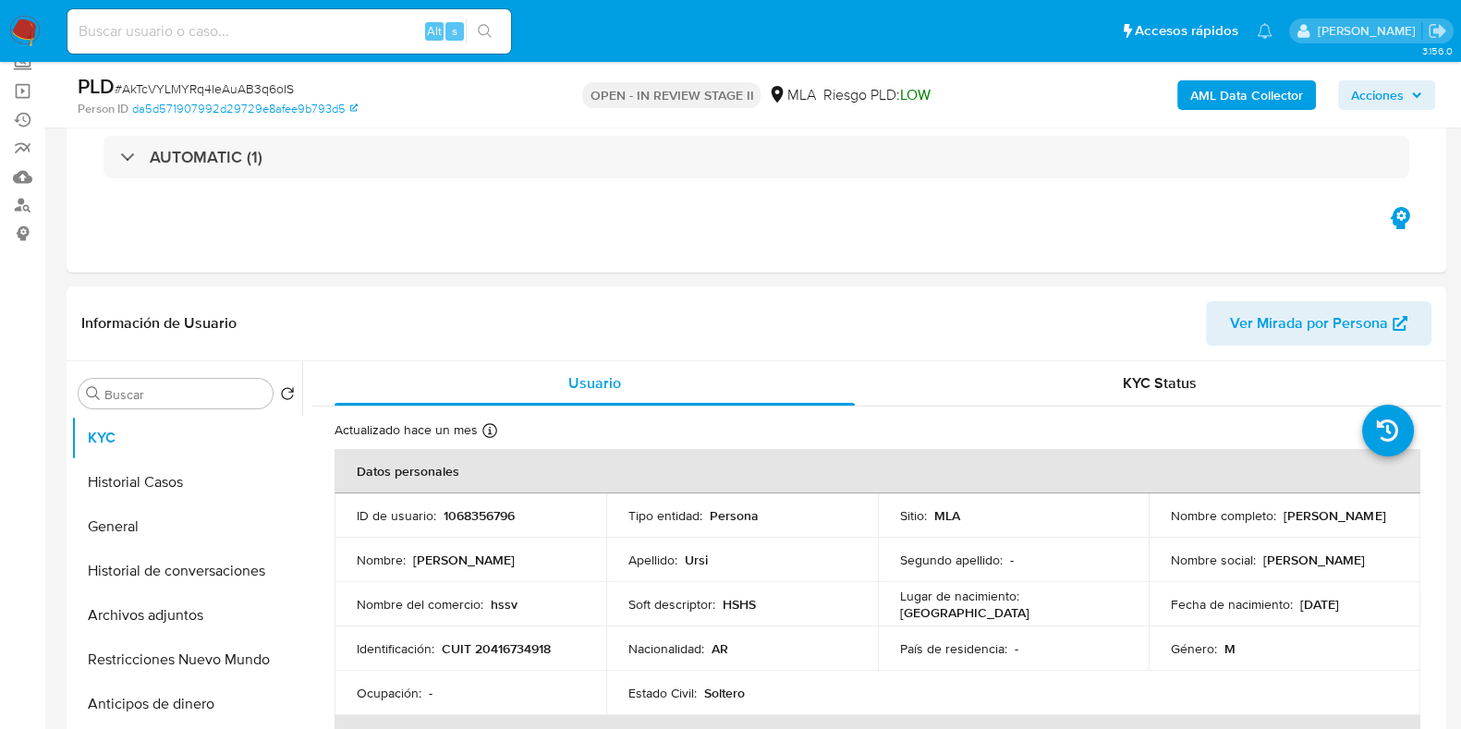
scroll to position [115, 0]
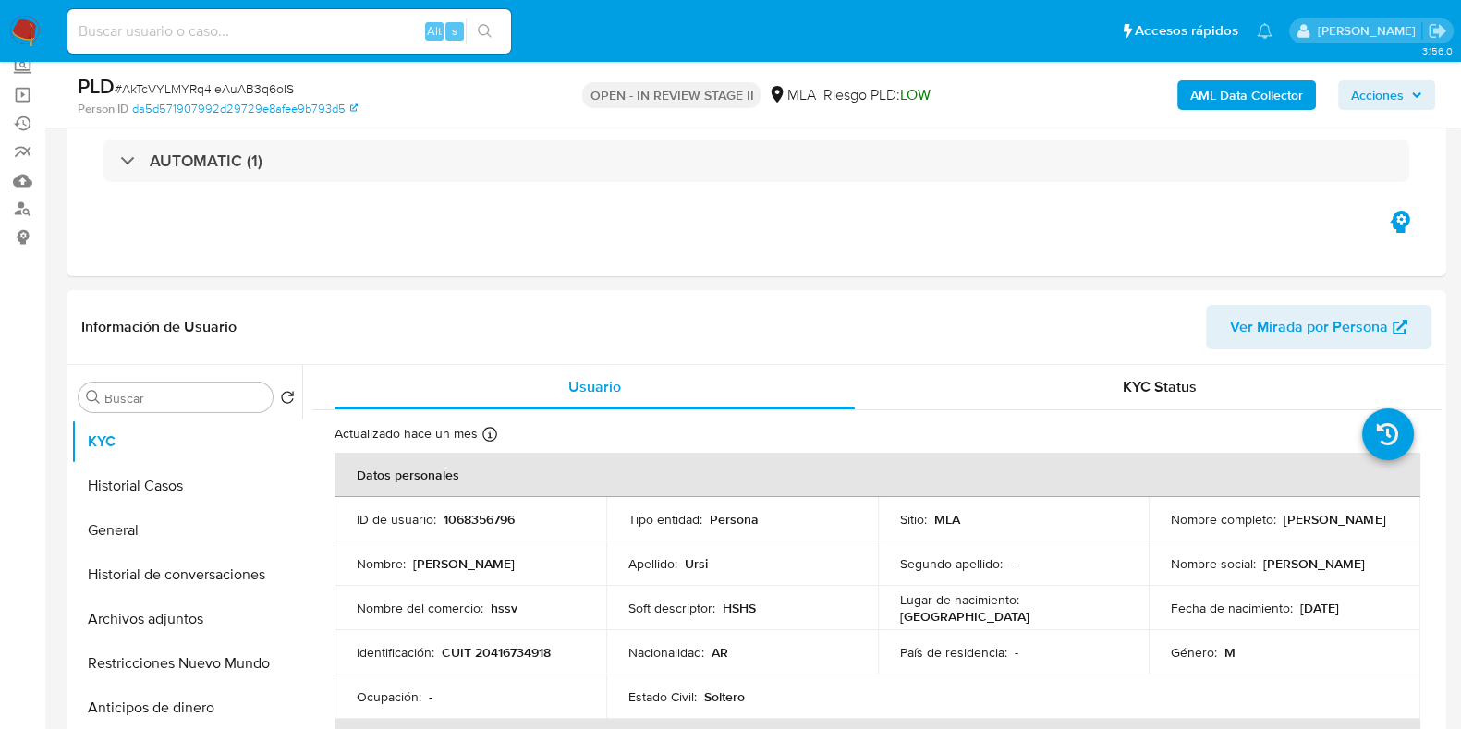
drag, startPoint x: 1282, startPoint y: 533, endPoint x: 1160, endPoint y: 528, distance: 121.1
click at [1160, 528] on td "Nombre completo : [PERSON_NAME]" at bounding box center [1284, 519] width 272 height 44
copy p "[PERSON_NAME]"
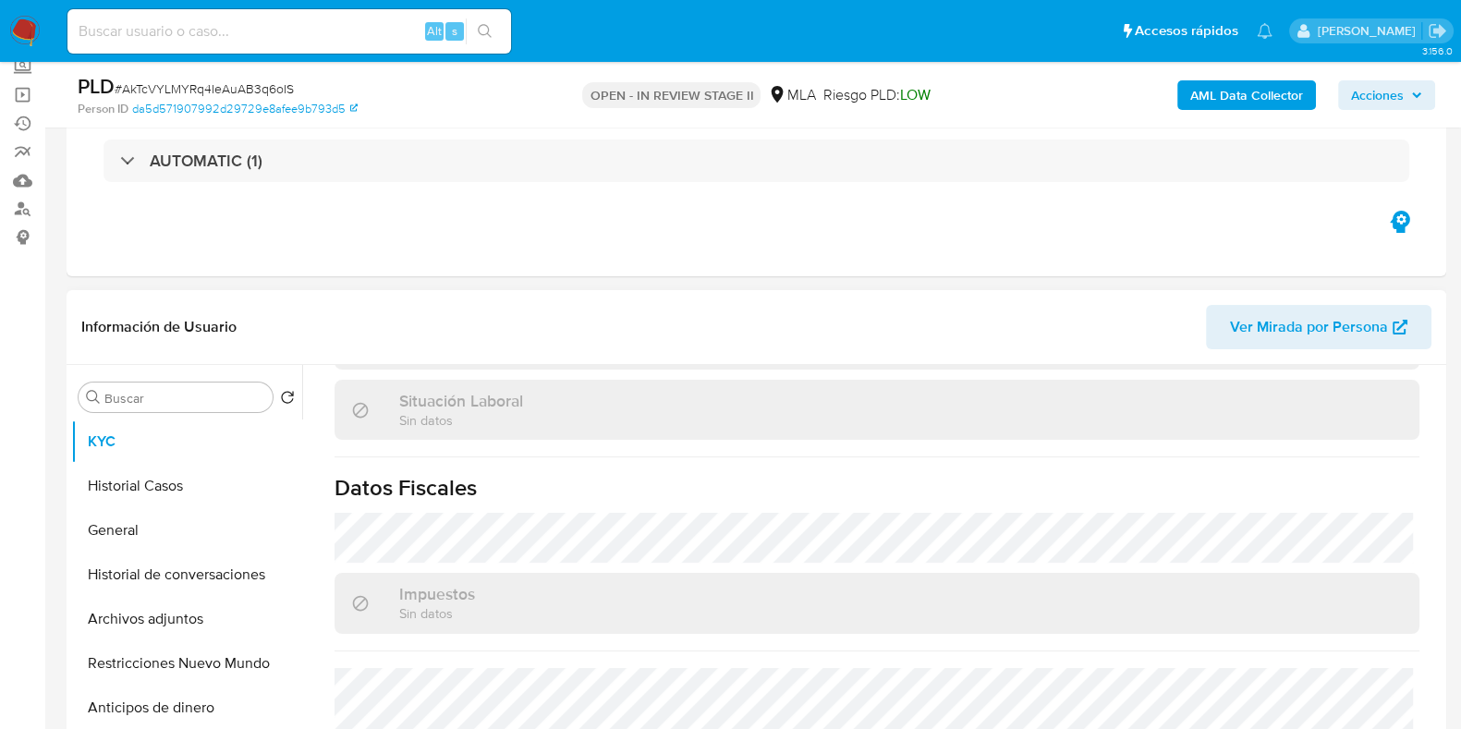
scroll to position [971, 0]
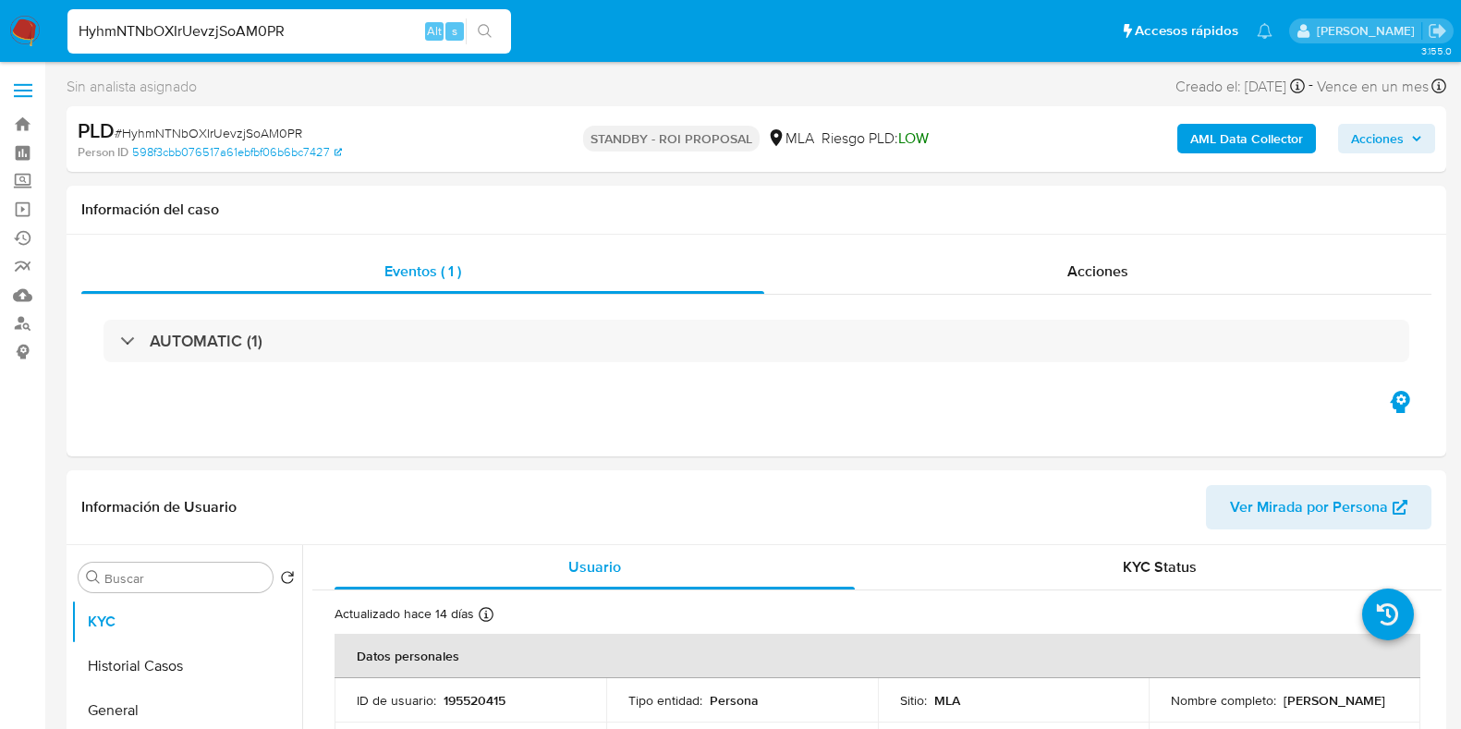
select select "10"
click at [220, 30] on input "HyhmNTNbOXIrUevzjSoAM0PR" at bounding box center [288, 31] width 443 height 24
paste input "a2G081VW6DUnmRDavOVXgptb"
type input "a2G081VW6DUnmRDavOVXgptb"
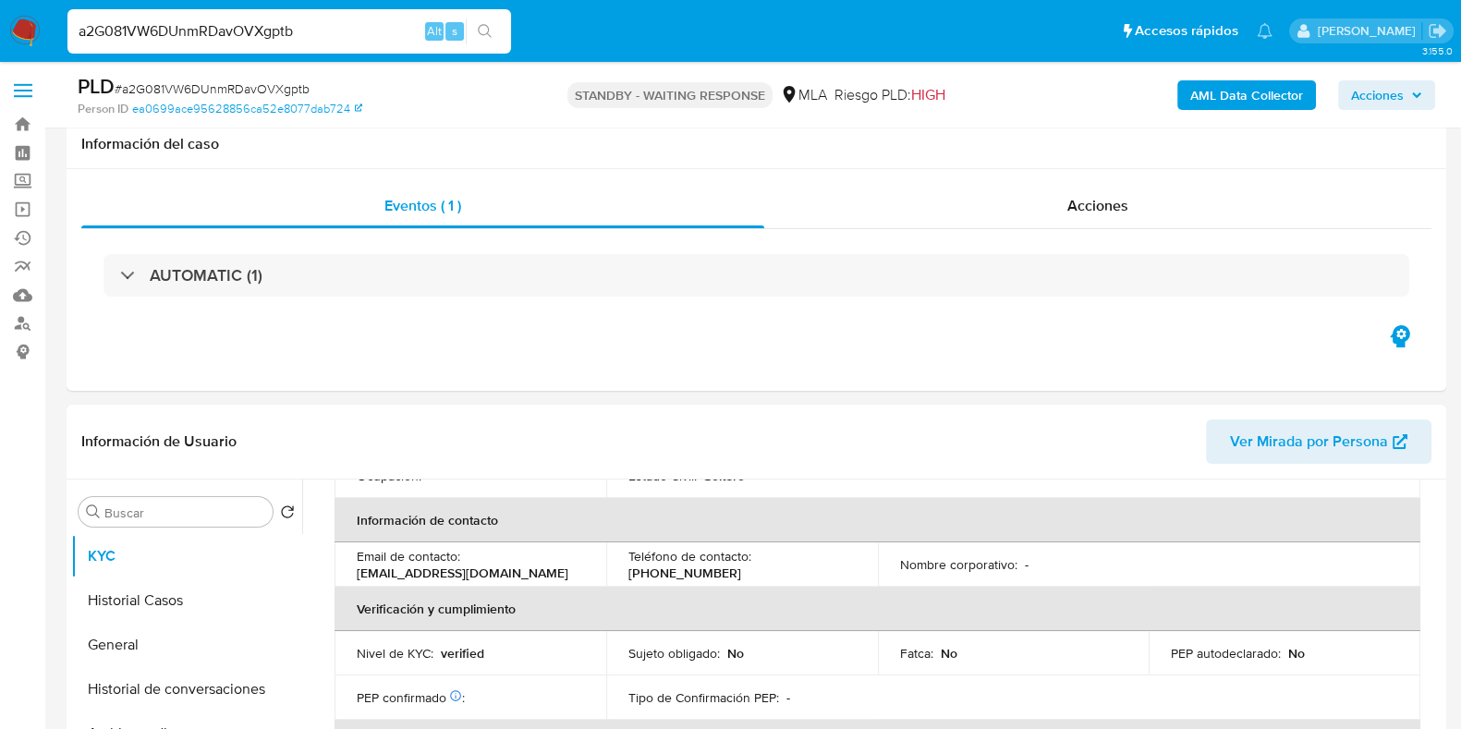
scroll to position [783, 0]
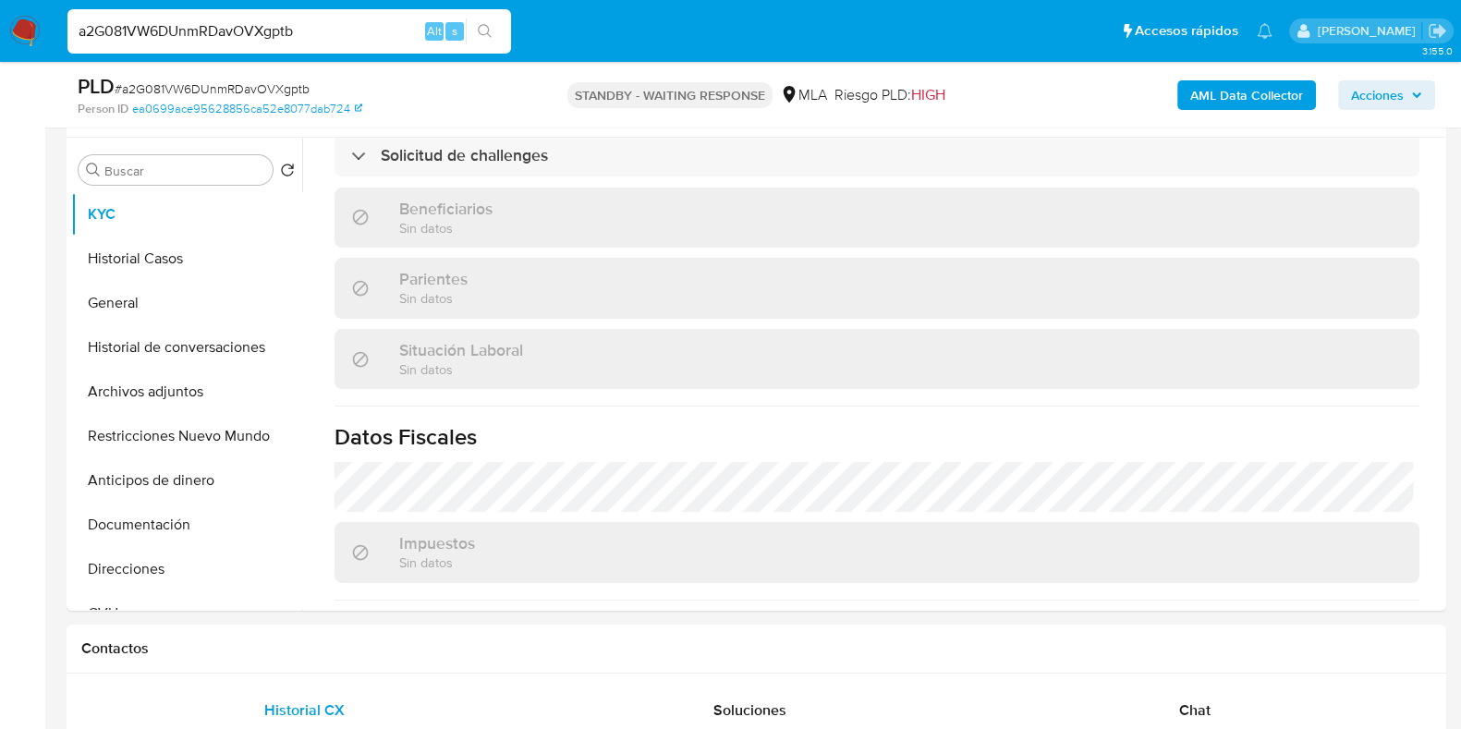
select select "10"
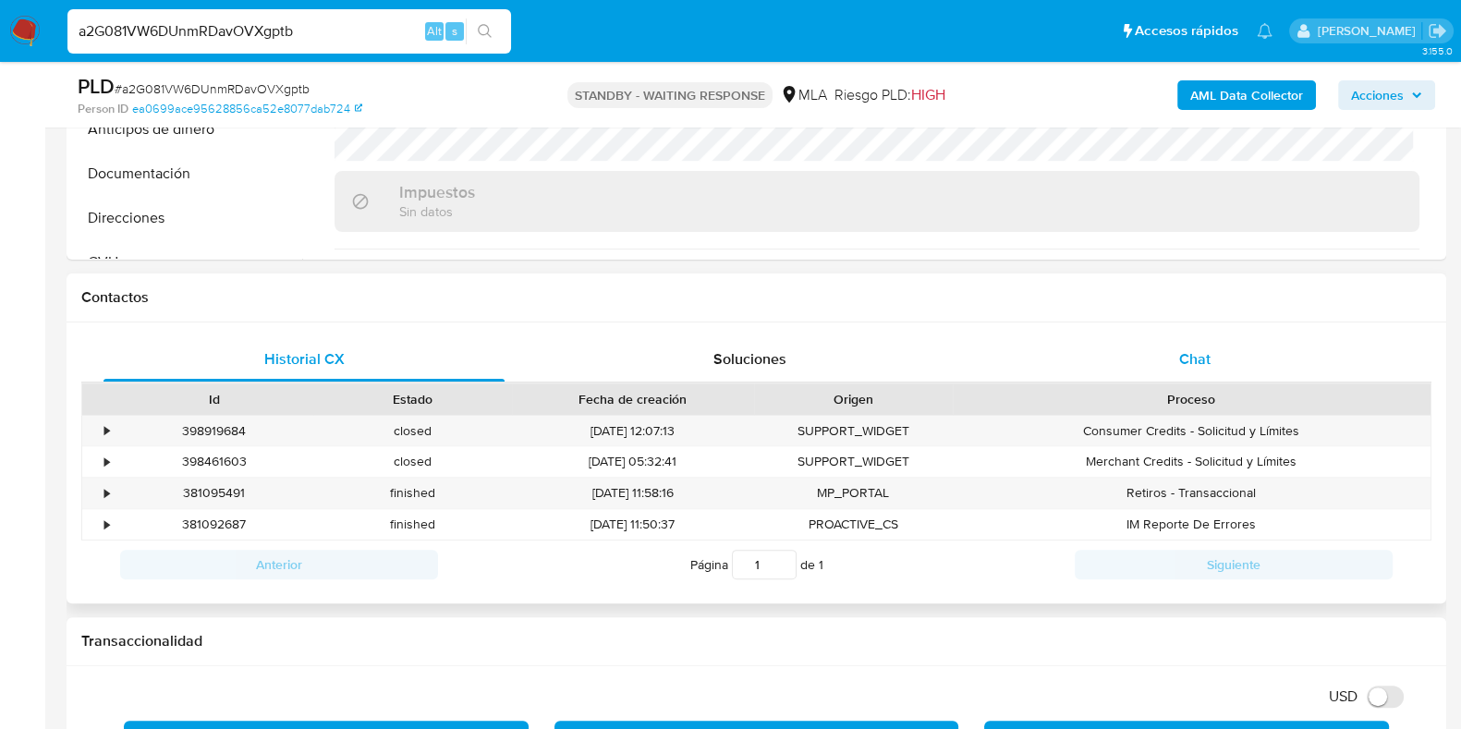
click at [1206, 379] on div "Chat" at bounding box center [1194, 359] width 401 height 44
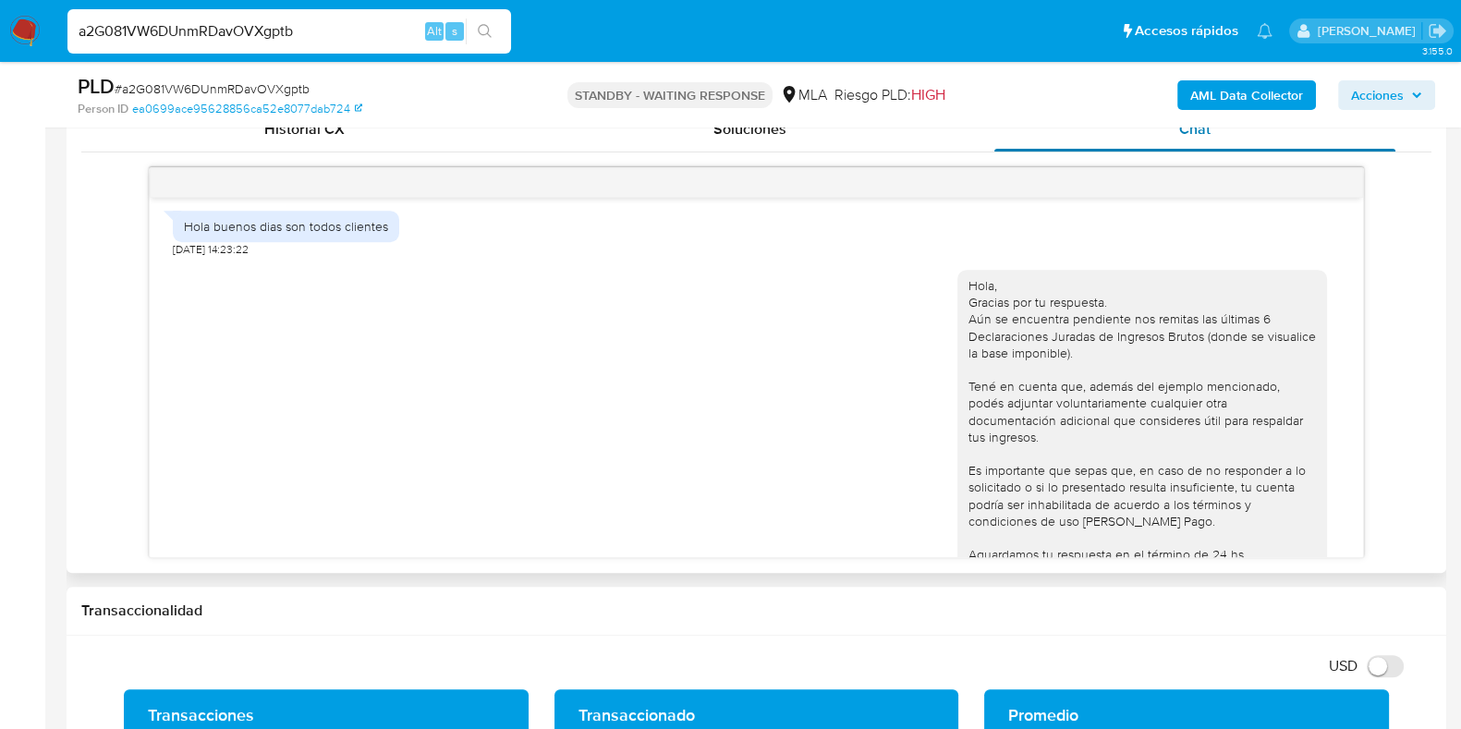
scroll to position [1779, 0]
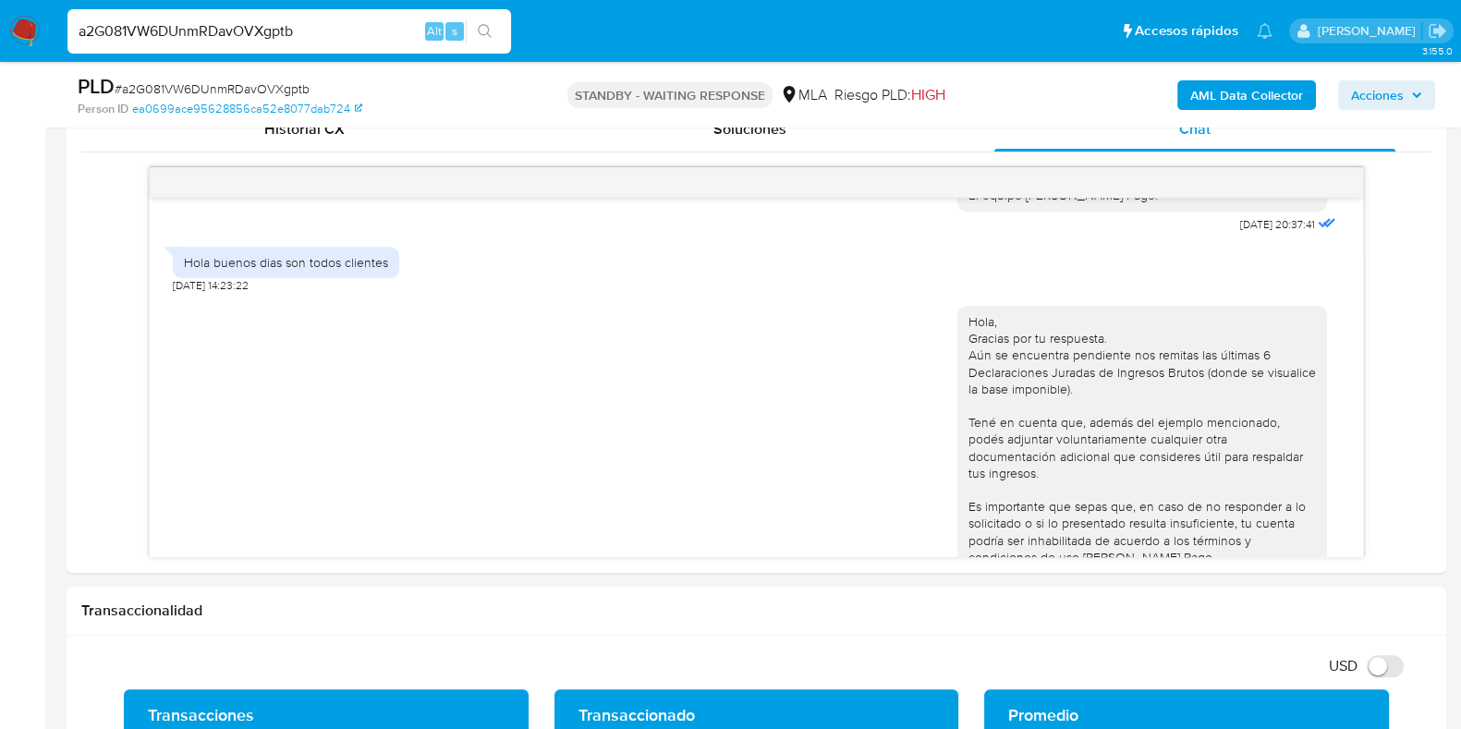
click at [303, 41] on input "a2G081VW6DUnmRDavOVXgptb" at bounding box center [288, 31] width 443 height 24
paste input "bXsaOxEa7NNPZpFCKYfe9EWn"
type input "bXsaOxEa7NNPZpFCKYfe9EWn"
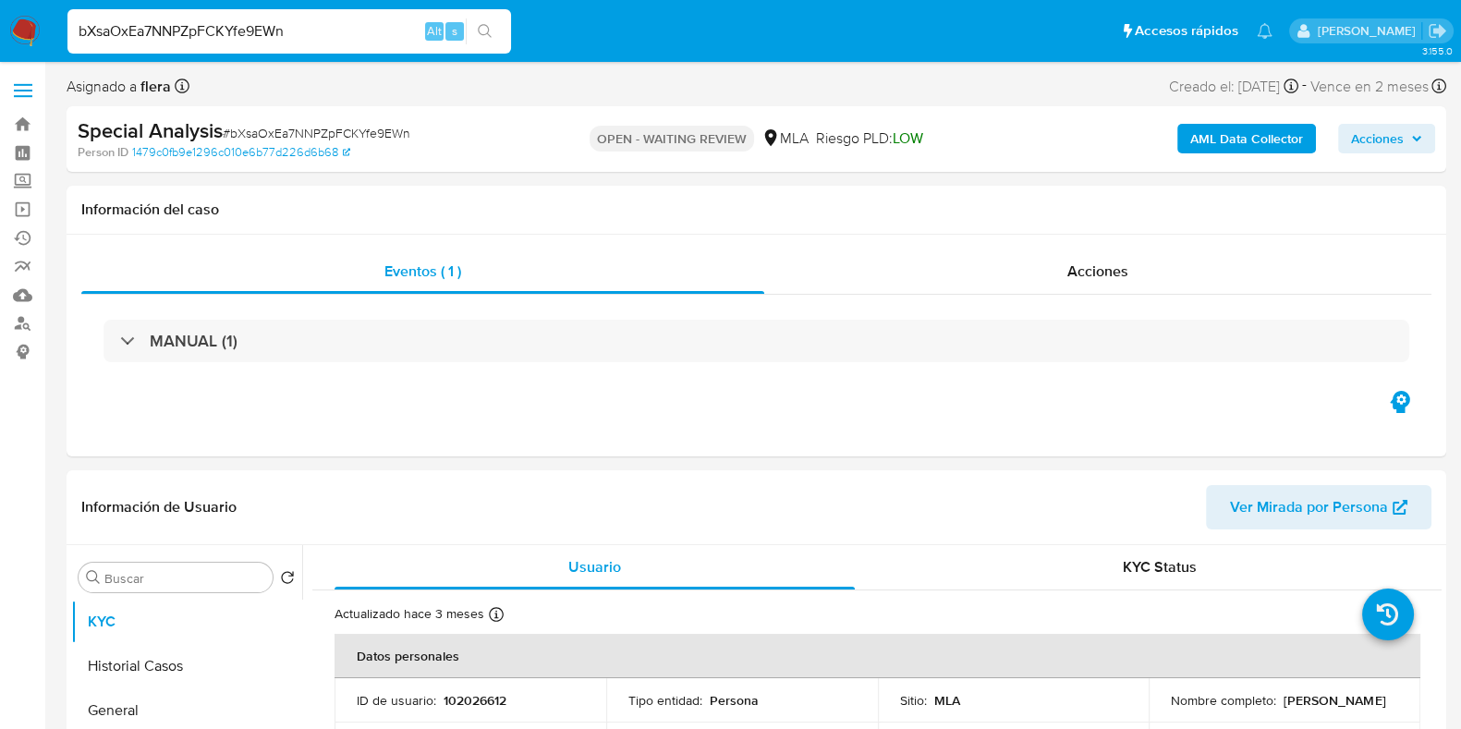
select select "10"
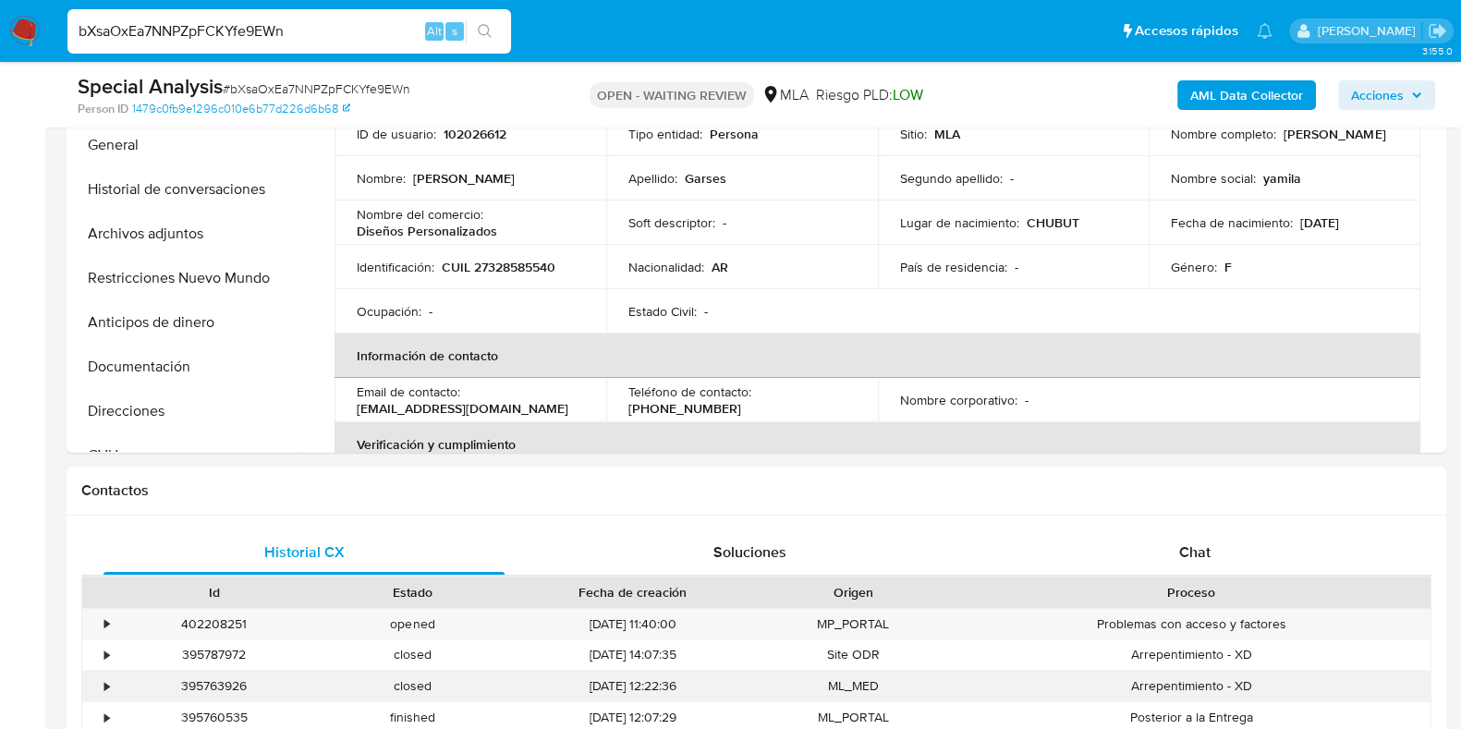
scroll to position [693, 0]
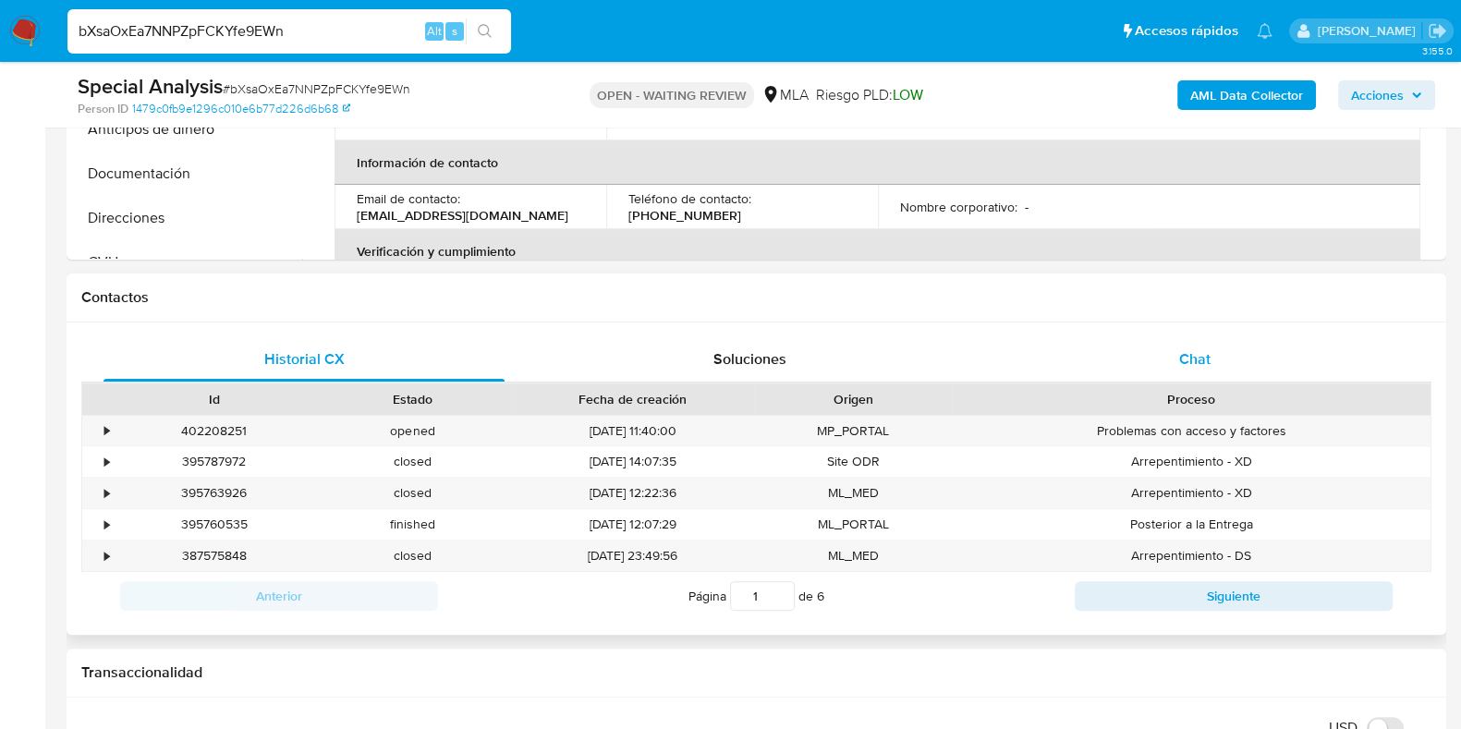
click at [1160, 354] on div "Chat" at bounding box center [1194, 359] width 401 height 44
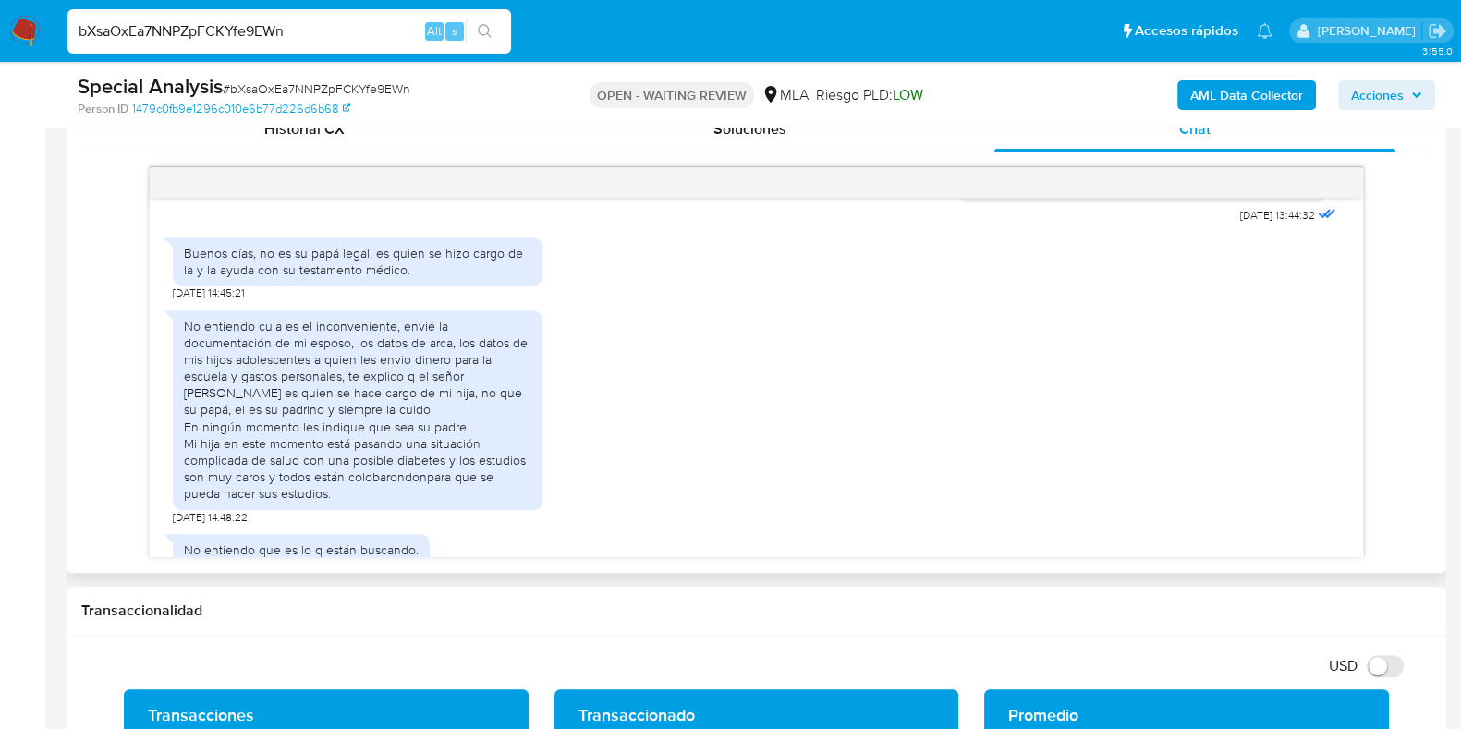
scroll to position [1082, 0]
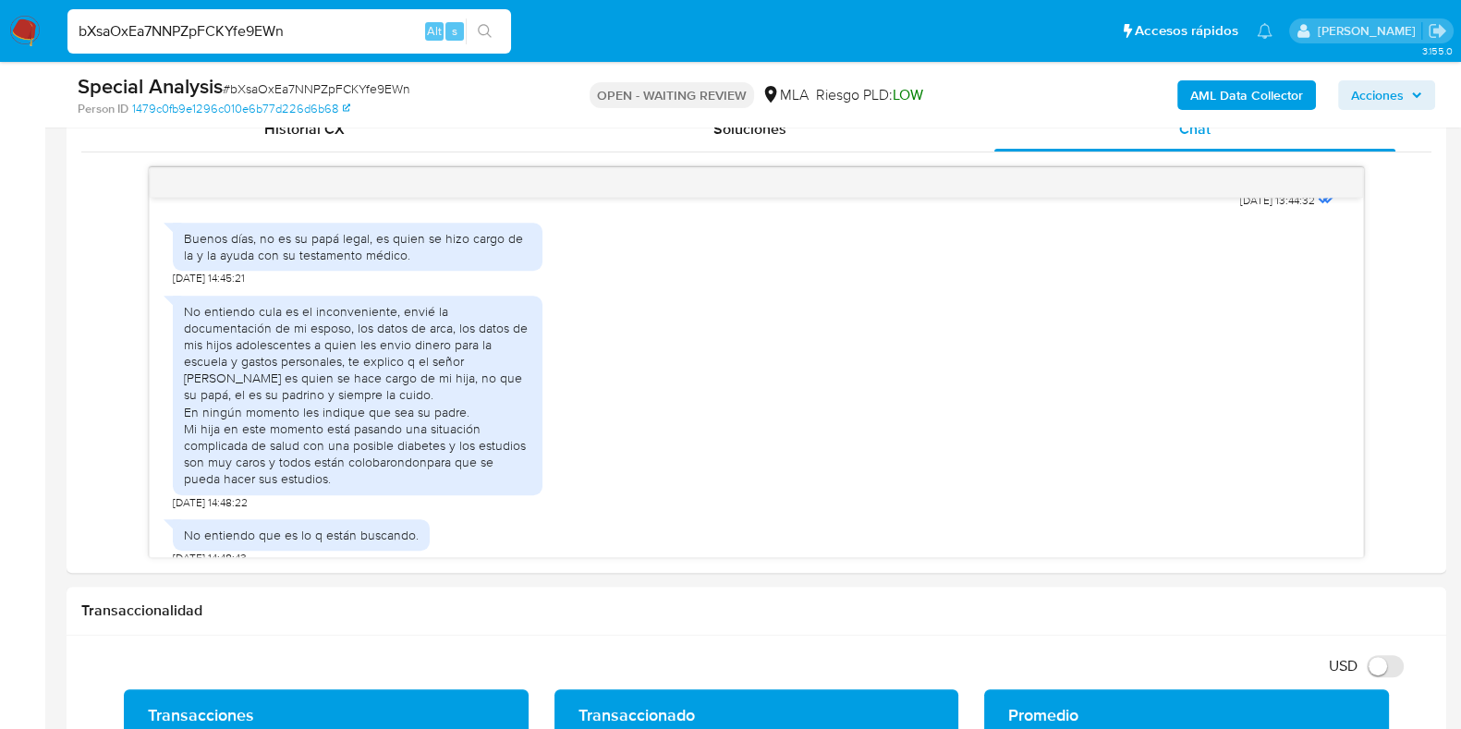
click at [285, 21] on input "bXsaOxEa7NNPZpFCKYfe9EWn" at bounding box center [288, 31] width 443 height 24
paste input "I52Yirh7256GrAeLYNAa6JLd"
type input "I52Yirh7256GrAeLYNAa6JLd"
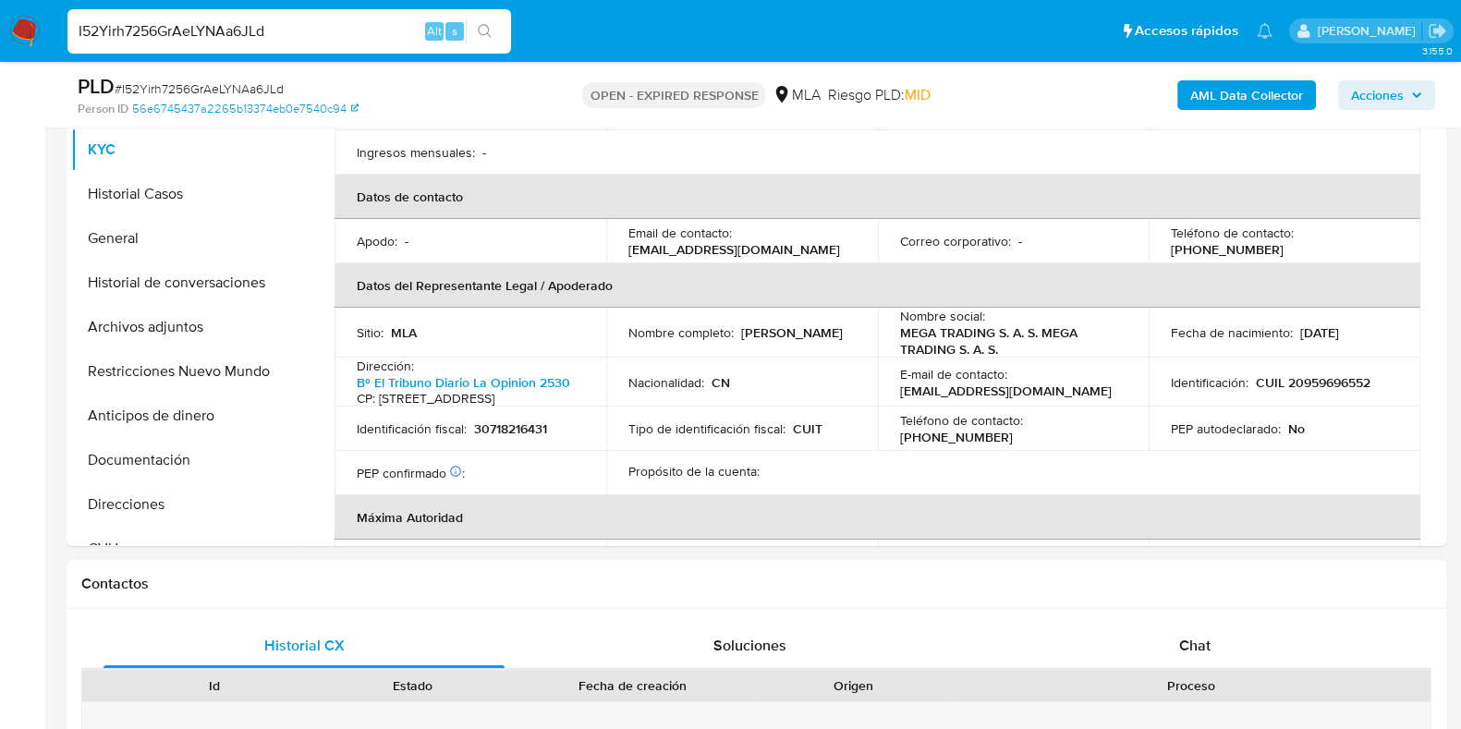
scroll to position [932, 0]
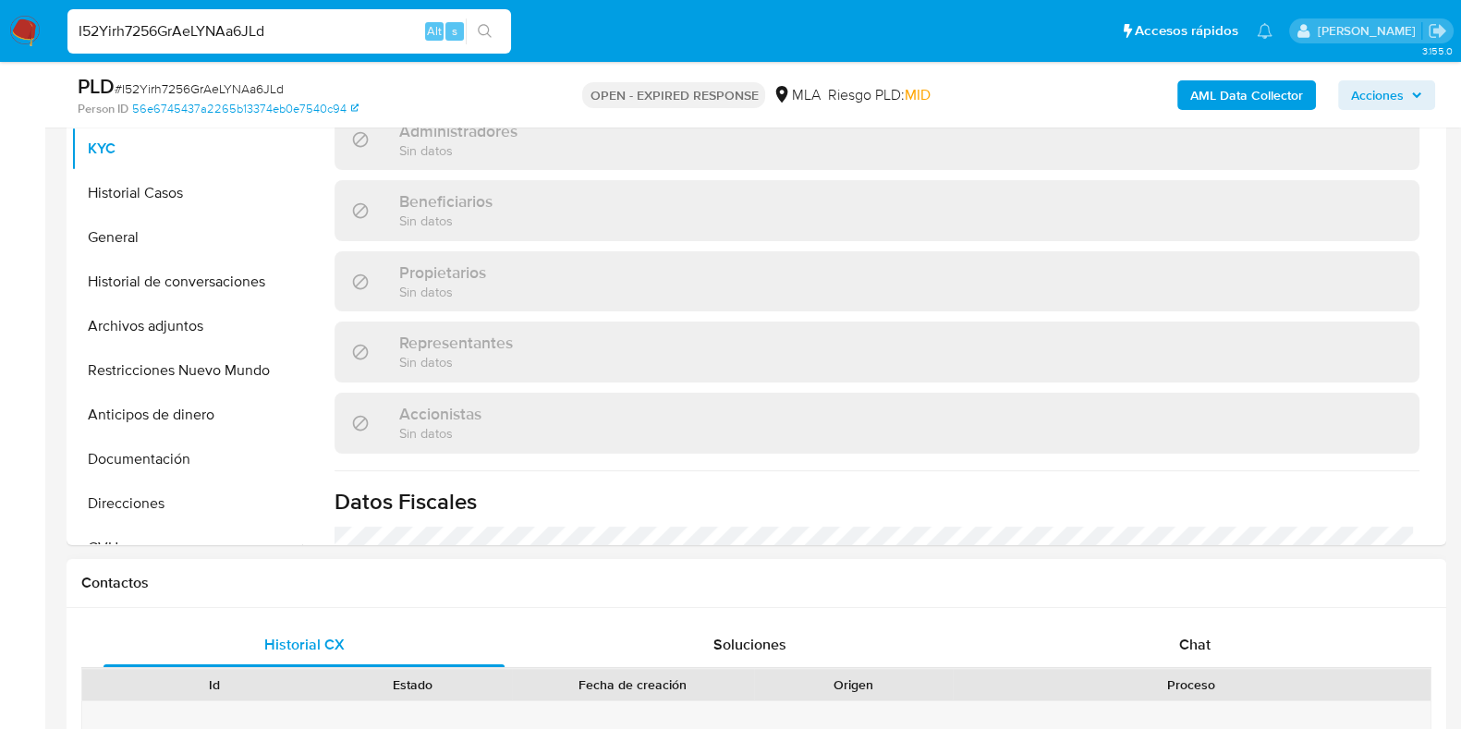
select select "10"
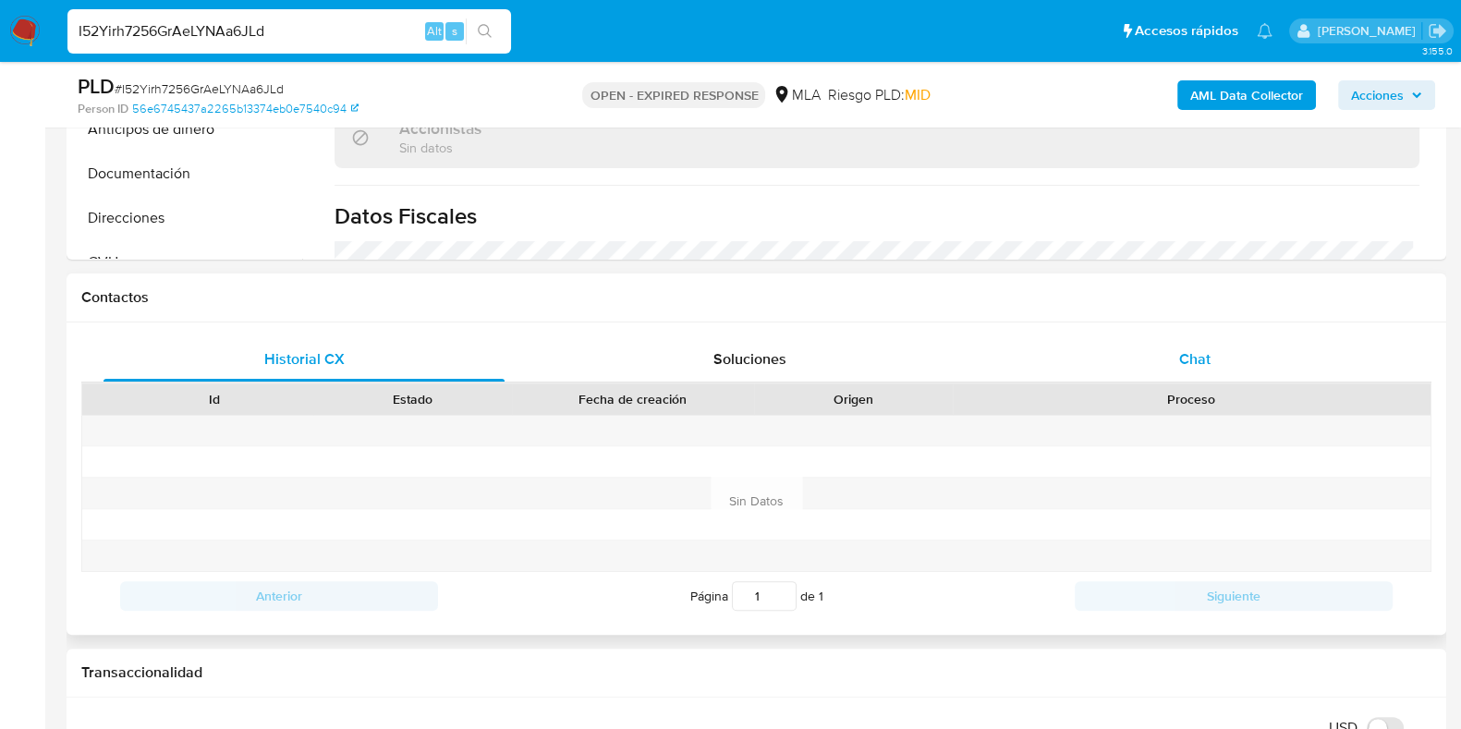
click at [1203, 353] on span "Chat" at bounding box center [1194, 358] width 31 height 21
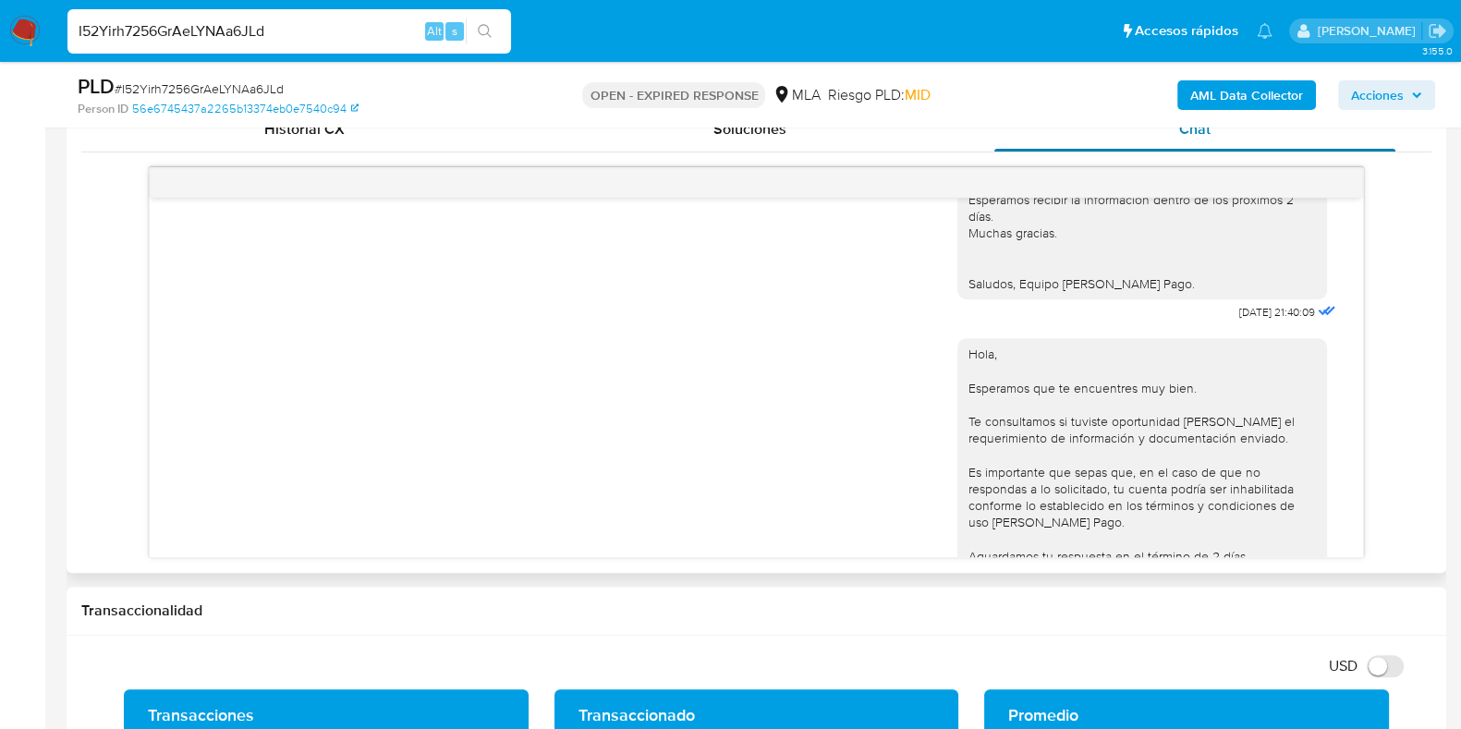
scroll to position [1141, 0]
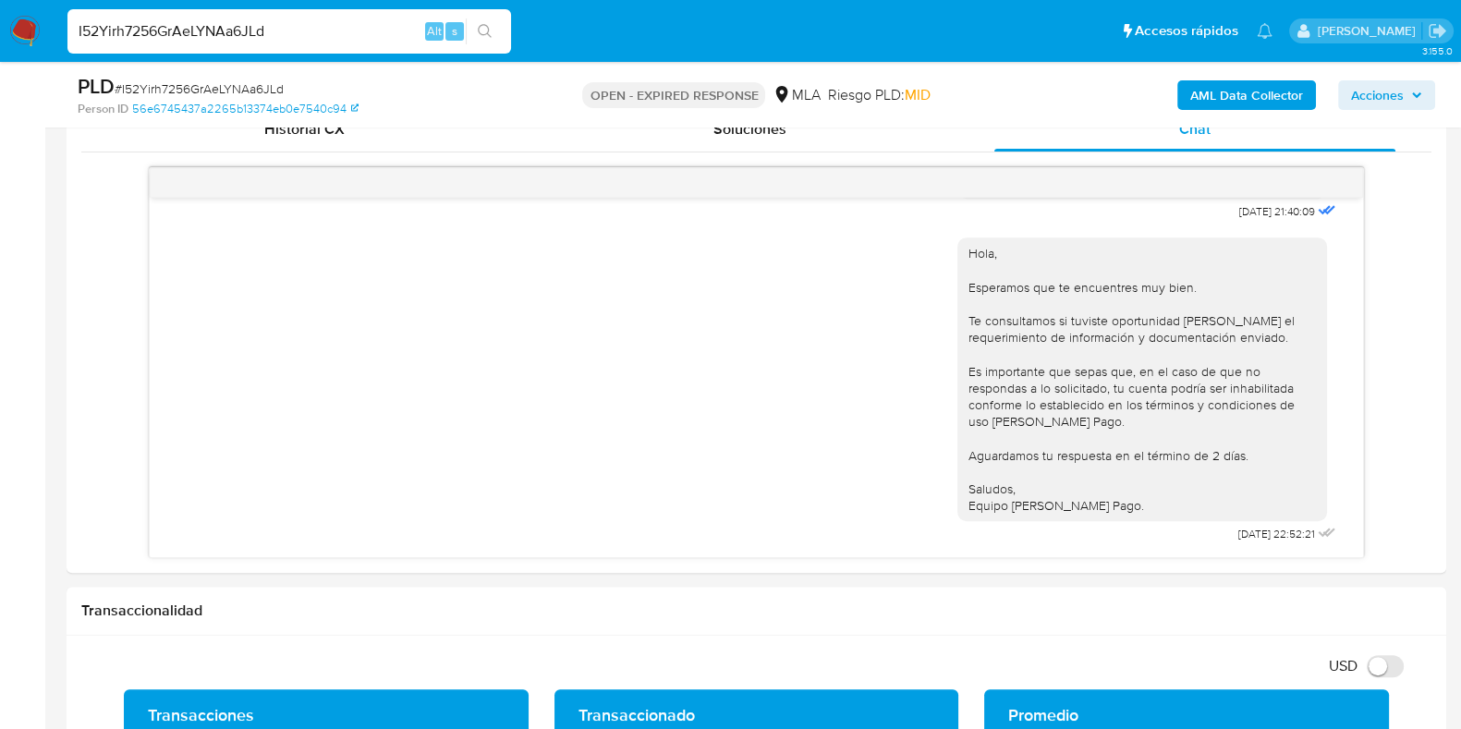
click at [249, 85] on span "# I52Yirh7256GrAeLYNAa6JLd" at bounding box center [199, 88] width 169 height 18
copy span "I52Yirh7256GrAeLYNAa6JLd"
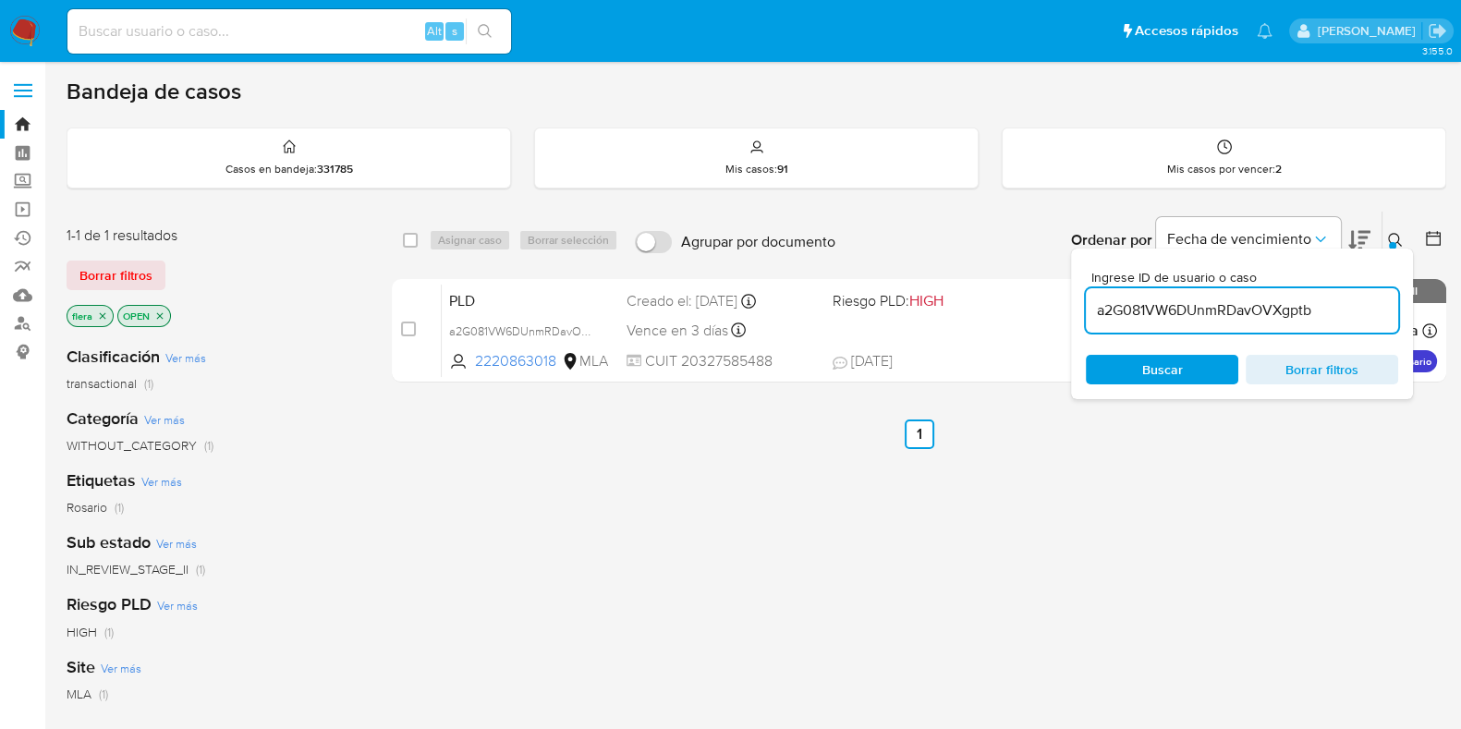
click at [1240, 307] on input "a2G081VW6DUnmRDavOVXgptb" at bounding box center [1242, 310] width 312 height 24
paste input "I52Yirh7256GrAeLYNAa6JLd"
type input "I52Yirh7256GrAeLYNAa6JLd"
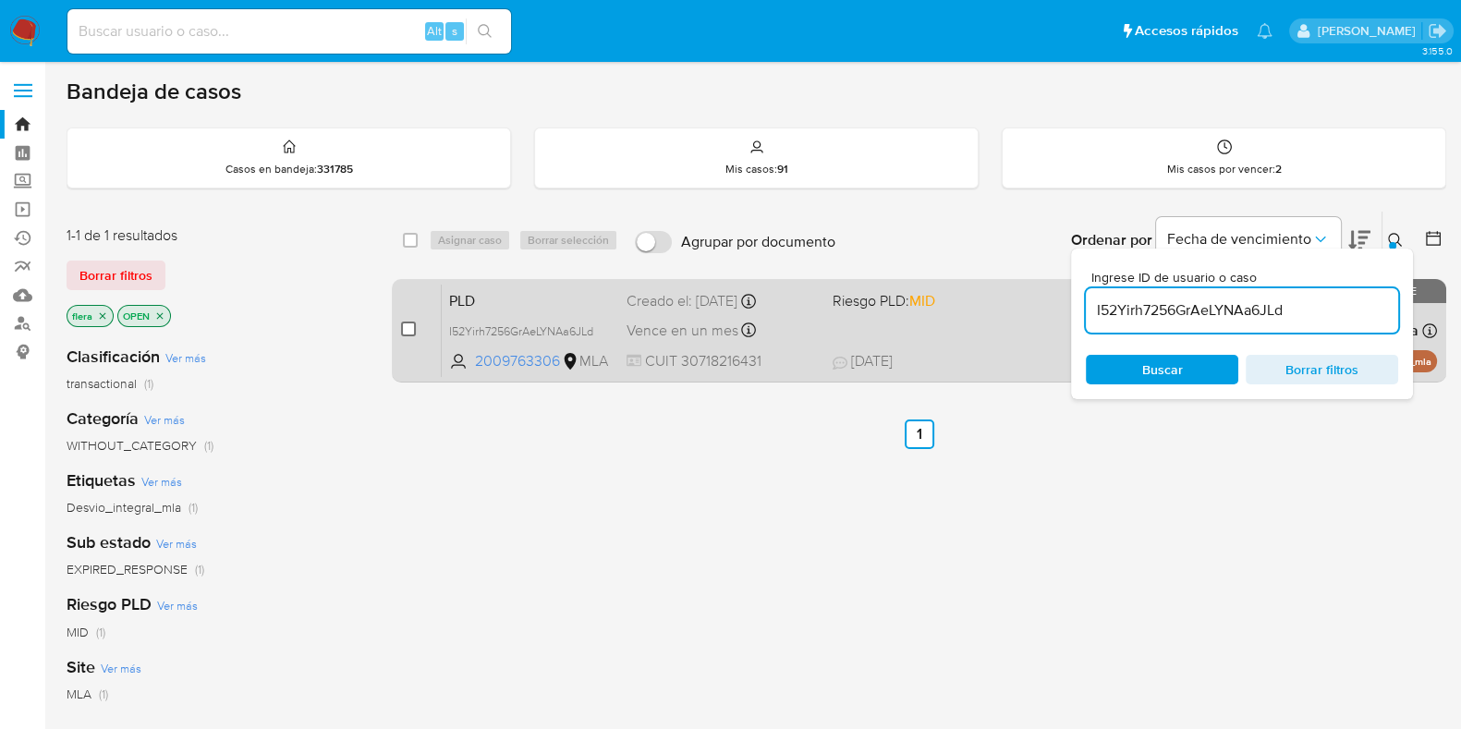
click at [407, 328] on input "checkbox" at bounding box center [408, 329] width 15 height 15
checkbox input "true"
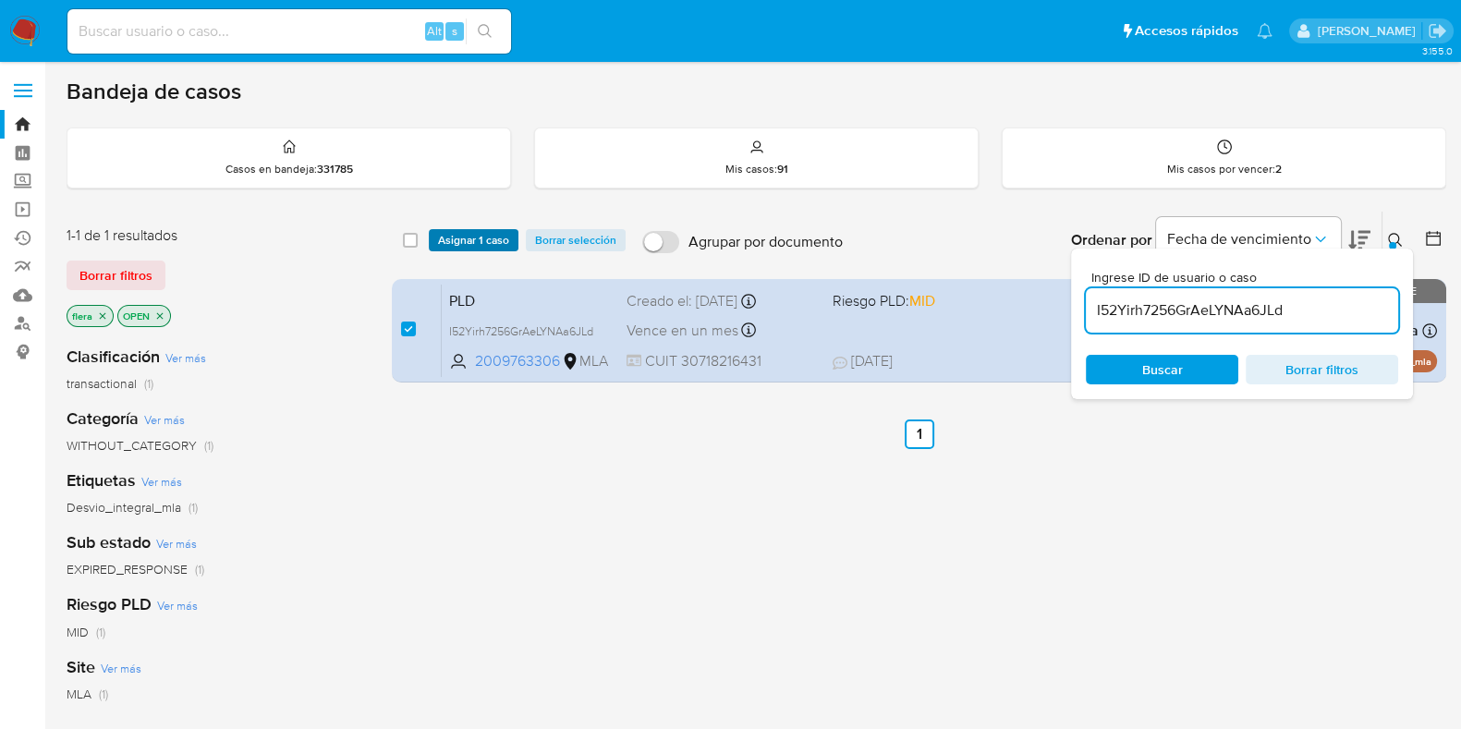
click at [473, 240] on span "Asignar 1 caso" at bounding box center [473, 240] width 71 height 18
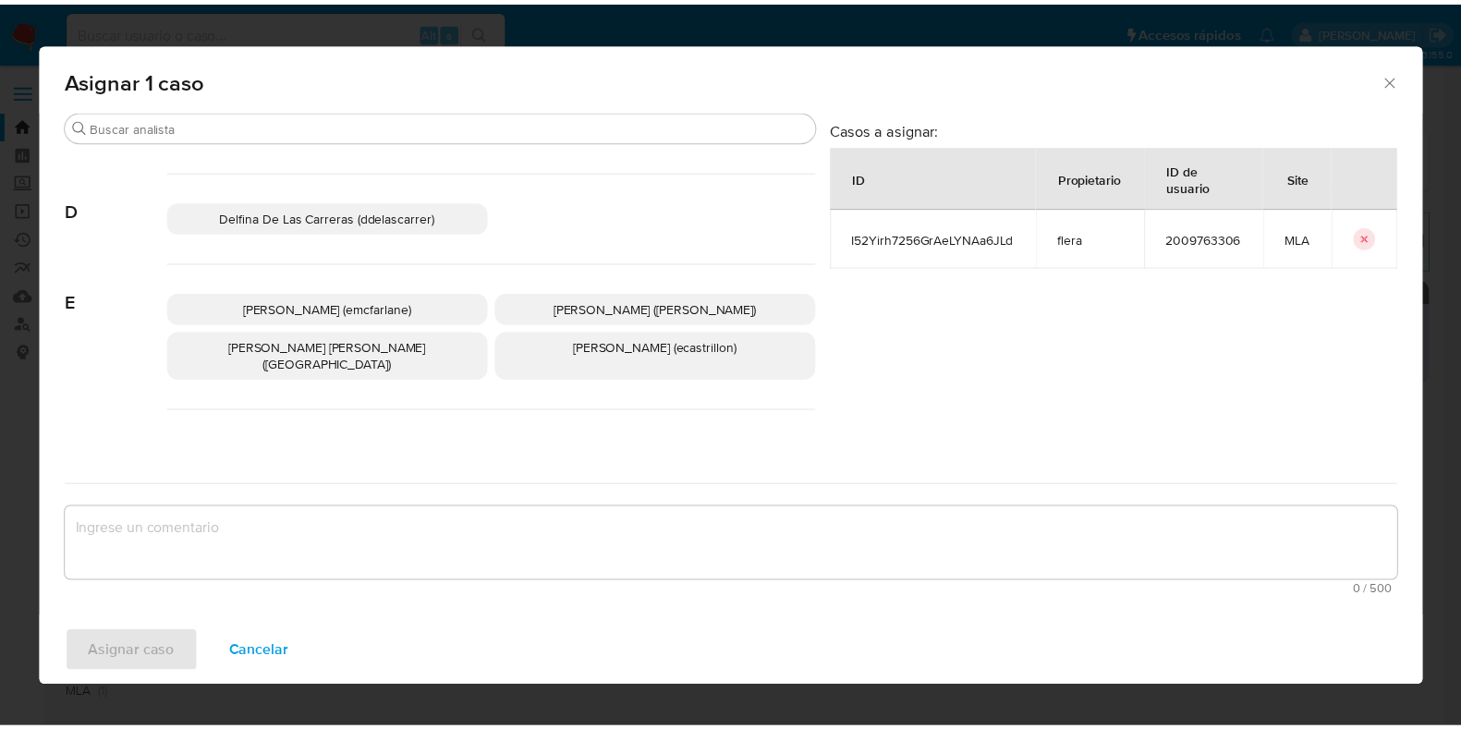
scroll to position [346, 0]
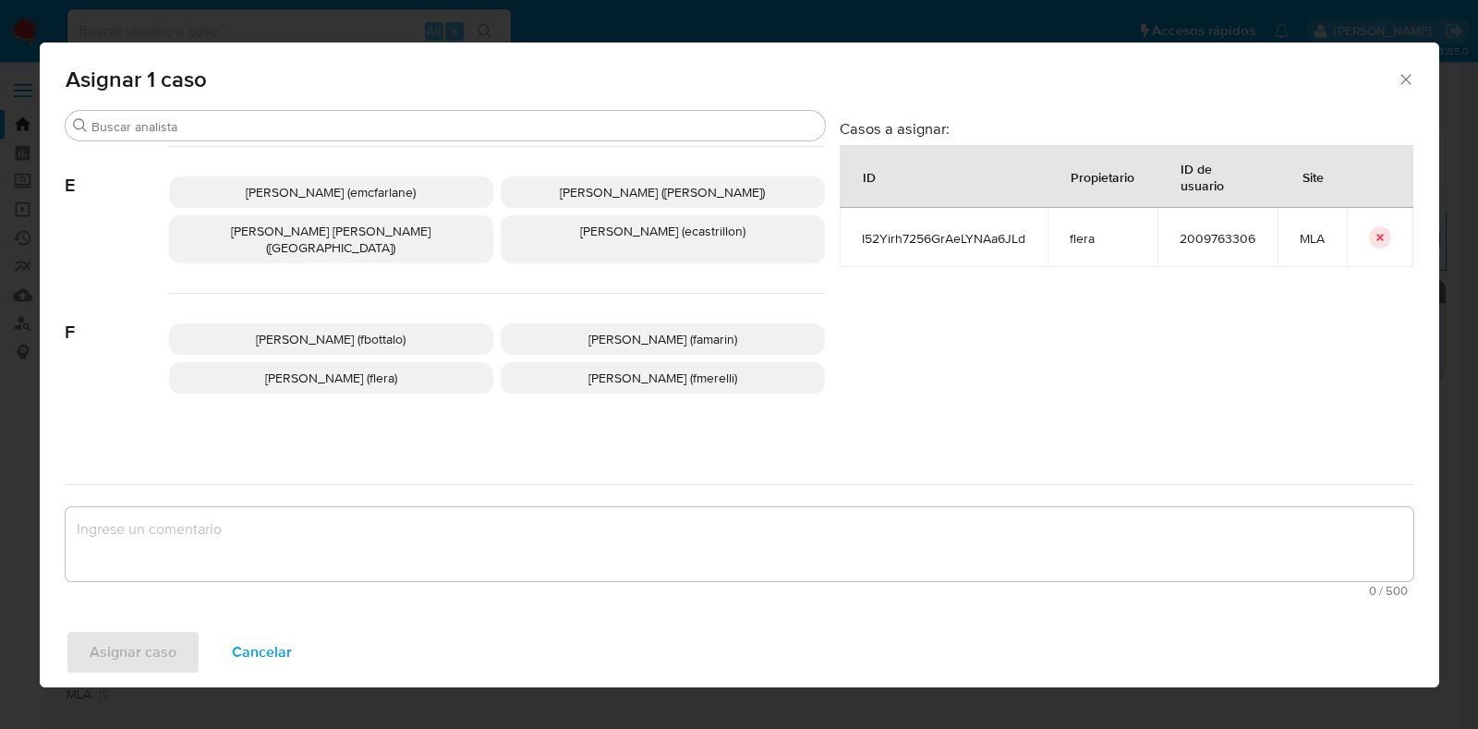
click at [384, 369] on span "[PERSON_NAME] (flera)" at bounding box center [331, 378] width 132 height 18
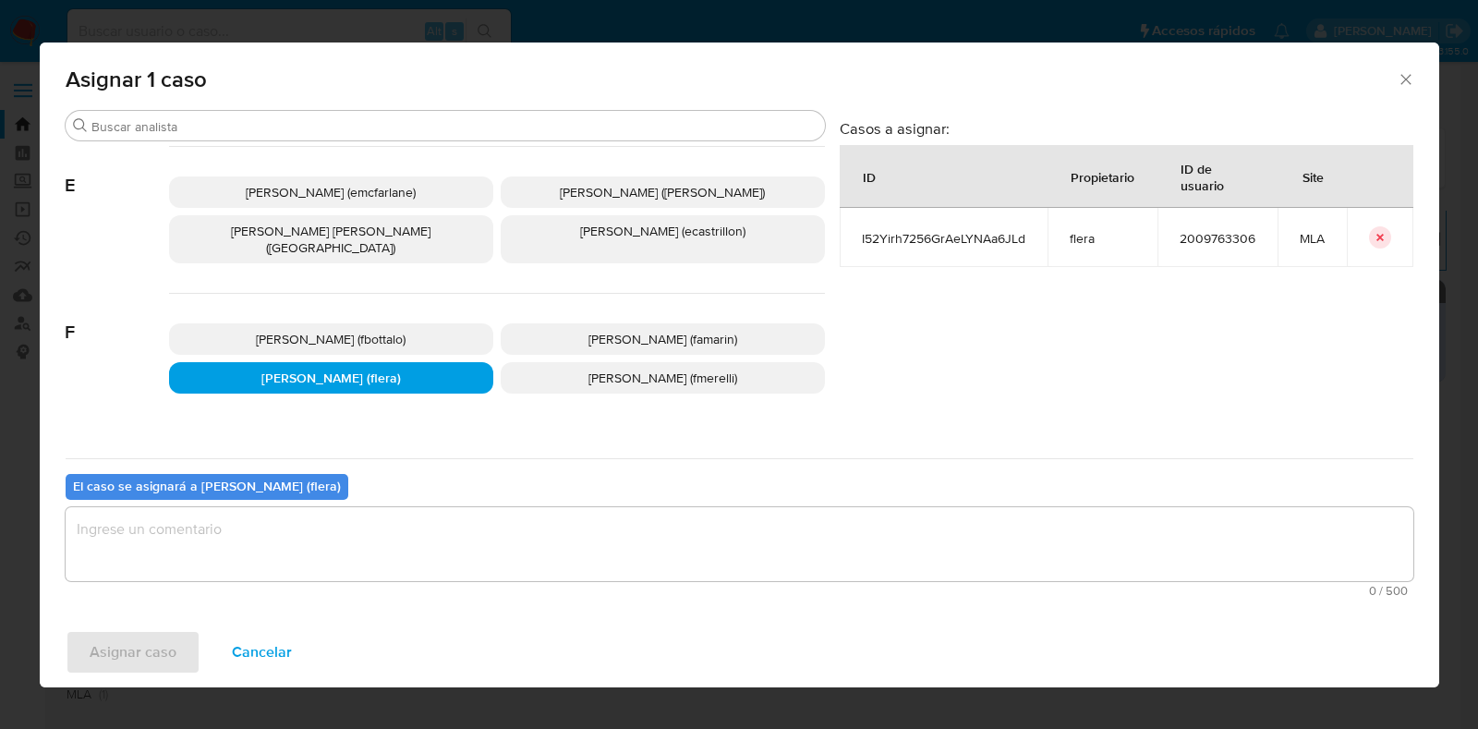
click at [342, 561] on textarea "assign-modal" at bounding box center [740, 544] width 1348 height 74
click at [155, 649] on span "Asignar caso" at bounding box center [133, 652] width 87 height 41
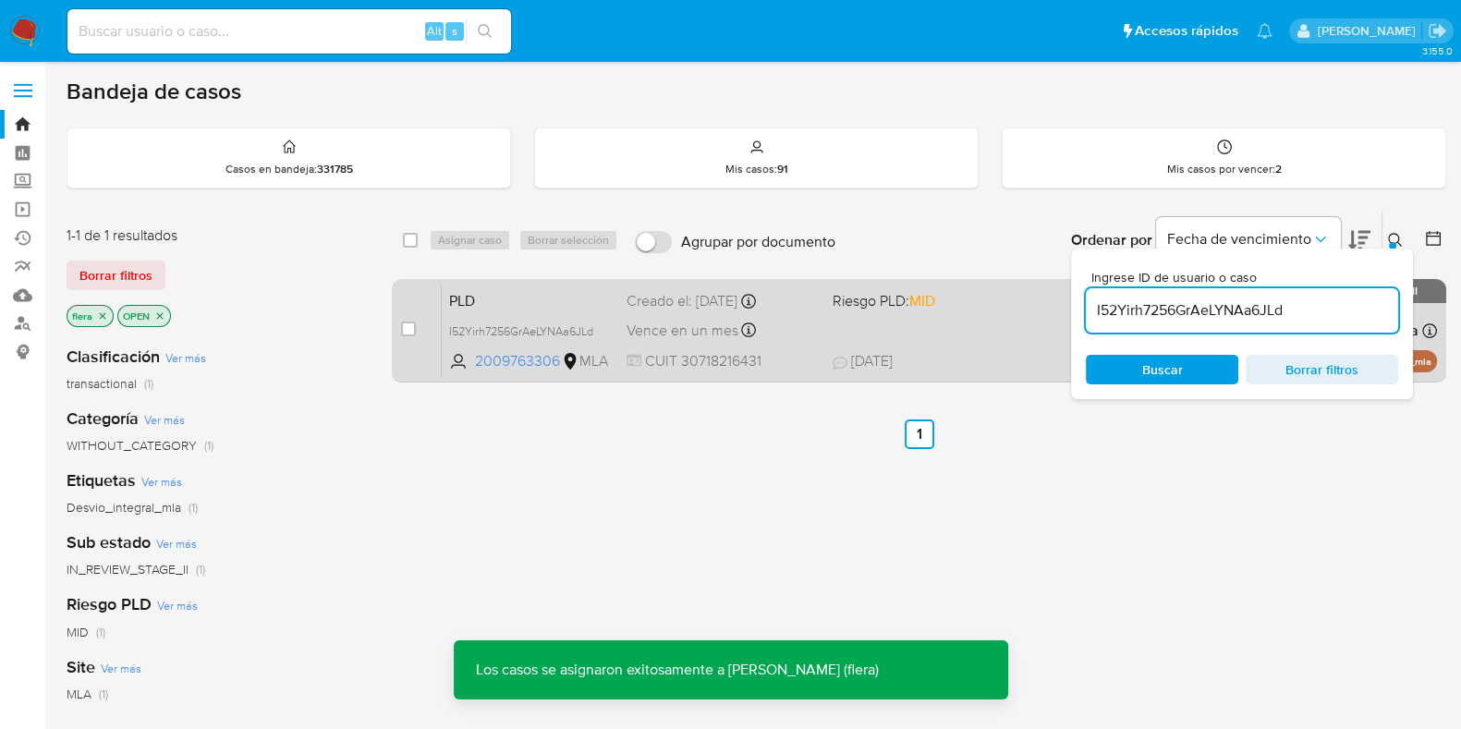
click at [516, 316] on div "PLD I52Yirh7256GrAeLYNAa6JLd 2009763306 MLA Riesgo PLD: MID Creado el: [DATE] C…" at bounding box center [939, 330] width 995 height 93
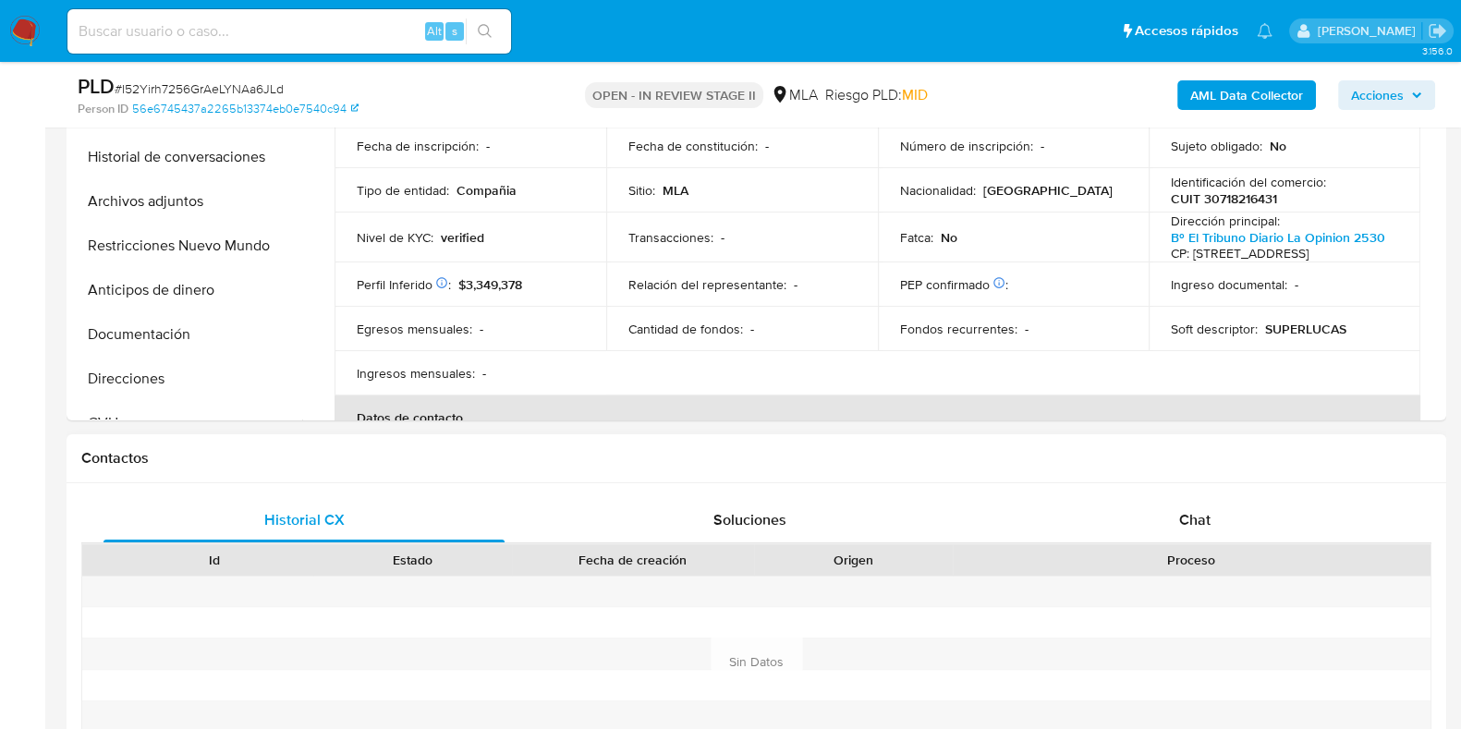
scroll to position [577, 0]
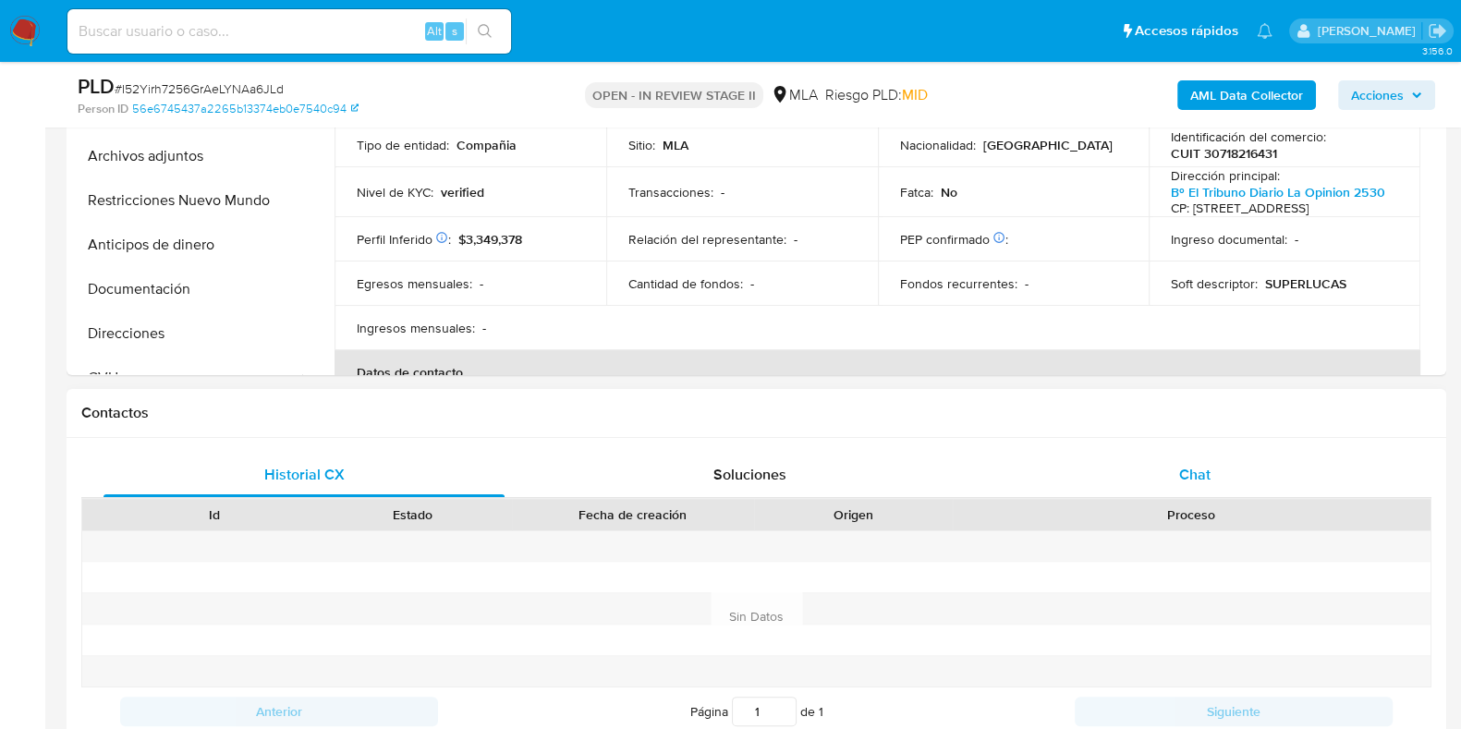
select select "10"
click at [1158, 459] on div "Chat" at bounding box center [1194, 475] width 401 height 44
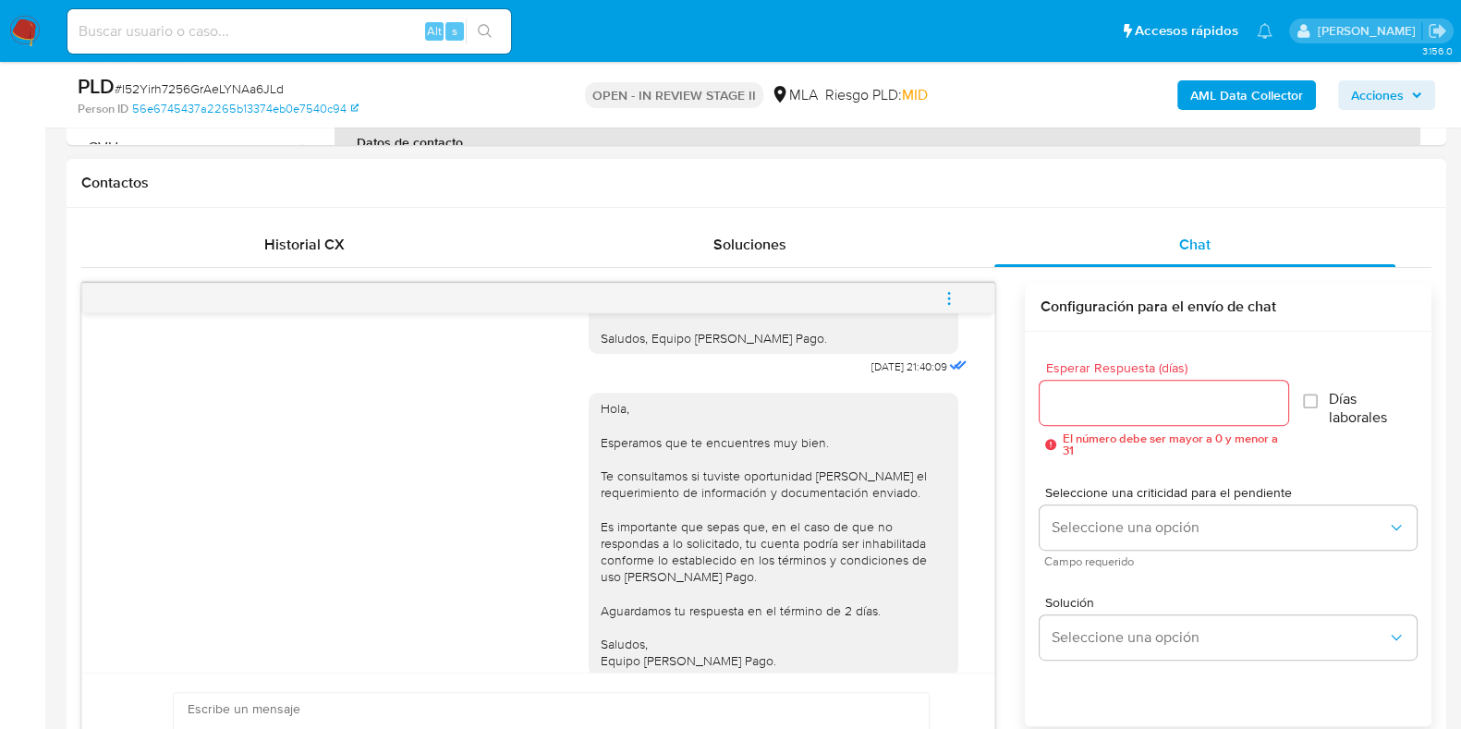
scroll to position [1141, 0]
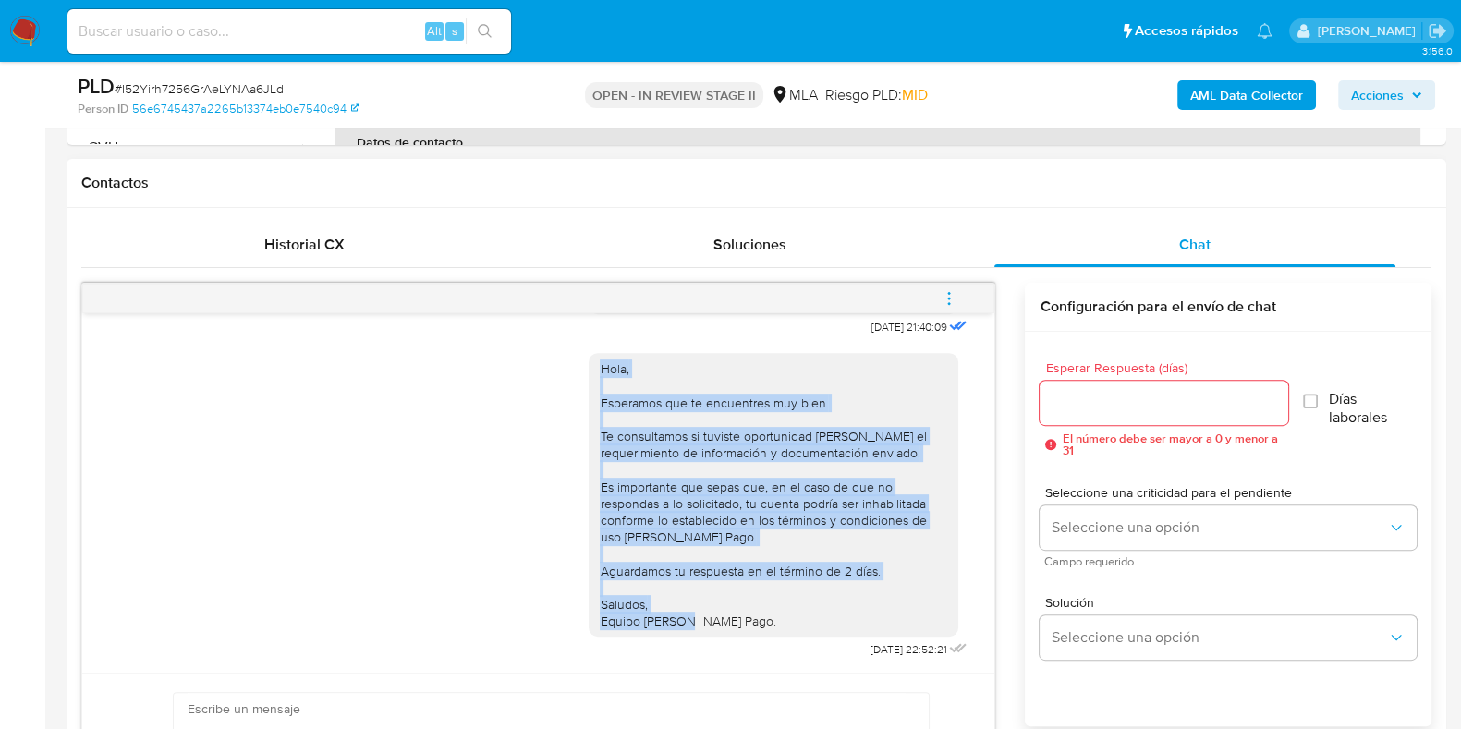
drag, startPoint x: 584, startPoint y: 347, endPoint x: 748, endPoint y: 601, distance: 302.7
click at [748, 601] on div "Hola, Esperamos que te encuentres muy bien. Te consultamos si tuviste oportunid…" at bounding box center [773, 494] width 347 height 269
copy div "Hola, Esperamos que te encuentres muy bien. Te consultamos si tuviste oportunid…"
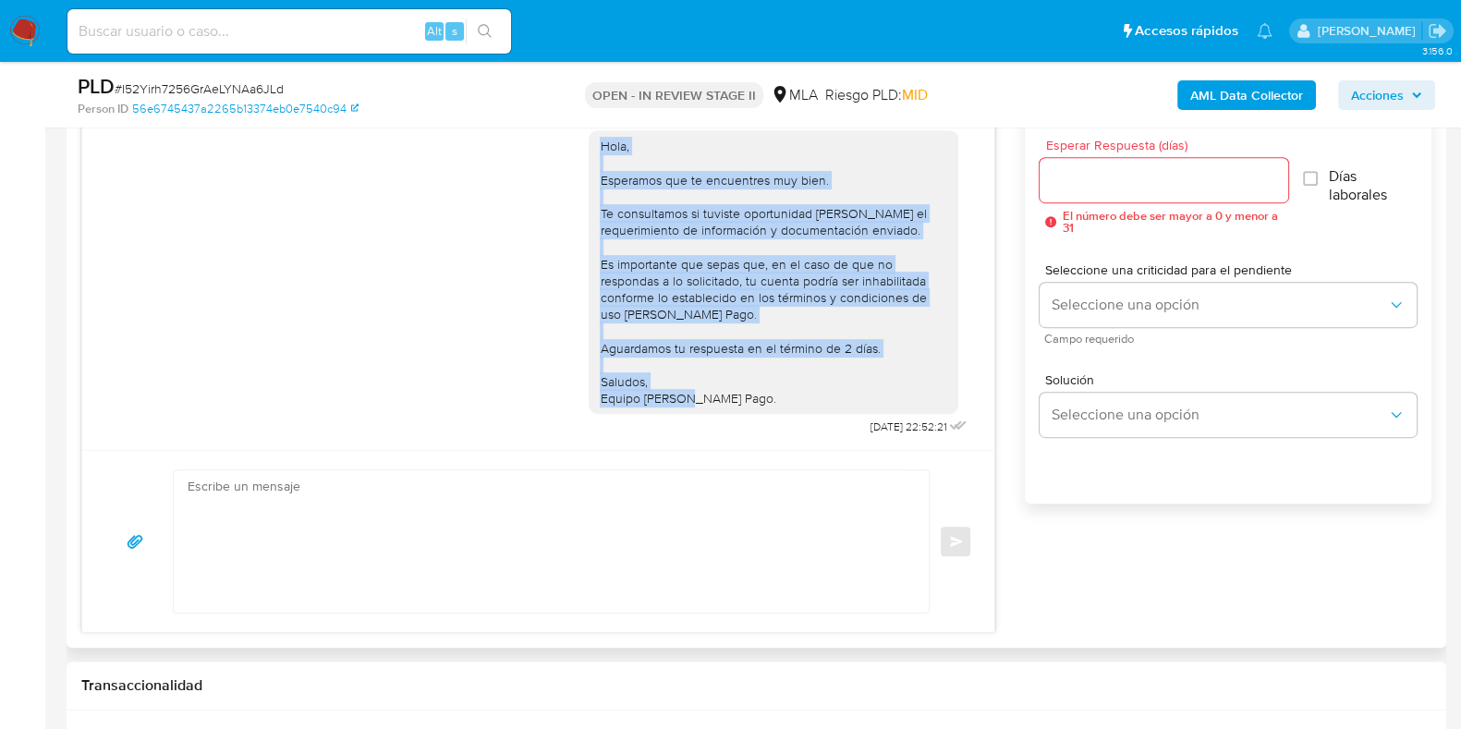
scroll to position [1039, 0]
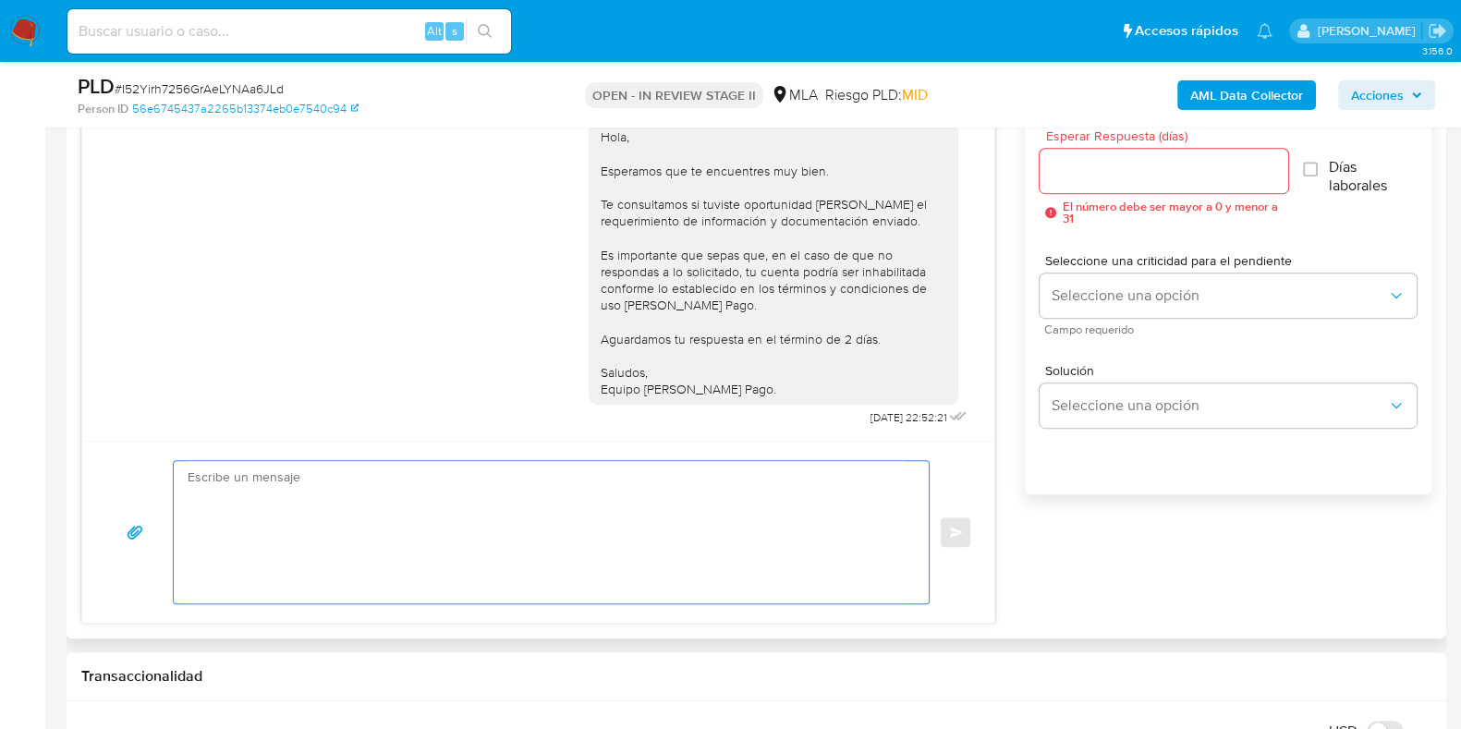
click at [628, 509] on textarea at bounding box center [547, 532] width 718 height 142
paste textarea "Hola, Esperamos que te encuentres muy bien. Te consultamos si tuviste oportunid…"
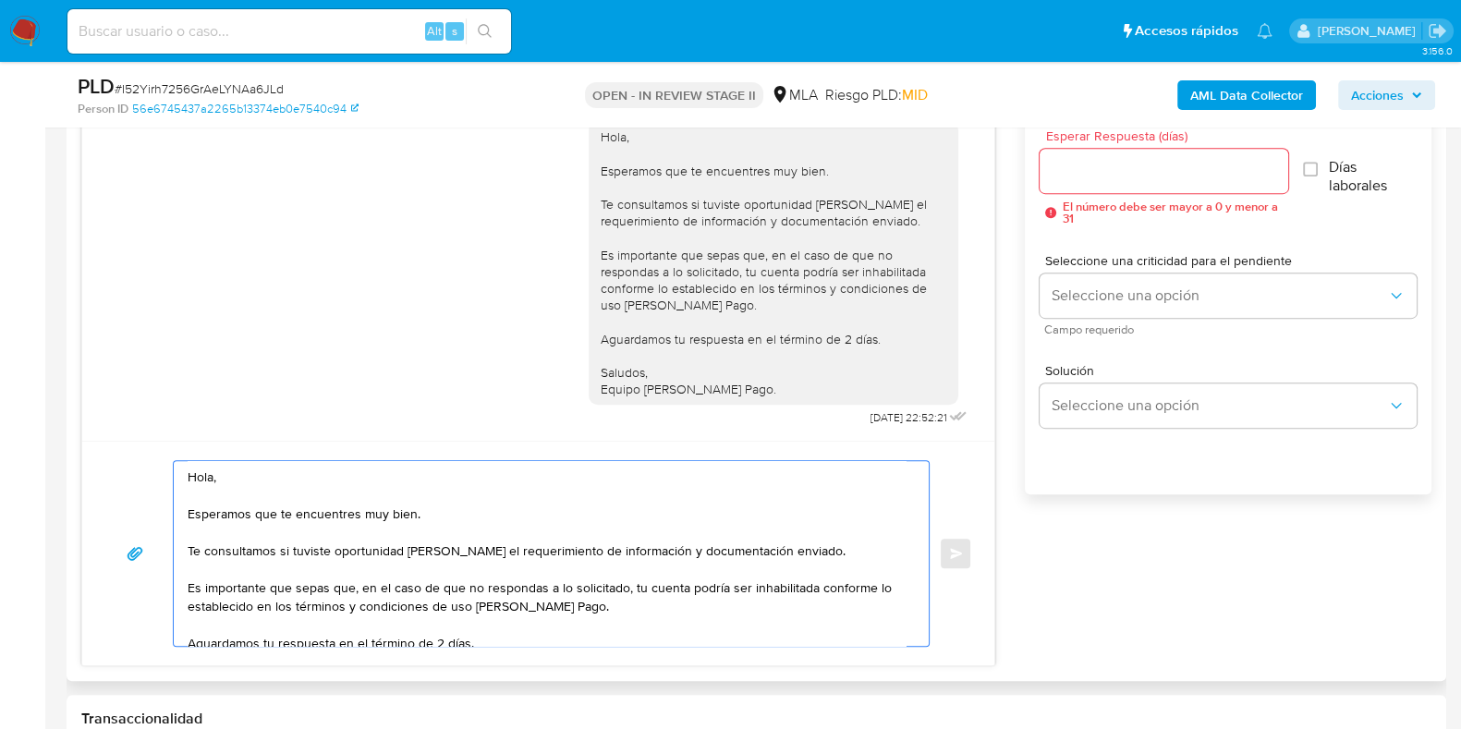
scroll to position [62, 0]
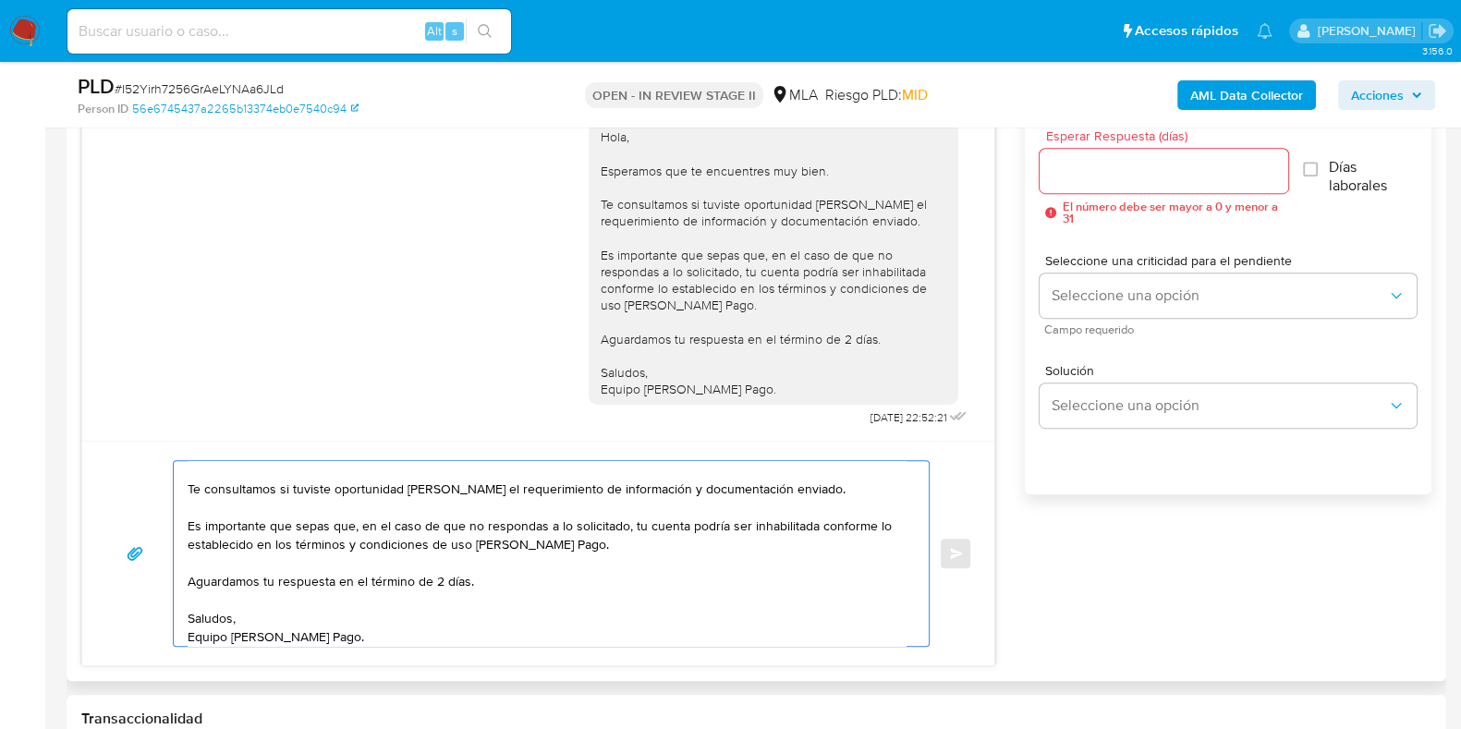
type textarea "Hola, Esperamos que te encuentres muy bien. Te consultamos si tuviste oportunid…"
click at [1111, 170] on input "Esperar Respuesta (días)" at bounding box center [1163, 171] width 248 height 24
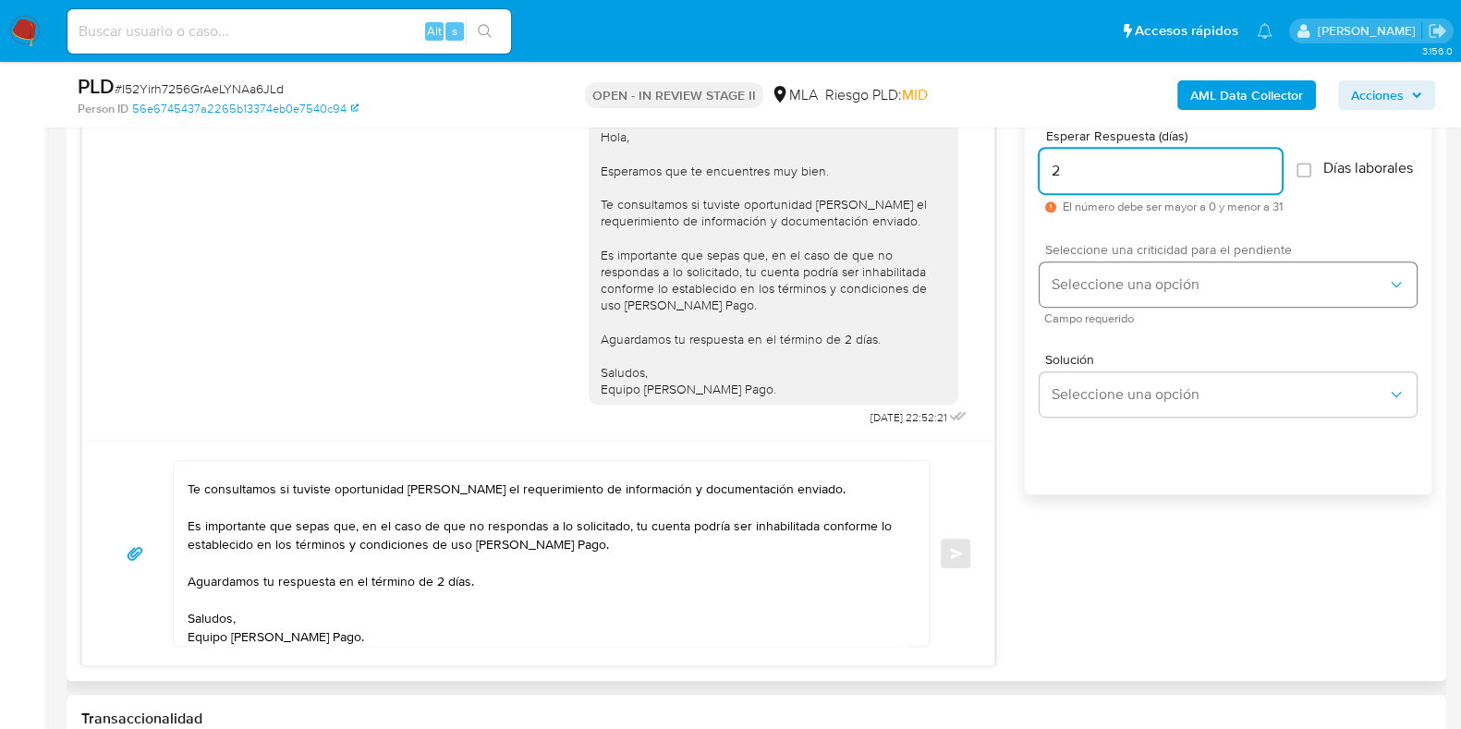
type input "2"
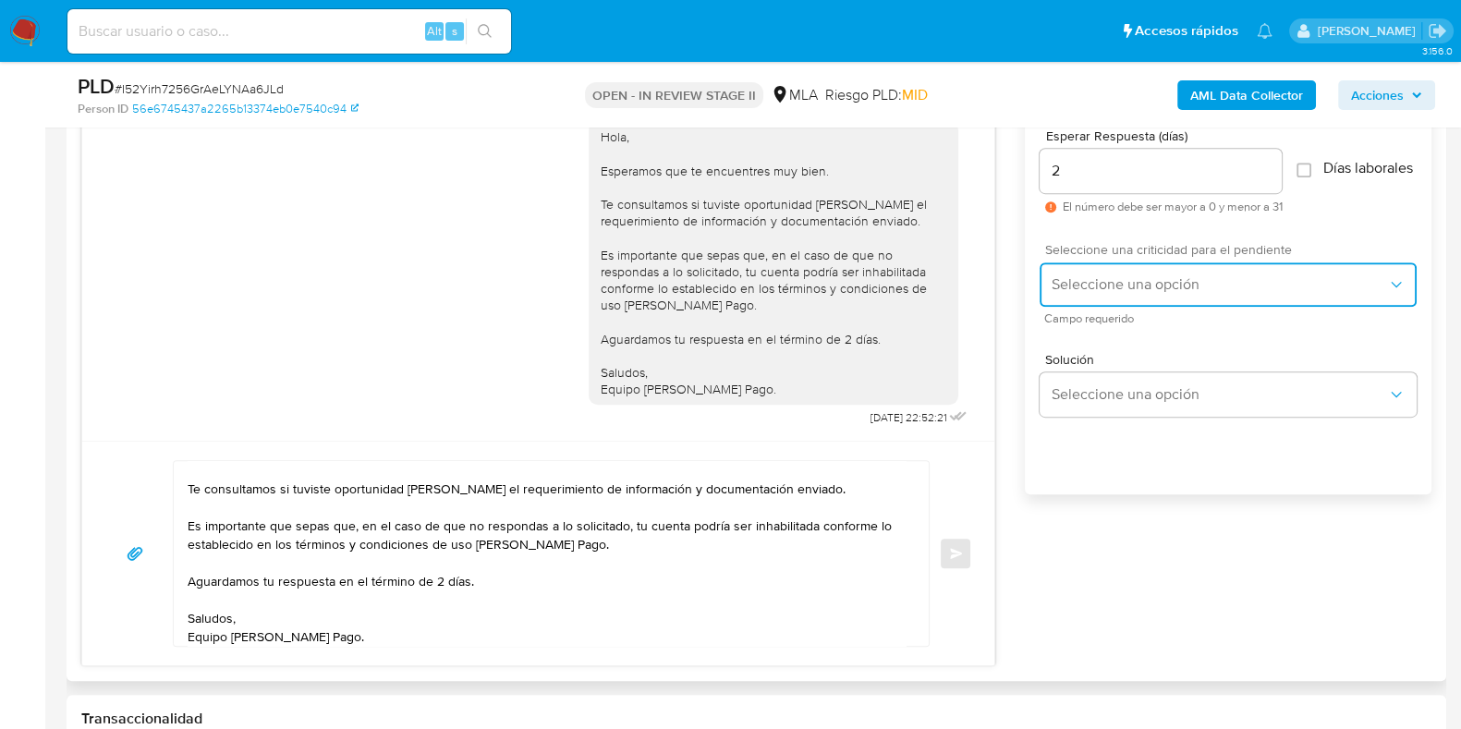
click at [1079, 294] on span "Seleccione una opción" at bounding box center [1219, 284] width 336 height 18
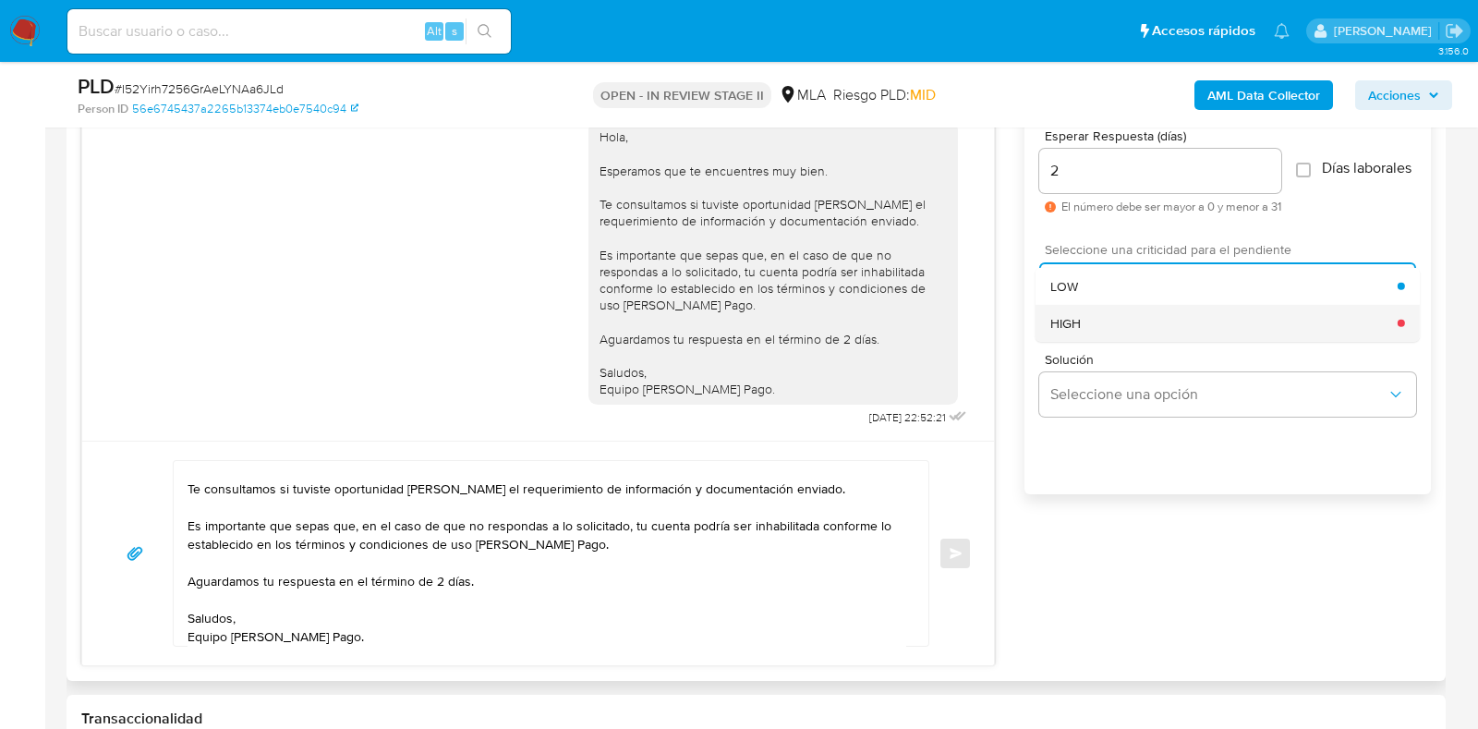
click at [1086, 328] on div "HIGH" at bounding box center [1224, 322] width 347 height 37
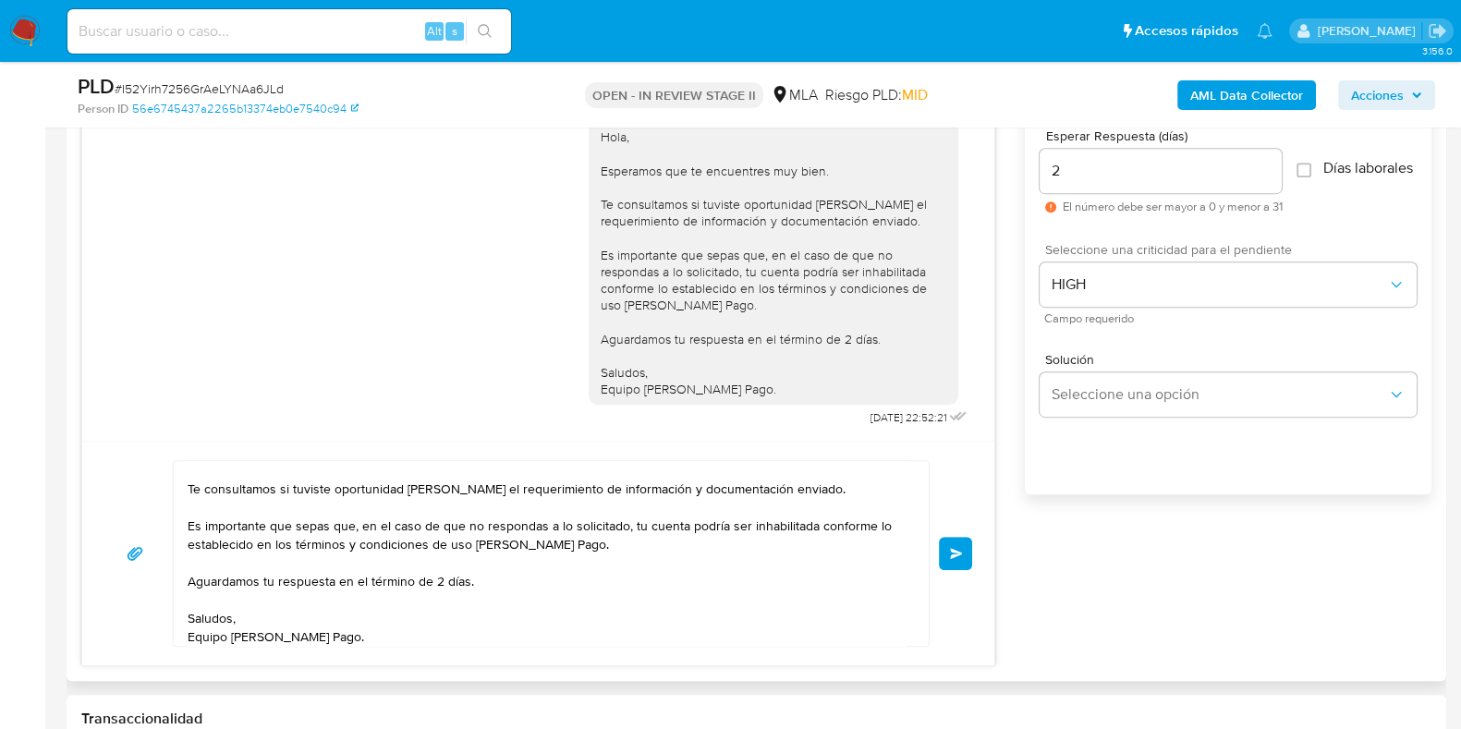
click at [964, 541] on button "Enviar" at bounding box center [955, 553] width 33 height 33
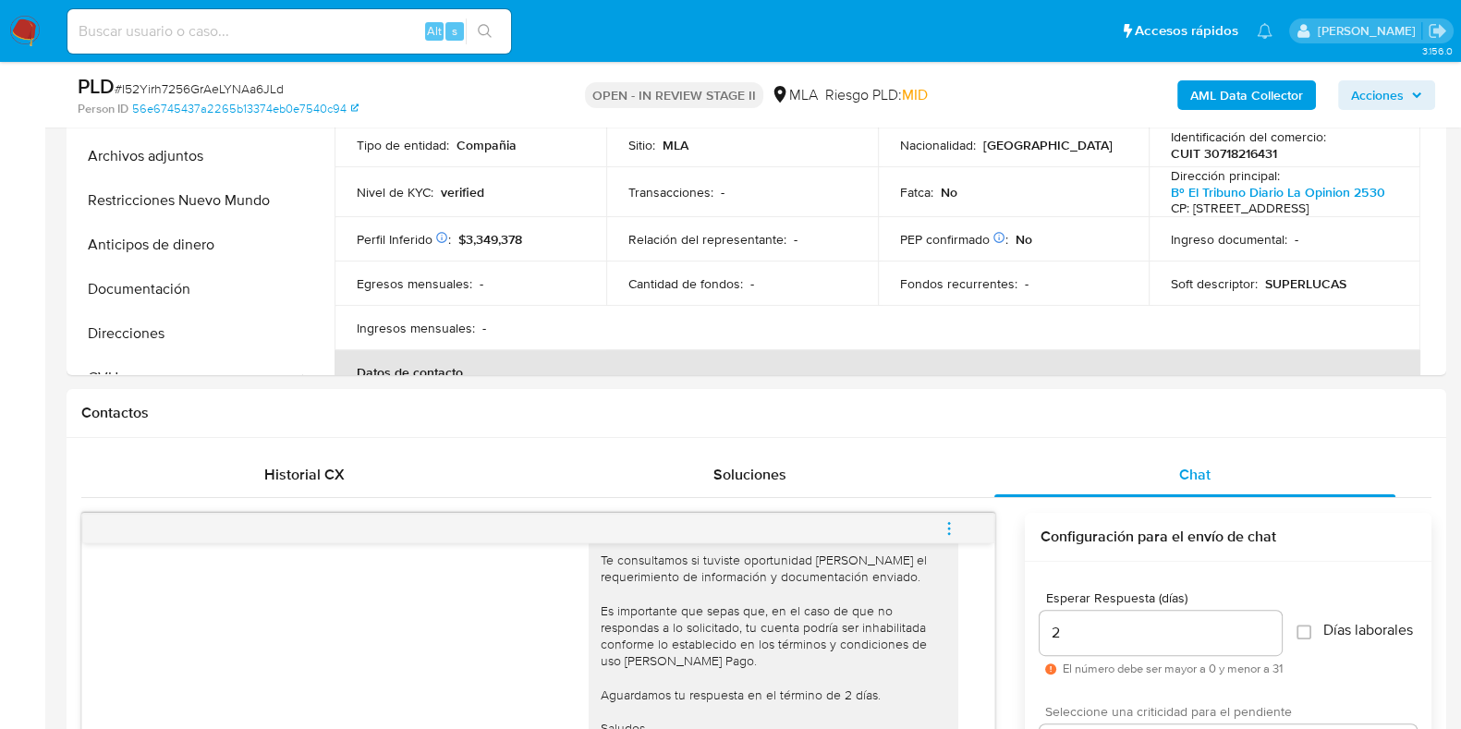
scroll to position [355, 0]
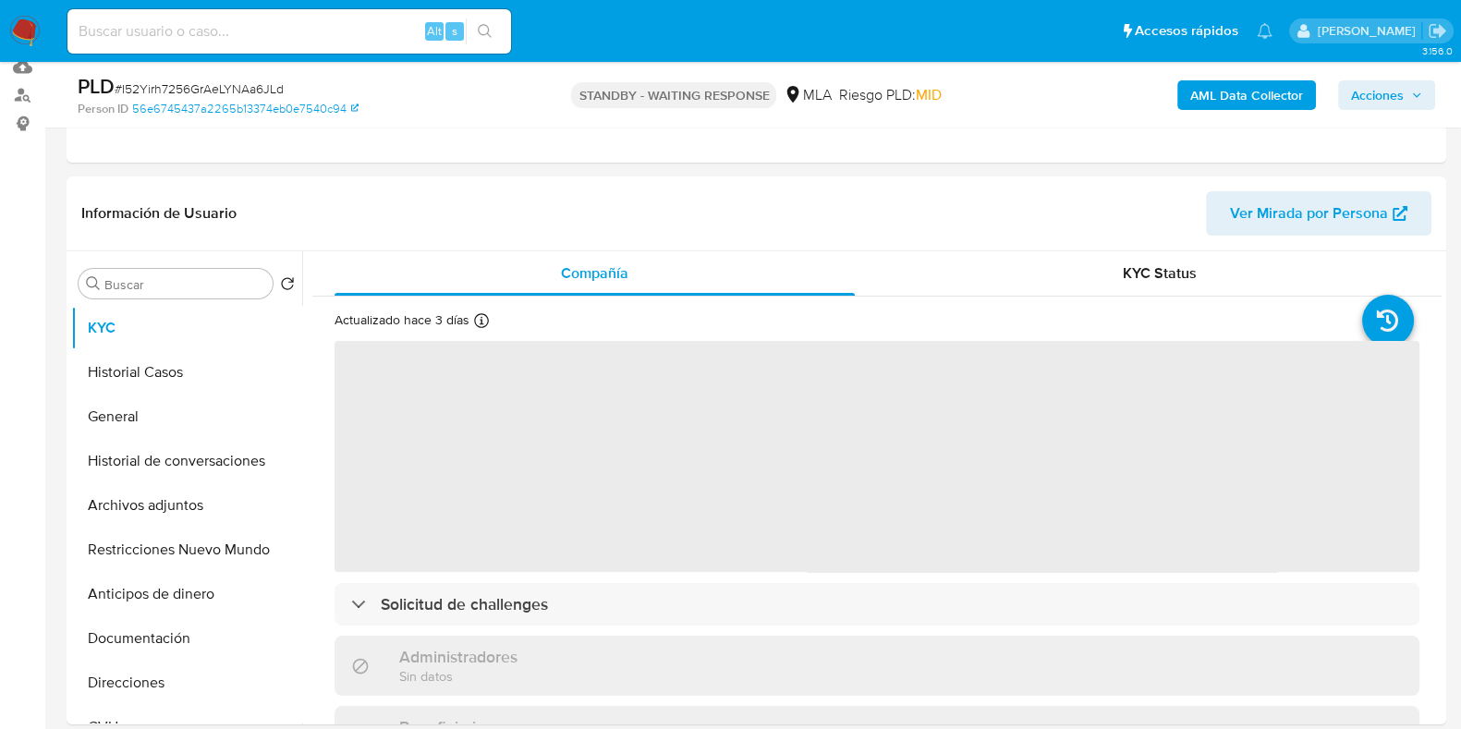
scroll to position [230, 0]
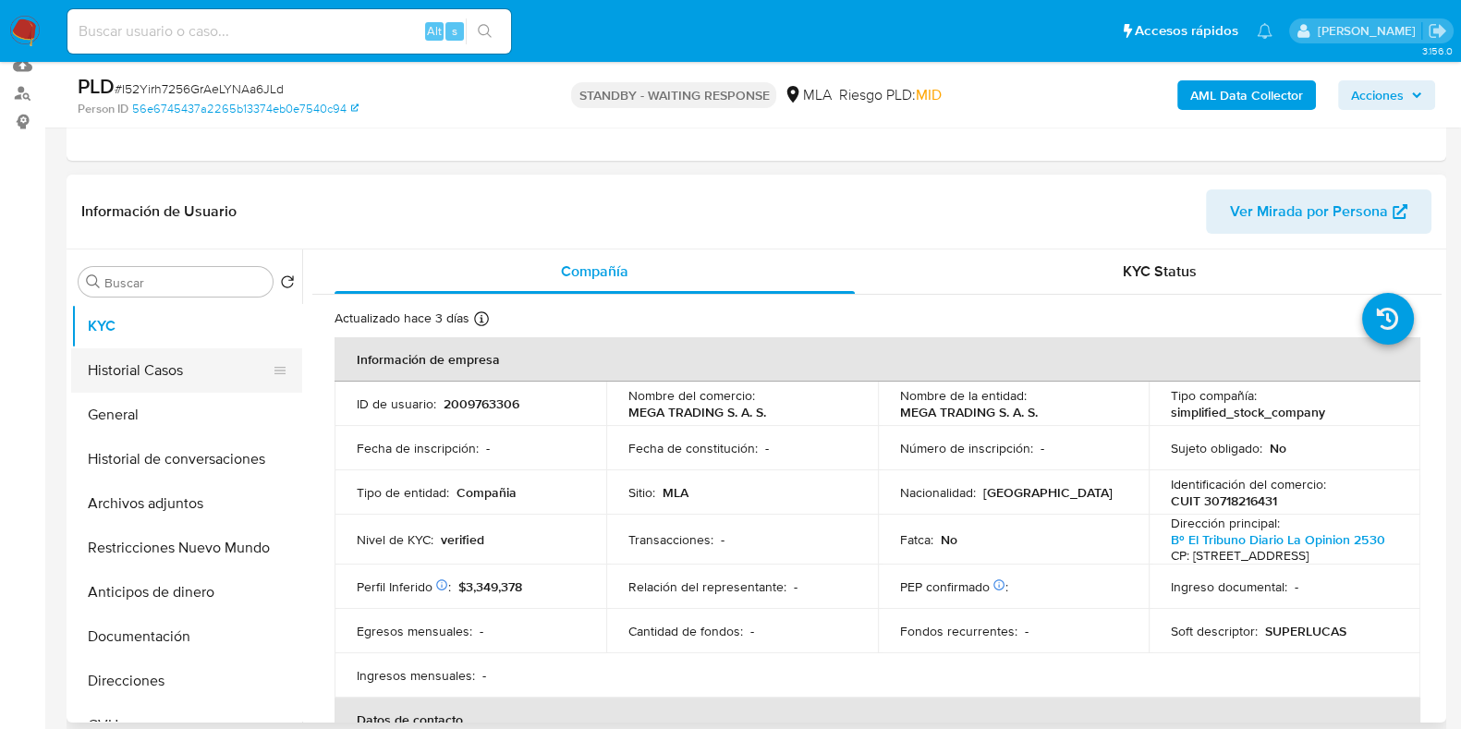
select select "10"
click at [134, 355] on button "Historial Casos" at bounding box center [179, 370] width 216 height 44
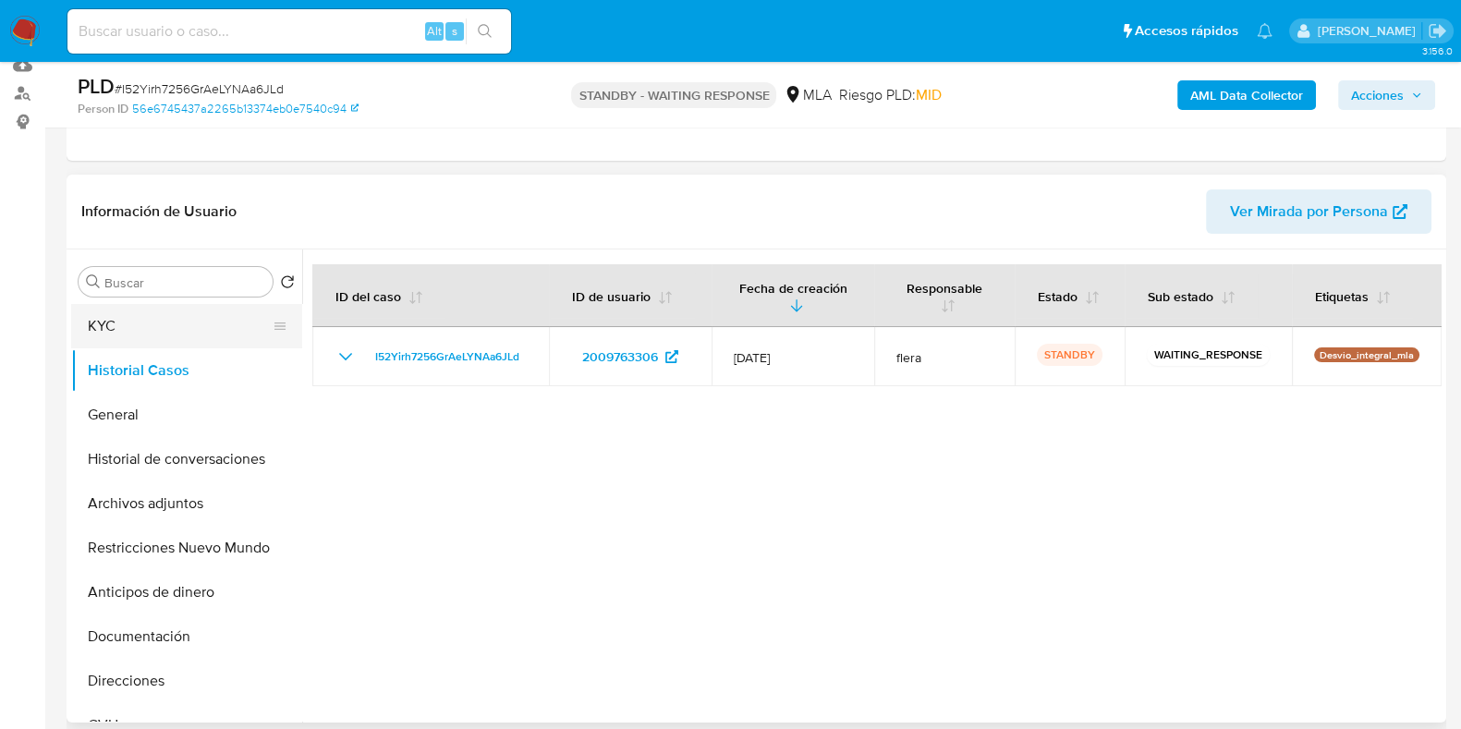
click at [139, 332] on button "KYC" at bounding box center [179, 326] width 216 height 44
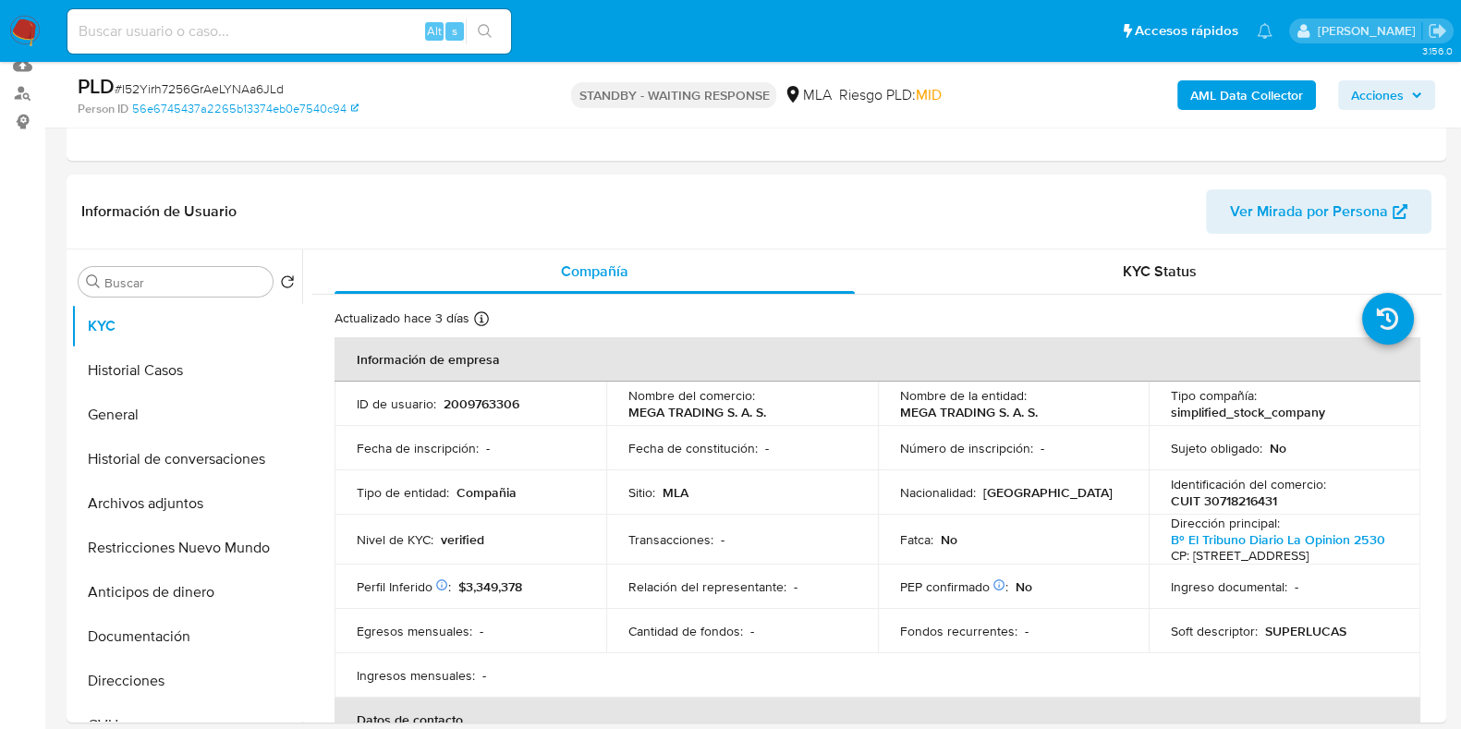
click at [232, 30] on input at bounding box center [288, 31] width 443 height 24
paste input "VrjeZa7T7TELRhPPiXz1XyYR"
type input "VrjeZa7T7TELRhPPiXz1XyYR"
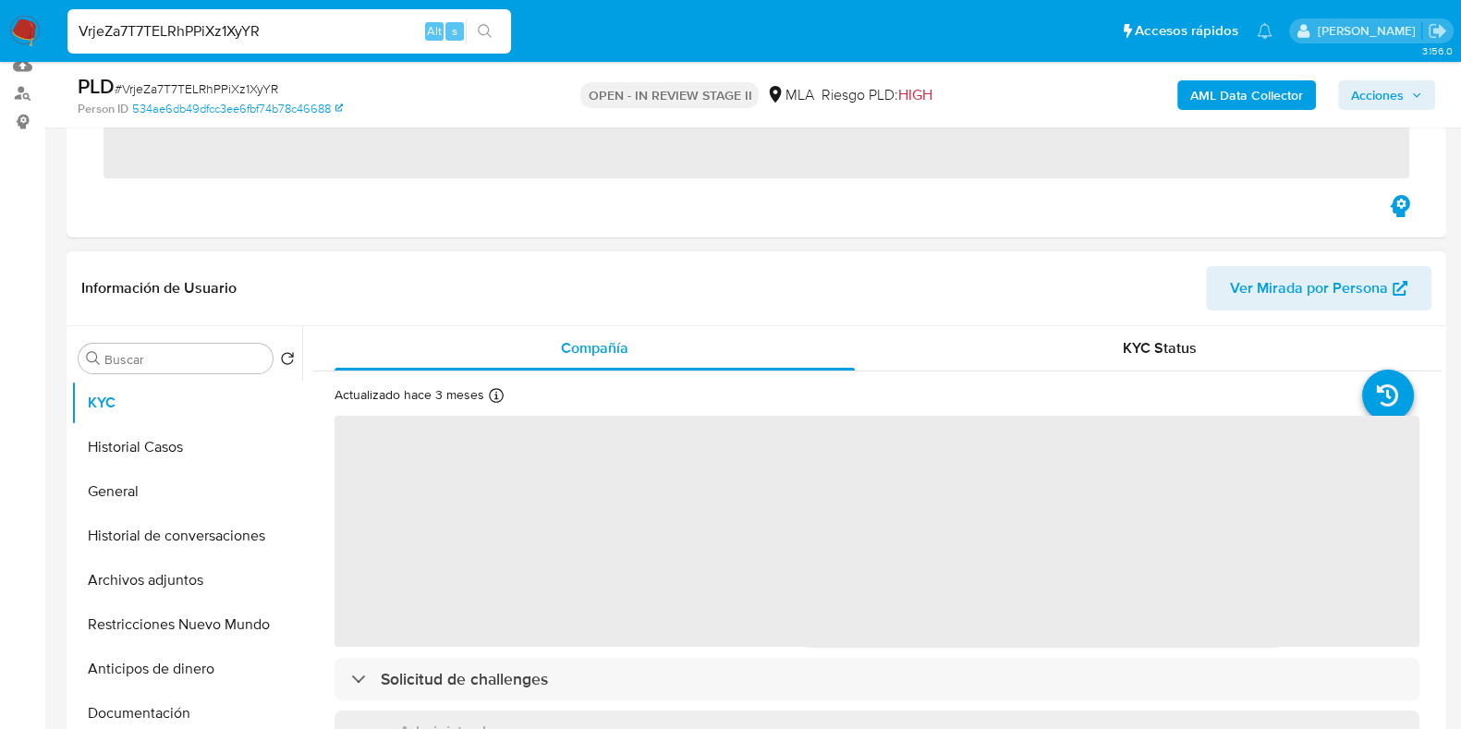
scroll to position [230, 0]
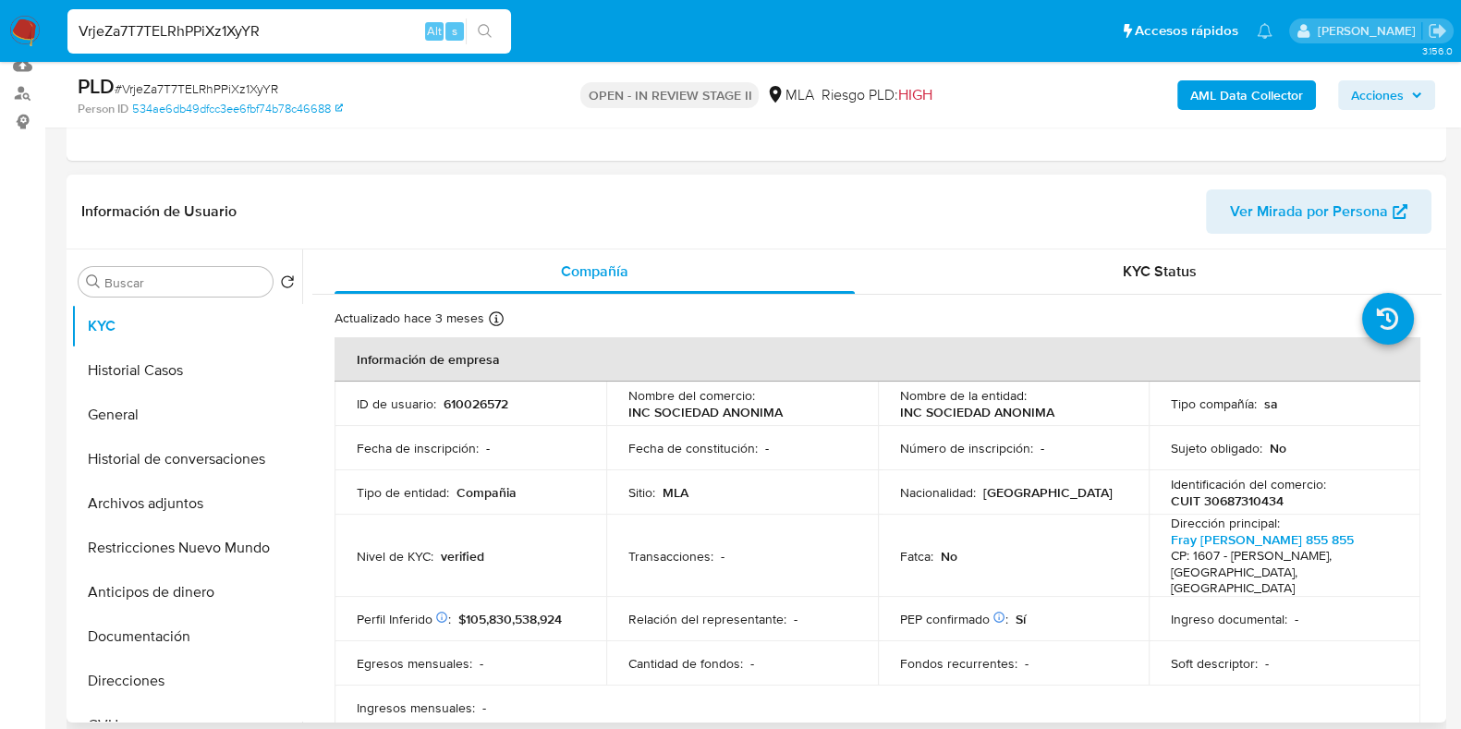
select select "10"
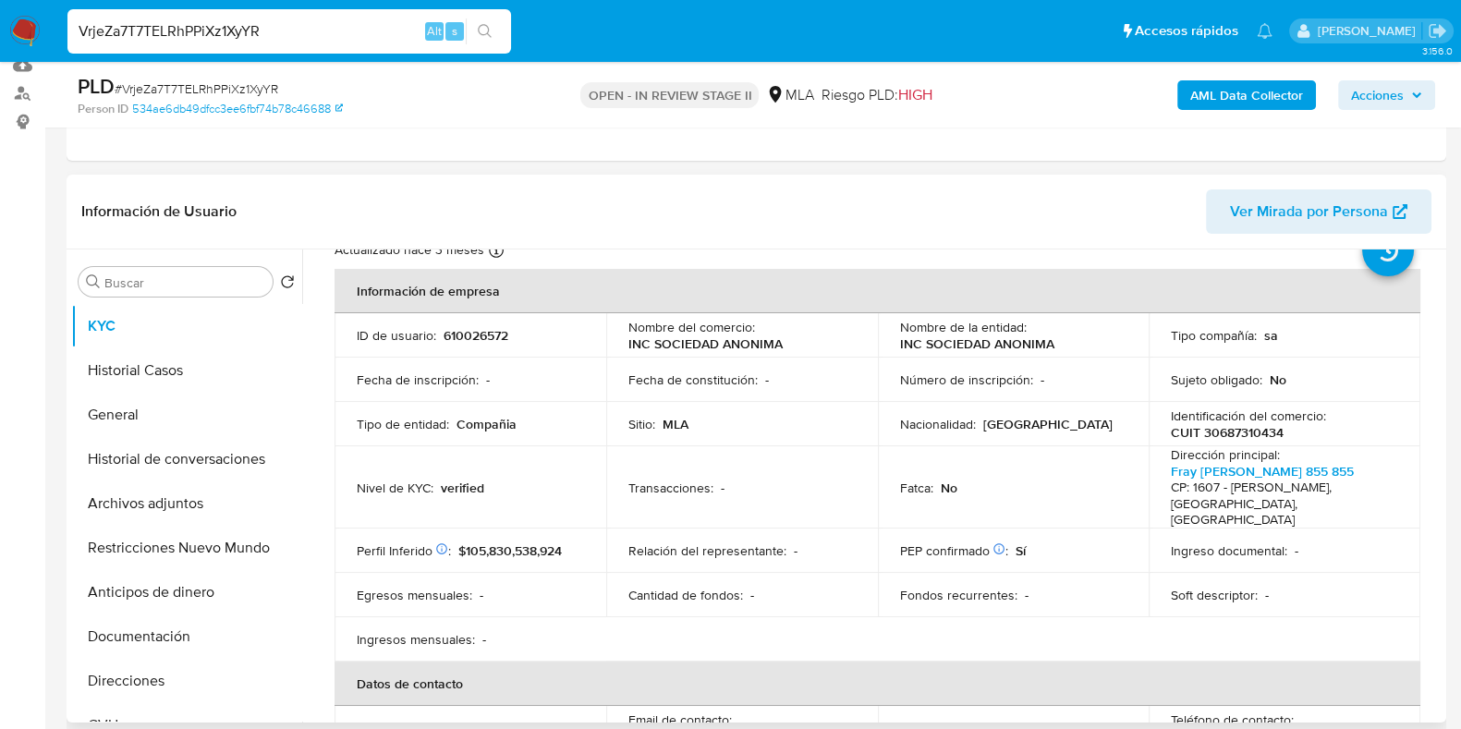
scroll to position [115, 0]
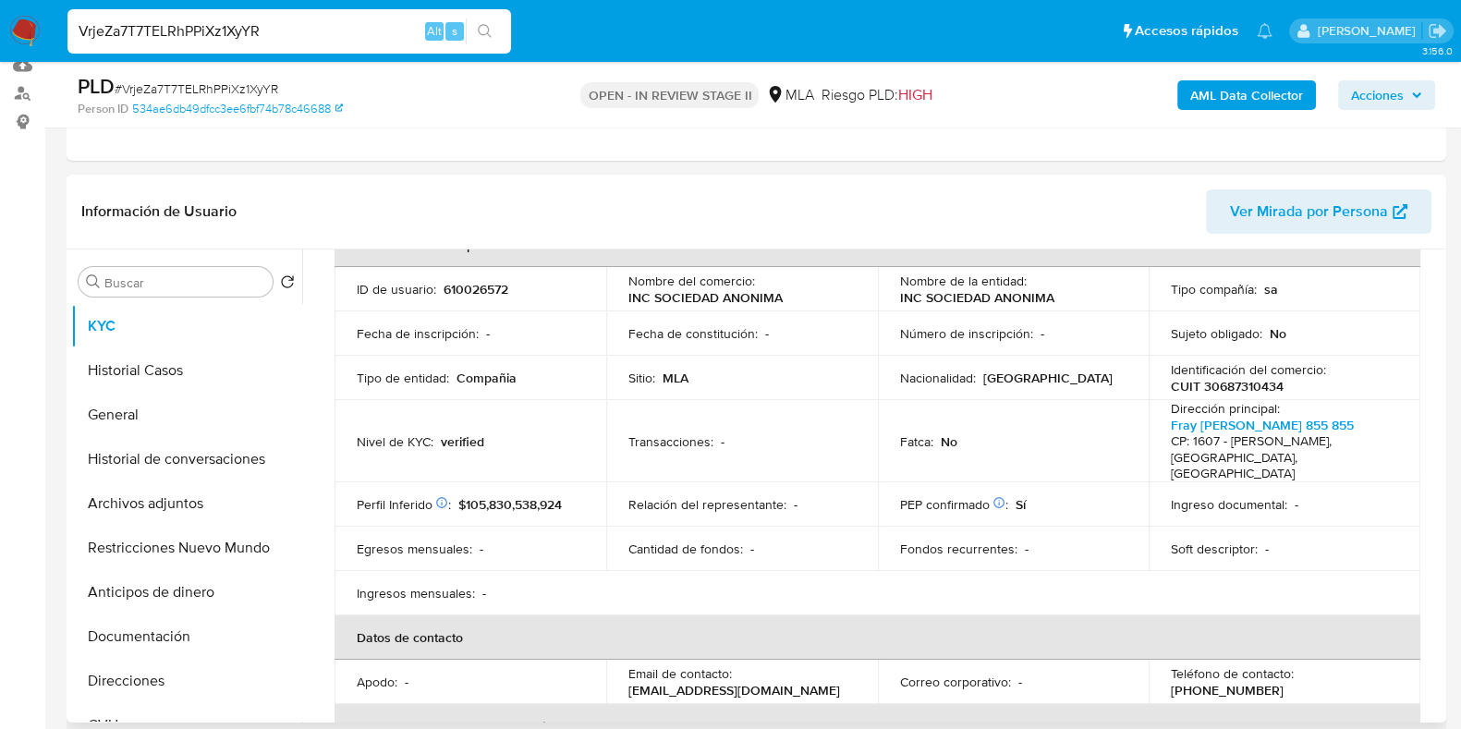
click at [1322, 200] on span "Ver Mirada por Persona" at bounding box center [1309, 211] width 158 height 44
click at [94, 510] on button "Archivos adjuntos" at bounding box center [179, 503] width 216 height 44
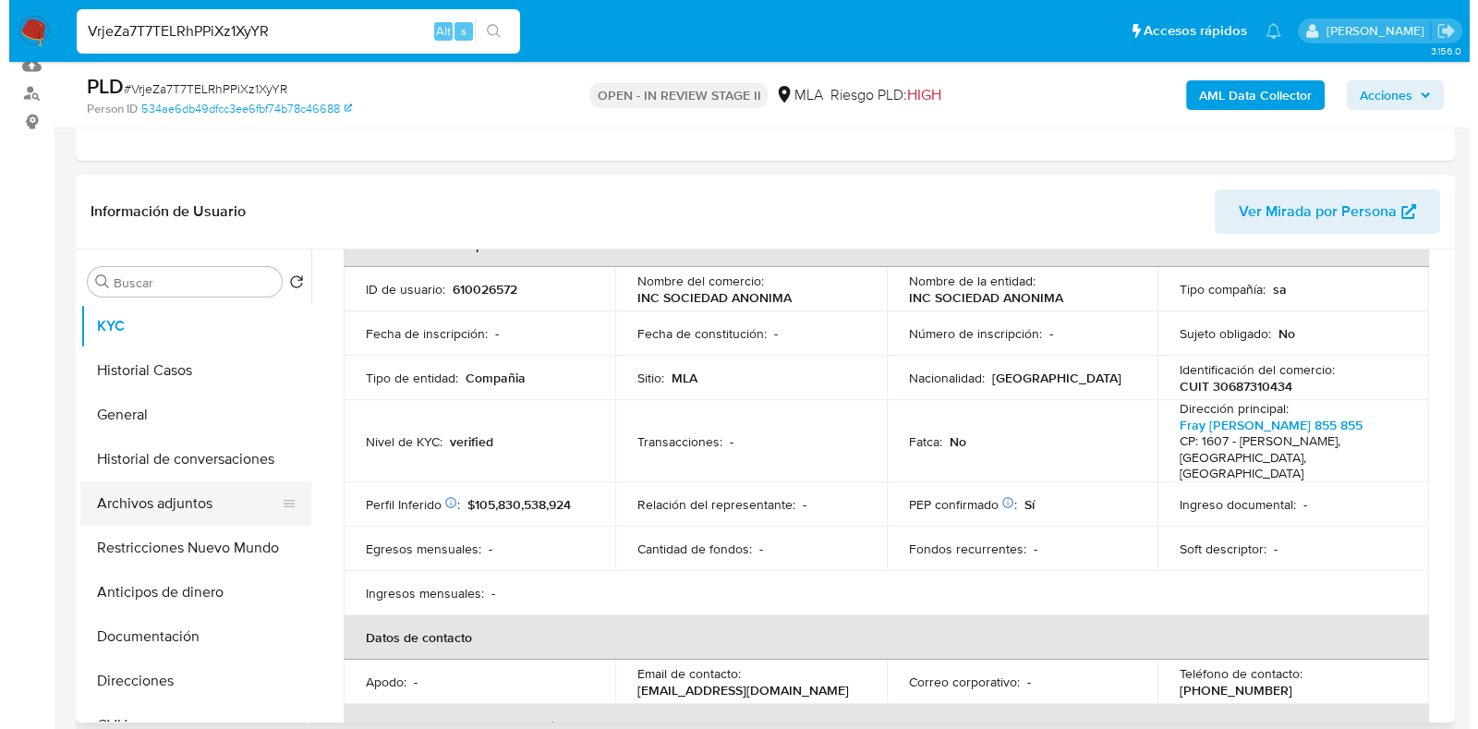
scroll to position [0, 0]
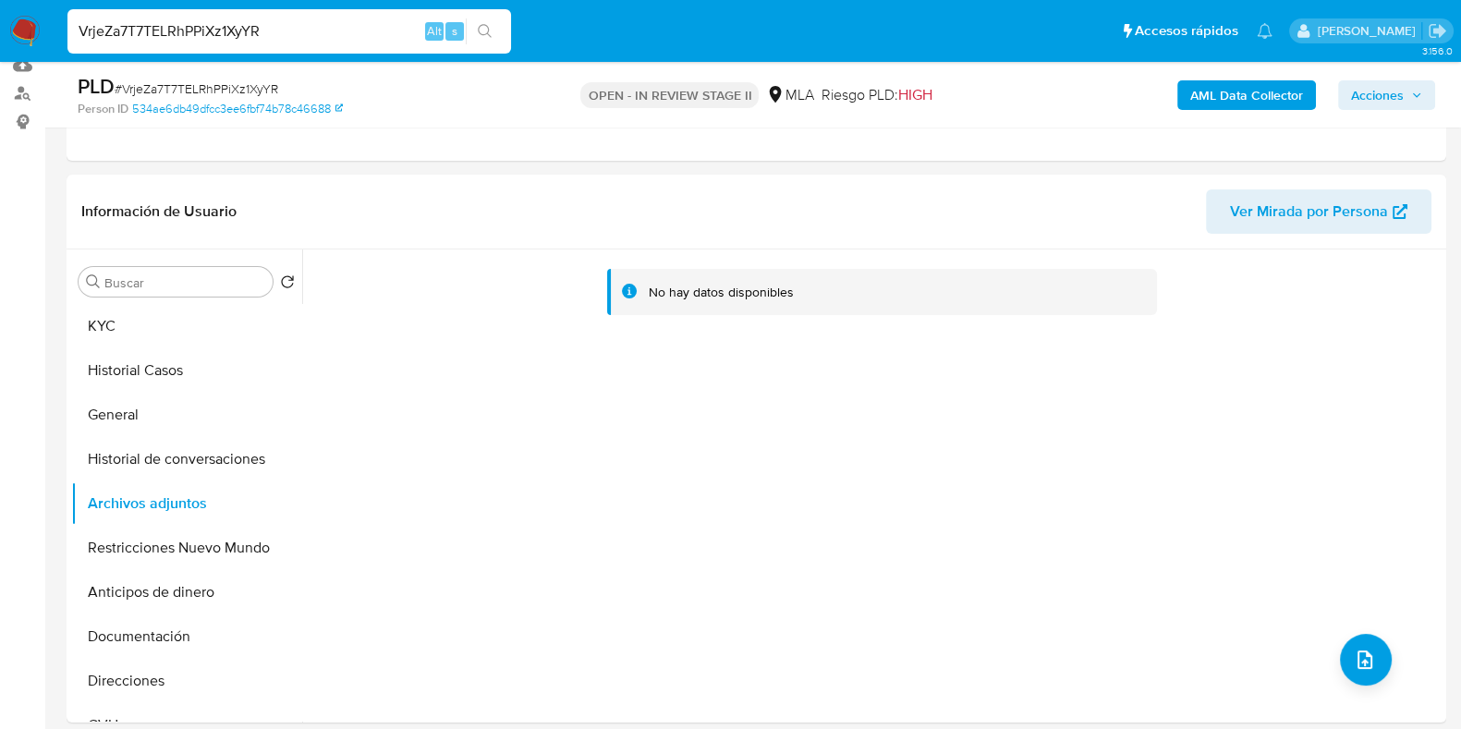
click at [1232, 100] on b "AML Data Collector" at bounding box center [1246, 95] width 113 height 30
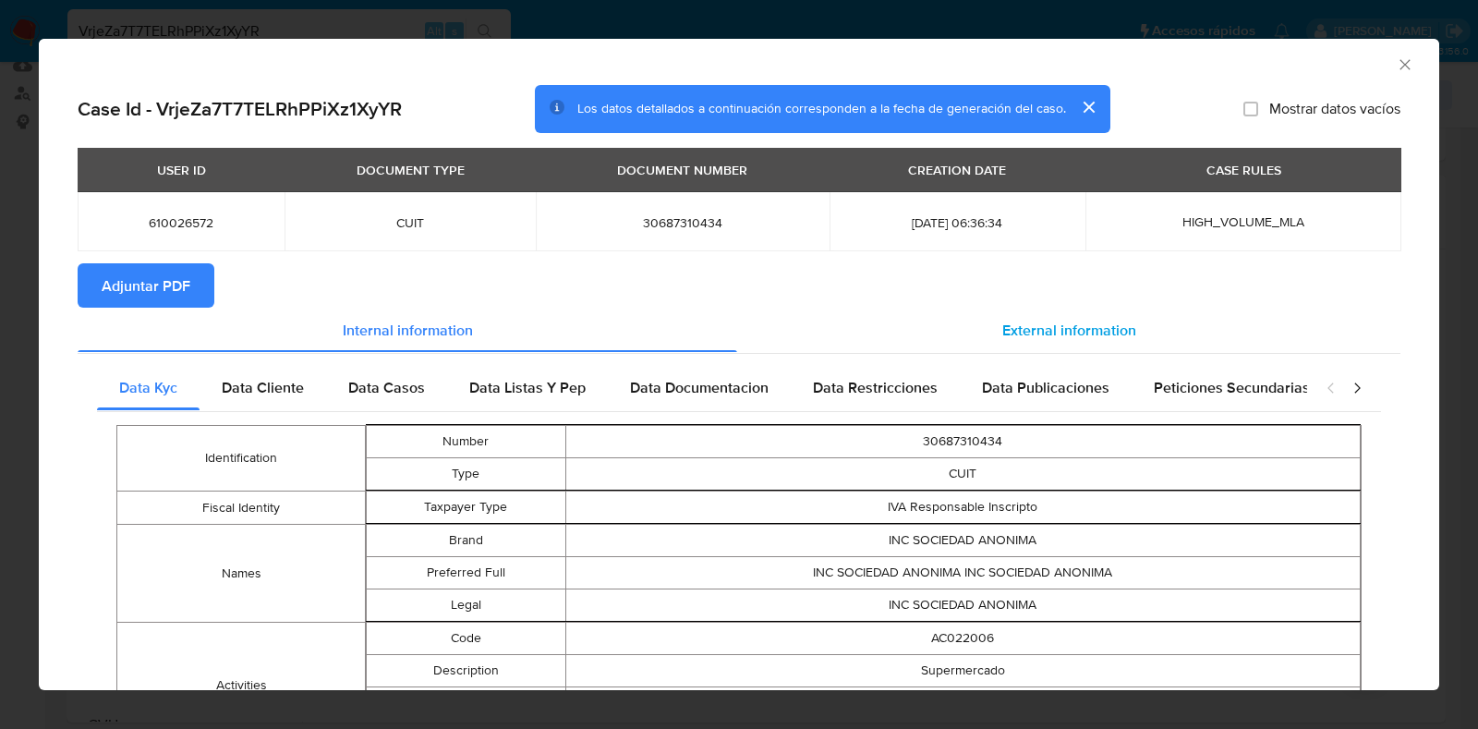
click at [1065, 334] on span "External information" at bounding box center [1069, 329] width 134 height 21
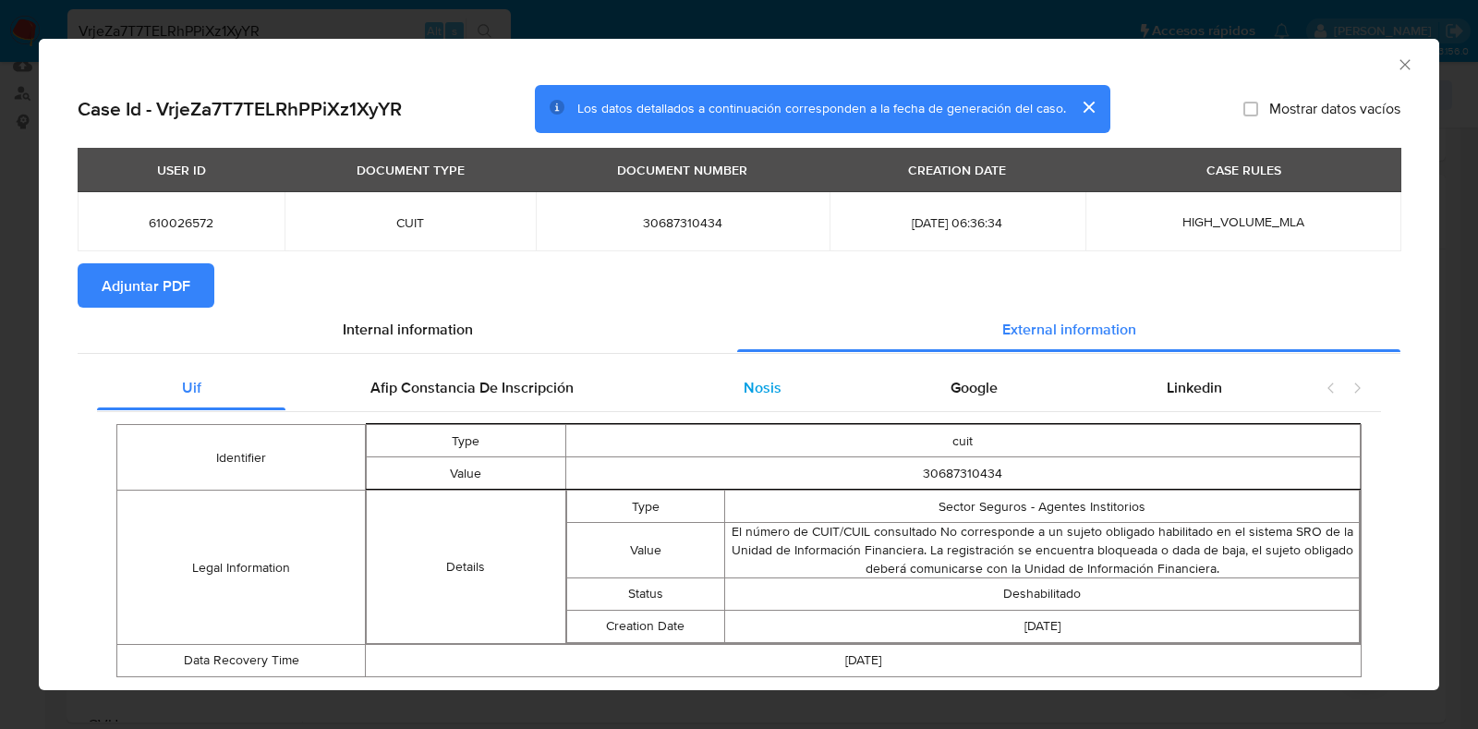
click at [731, 404] on div "Nosis" at bounding box center [762, 388] width 207 height 44
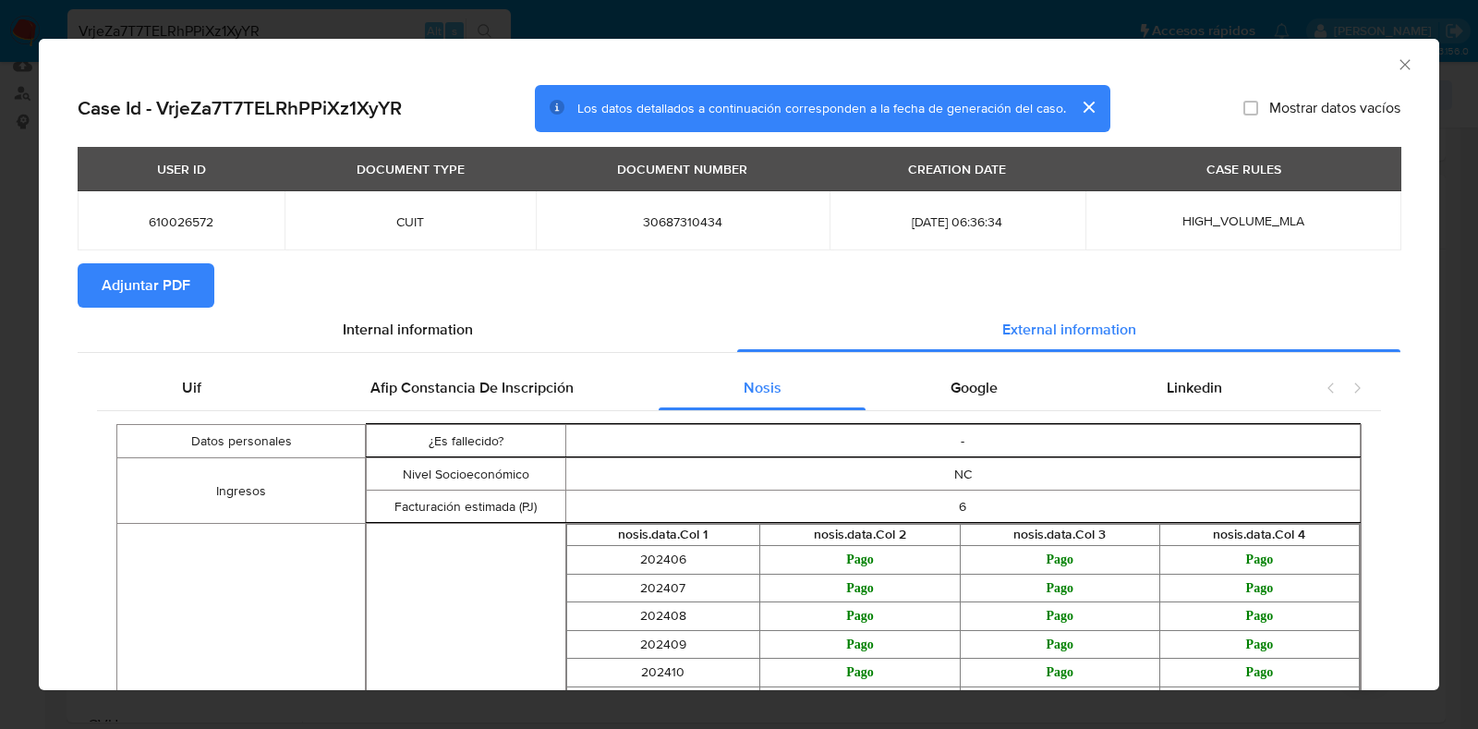
click at [103, 289] on span "Adjuntar PDF" at bounding box center [146, 285] width 89 height 41
click at [1396, 65] on icon "Cerrar ventana" at bounding box center [1405, 64] width 18 height 18
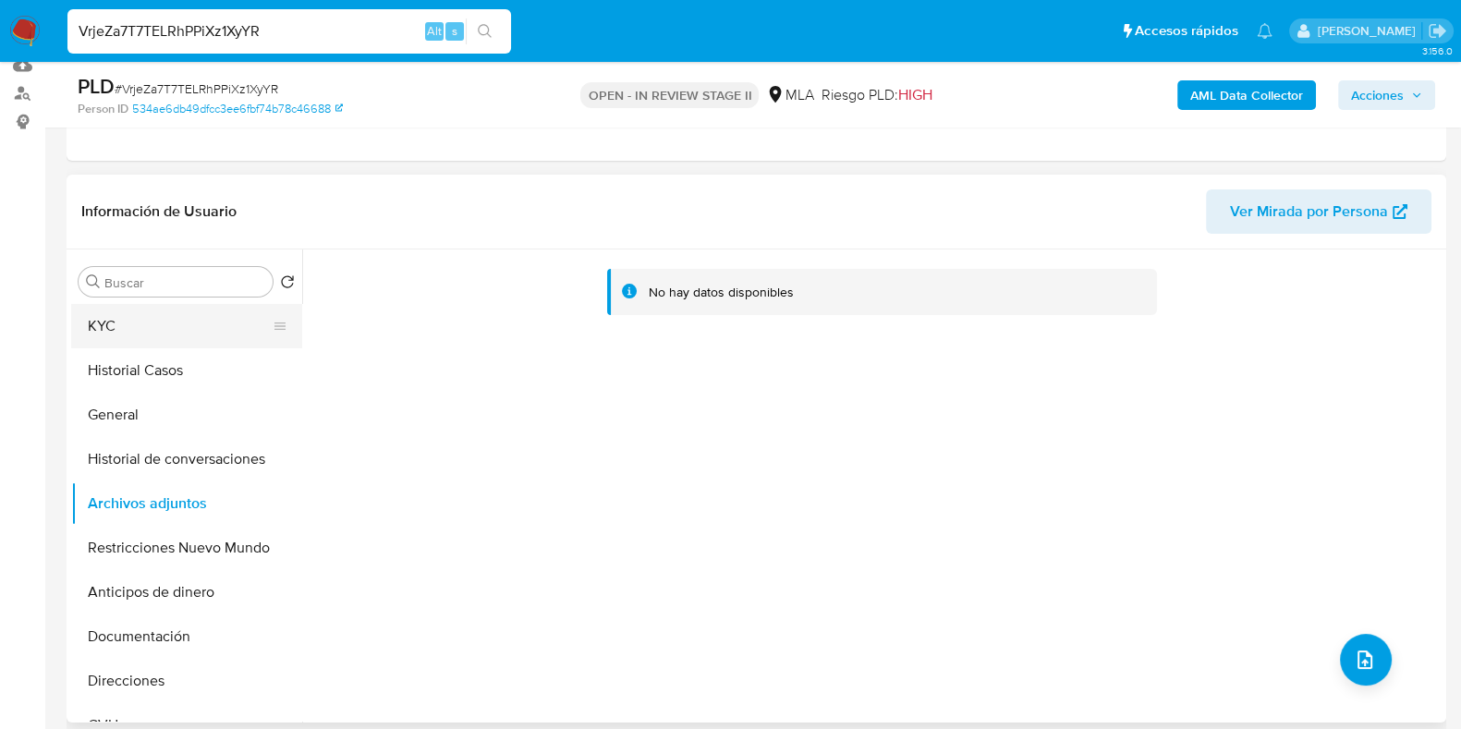
click at [202, 327] on button "KYC" at bounding box center [179, 326] width 216 height 44
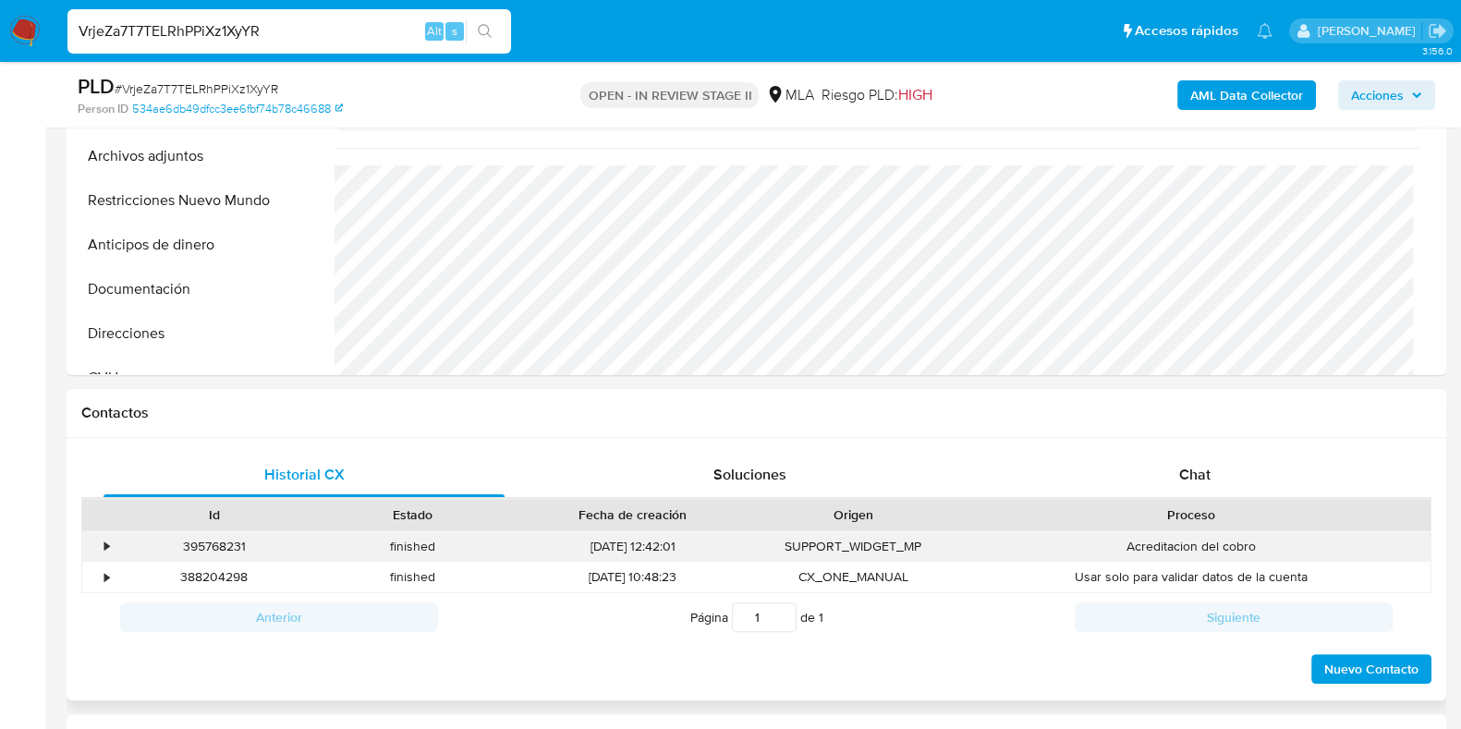
scroll to position [808, 0]
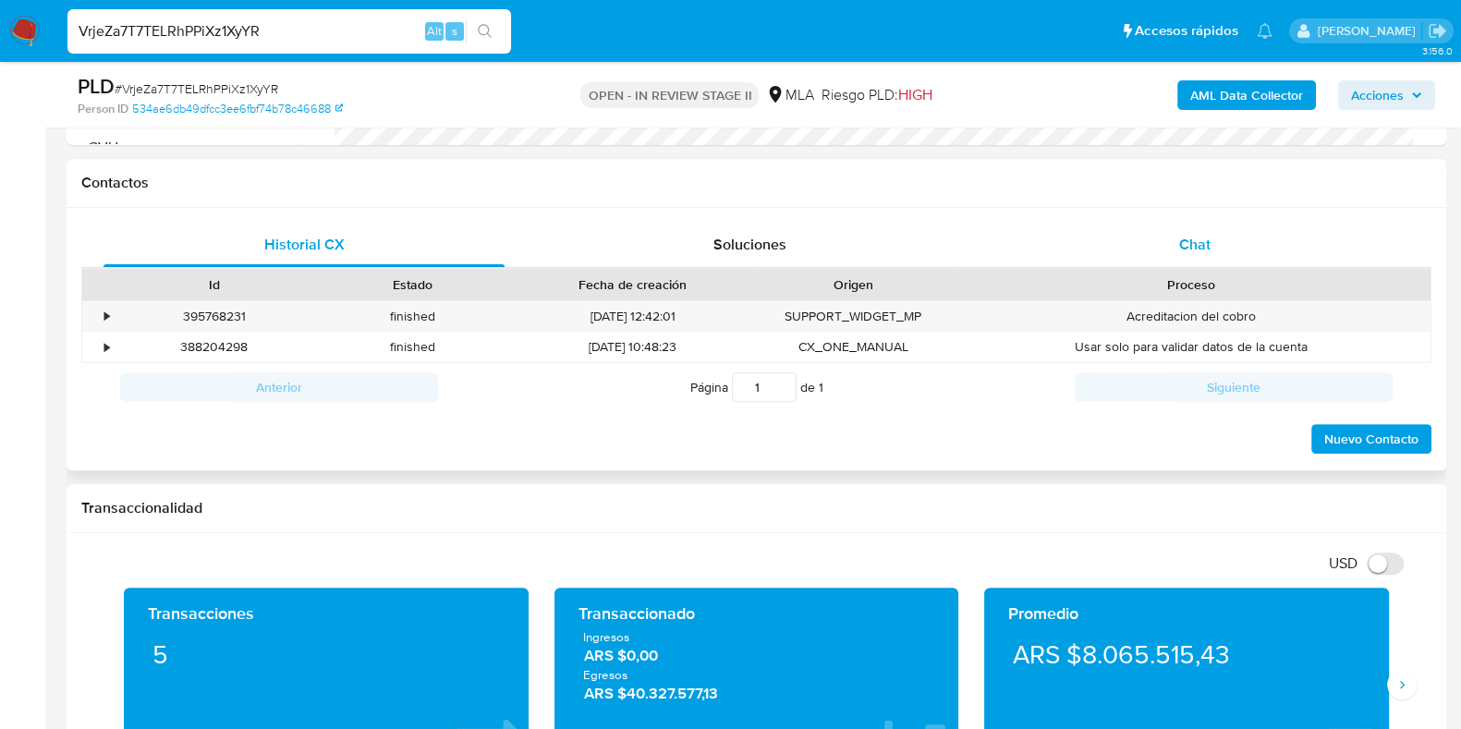
click at [1201, 237] on span "Chat" at bounding box center [1194, 244] width 31 height 21
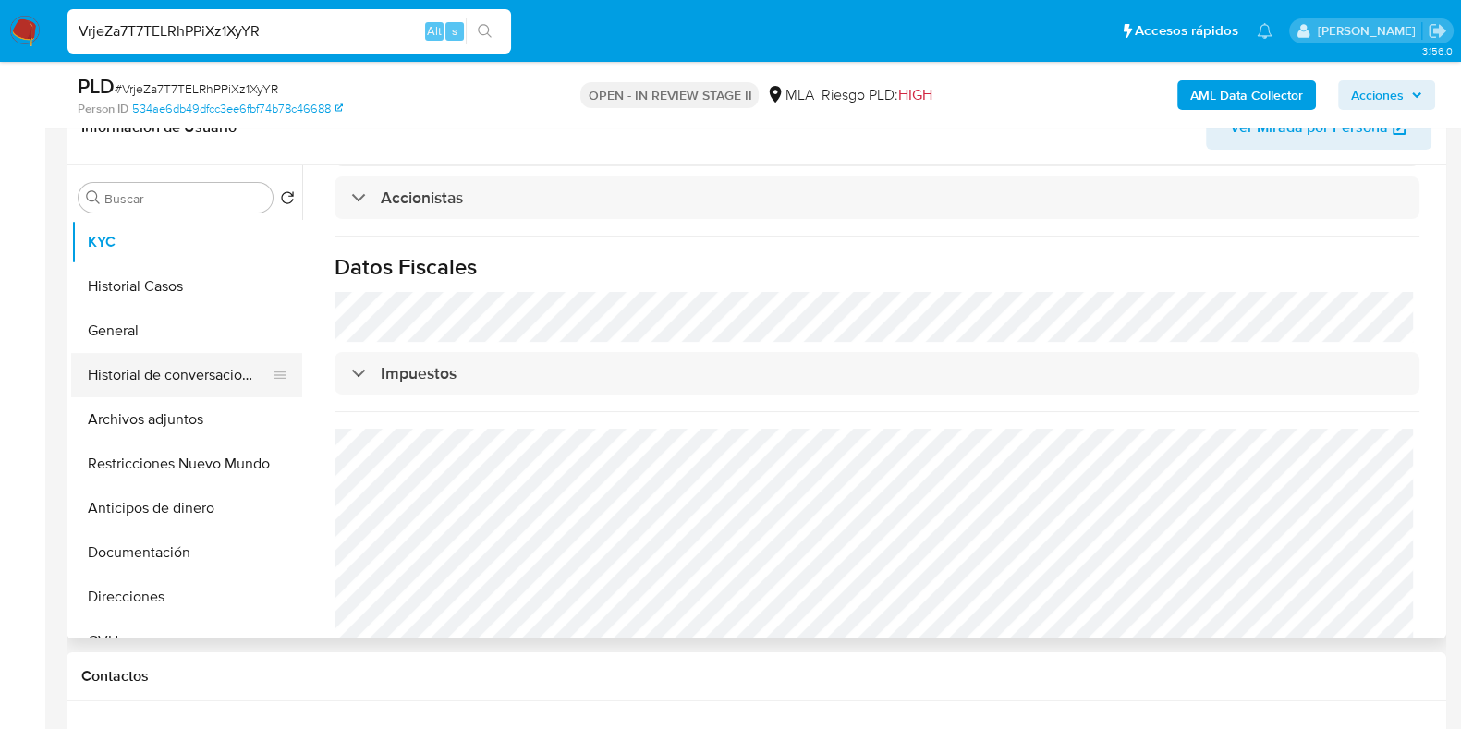
scroll to position [346, 0]
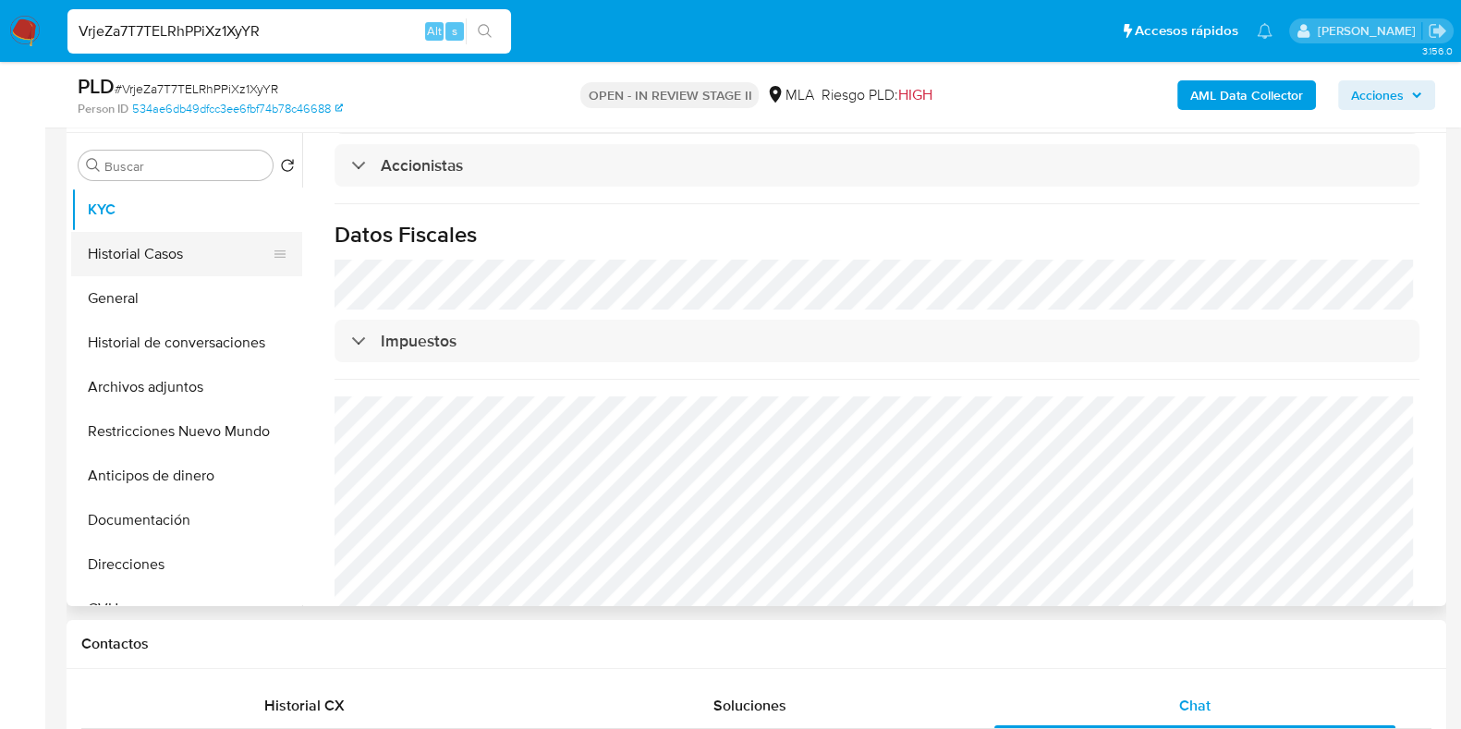
click at [158, 263] on button "Historial Casos" at bounding box center [179, 254] width 216 height 44
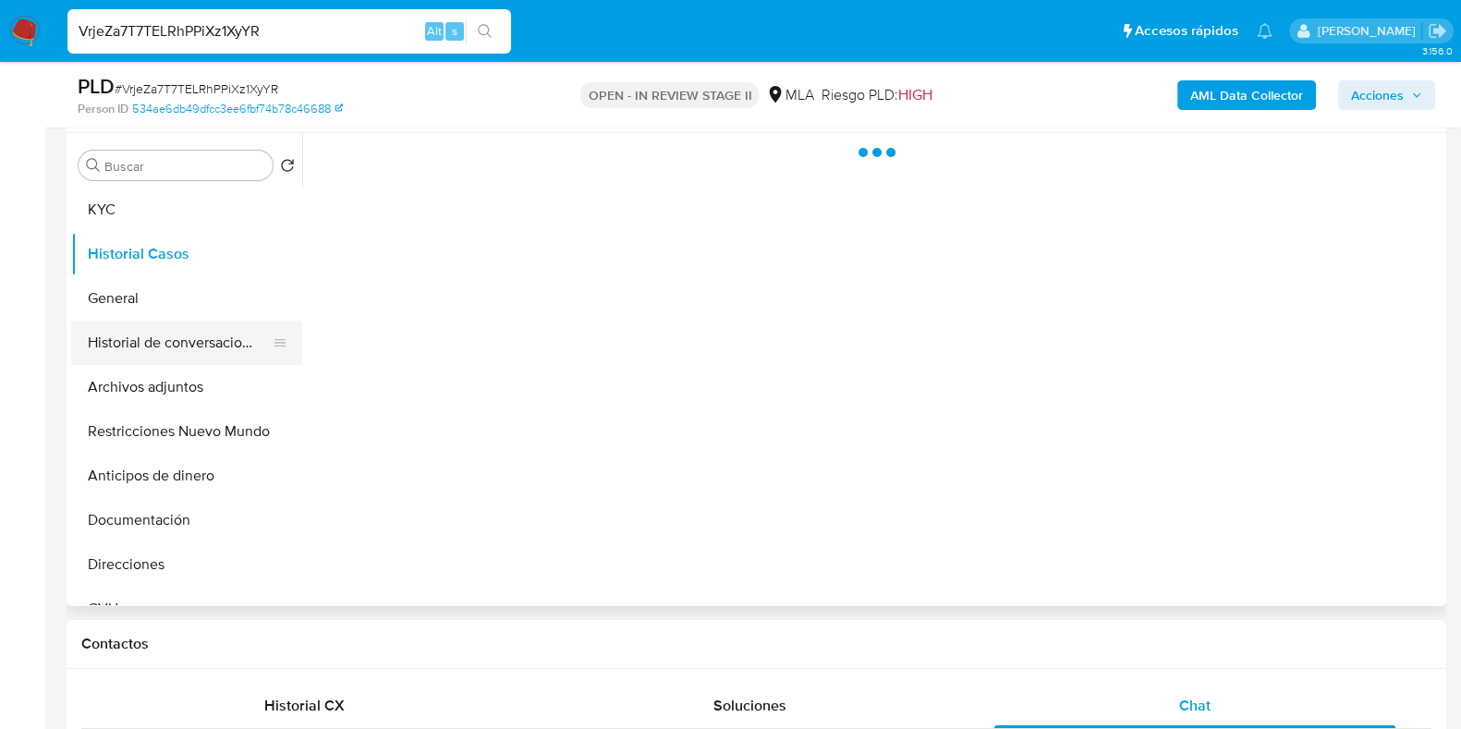
click at [166, 334] on button "Historial de conversaciones" at bounding box center [179, 343] width 216 height 44
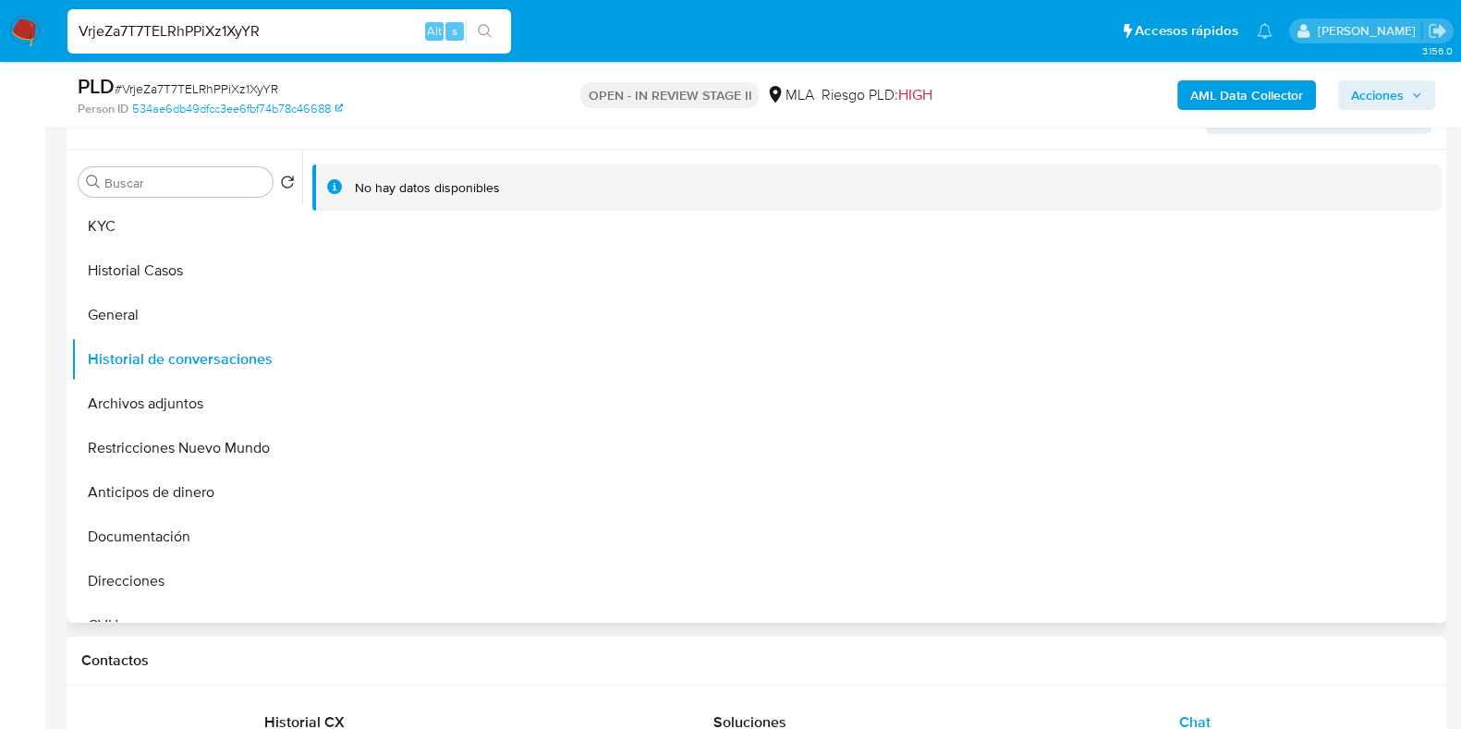
scroll to position [230, 0]
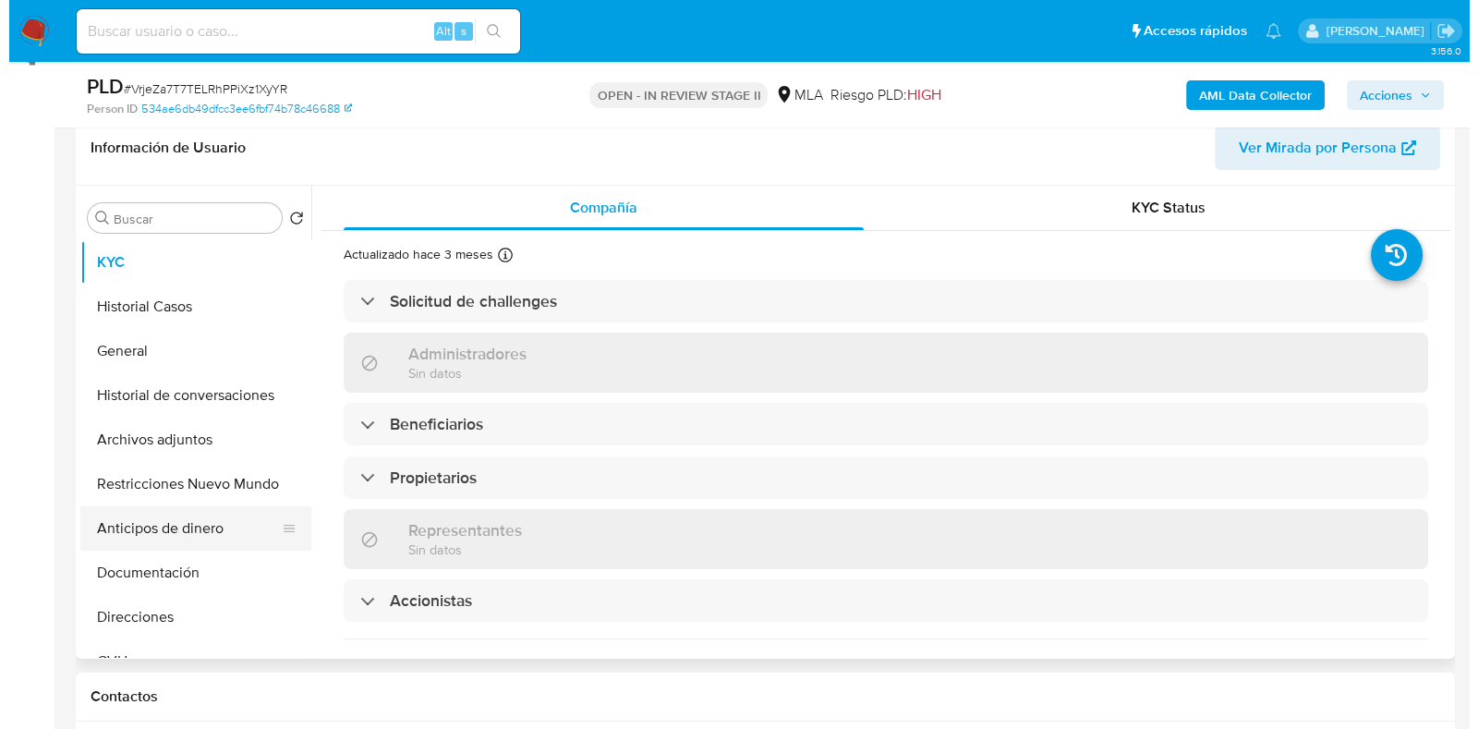
scroll to position [230, 0]
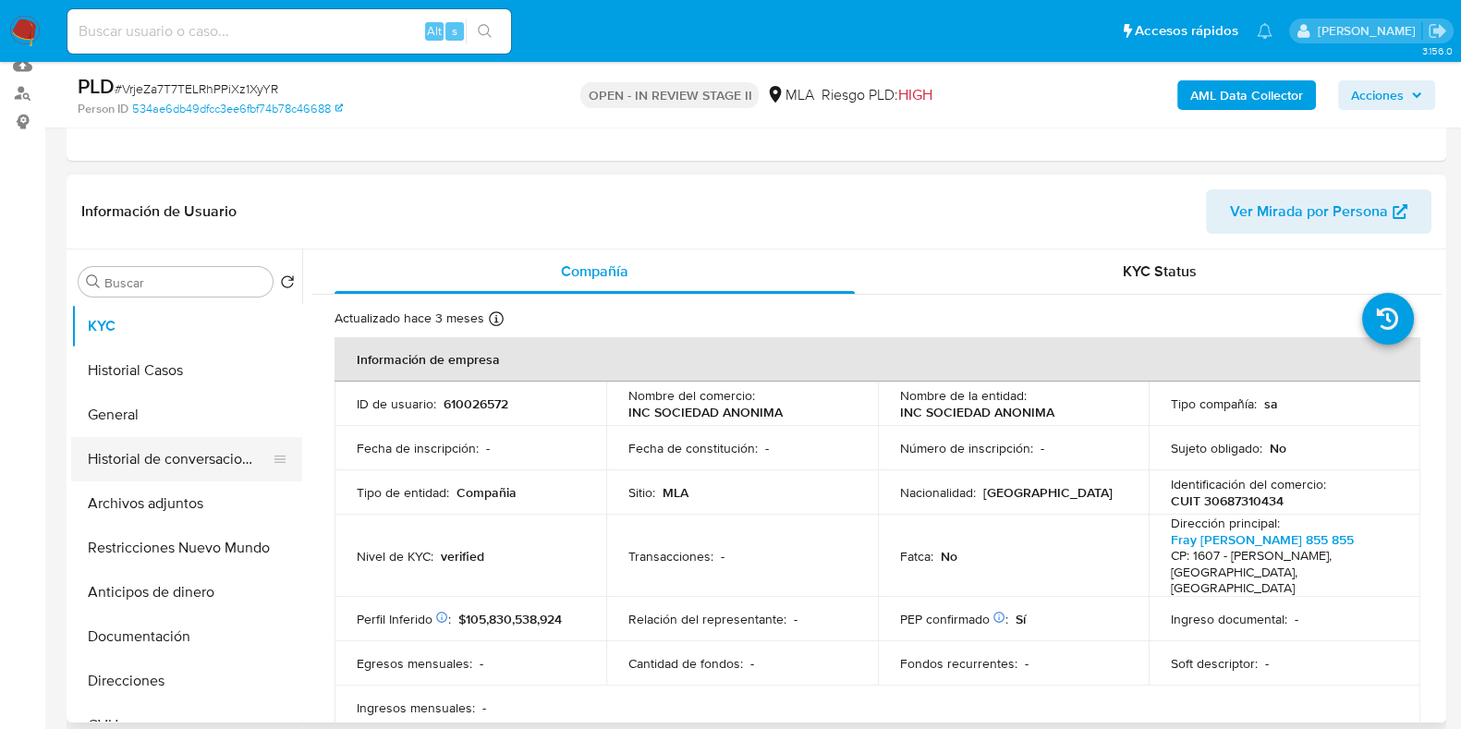
click at [160, 461] on button "Historial de conversaciones" at bounding box center [179, 459] width 216 height 44
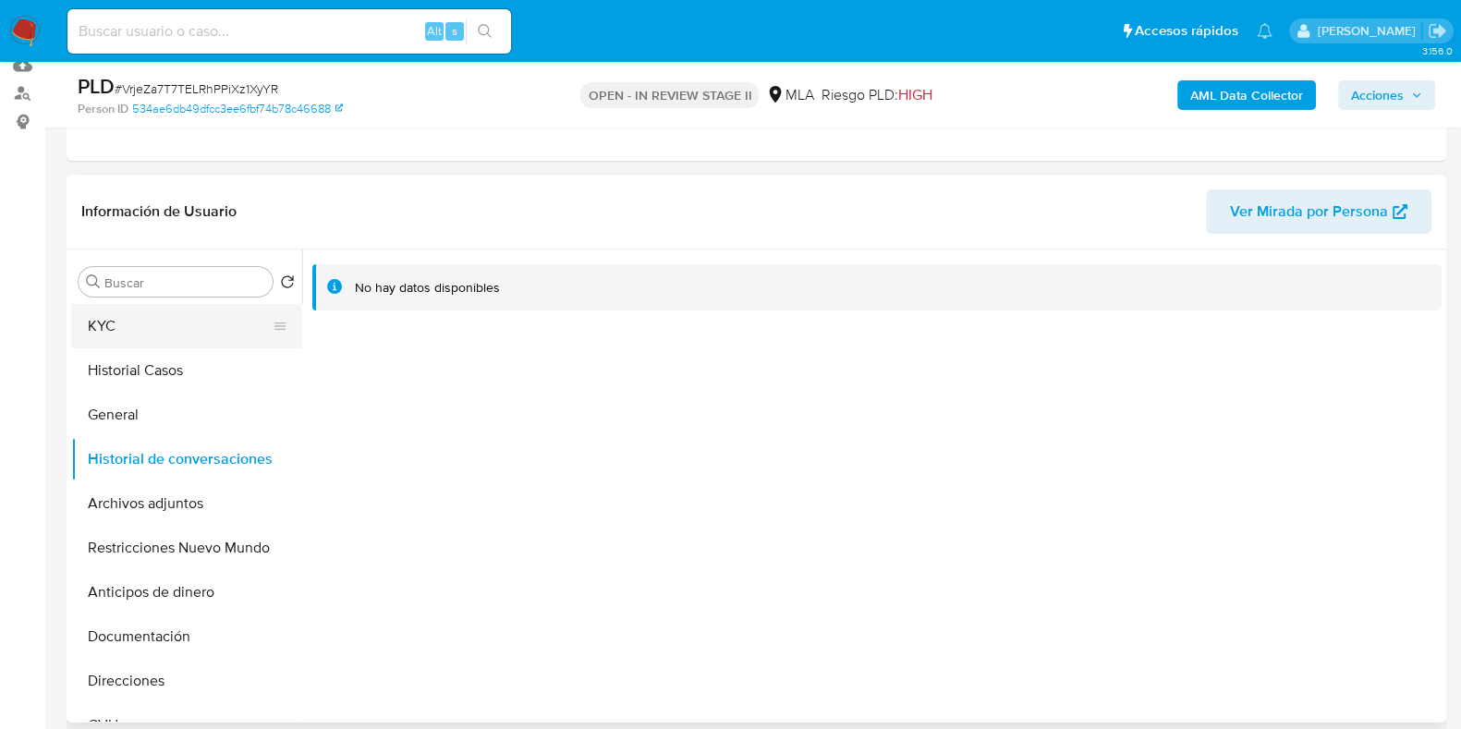
click at [151, 342] on button "KYC" at bounding box center [179, 326] width 216 height 44
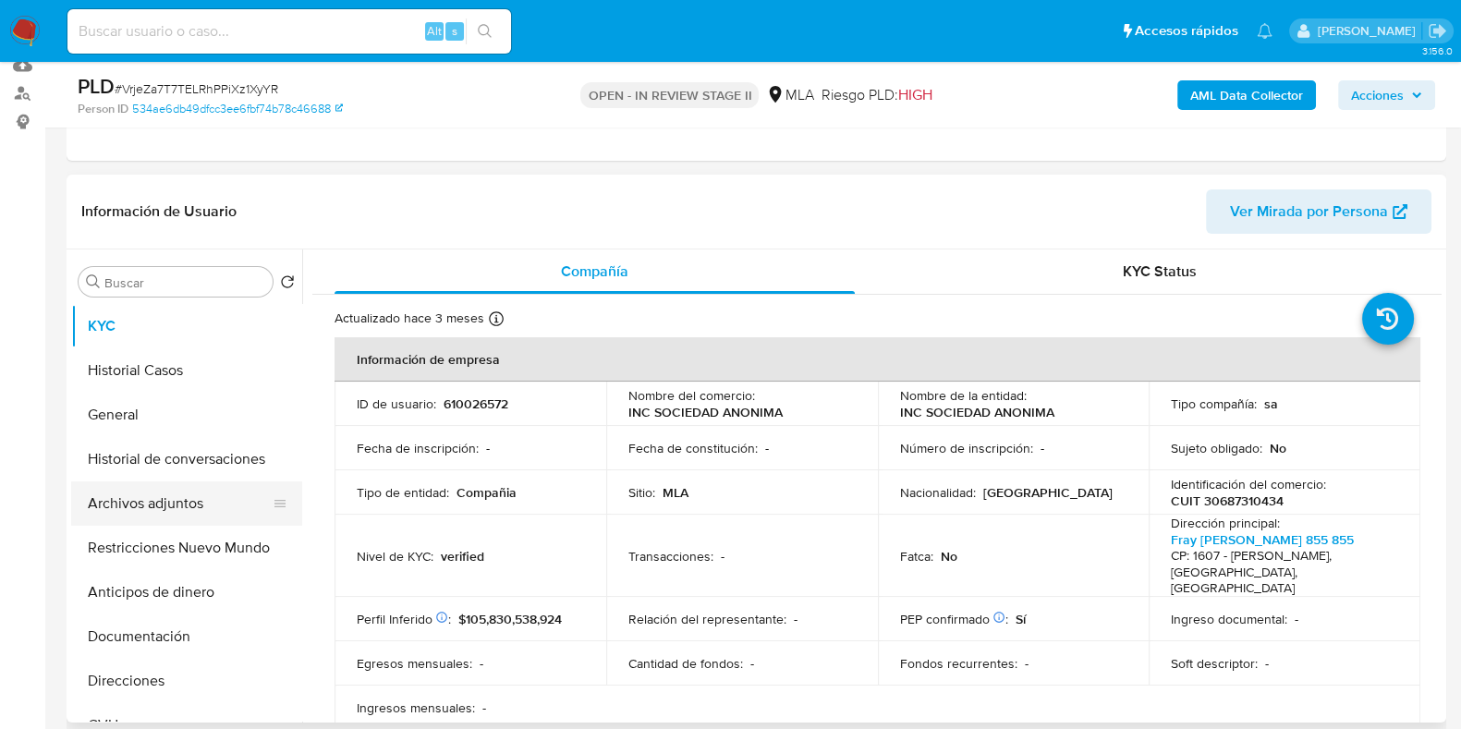
click at [158, 510] on button "Archivos adjuntos" at bounding box center [179, 503] width 216 height 44
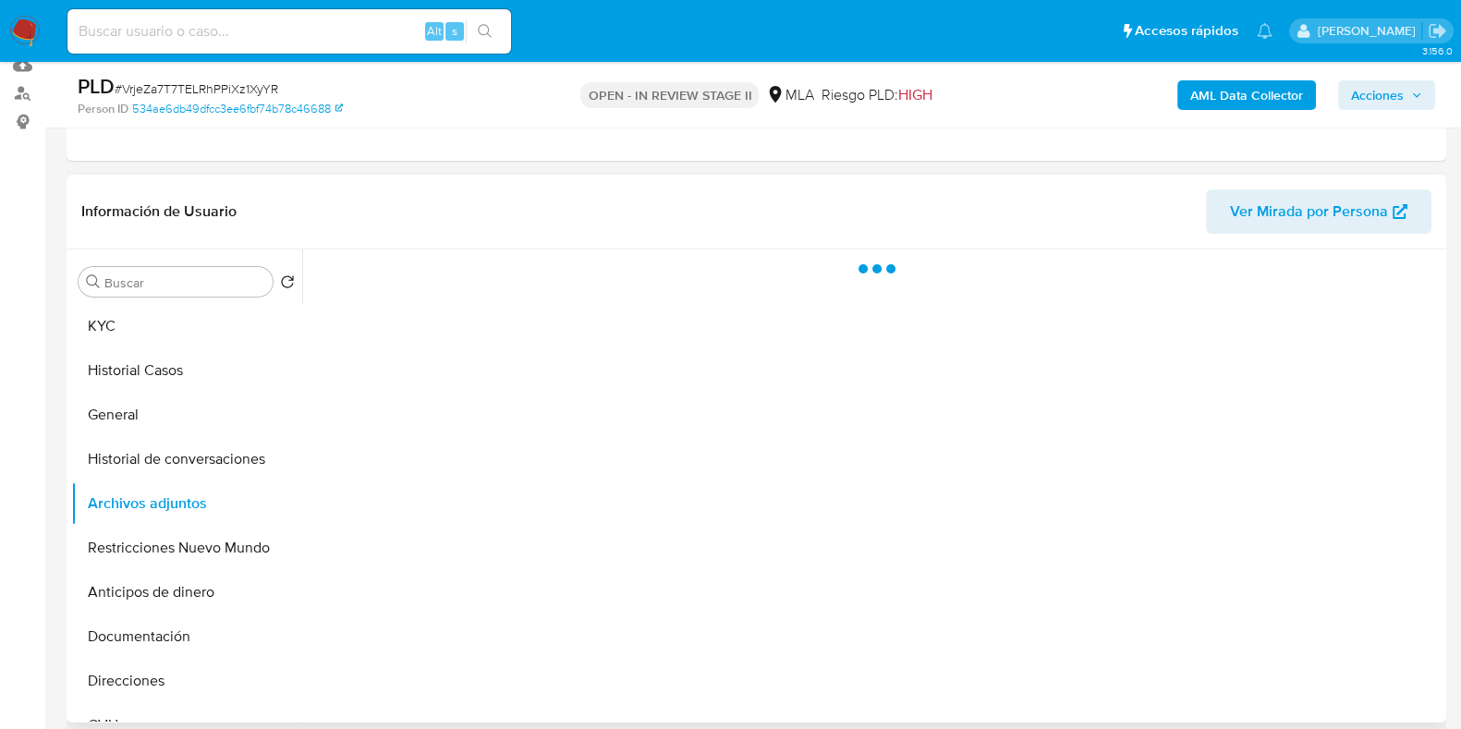
select select "10"
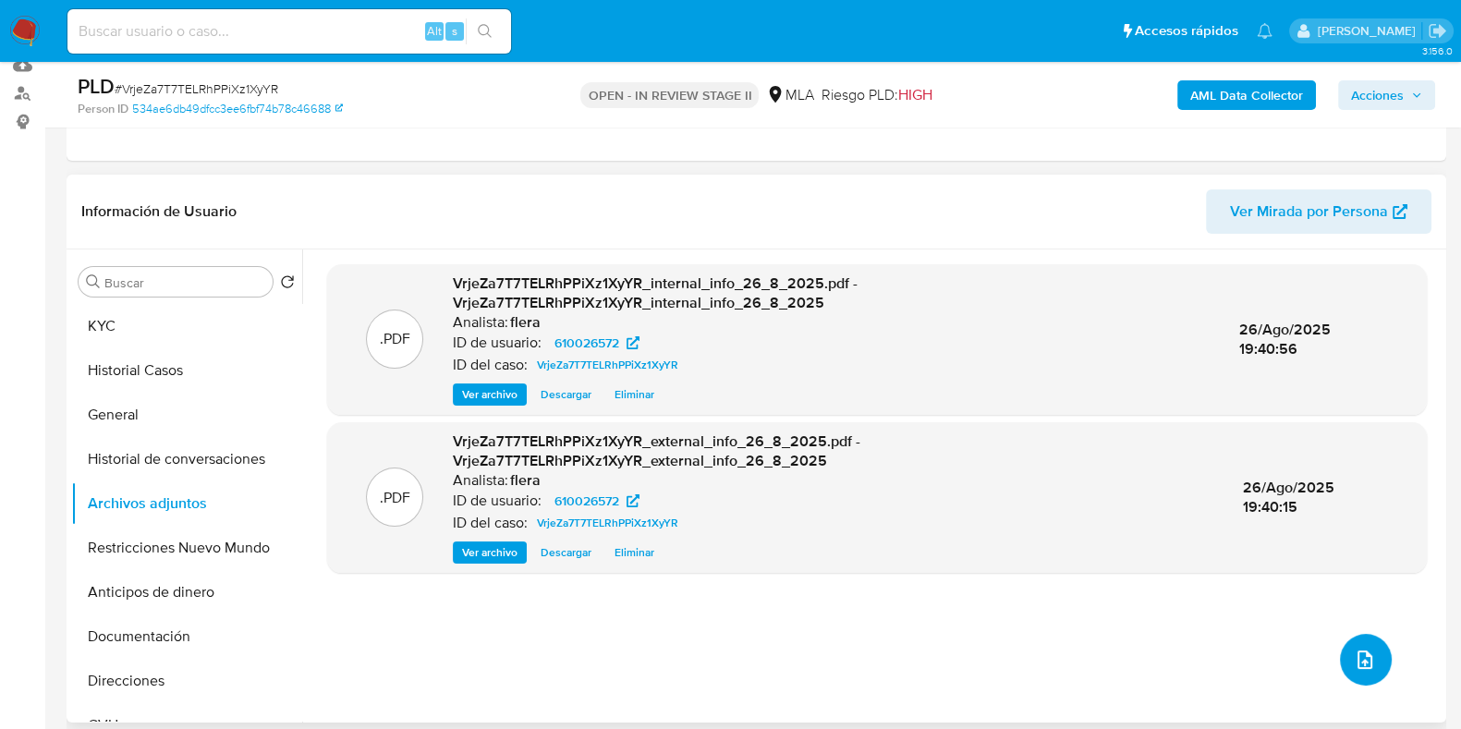
click at [1361, 662] on icon "upload-file" at bounding box center [1364, 659] width 15 height 18
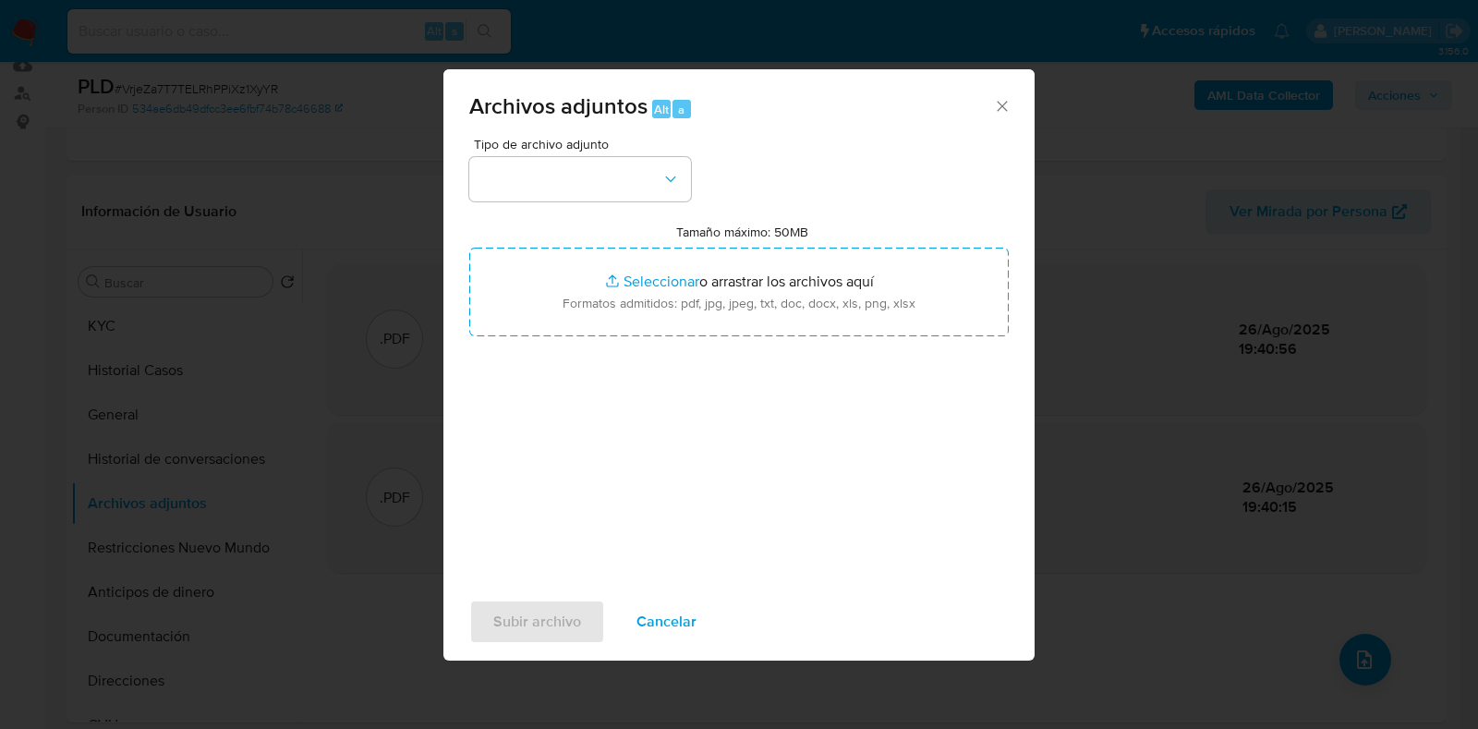
click at [632, 152] on div "Tipo de archivo adjunto" at bounding box center [580, 170] width 222 height 64
click at [631, 166] on button "button" at bounding box center [580, 179] width 222 height 44
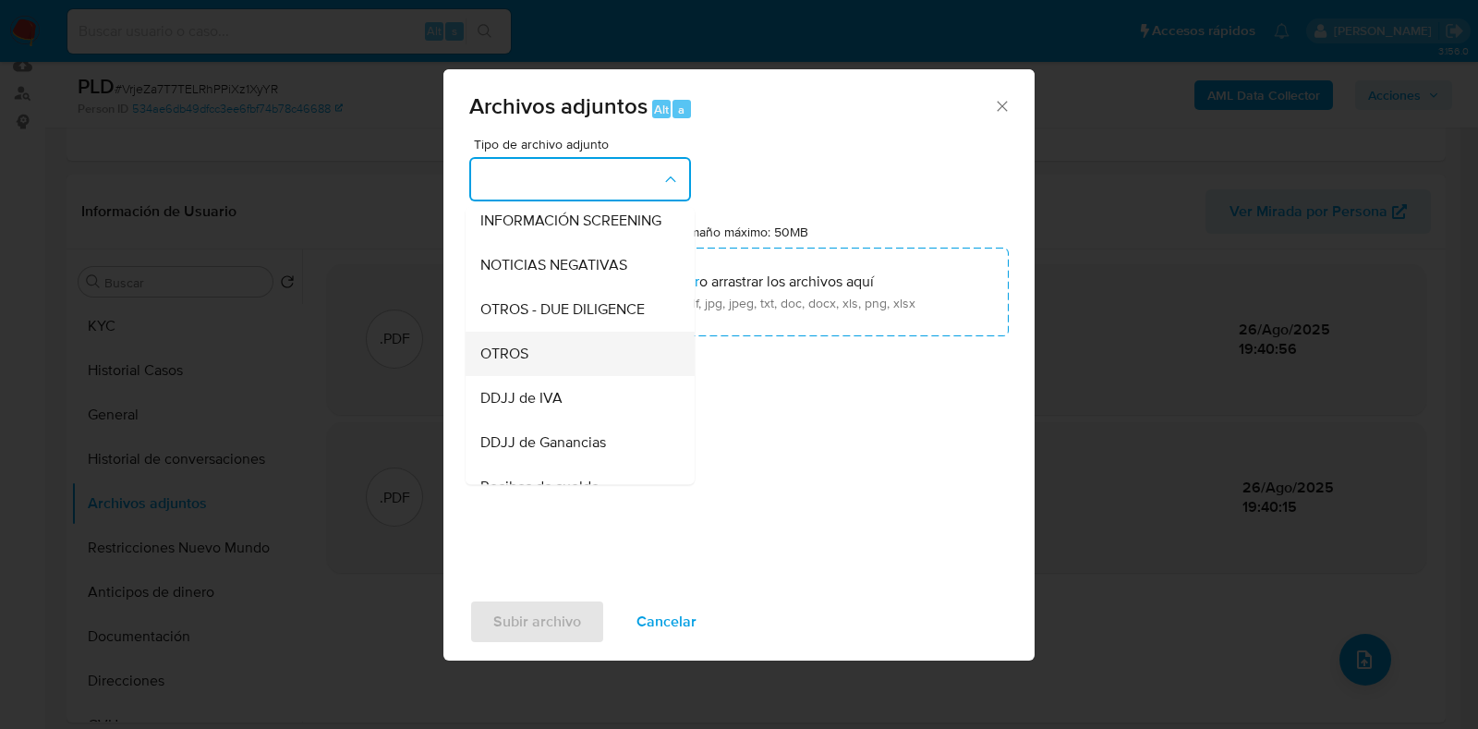
click at [598, 376] on div "OTROS" at bounding box center [574, 354] width 188 height 44
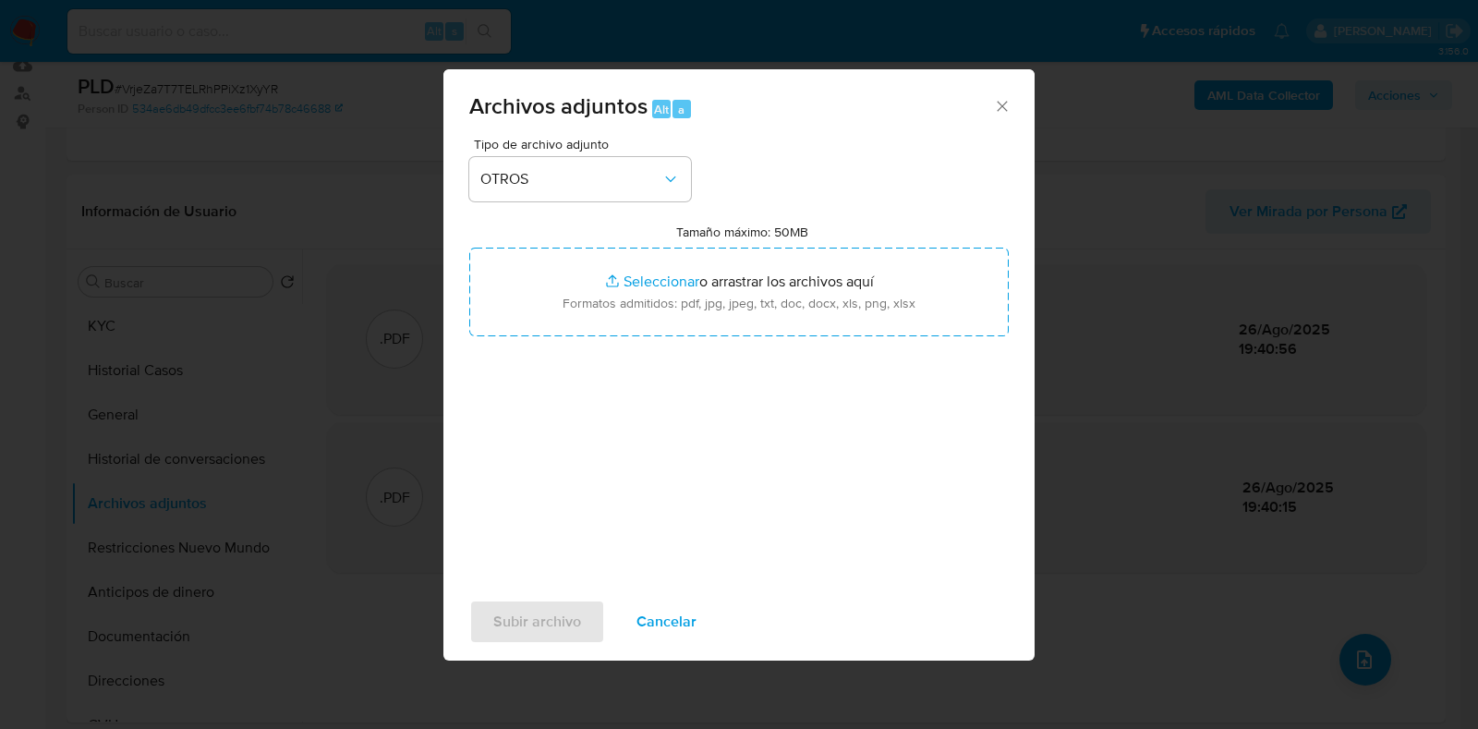
click at [993, 107] on icon "Cerrar" at bounding box center [1002, 106] width 18 height 18
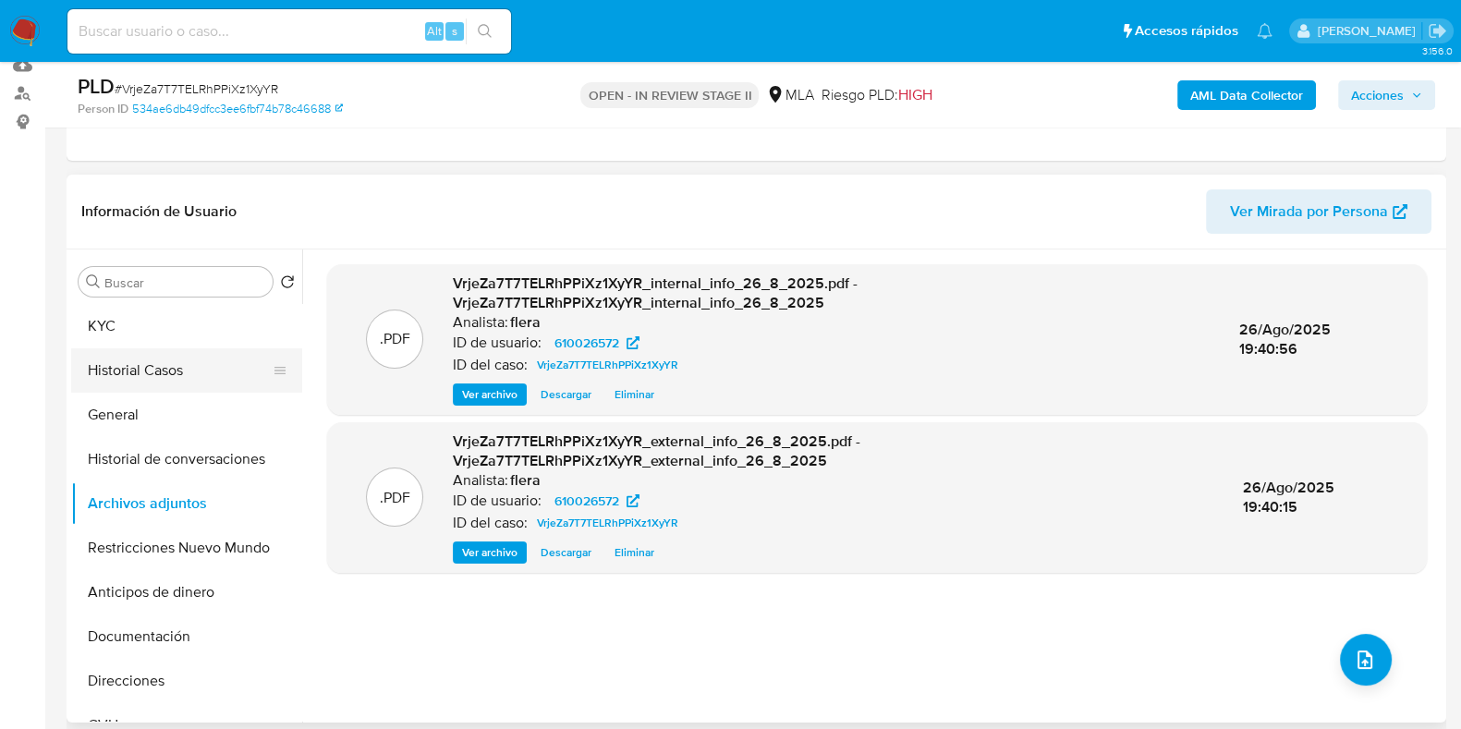
click at [148, 369] on button "Historial Casos" at bounding box center [179, 370] width 216 height 44
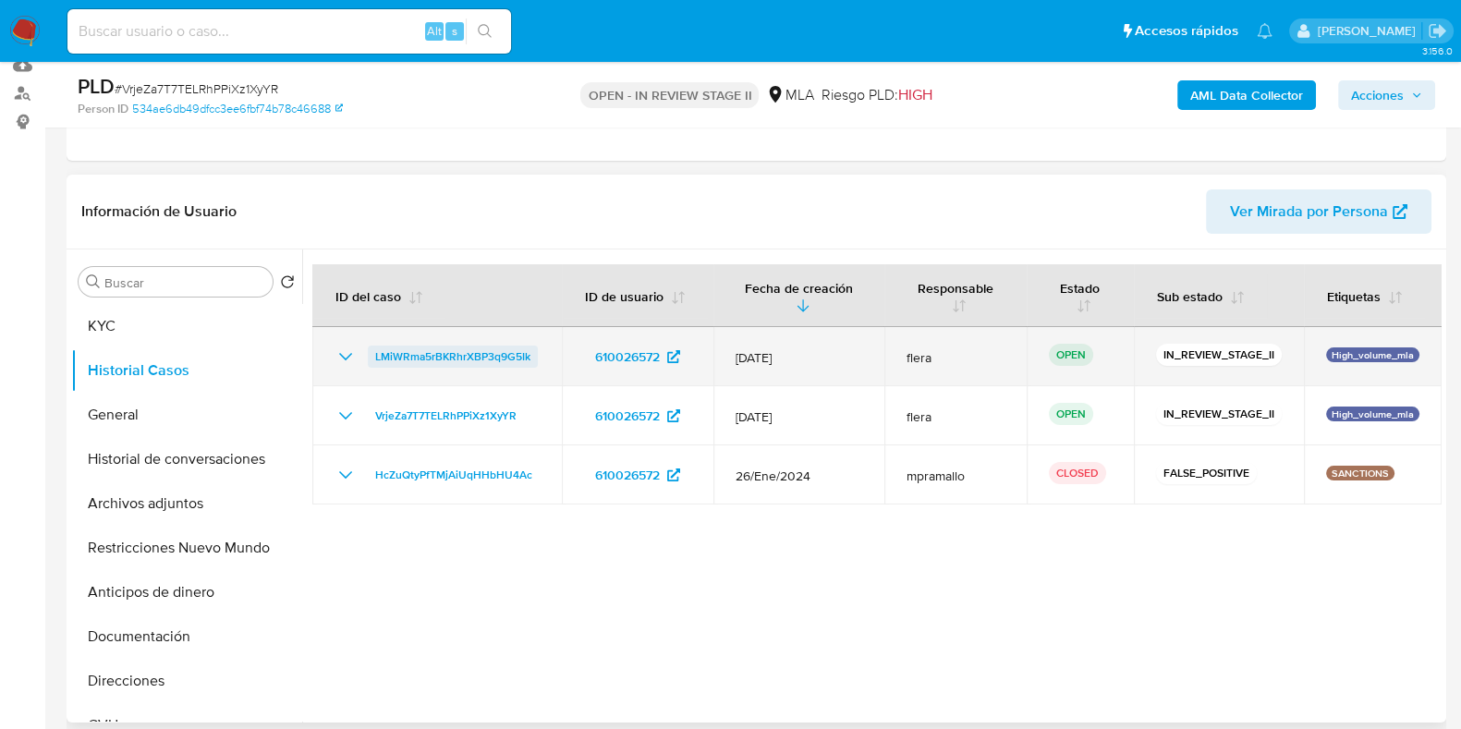
drag, startPoint x: 553, startPoint y: 358, endPoint x: 374, endPoint y: 360, distance: 179.3
click at [374, 360] on td "LMiWRma5rBKRhrXBP3q9G5Ik" at bounding box center [436, 356] width 249 height 59
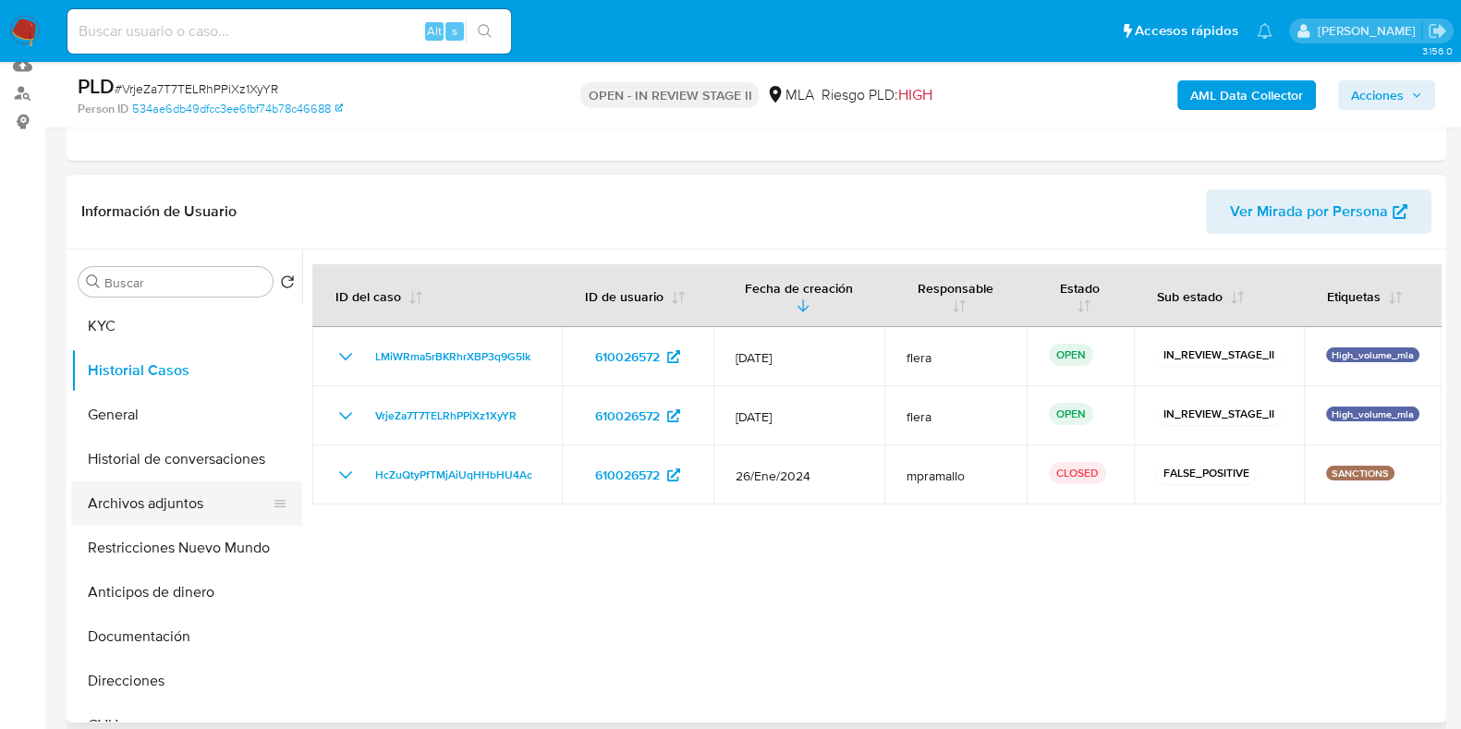
click at [161, 492] on button "Archivos adjuntos" at bounding box center [179, 503] width 216 height 44
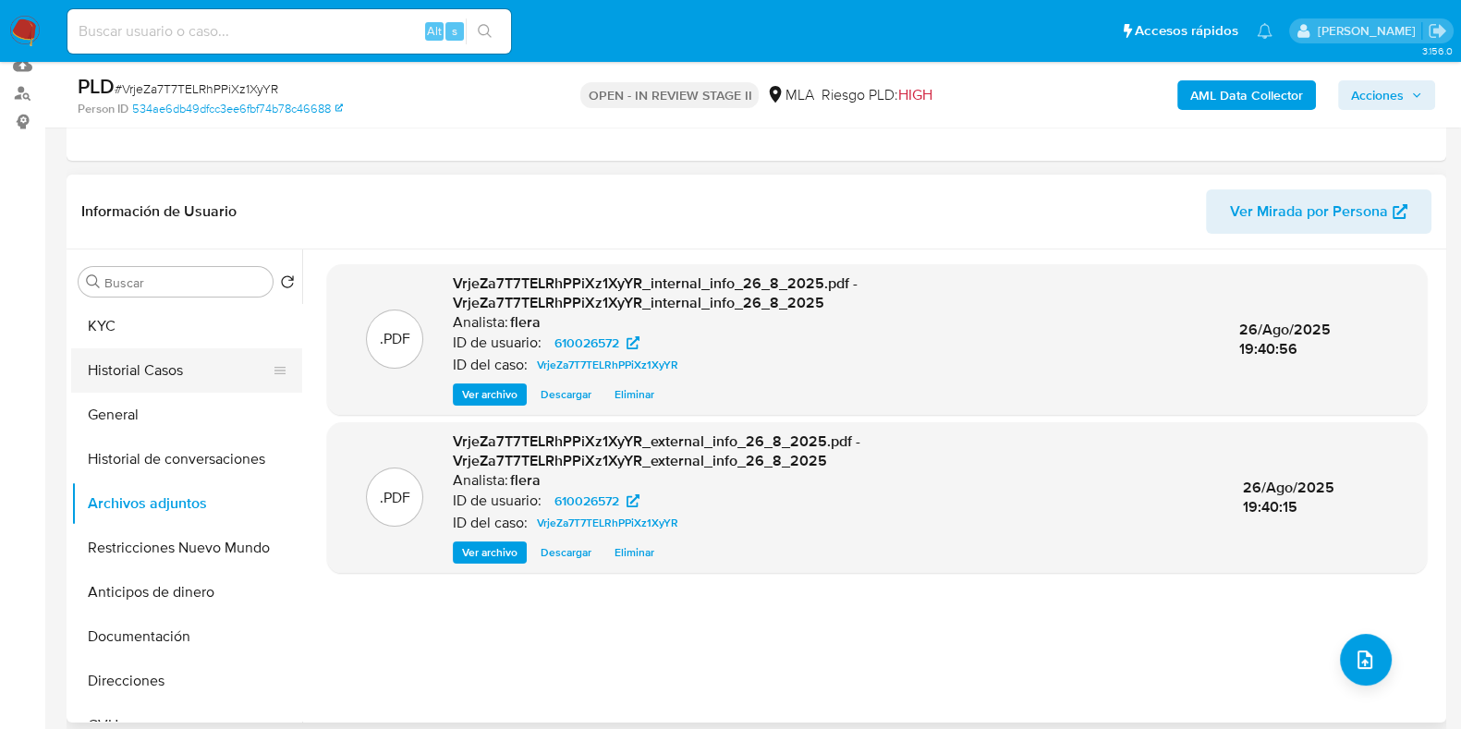
click at [149, 376] on button "Historial Casos" at bounding box center [179, 370] width 216 height 44
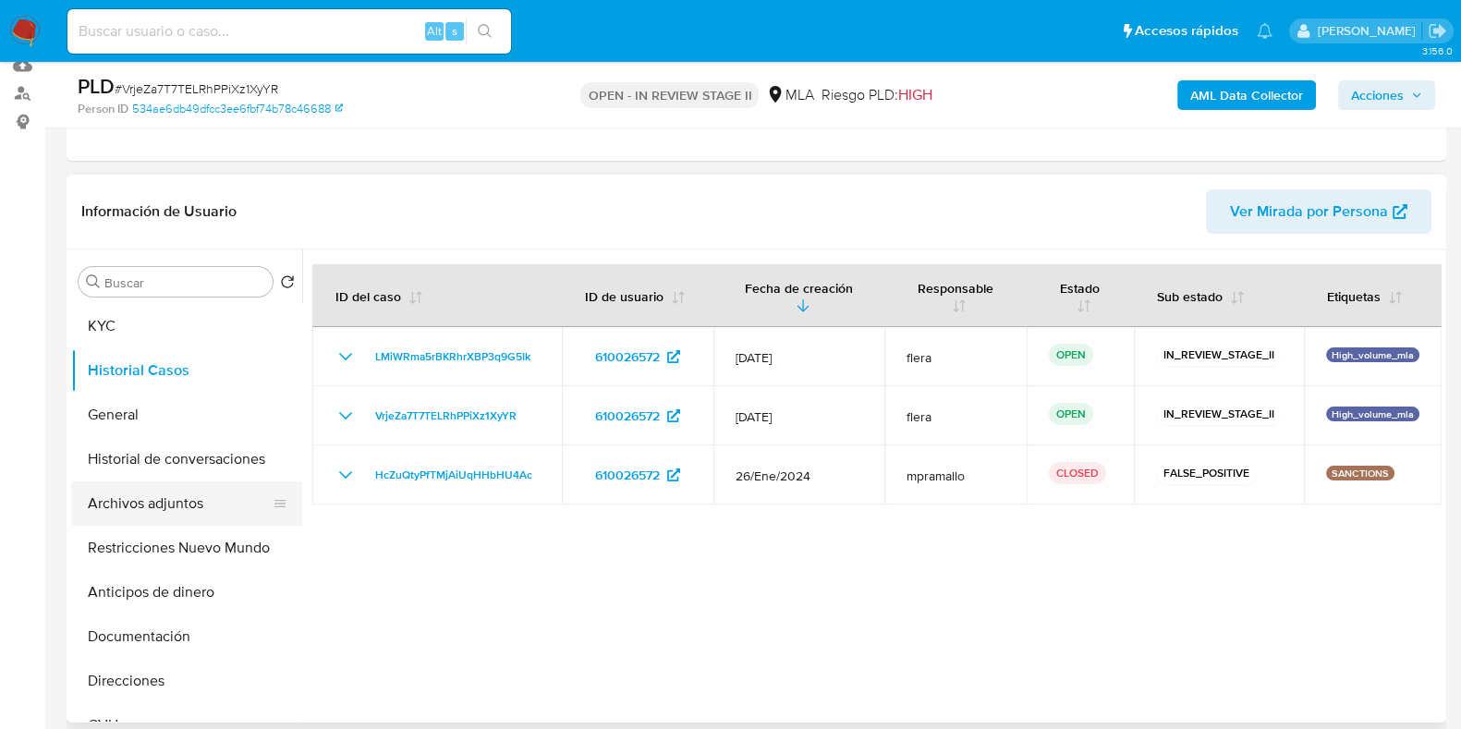
click at [212, 496] on button "Archivos adjuntos" at bounding box center [179, 503] width 216 height 44
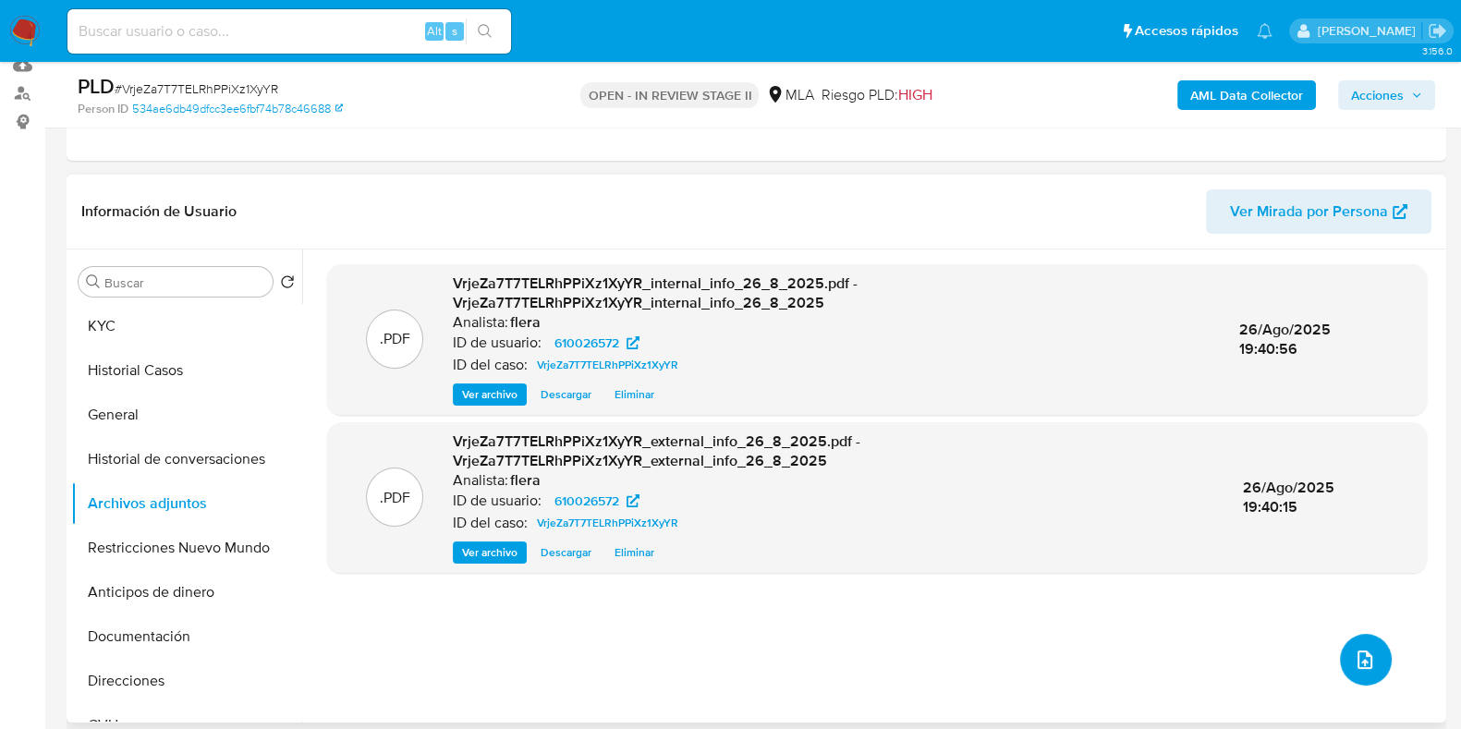
click at [1363, 651] on icon "upload-file" at bounding box center [1364, 659] width 15 height 18
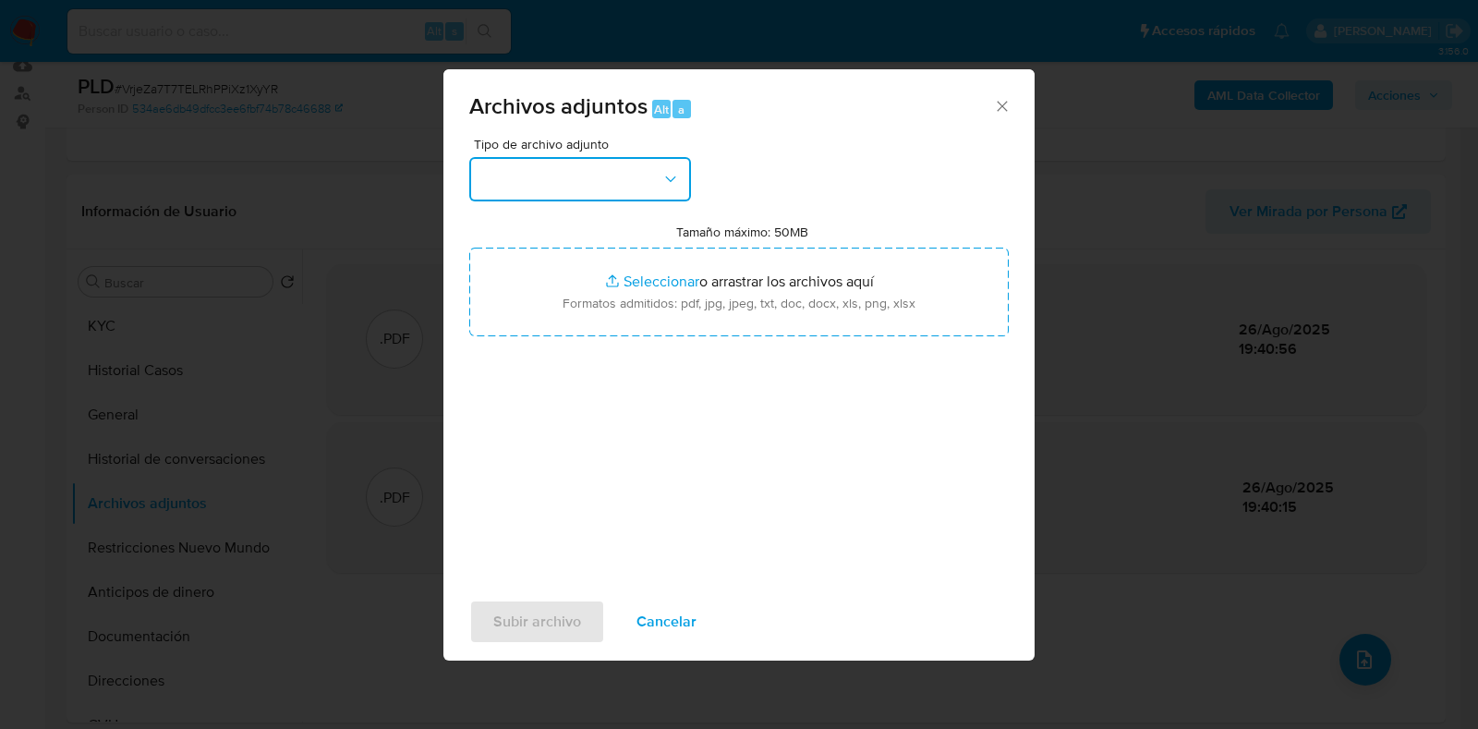
click at [643, 185] on button "button" at bounding box center [580, 179] width 222 height 44
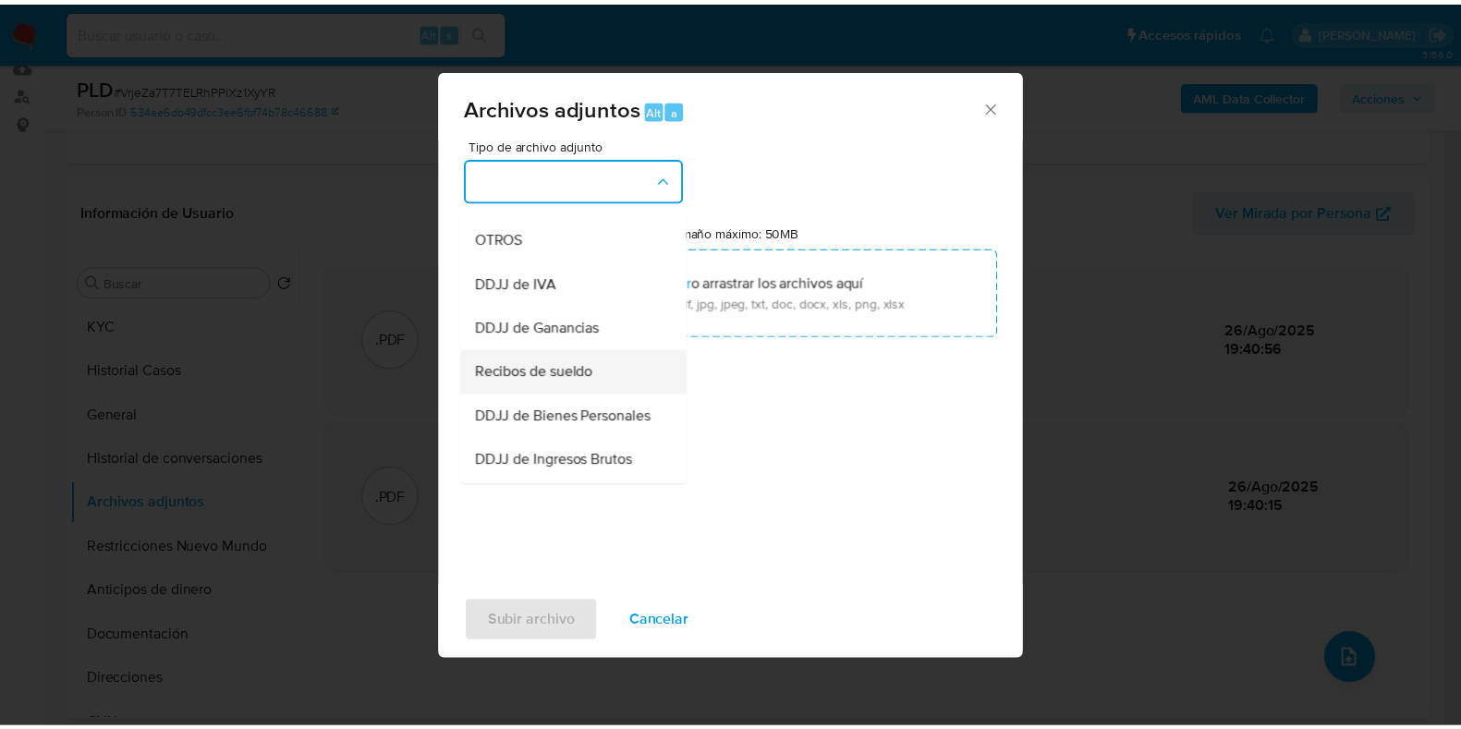
scroll to position [346, 0]
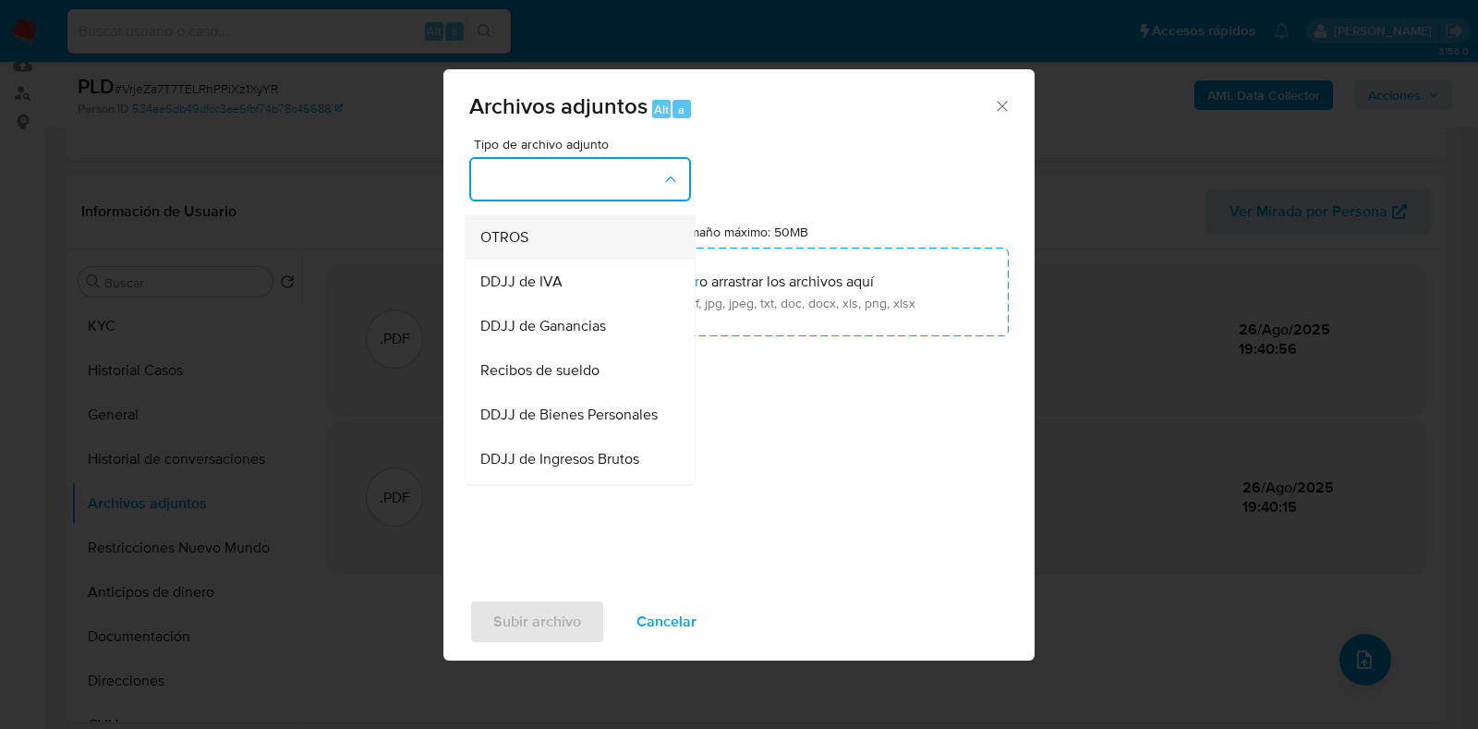
click at [553, 260] on div "OTROS" at bounding box center [574, 237] width 188 height 44
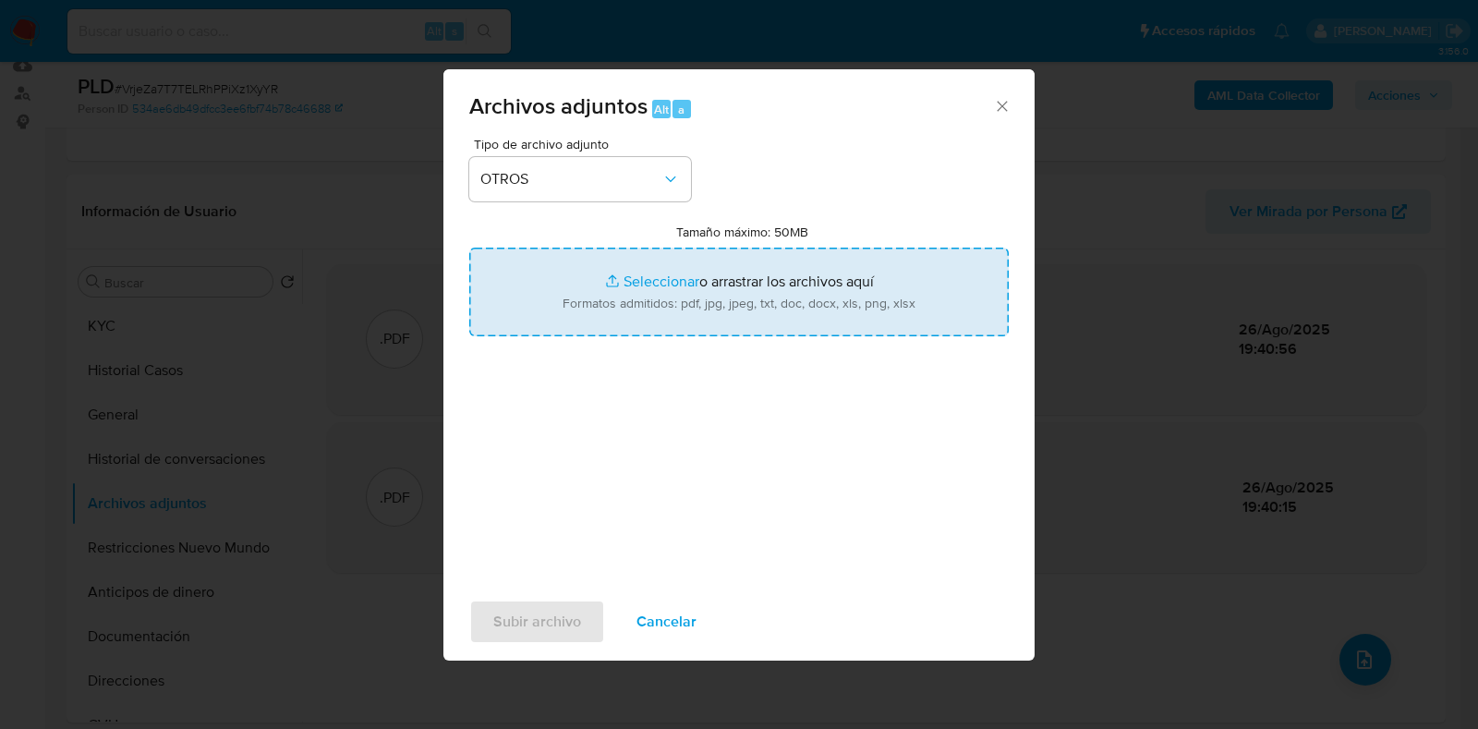
type input "C:\fakepath\Caselog VrjeZa7T7TELRhPPiXz1XyYR- LMiWRma5rBKRhrXBP3q9G5Ik.docx"
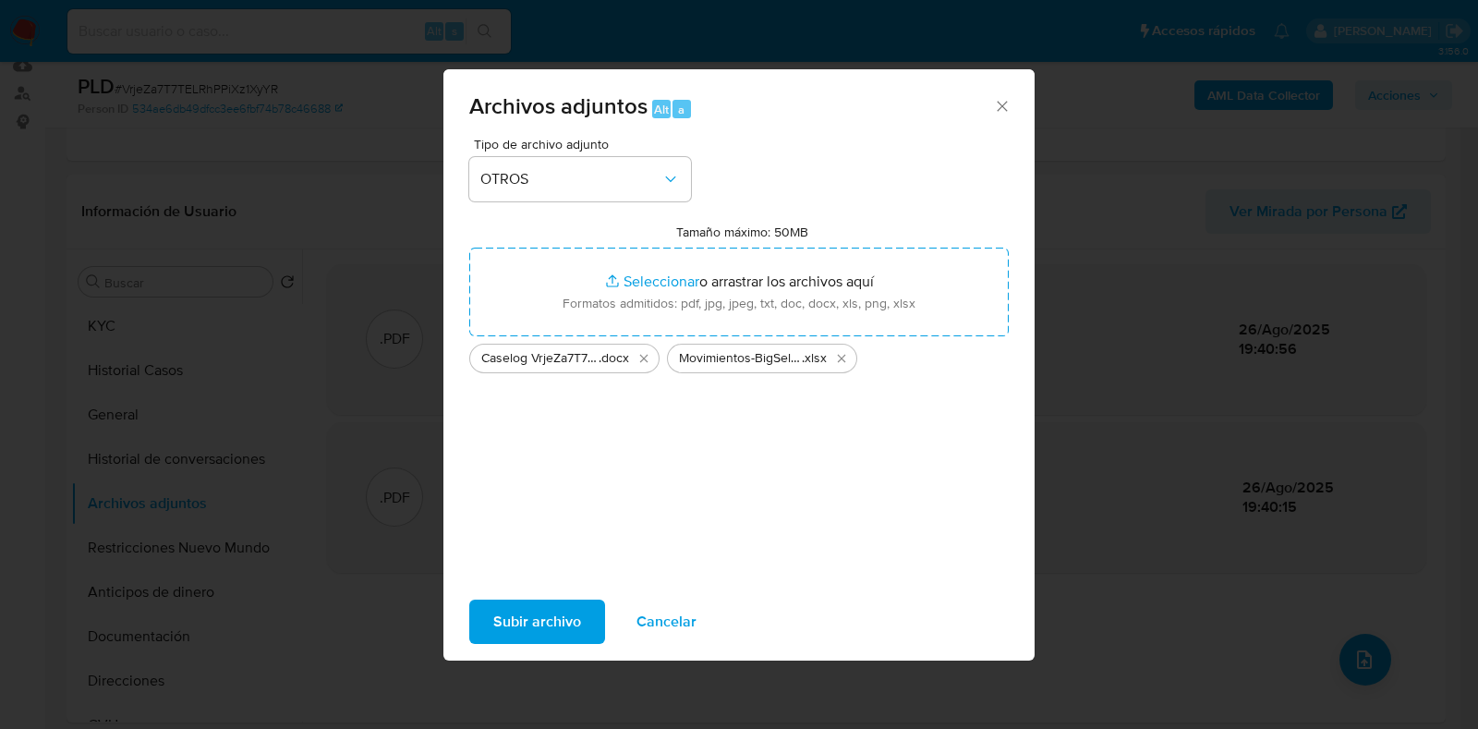
click at [541, 620] on span "Subir archivo" at bounding box center [537, 621] width 88 height 41
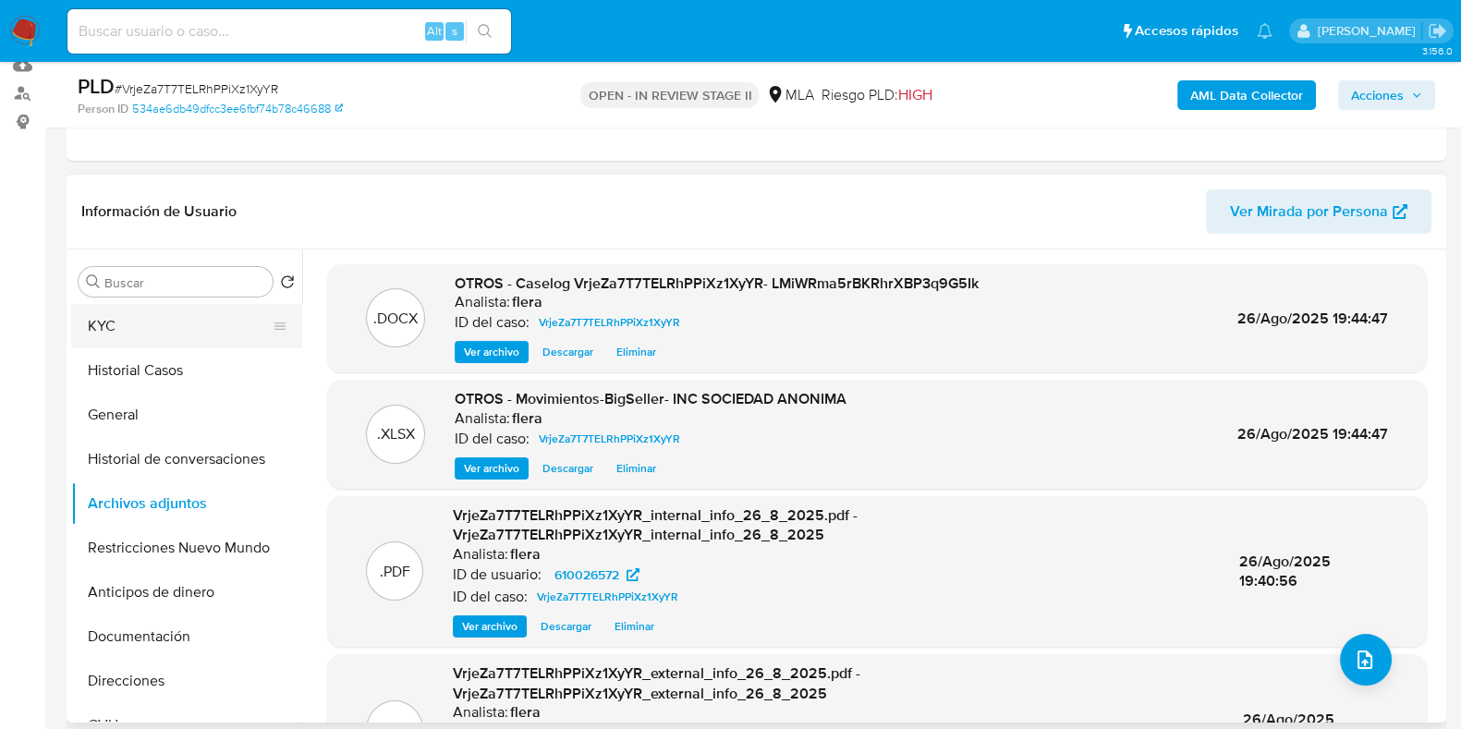
click at [132, 308] on button "KYC" at bounding box center [179, 326] width 216 height 44
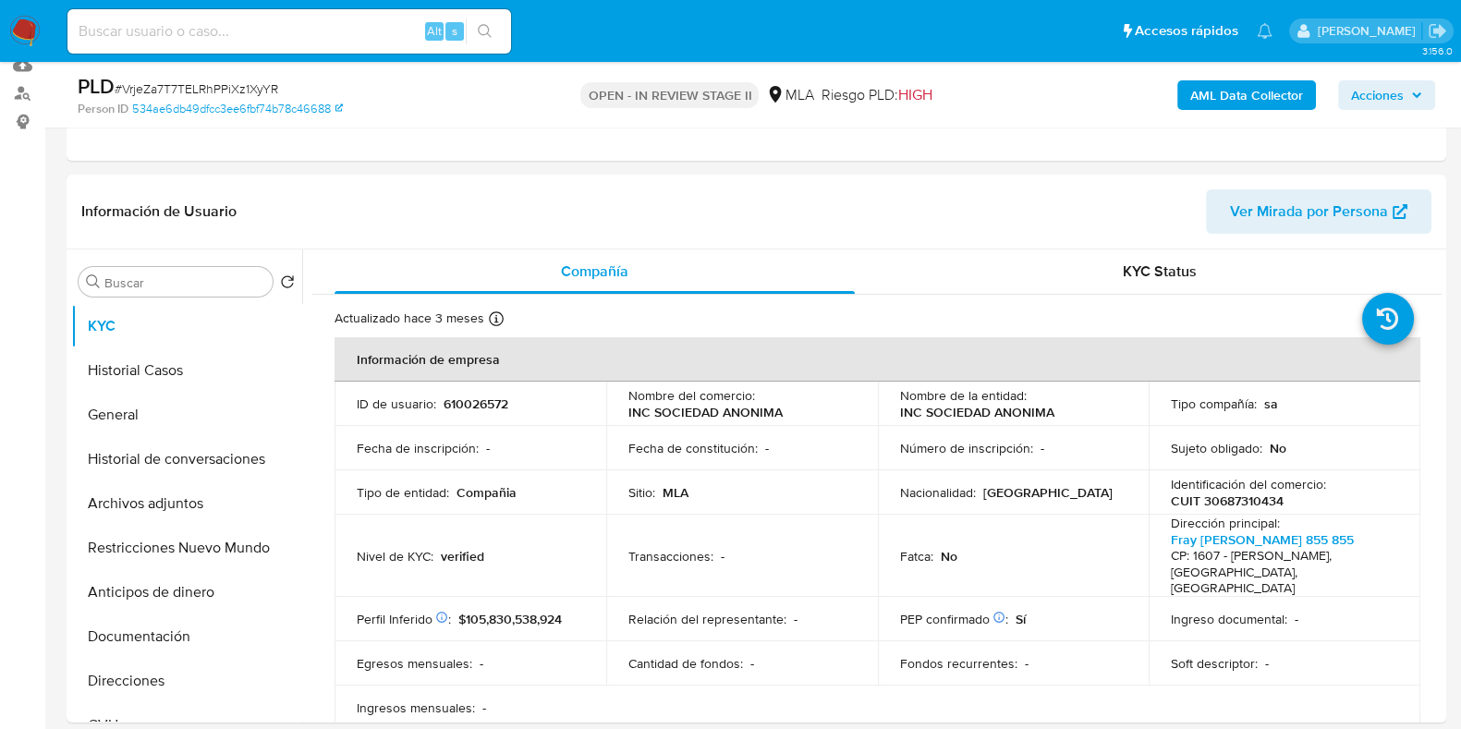
click at [1372, 90] on span "Acciones" at bounding box center [1377, 95] width 53 height 30
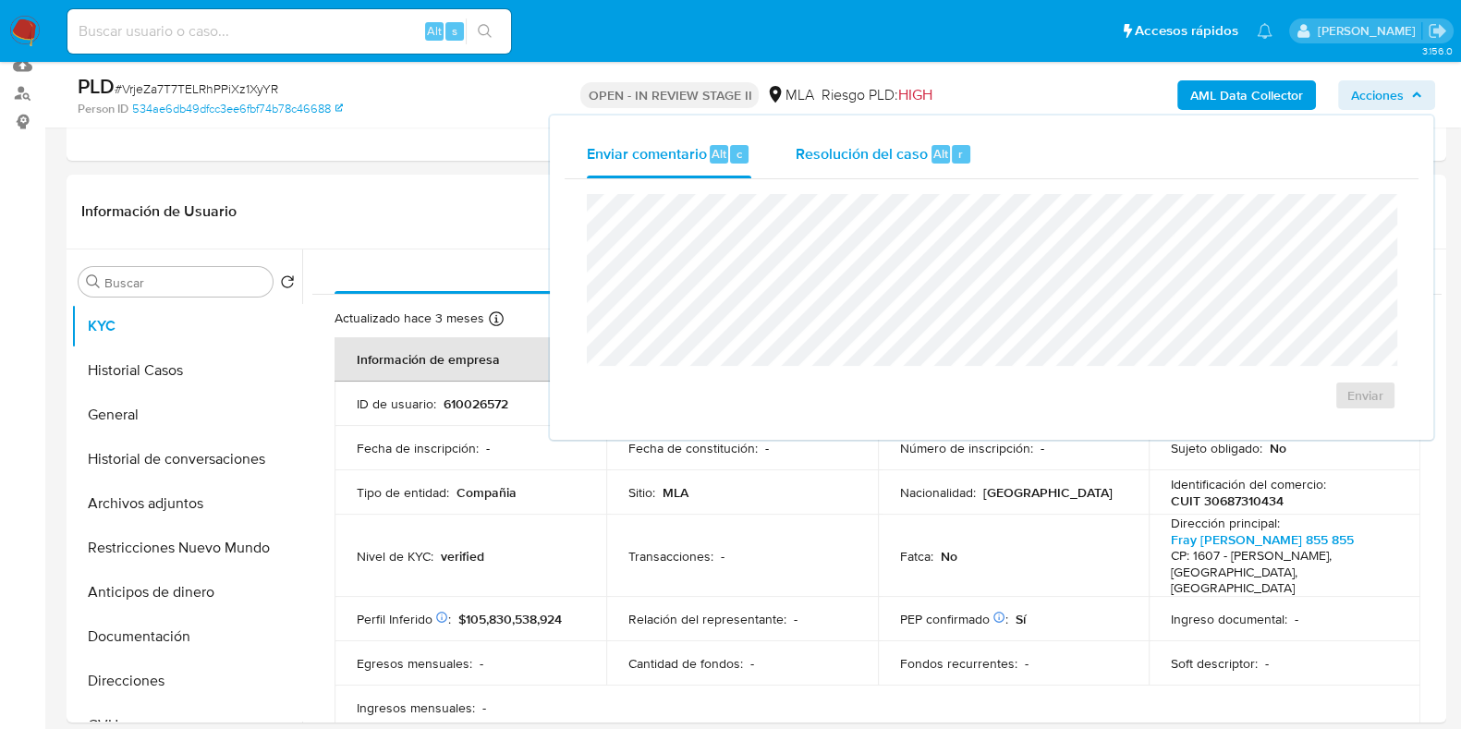
click at [898, 155] on span "Resolución del caso" at bounding box center [862, 152] width 132 height 21
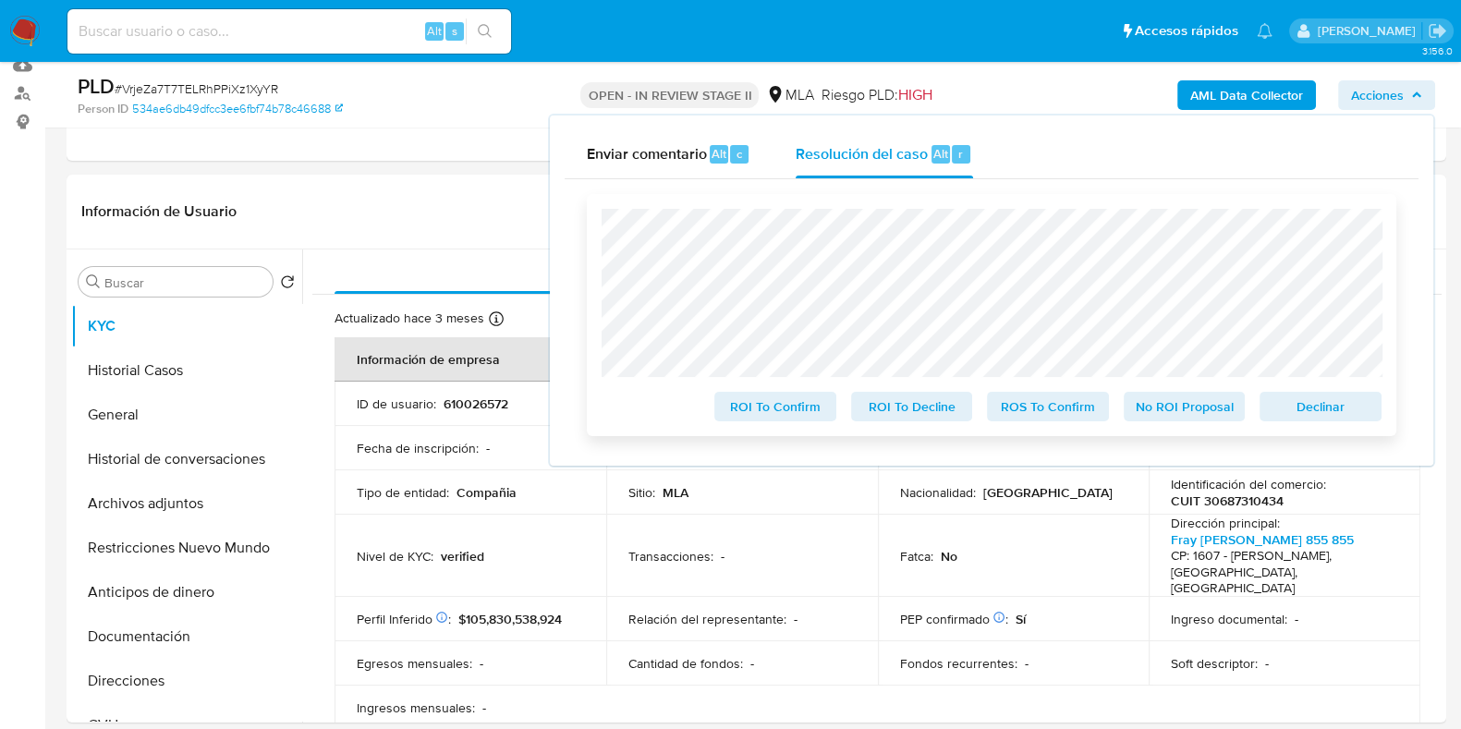
click at [1197, 414] on span "No ROI Proposal" at bounding box center [1184, 407] width 96 height 26
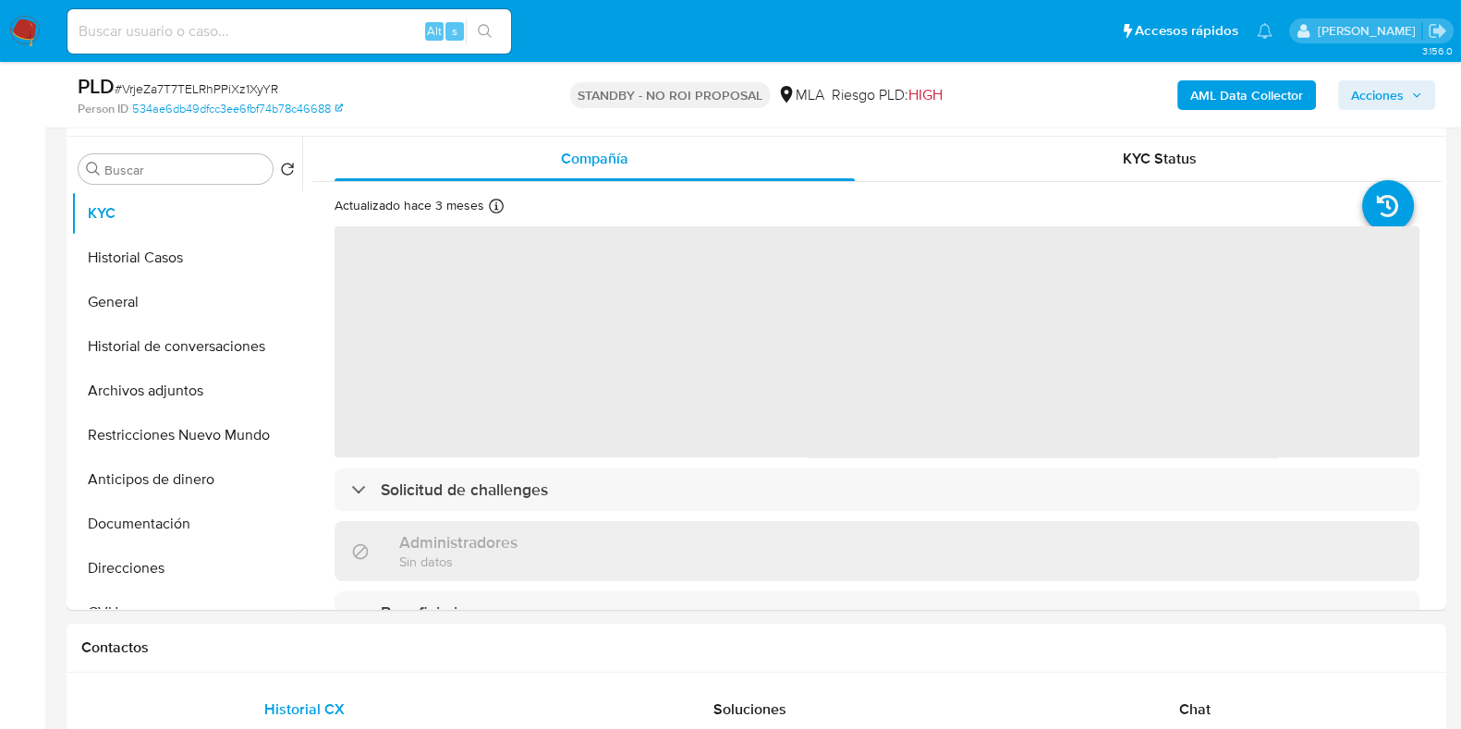
scroll to position [346, 0]
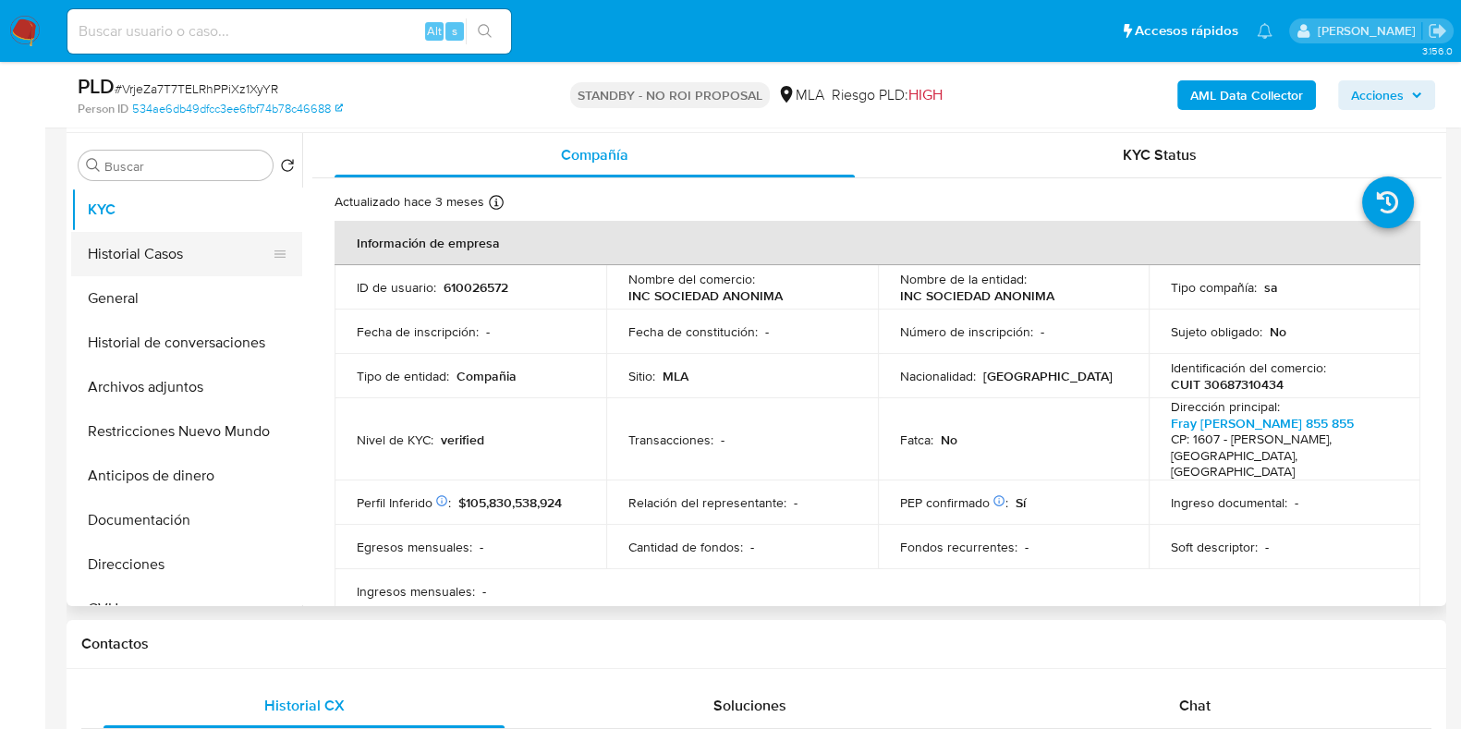
click at [150, 261] on button "Historial Casos" at bounding box center [179, 254] width 216 height 44
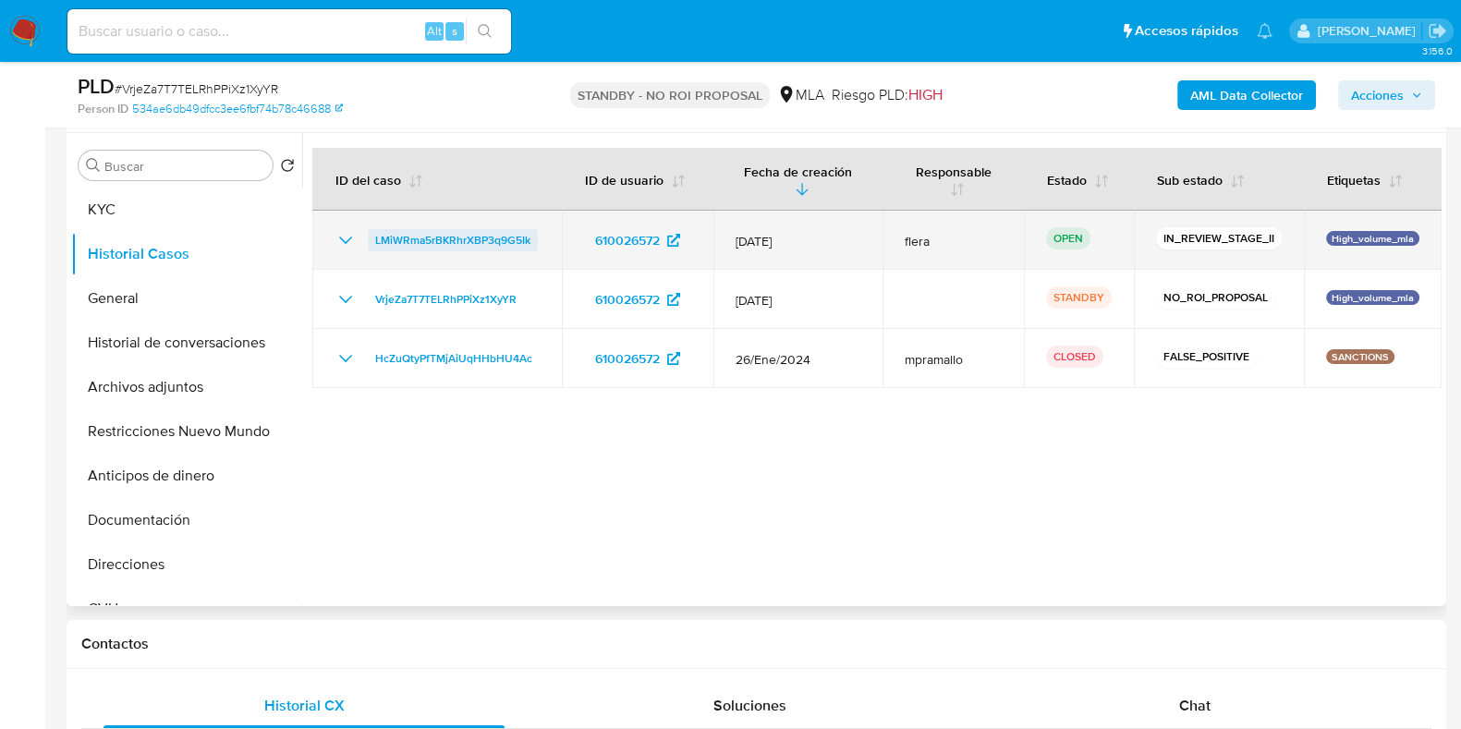
select select "10"
click at [449, 242] on span "LMiWRma5rBKRhrXBP3q9G5Ik" at bounding box center [452, 240] width 155 height 22
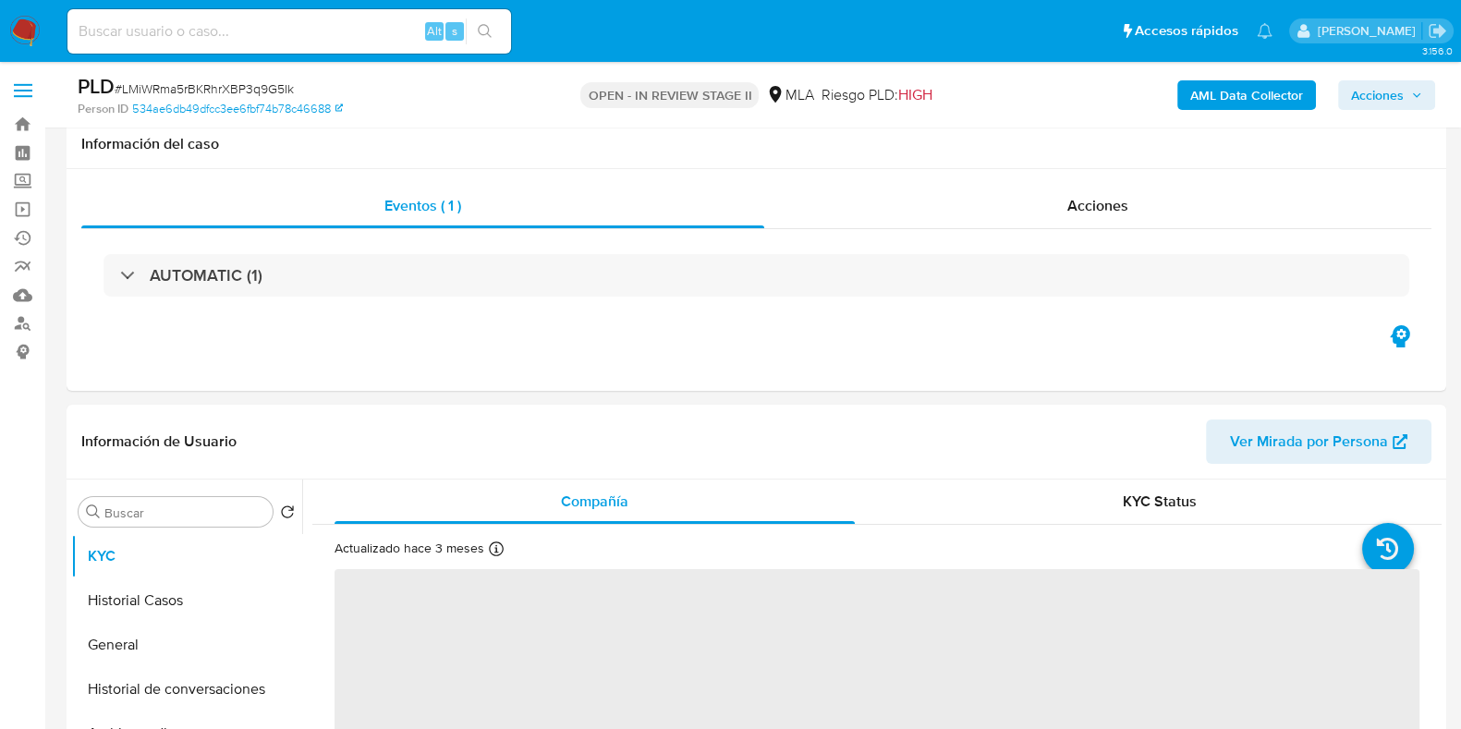
scroll to position [230, 0]
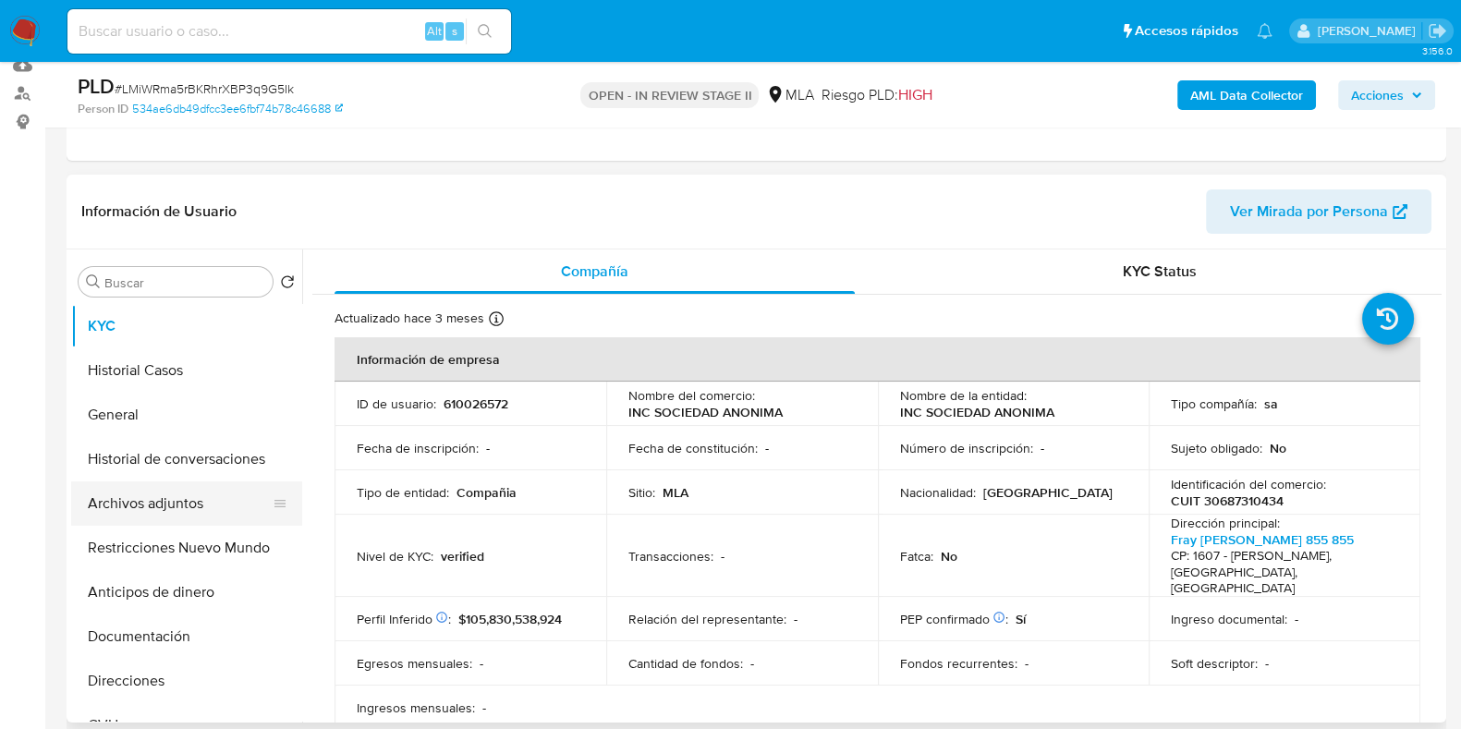
click at [119, 507] on button "Archivos adjuntos" at bounding box center [179, 503] width 216 height 44
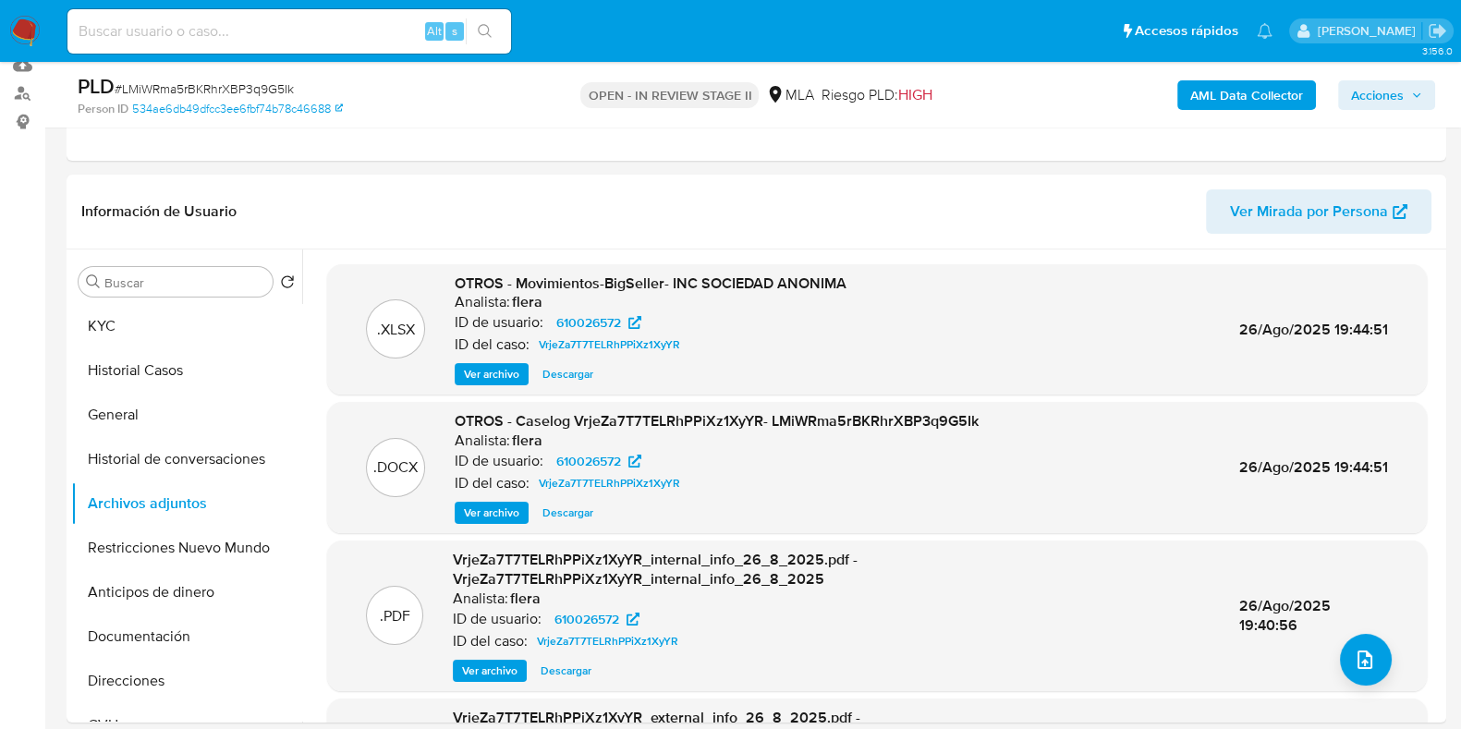
click at [1403, 94] on span "Acciones" at bounding box center [1377, 95] width 53 height 30
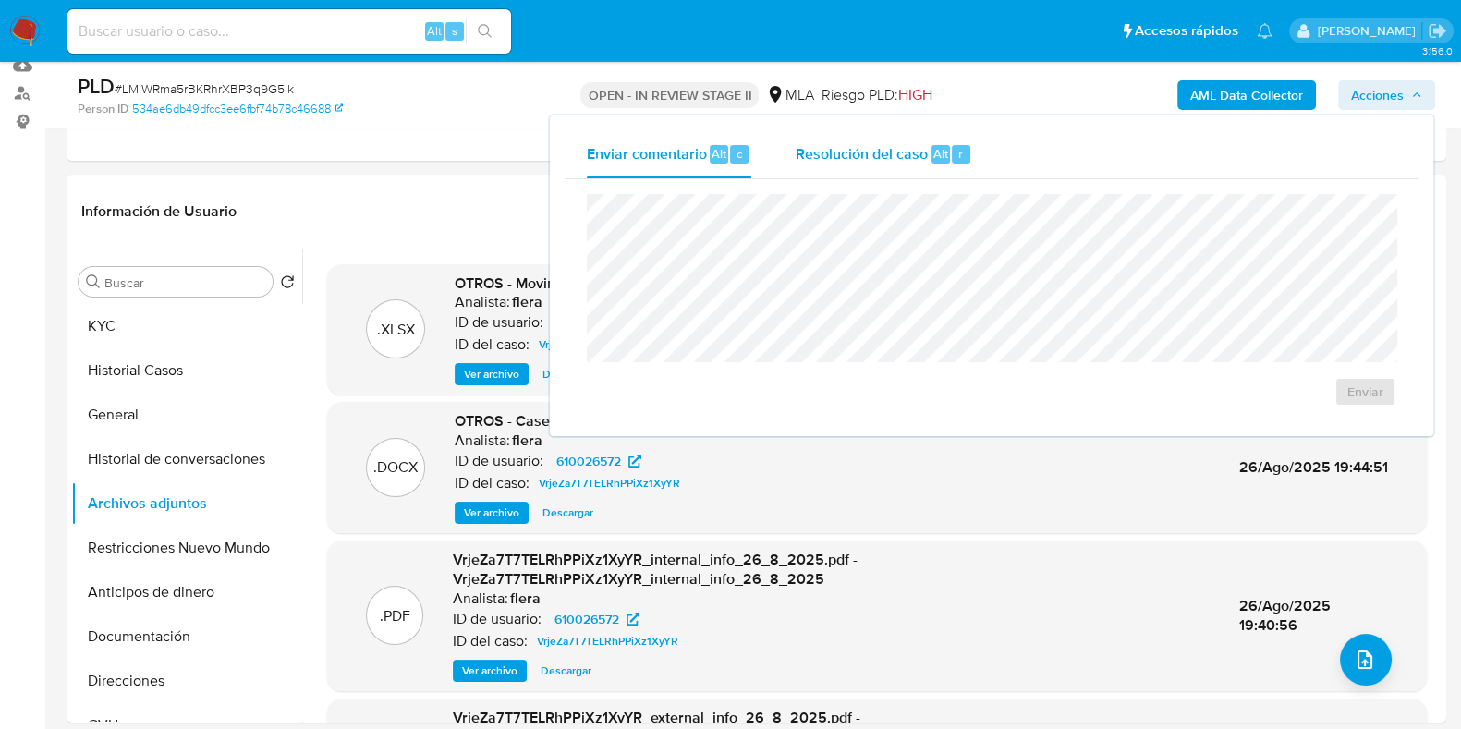
click at [899, 156] on span "Resolución del caso" at bounding box center [862, 152] width 132 height 21
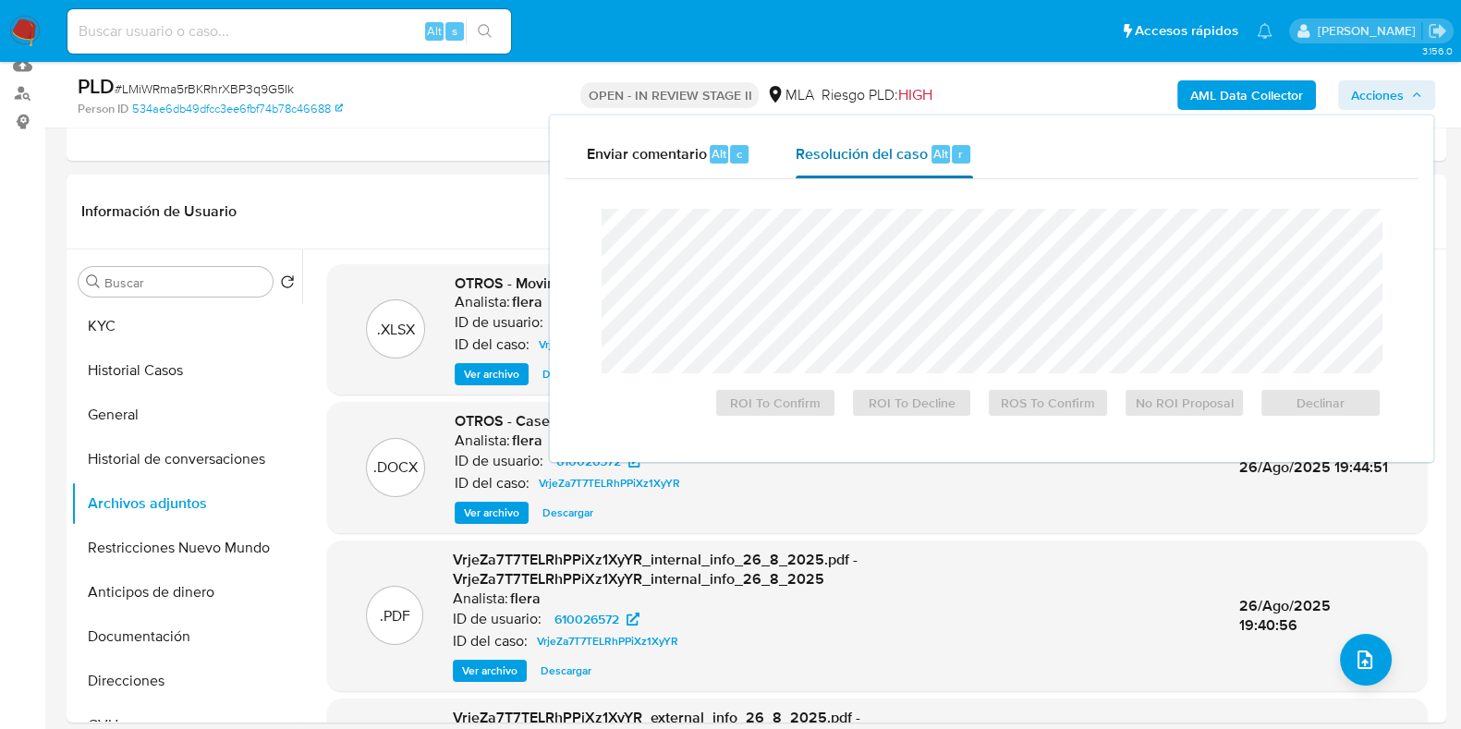
select select "10"
click at [1149, 407] on span "No ROI Proposal" at bounding box center [1184, 403] width 96 height 26
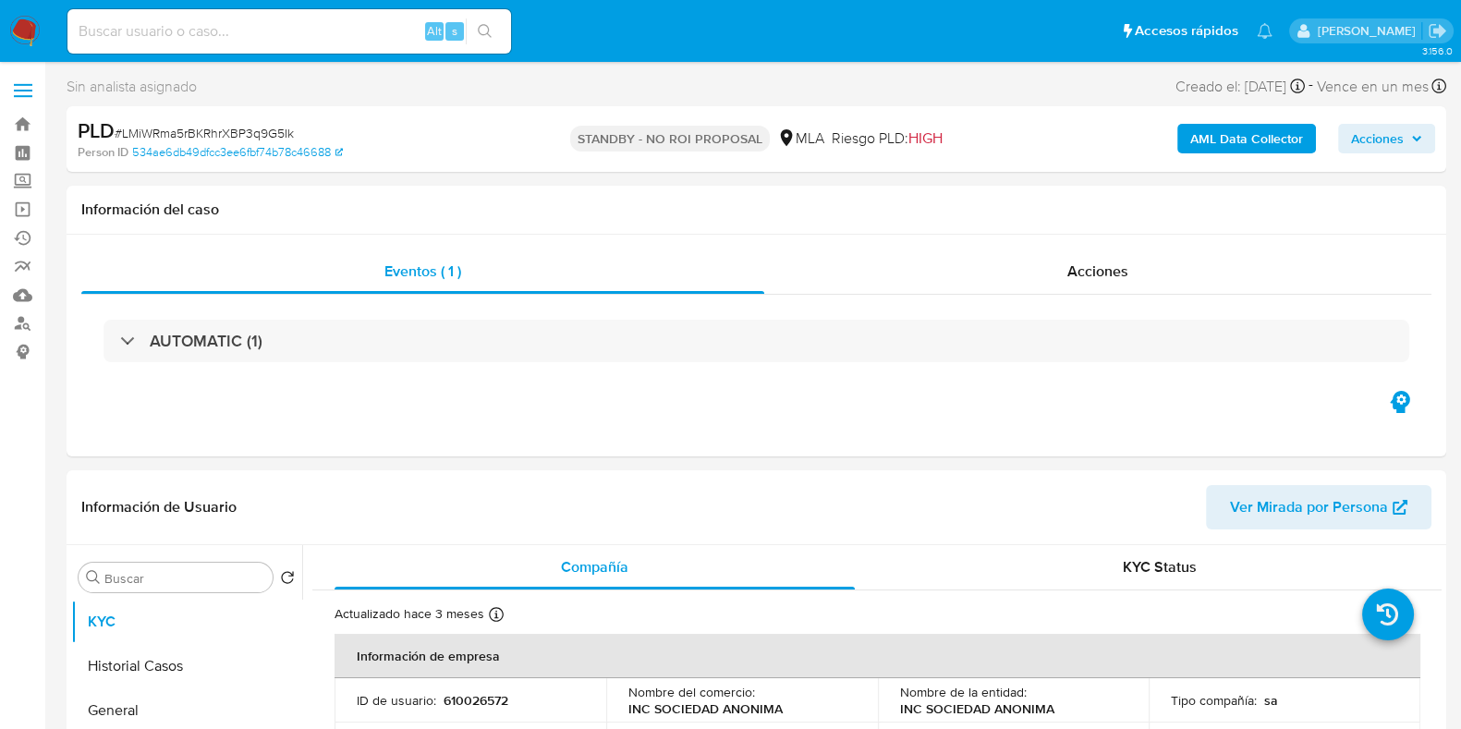
select select "10"
click at [210, 28] on input at bounding box center [288, 31] width 443 height 24
paste input "1178858778"
type input "1178858778"
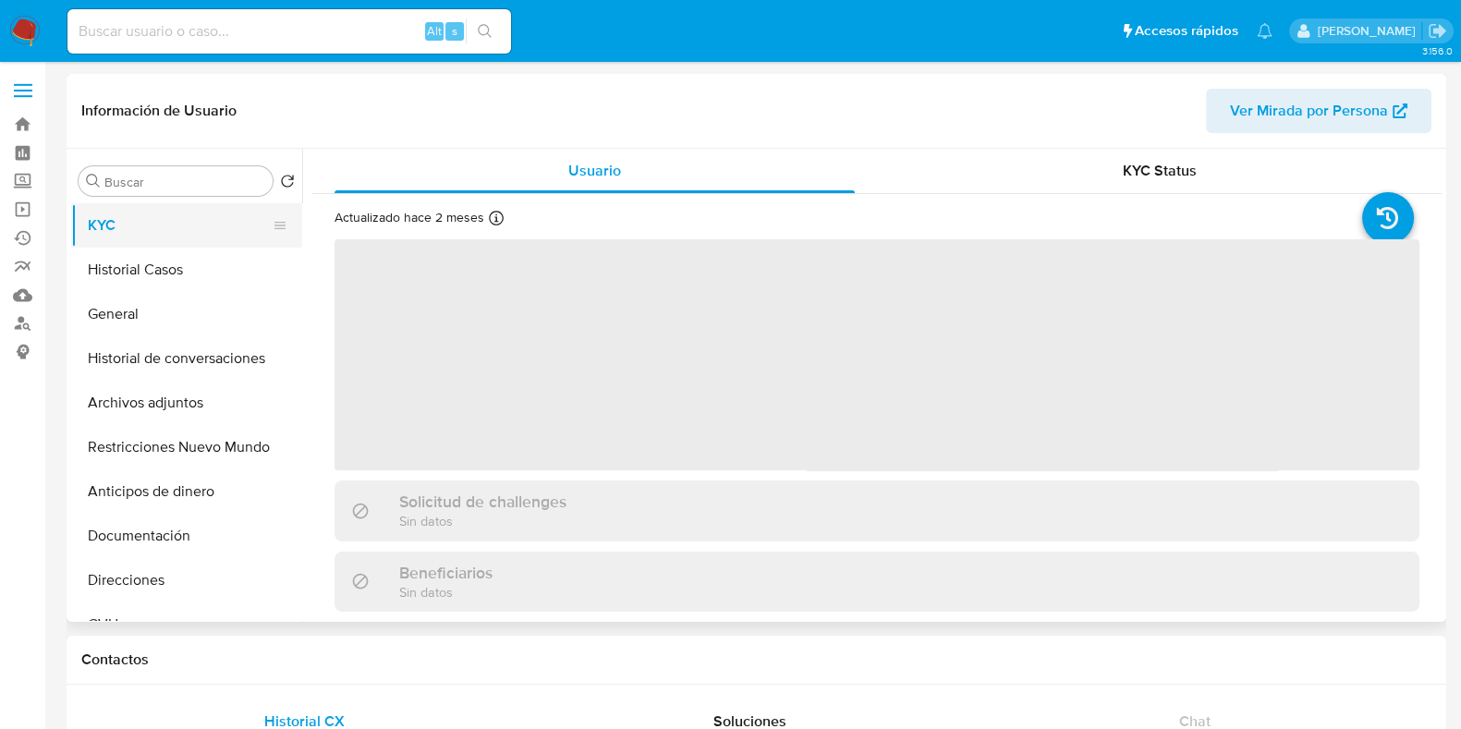
select select "10"
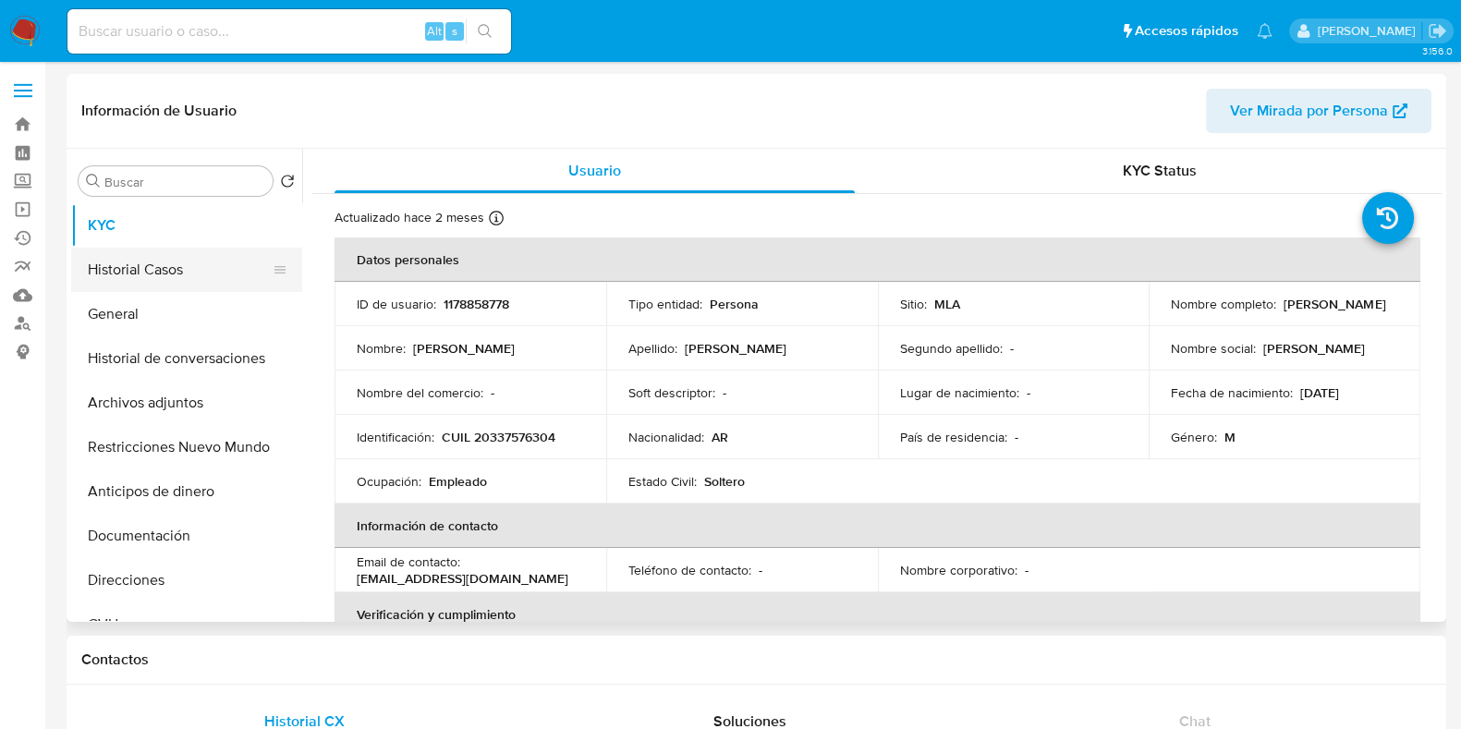
click at [171, 279] on button "Historial Casos" at bounding box center [179, 270] width 216 height 44
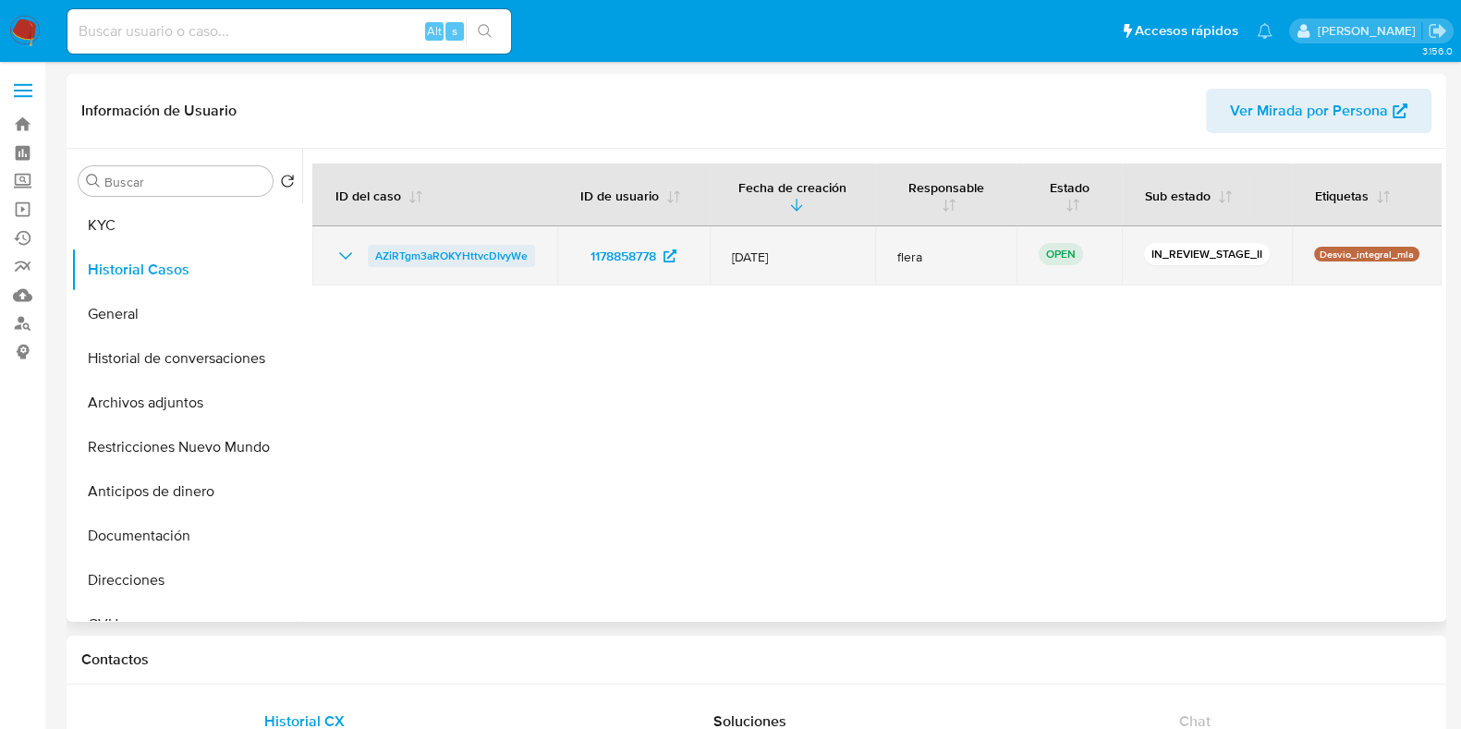
click at [417, 248] on span "AZiRTgm3aROKYHttvcDIvyWe" at bounding box center [451, 256] width 152 height 22
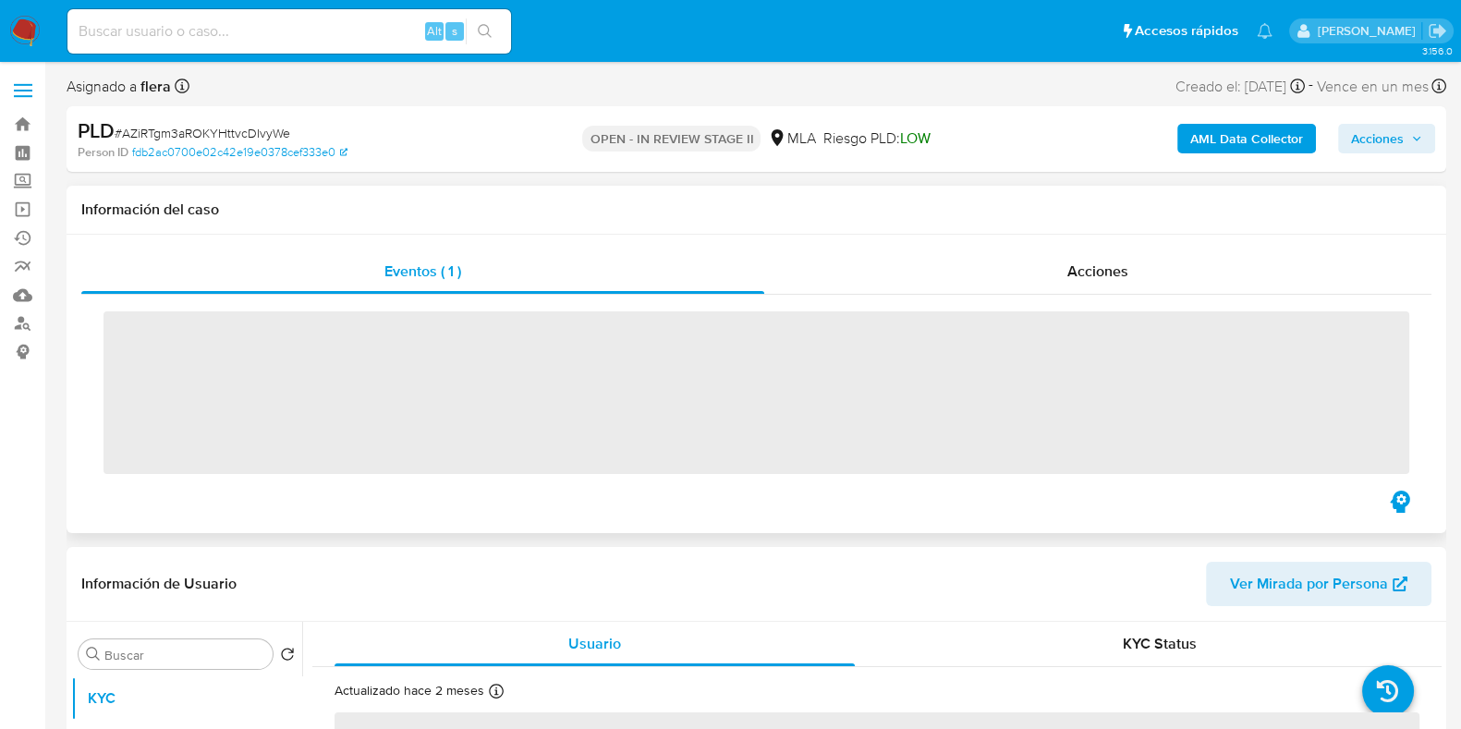
scroll to position [346, 0]
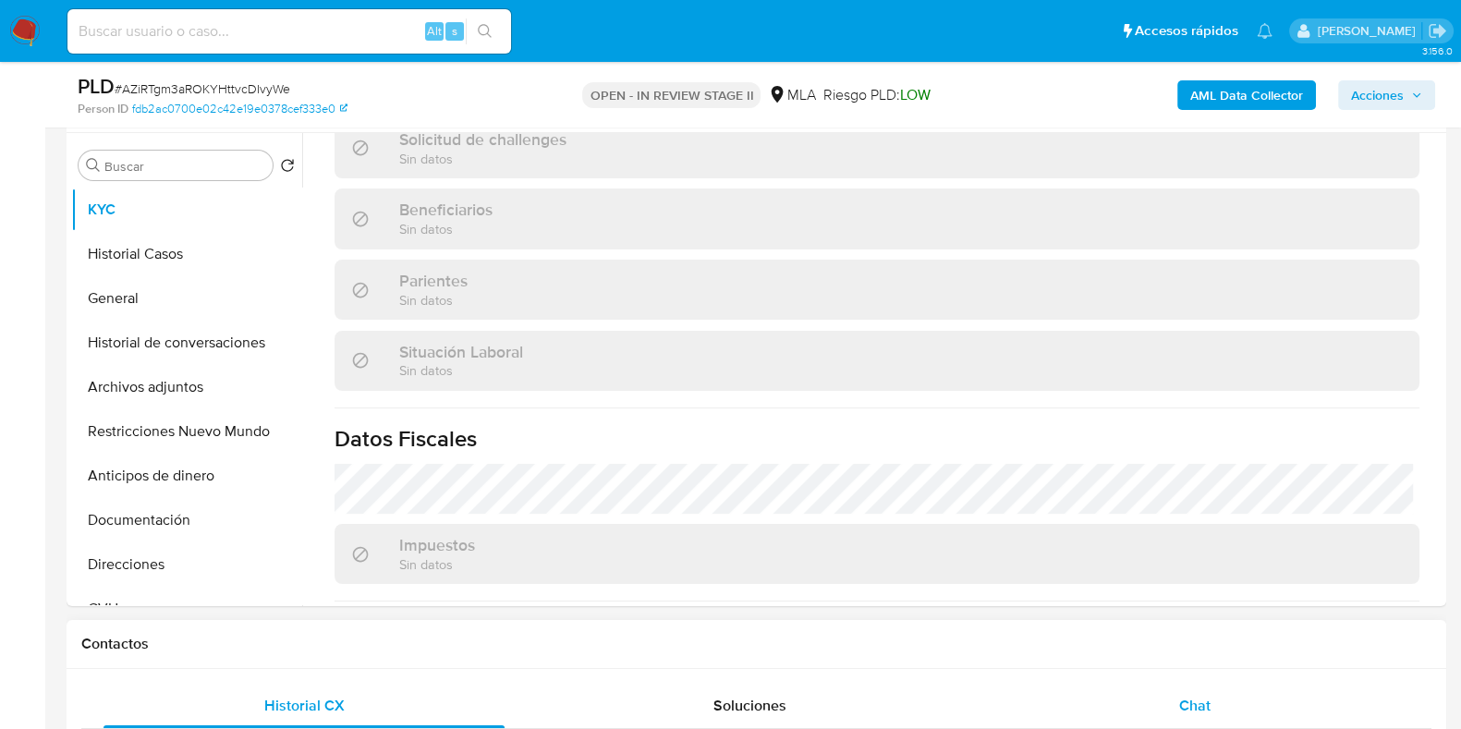
click at [1187, 702] on span "Chat" at bounding box center [1194, 705] width 31 height 21
select select "10"
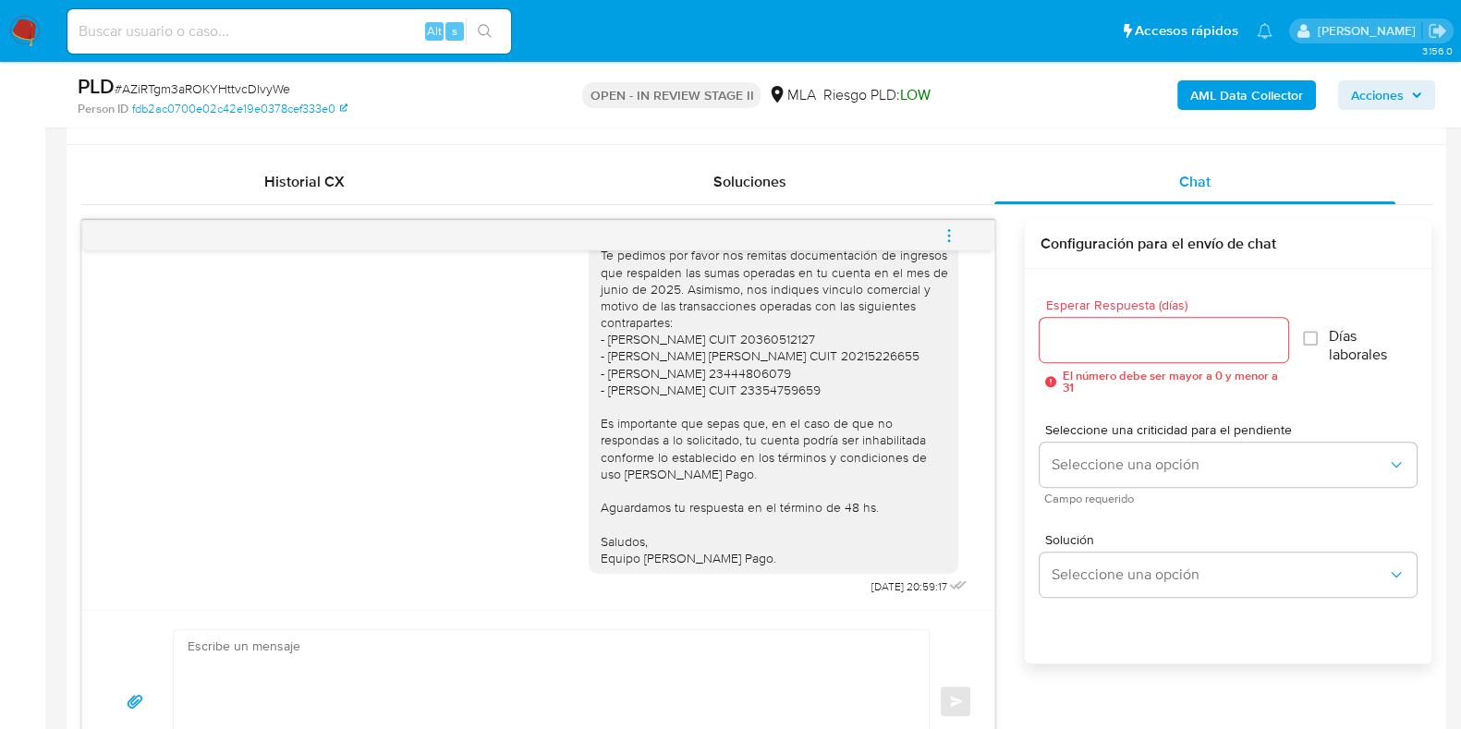
scroll to position [850, 0]
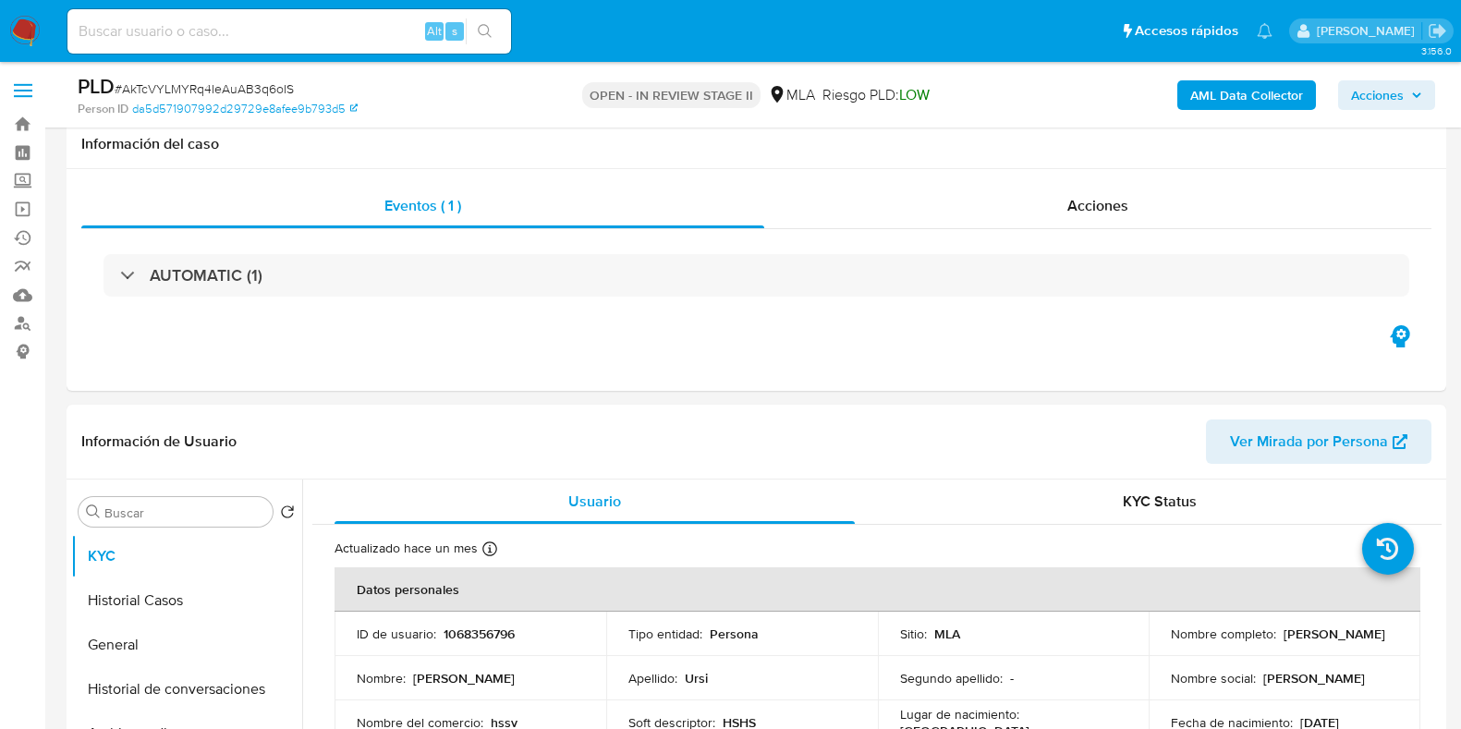
select select "10"
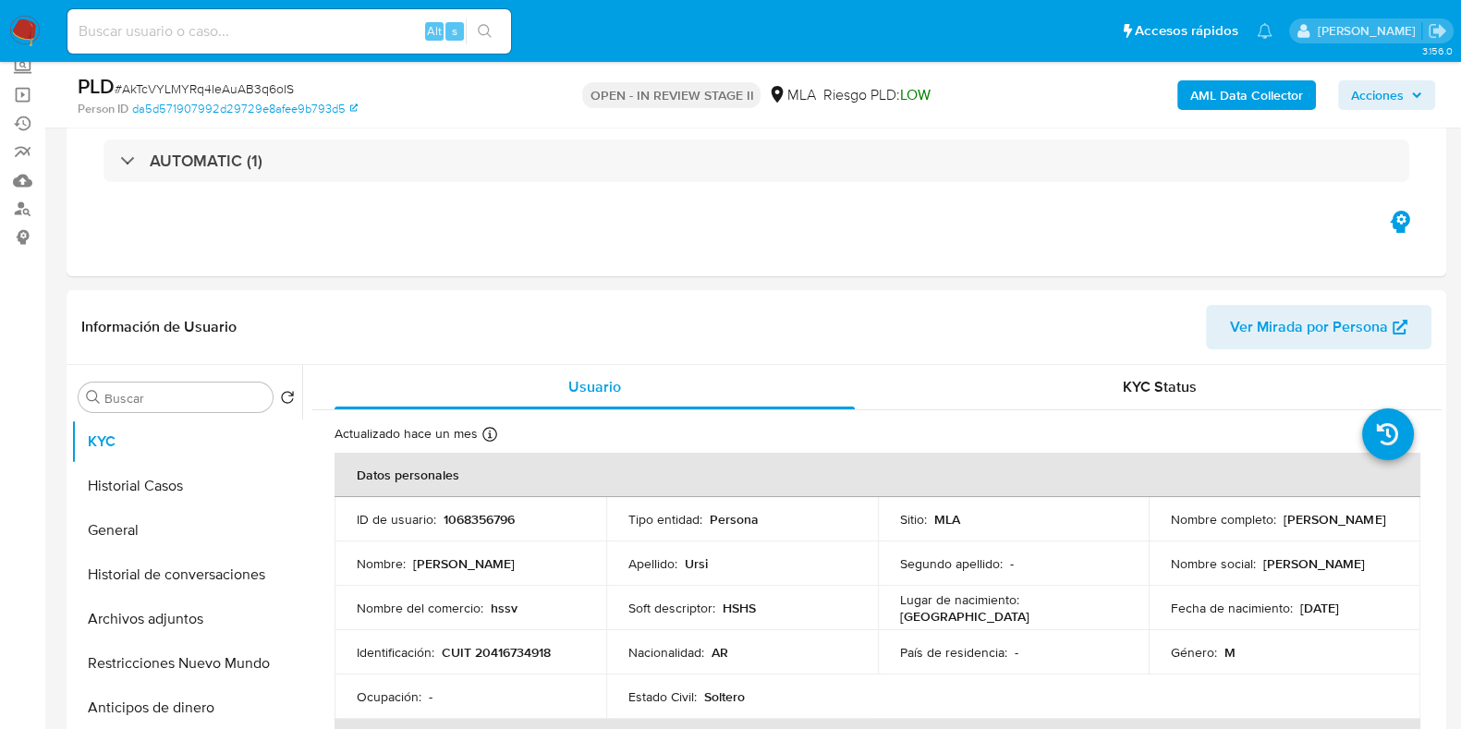
scroll to position [1610, 0]
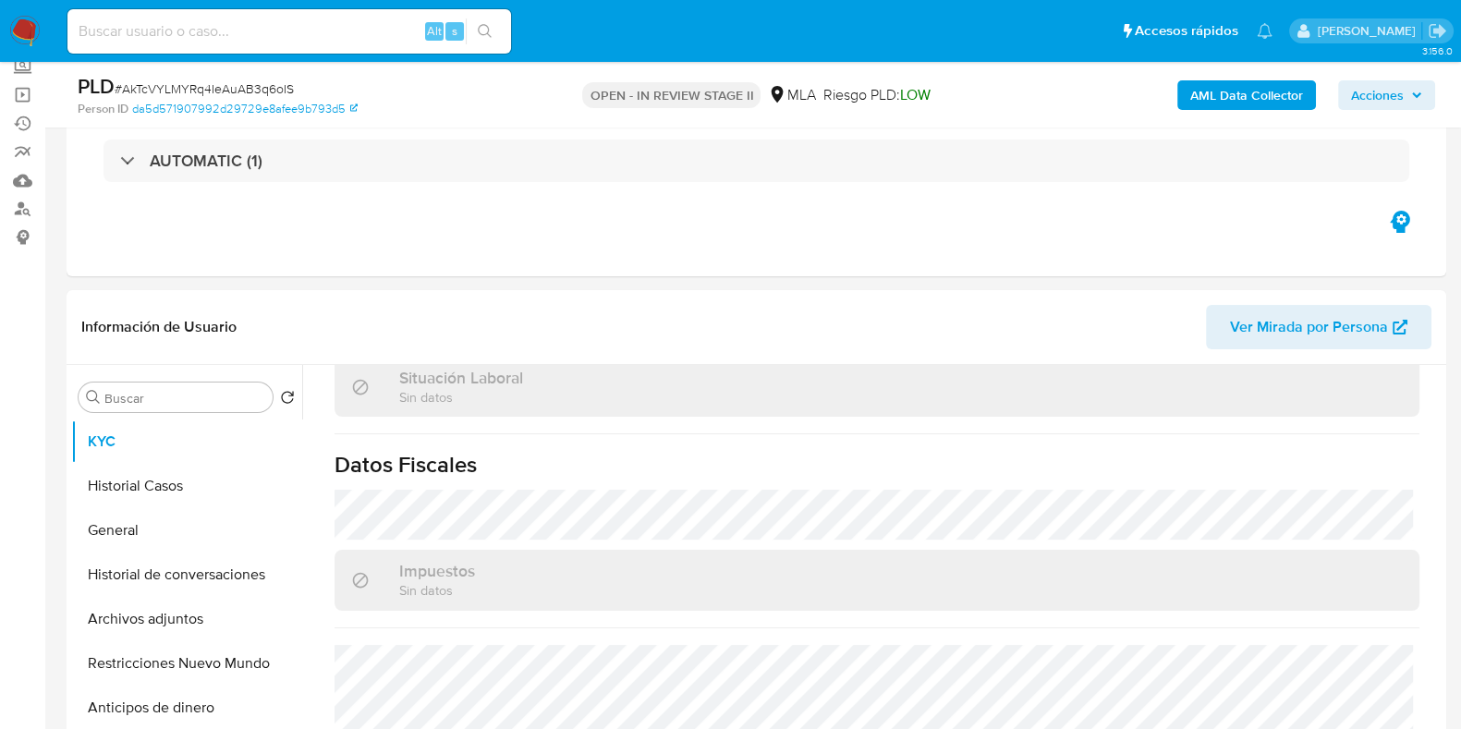
click at [229, 19] on input at bounding box center [288, 31] width 443 height 24
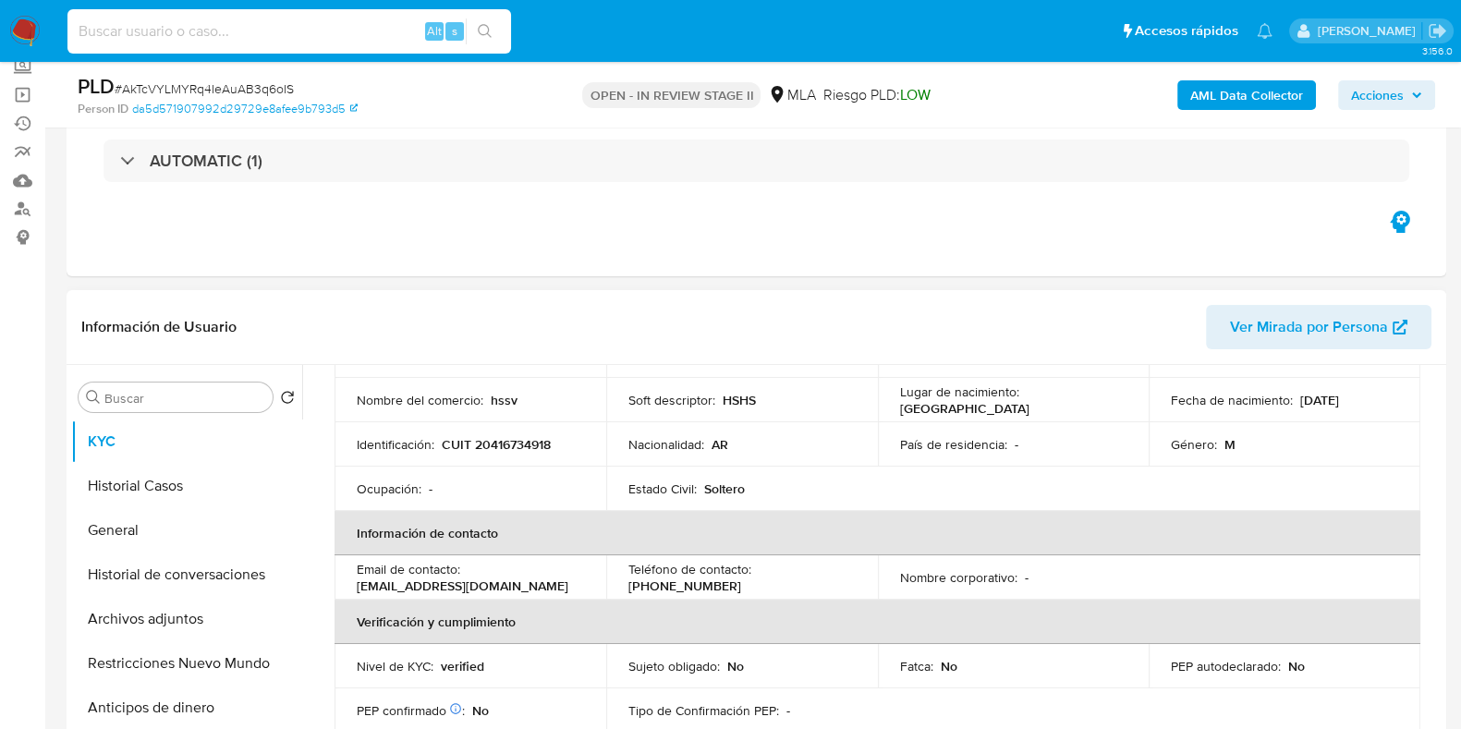
scroll to position [0, 0]
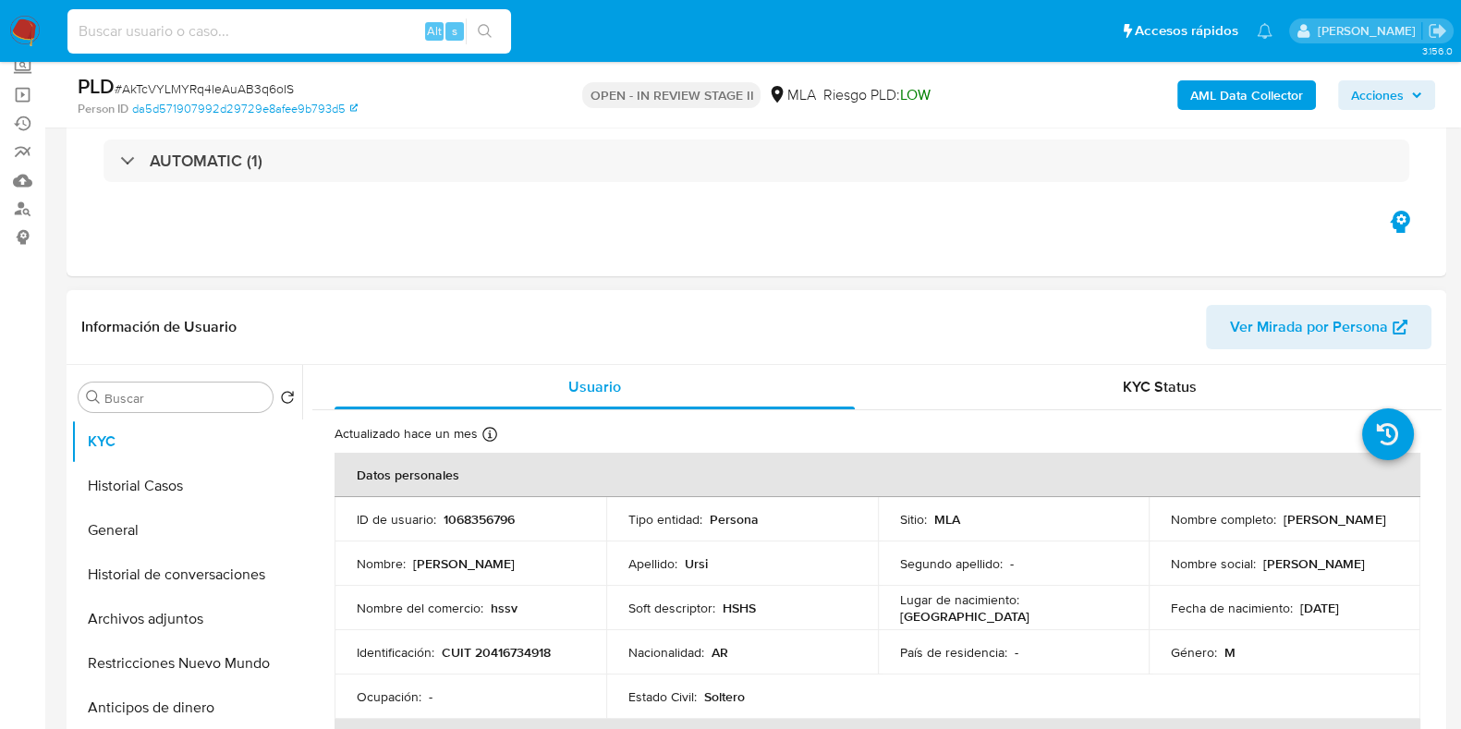
click at [462, 519] on p "1068356796" at bounding box center [478, 519] width 71 height 17
copy p "1068356796"
click at [203, 30] on input at bounding box center [288, 31] width 443 height 24
paste input "kllxSSFZsfwdGR1Cyz0SwYJT"
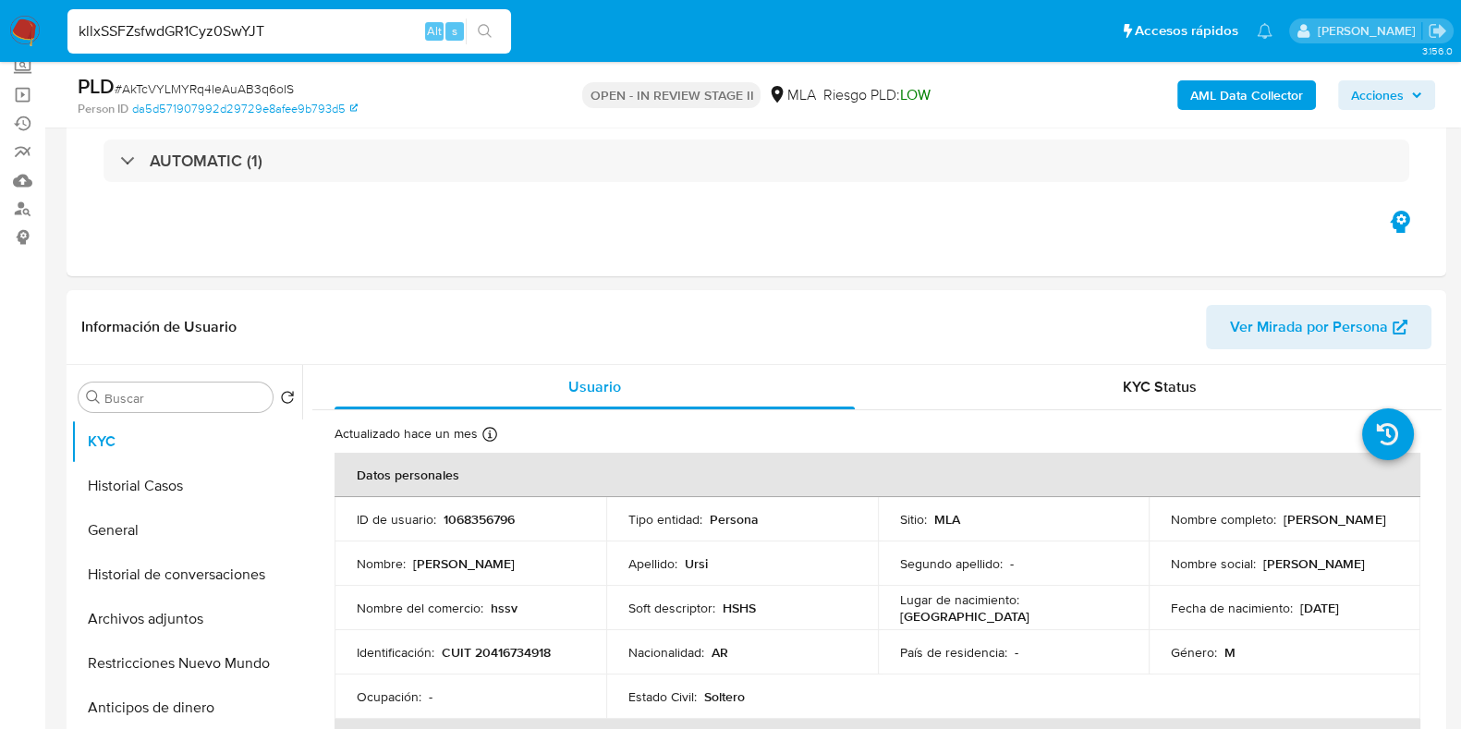
type input "kllxSSFZsfwdGR1Cyz0SwYJT"
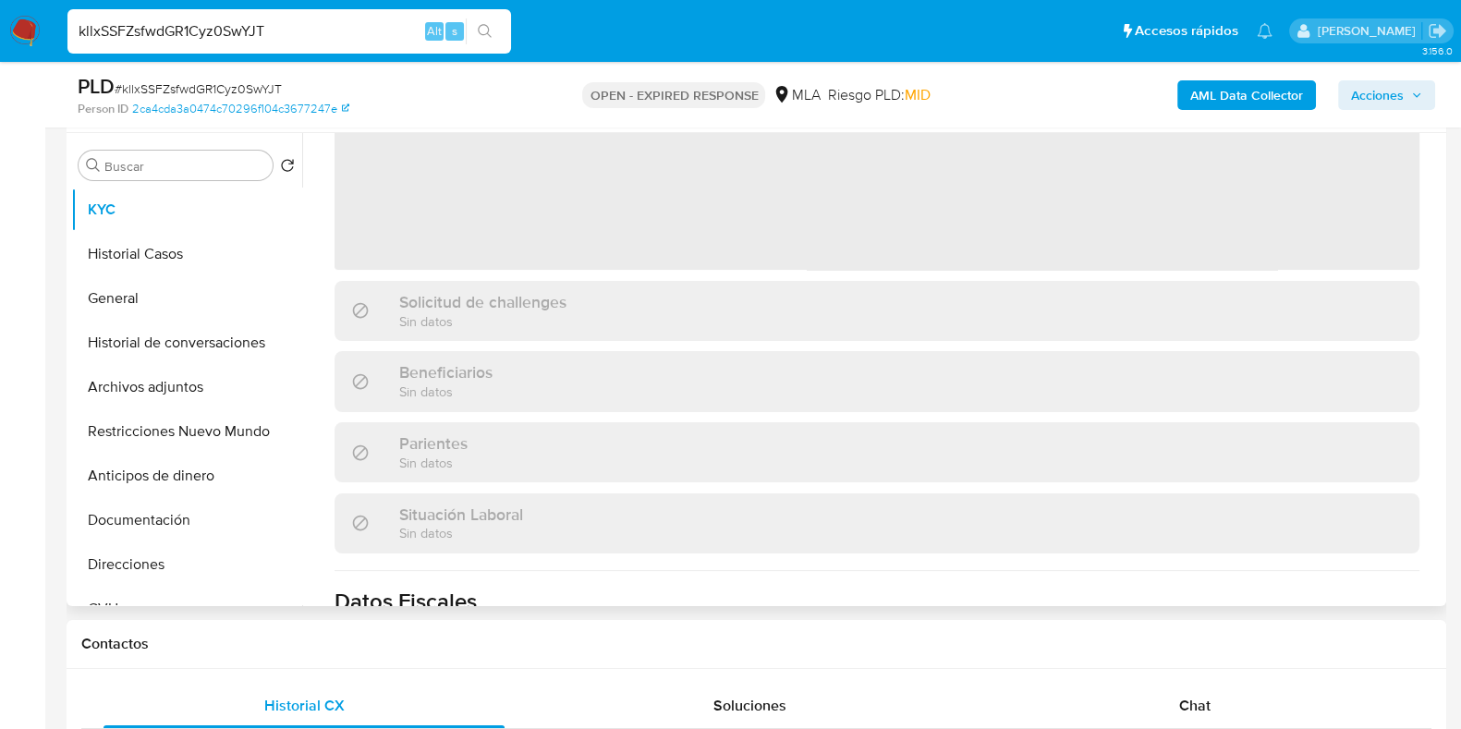
scroll to position [346, 0]
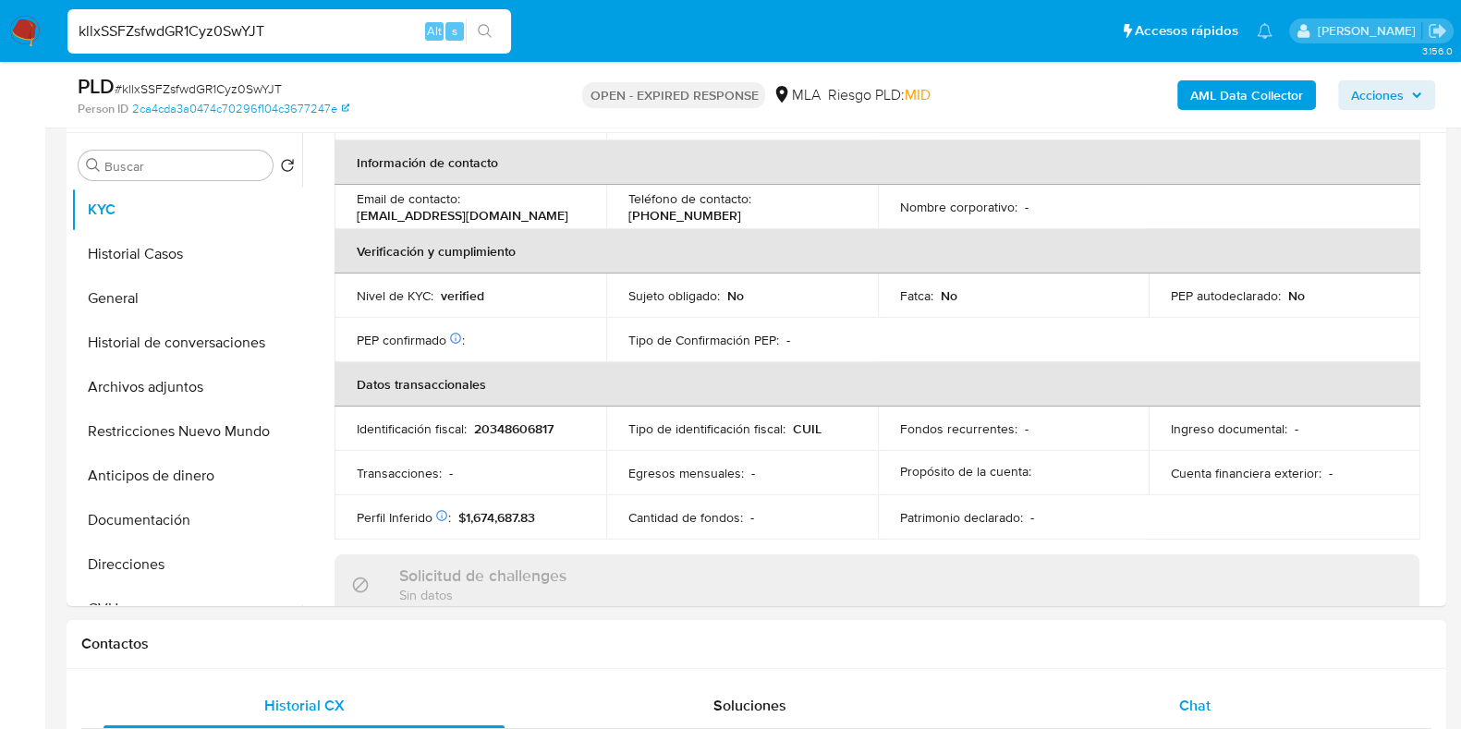
select select "10"
click at [1197, 695] on span "Chat" at bounding box center [1194, 705] width 31 height 21
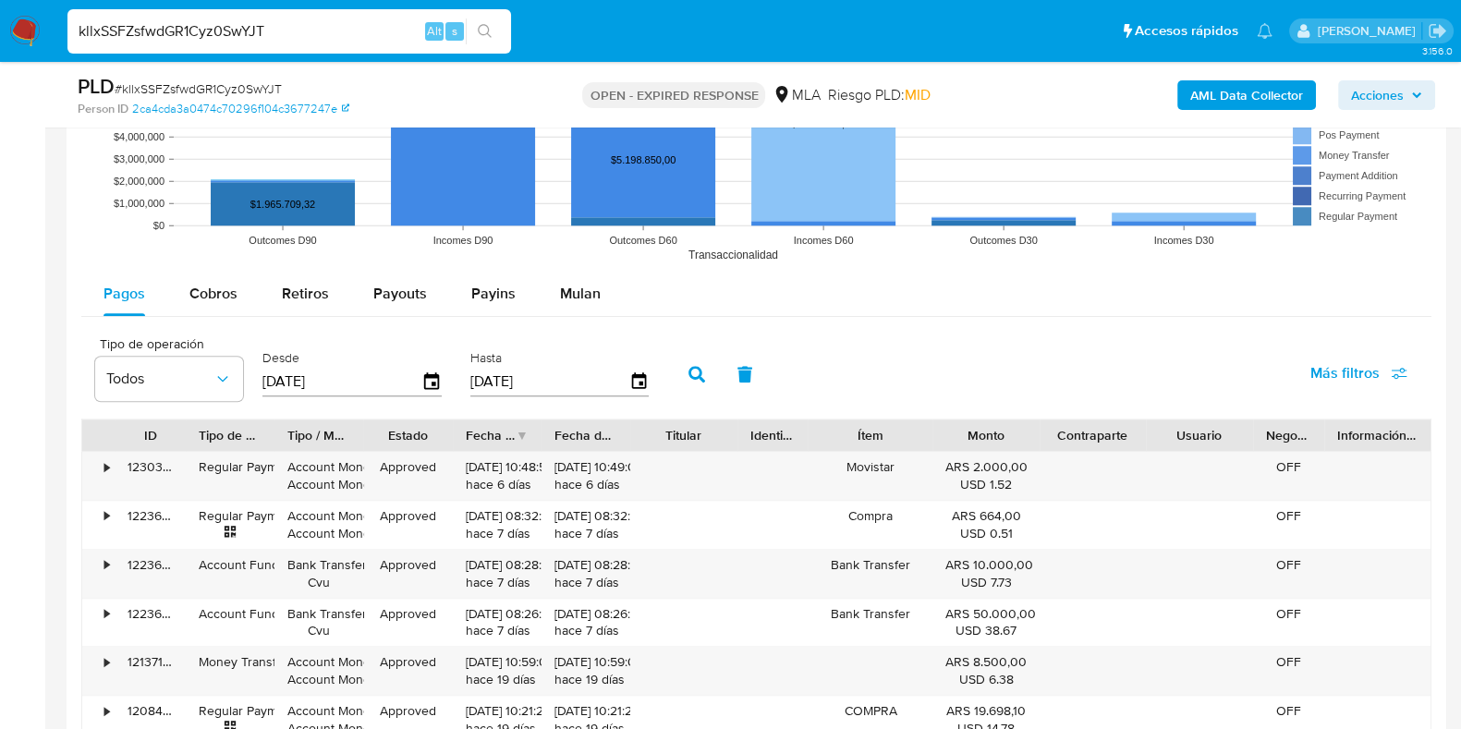
scroll to position [2194, 0]
